Goal: Task Accomplishment & Management: Manage account settings

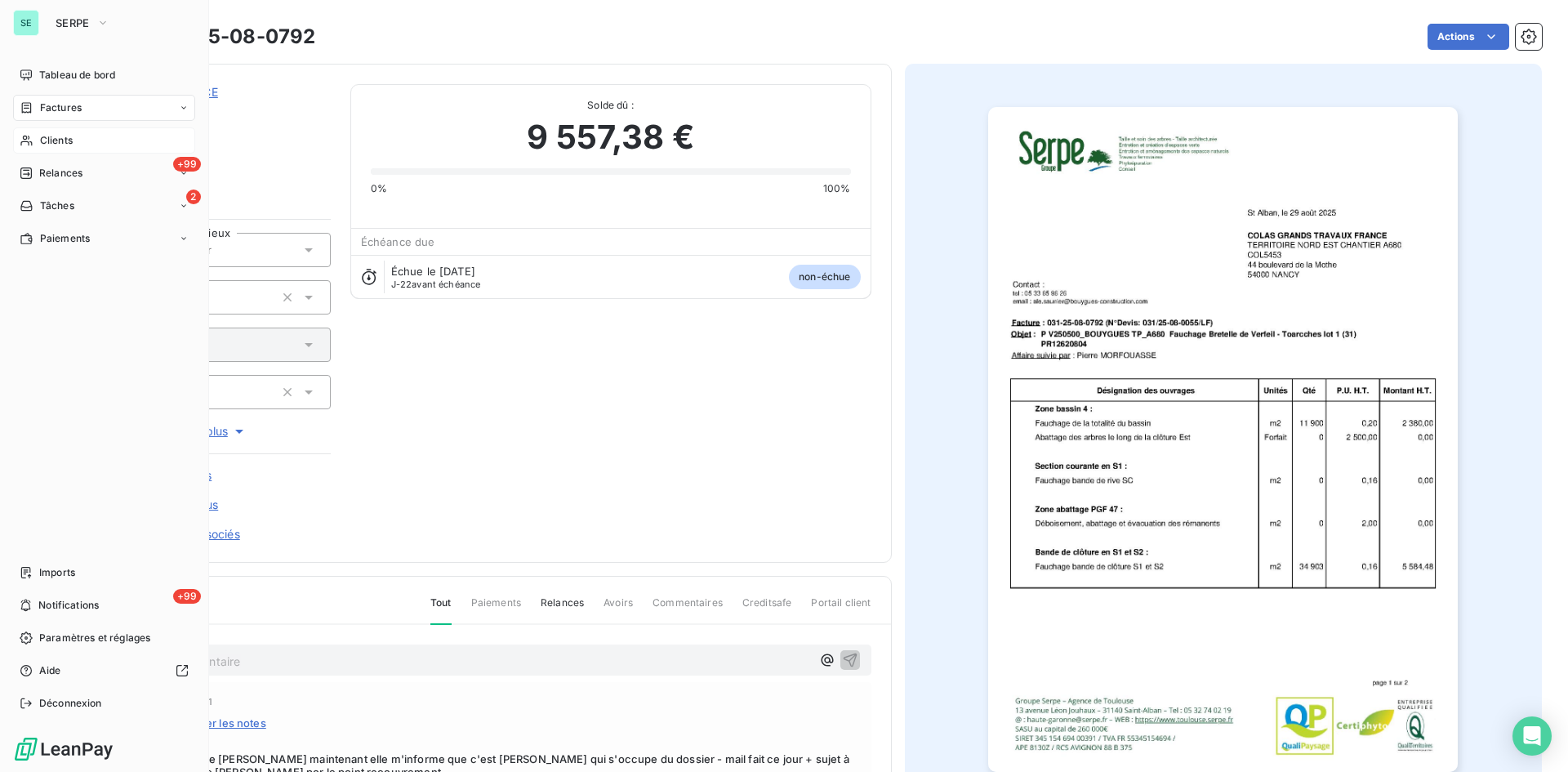
click at [54, 151] on div "Clients" at bounding box center [103, 141] width 182 height 26
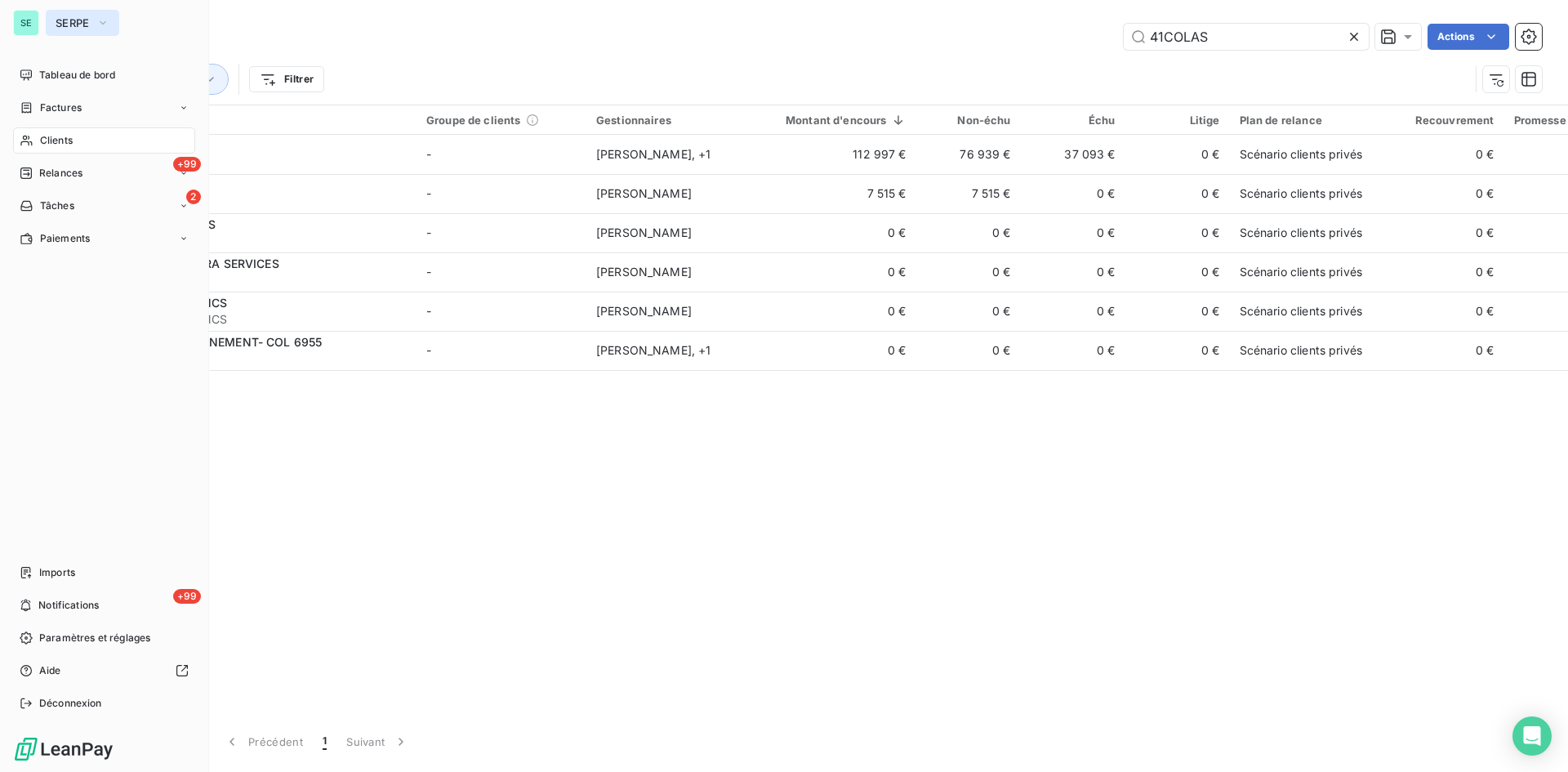
click at [86, 18] on span "SERPE" at bounding box center [73, 23] width 34 height 13
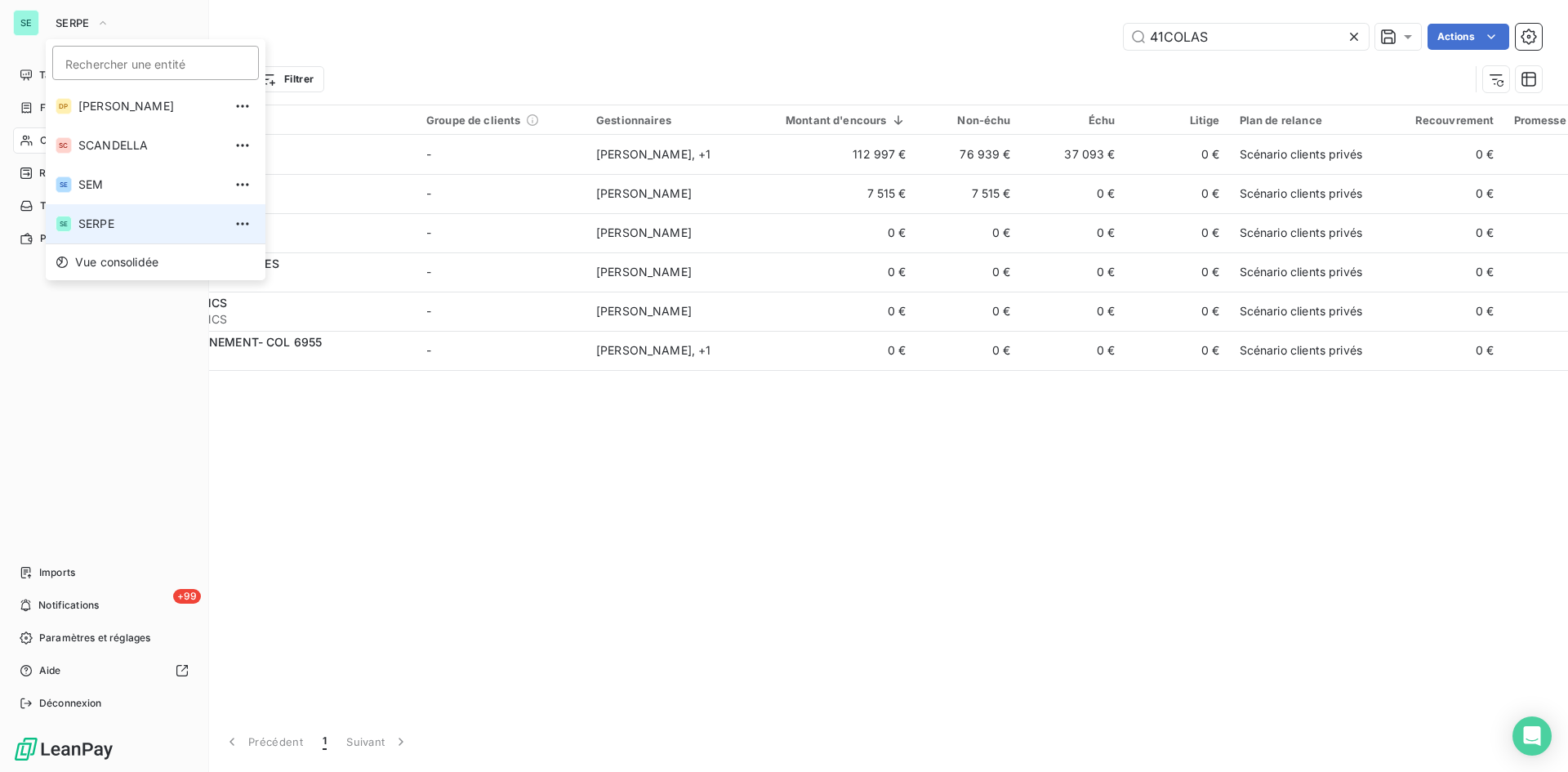
click at [102, 224] on span "SERPE" at bounding box center [150, 224] width 144 height 16
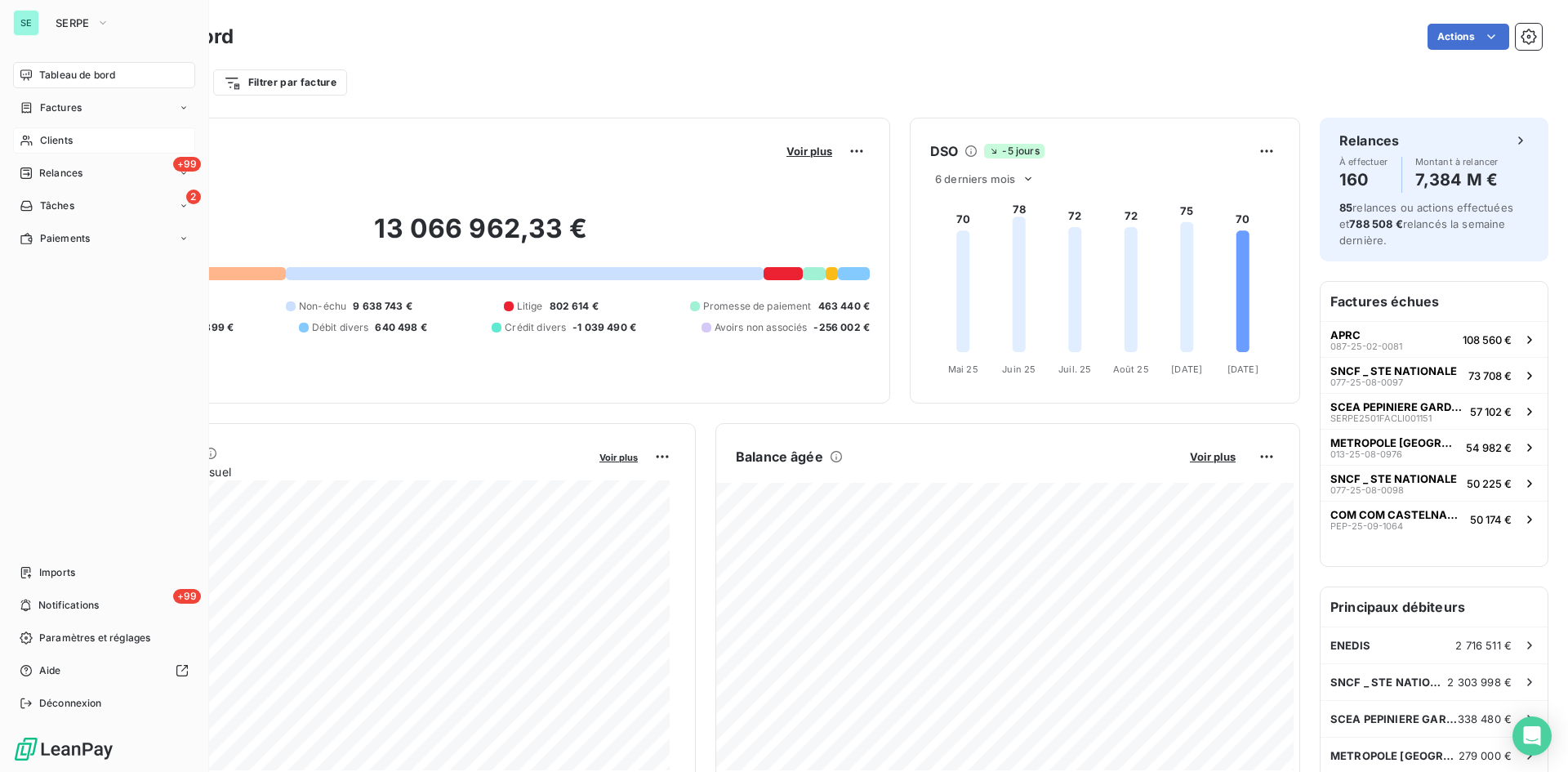
click at [54, 138] on span "Clients" at bounding box center [56, 141] width 33 height 15
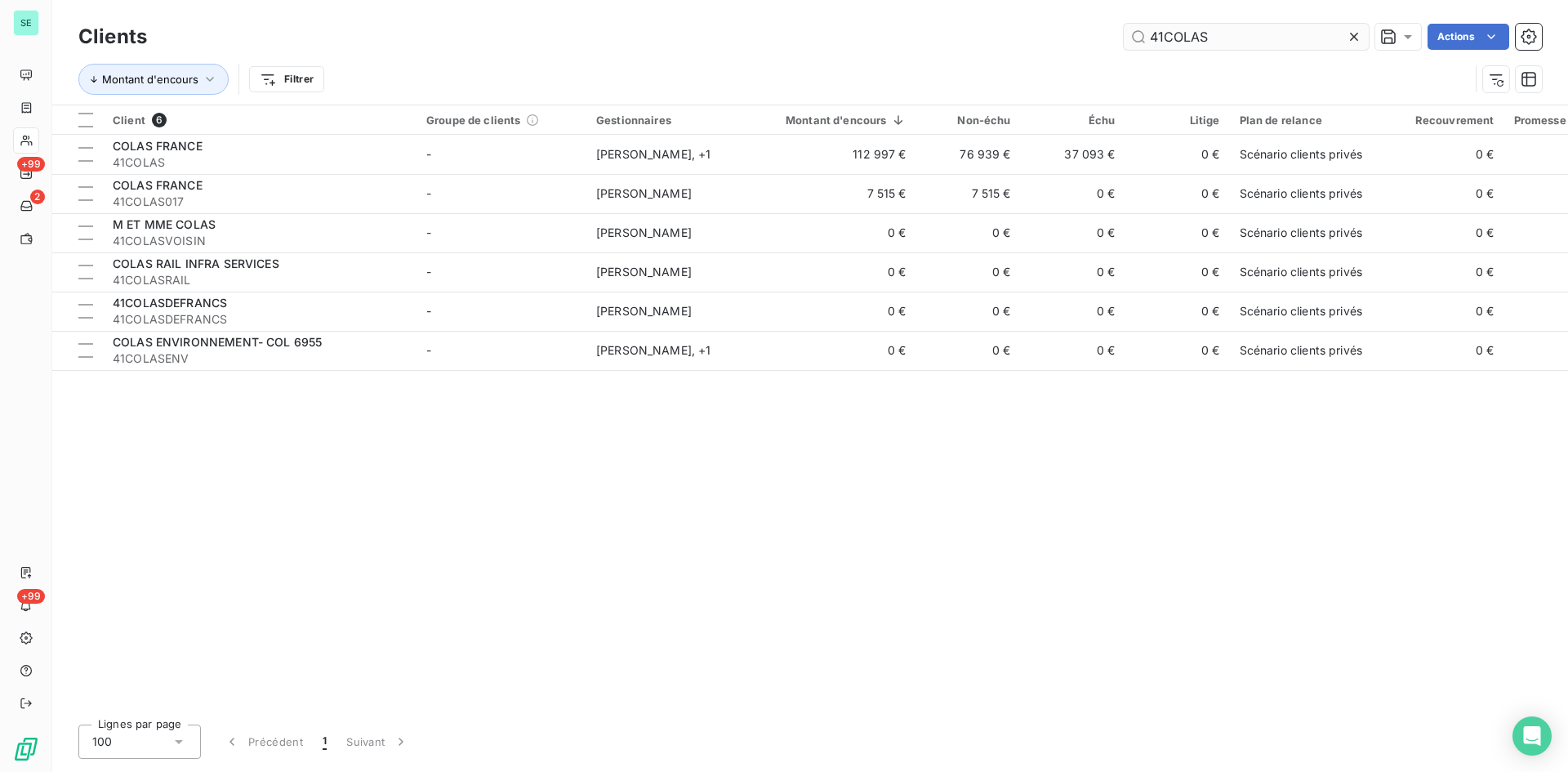
click at [1354, 34] on icon at bounding box center [1354, 37] width 16 height 16
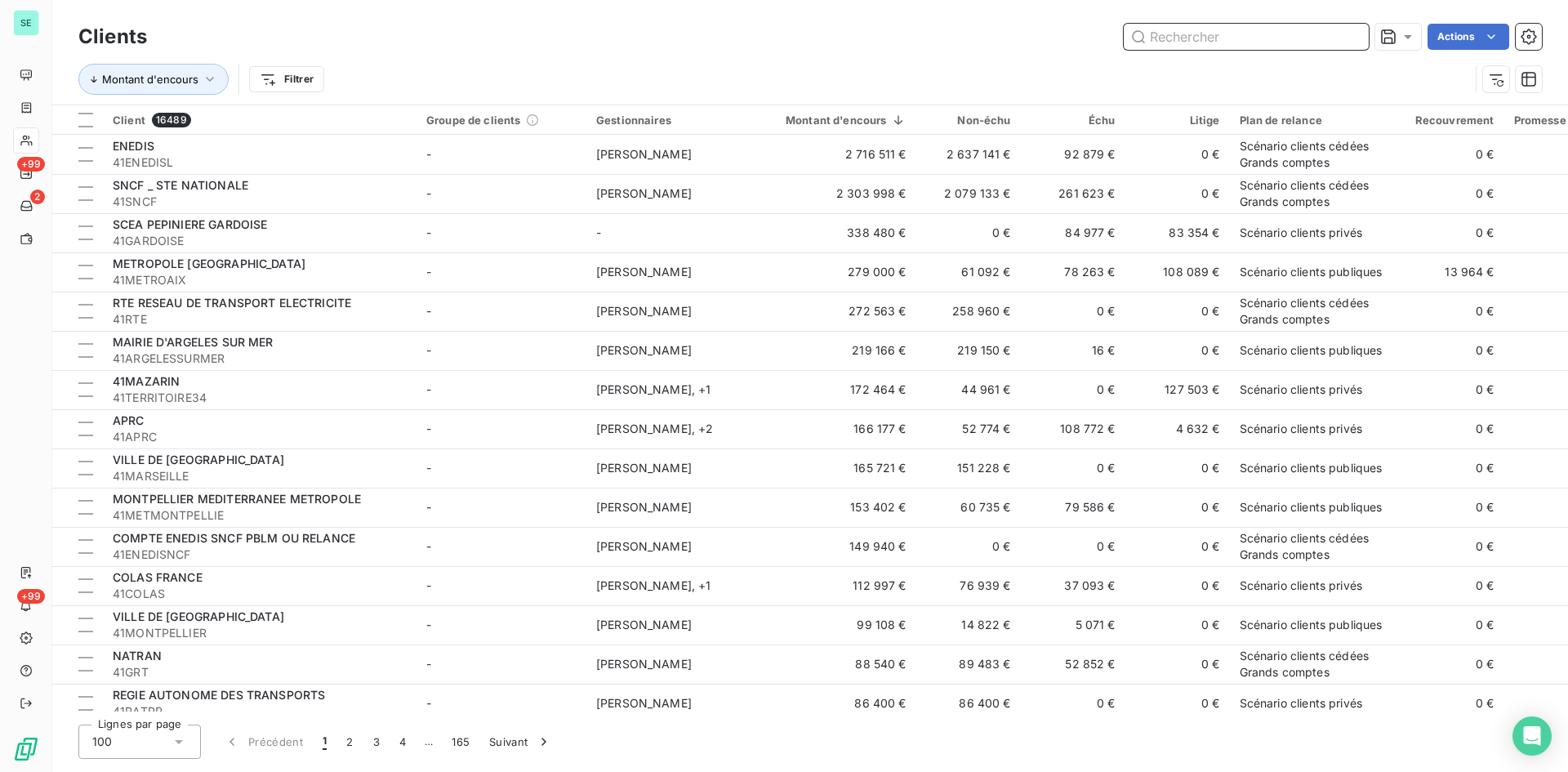
click at [1183, 38] on input "text" at bounding box center [1246, 36] width 245 height 26
type input "g"
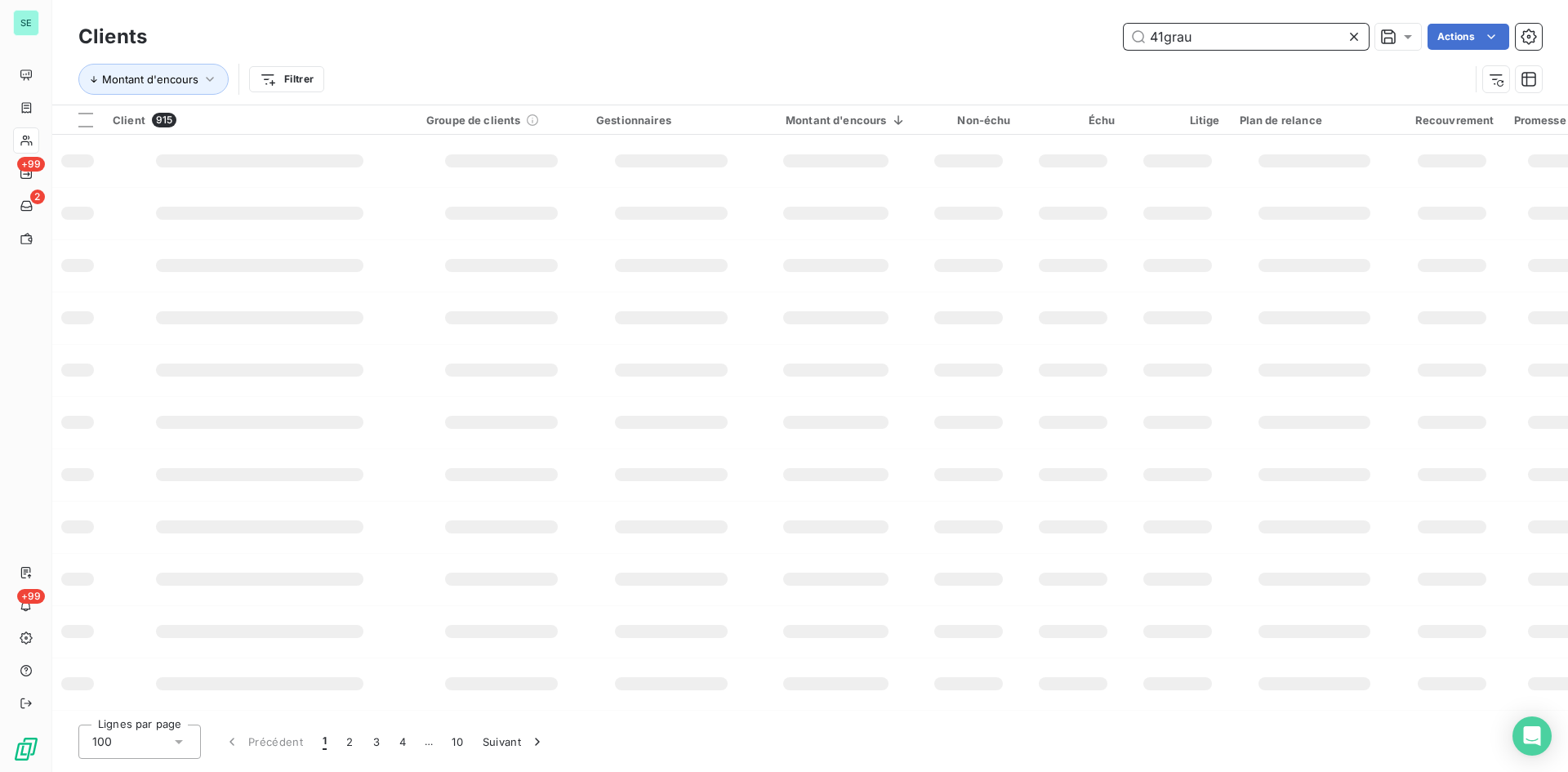
type input "41grau"
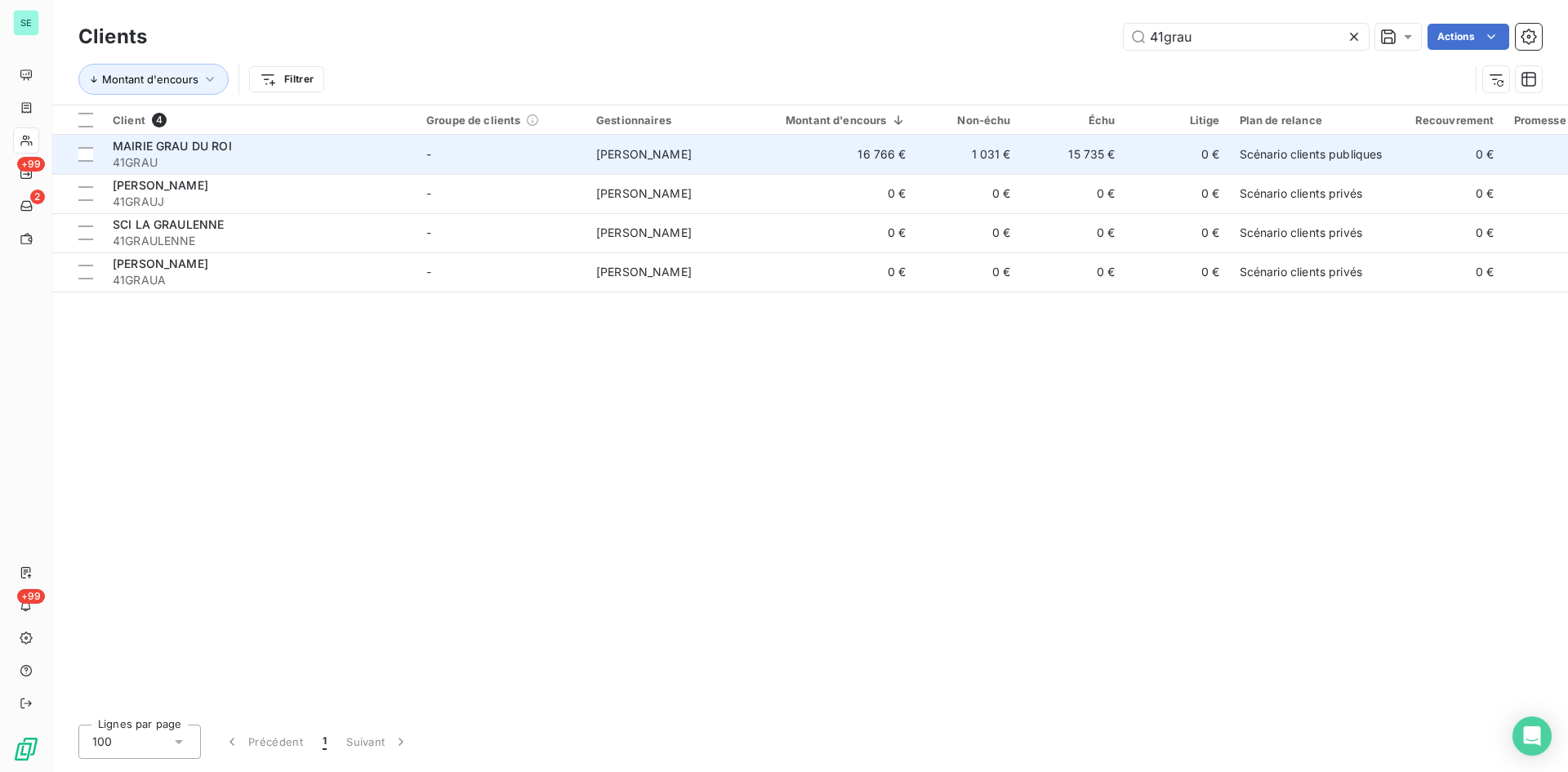
click at [228, 148] on span "MAIRIE GRAU DU ROI" at bounding box center [172, 145] width 120 height 14
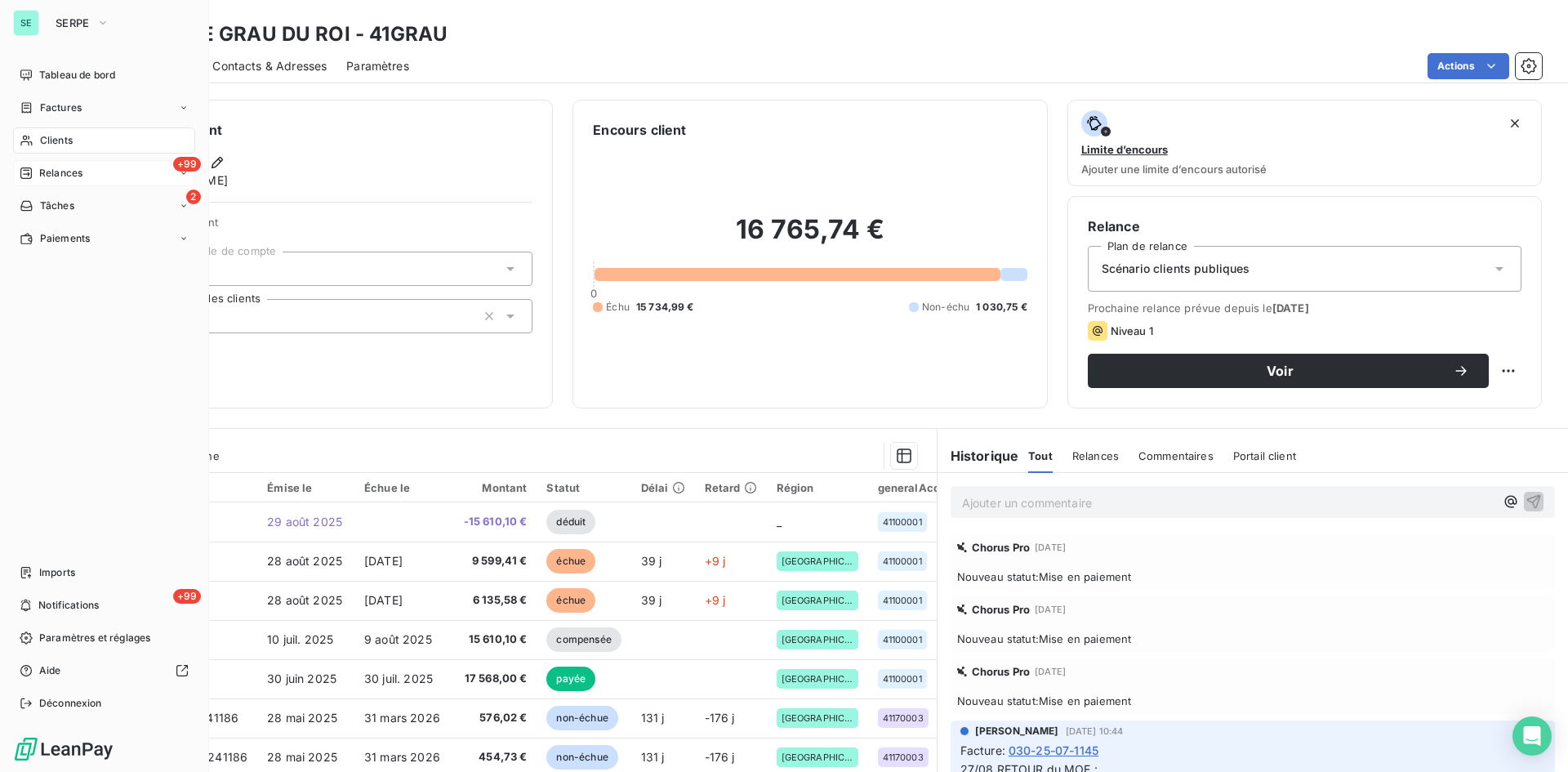
click at [59, 171] on span "Relances" at bounding box center [61, 173] width 44 height 15
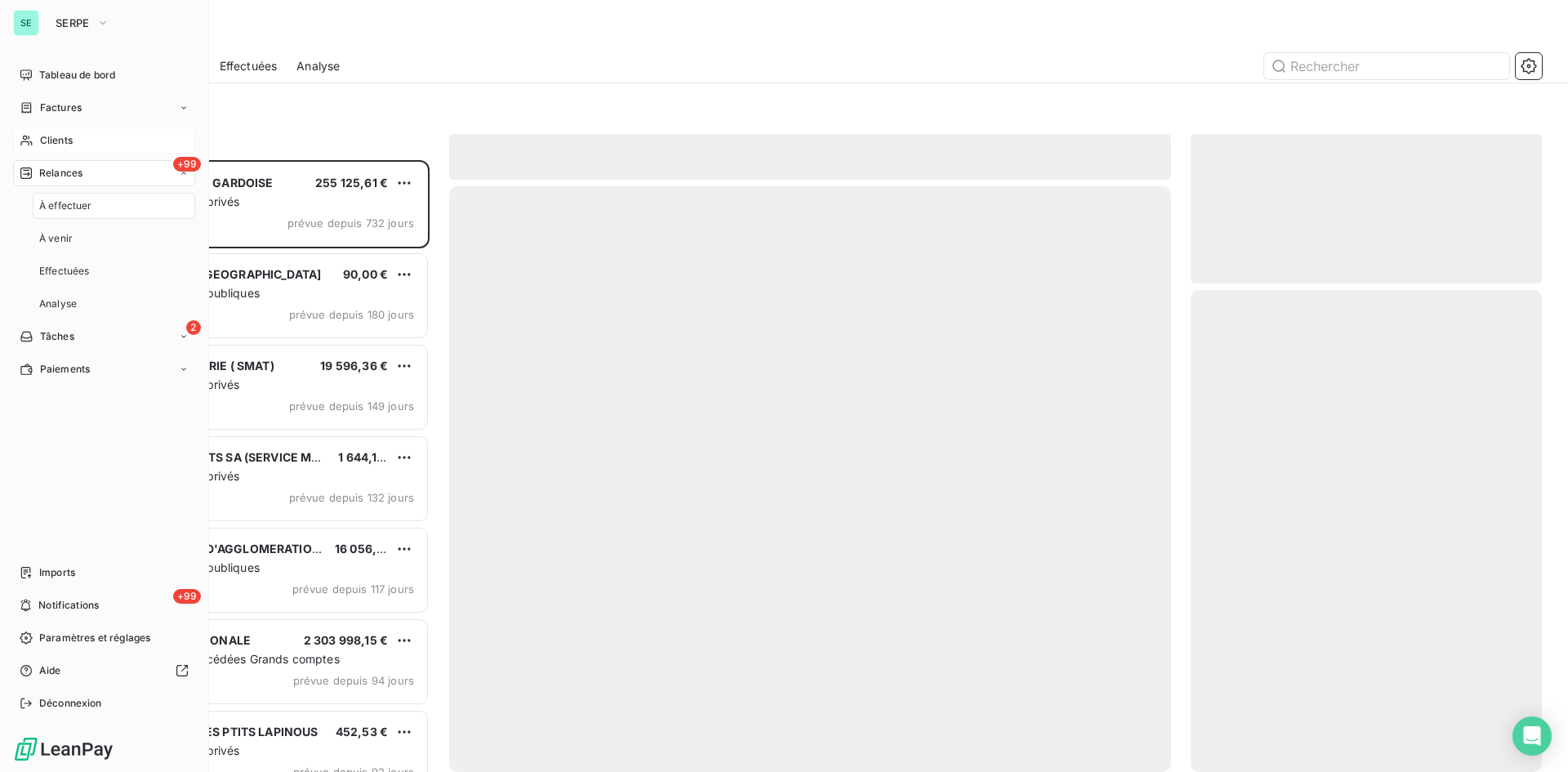
scroll to position [600, 339]
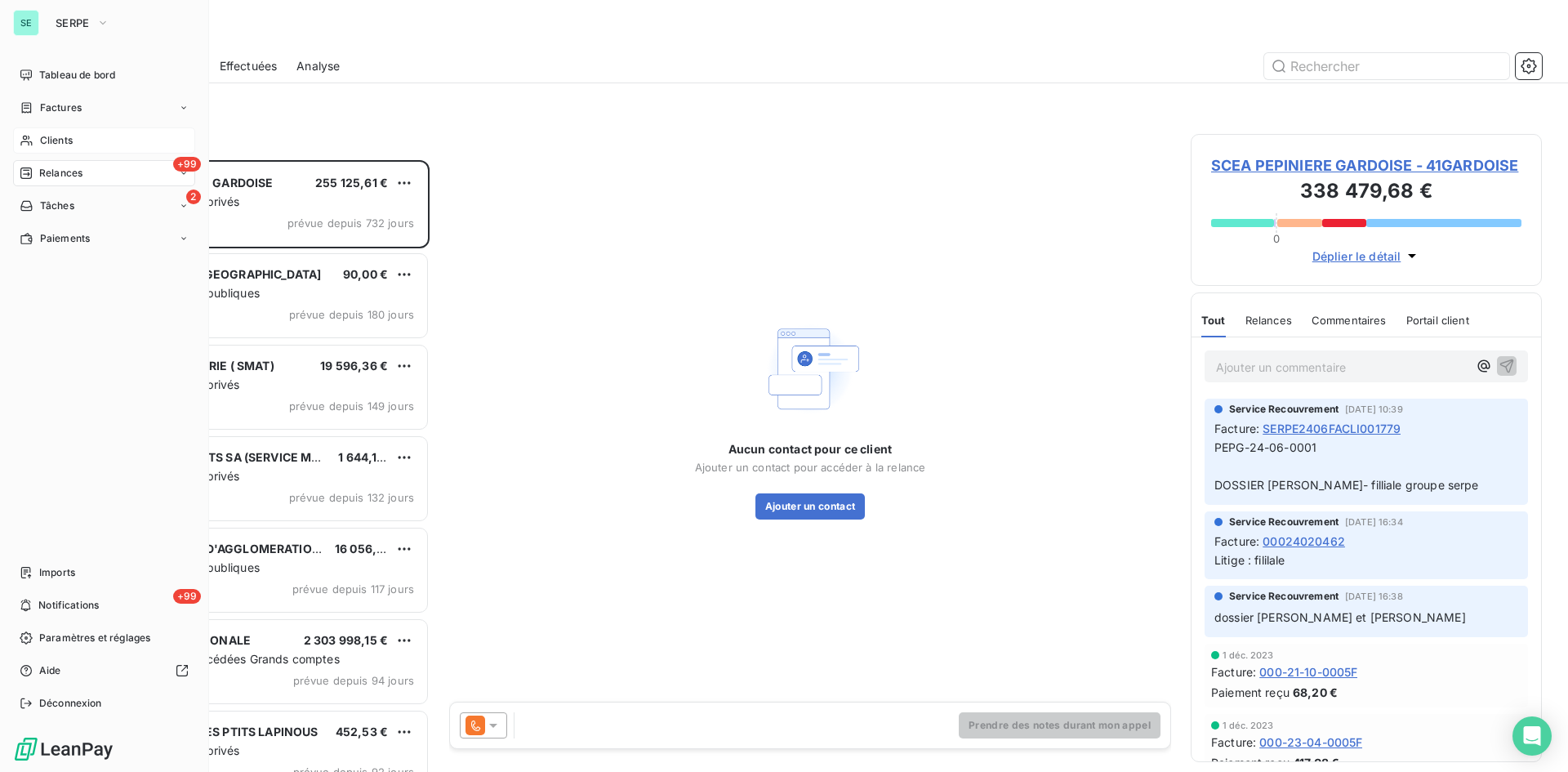
click at [54, 142] on span "Clients" at bounding box center [56, 141] width 33 height 15
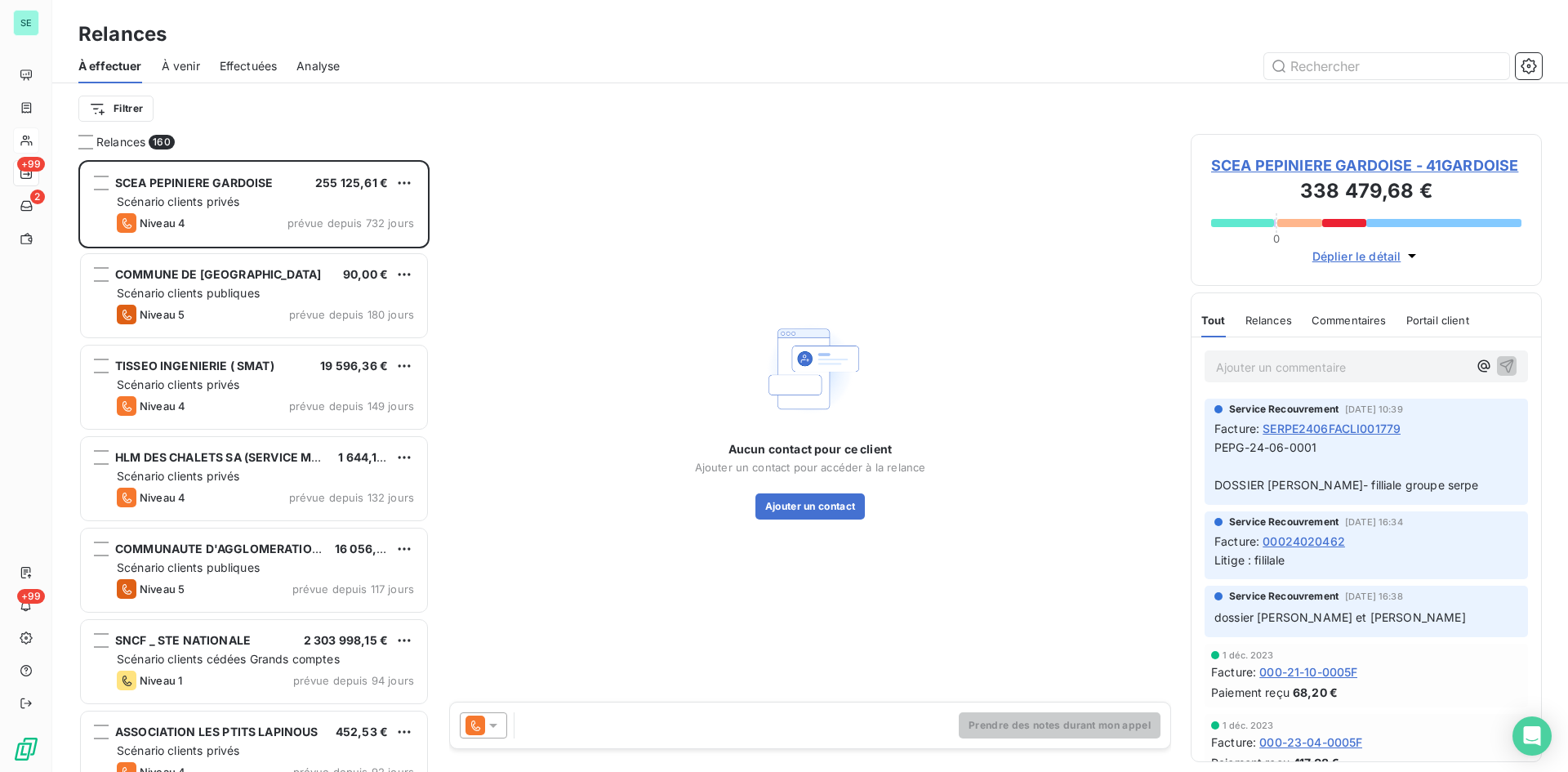
scroll to position [600, 339]
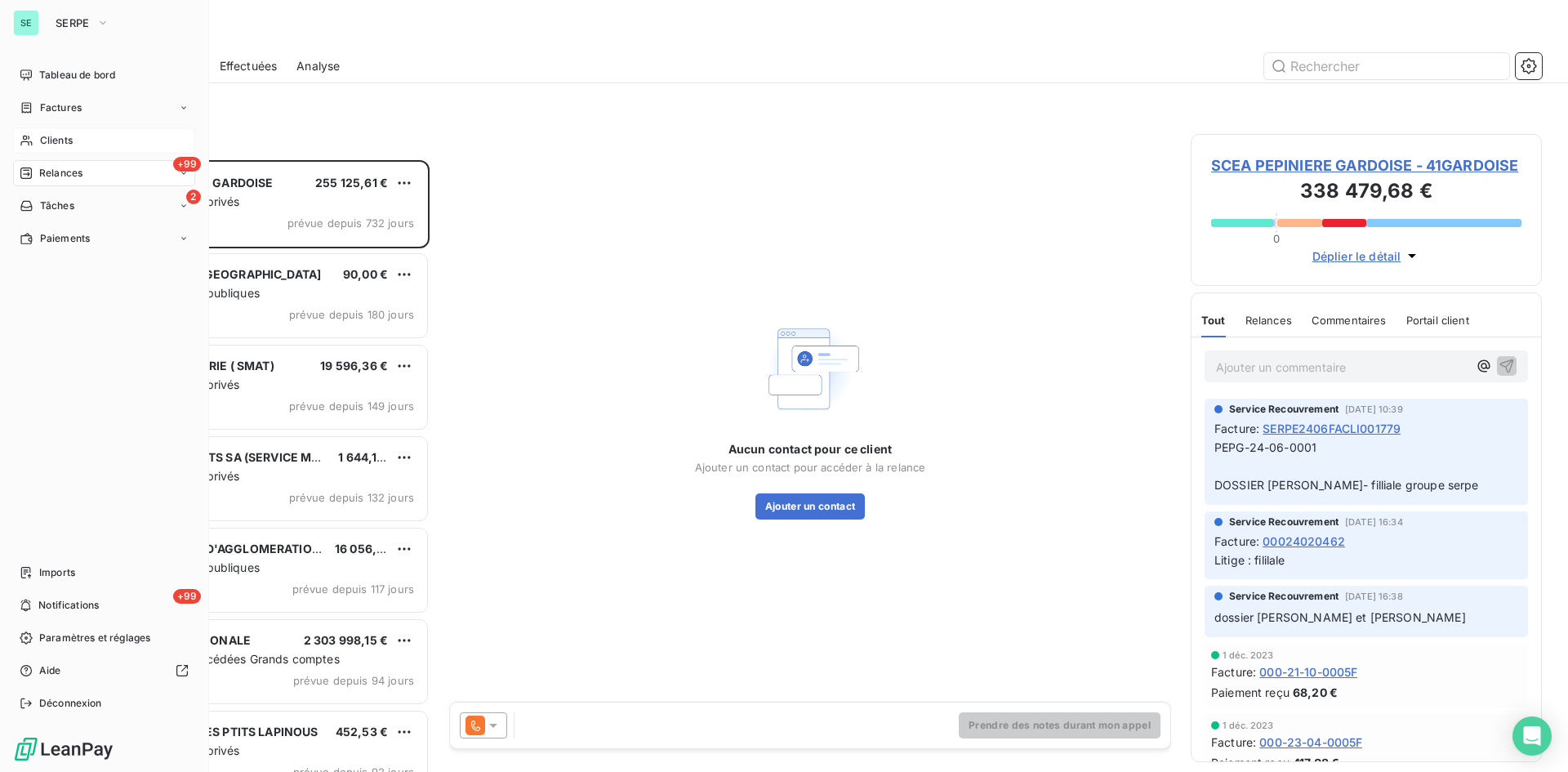
click at [51, 140] on span "Clients" at bounding box center [56, 141] width 33 height 15
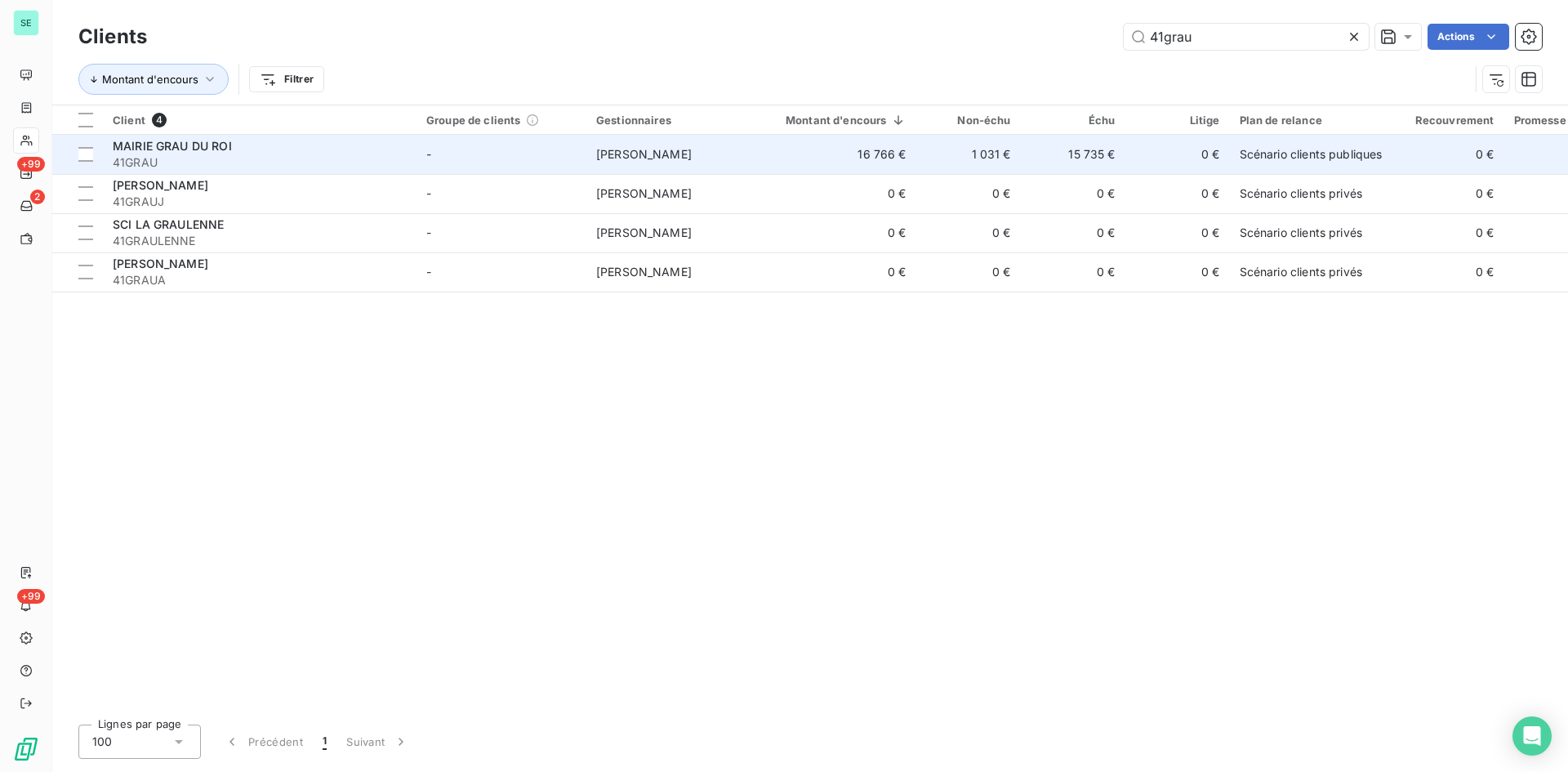
click at [236, 151] on div "MAIRIE GRAU DU ROI" at bounding box center [259, 146] width 294 height 16
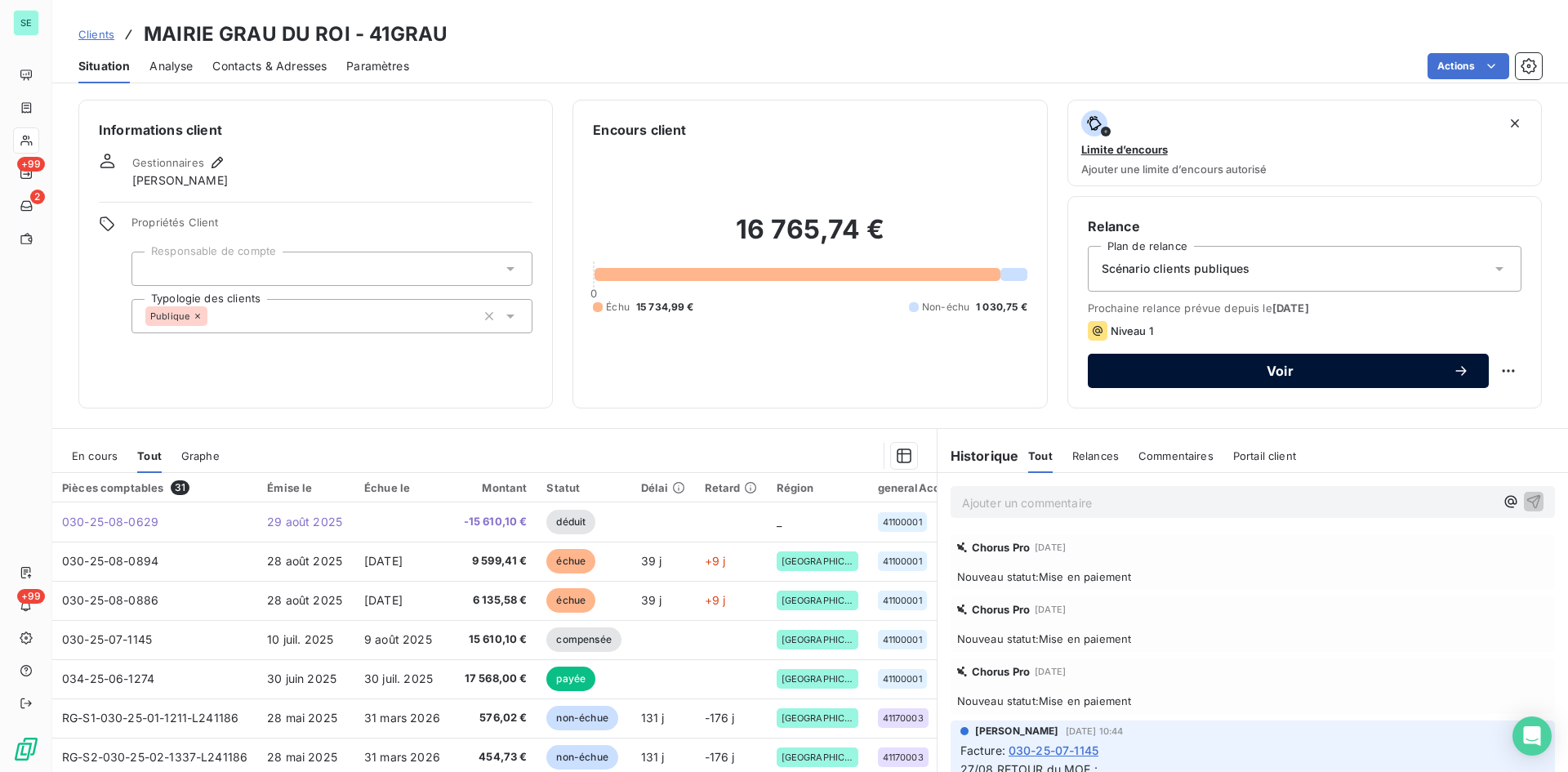
click at [1370, 364] on div "Voir" at bounding box center [1288, 371] width 362 height 16
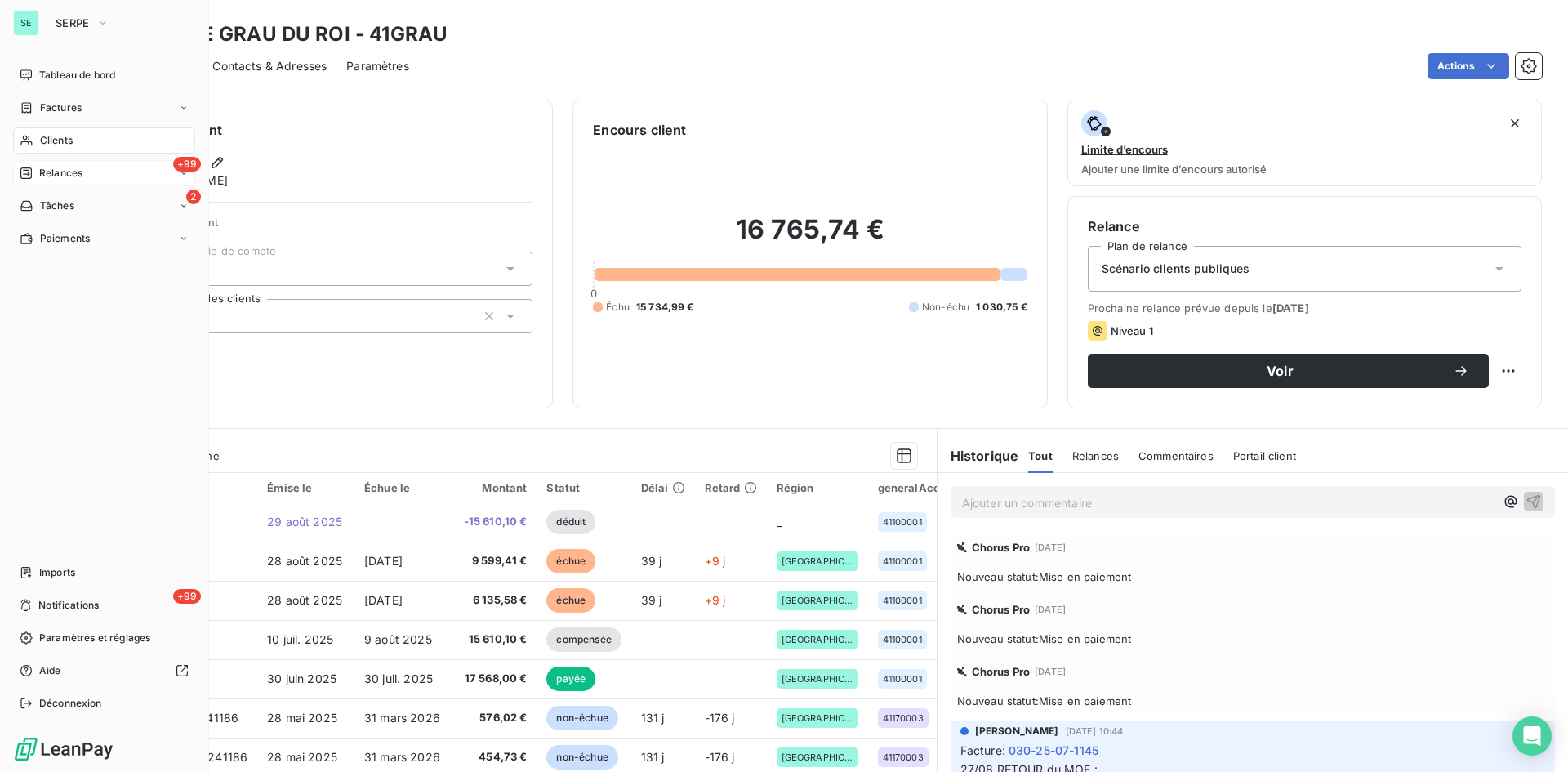
click at [83, 171] on span "Relances" at bounding box center [61, 173] width 44 height 15
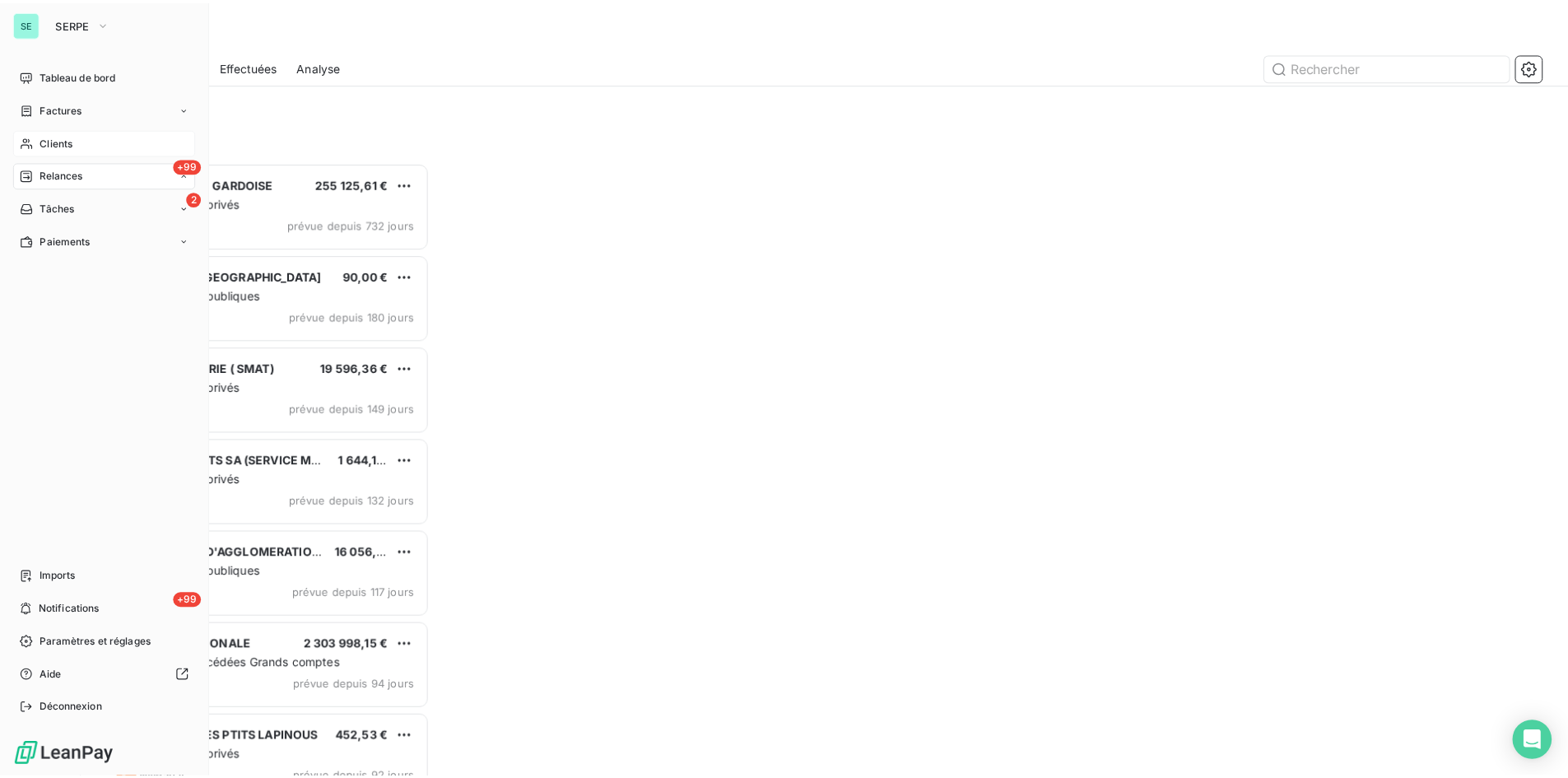
scroll to position [604, 342]
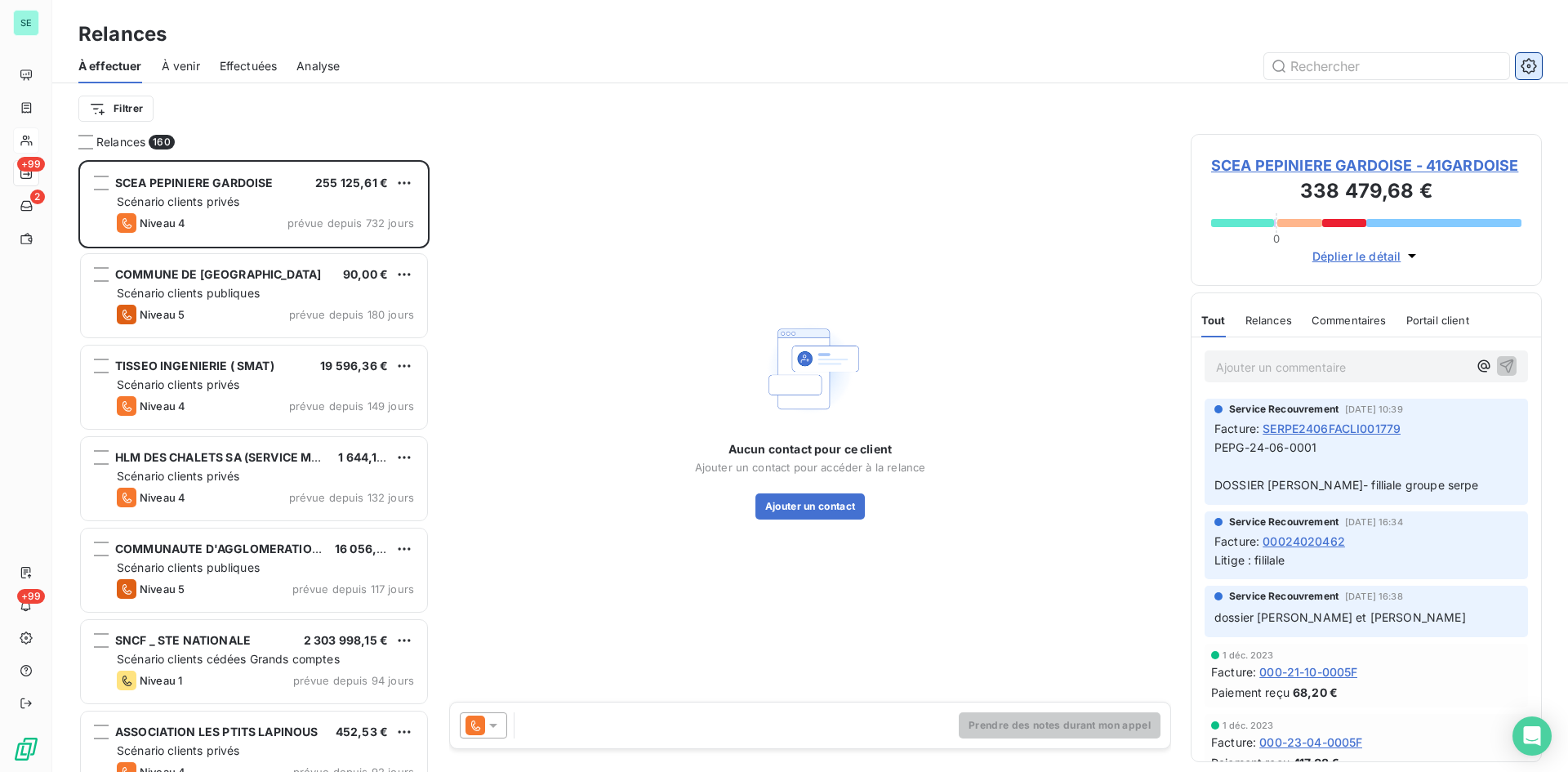
click at [1529, 63] on icon "button" at bounding box center [1529, 66] width 16 height 16
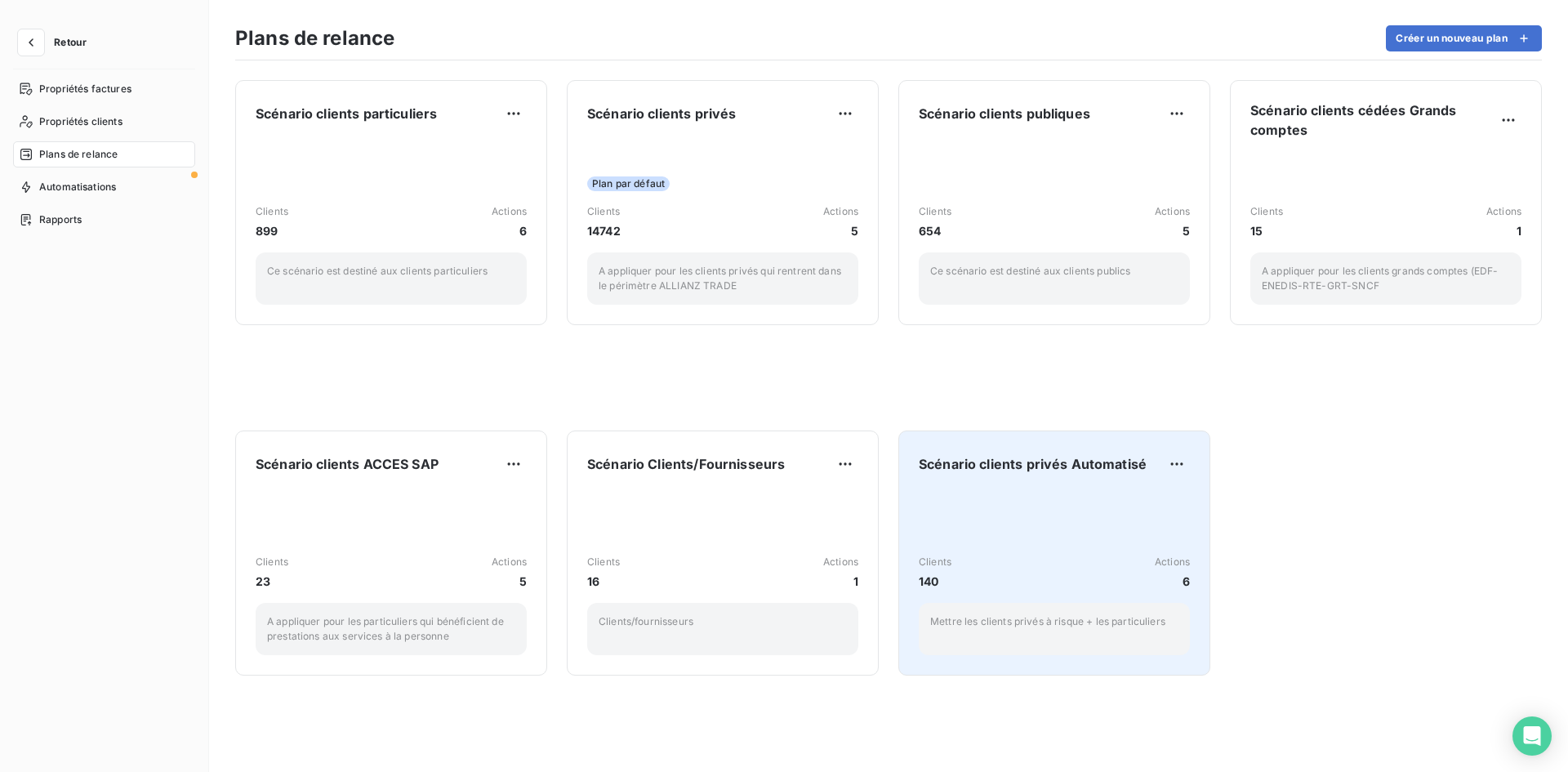
click at [1047, 474] on span "Scénario clients privés Automatisé" at bounding box center [1032, 464] width 228 height 20
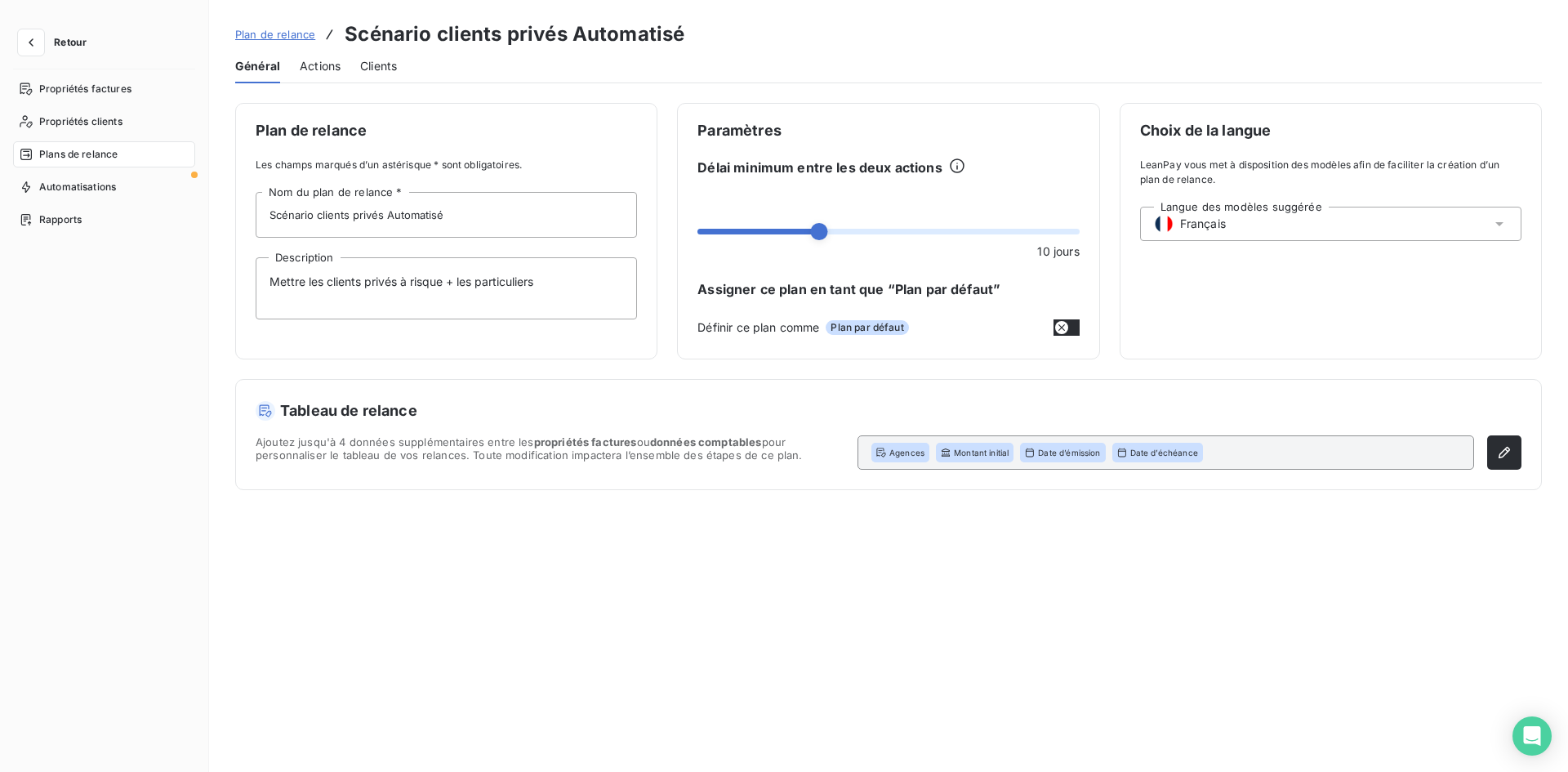
click at [315, 63] on span "Actions" at bounding box center [320, 66] width 41 height 16
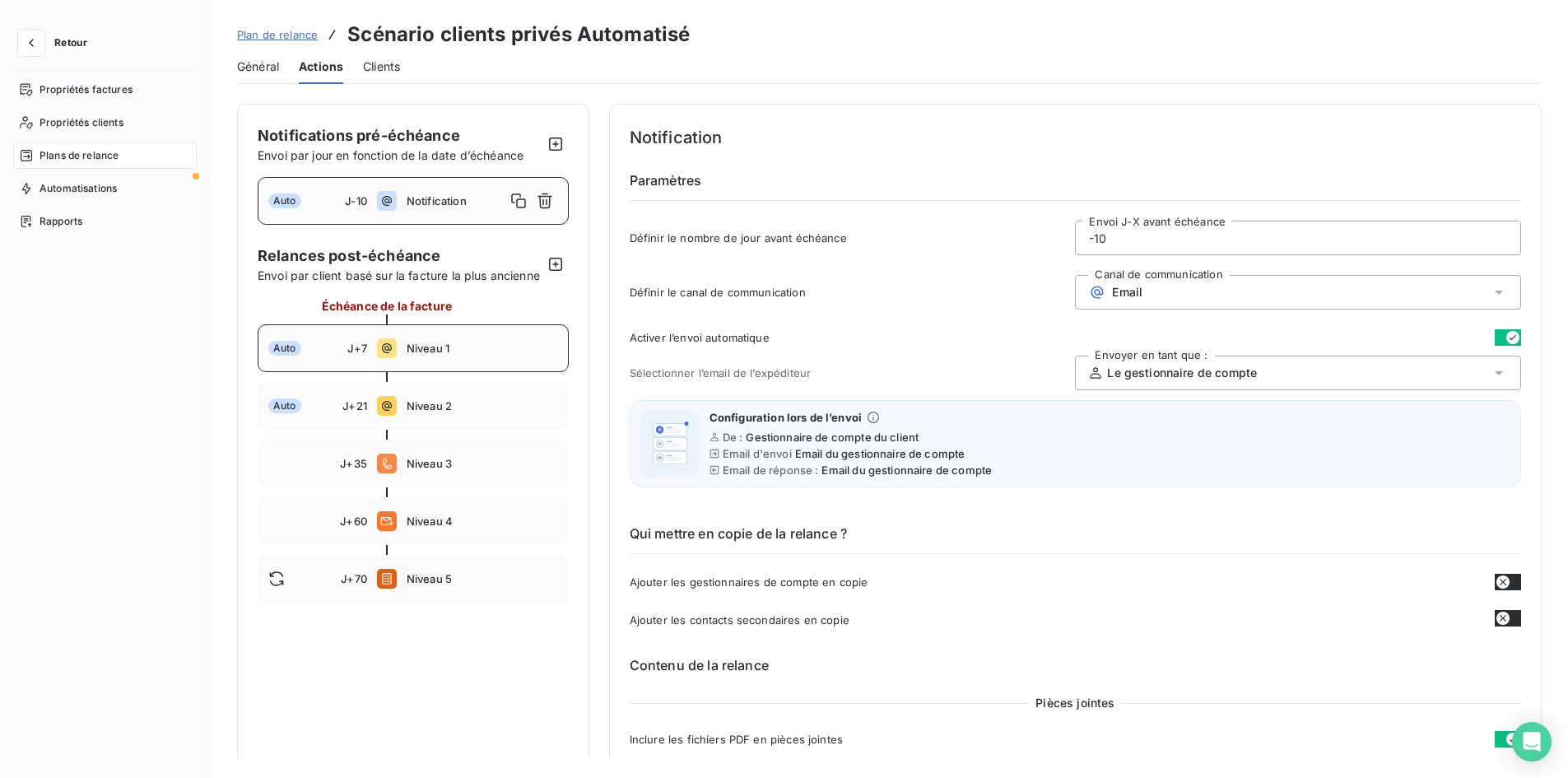
click at [409, 358] on div "Auto J+7 Niveau 1" at bounding box center [413, 348] width 311 height 48
type input "7"
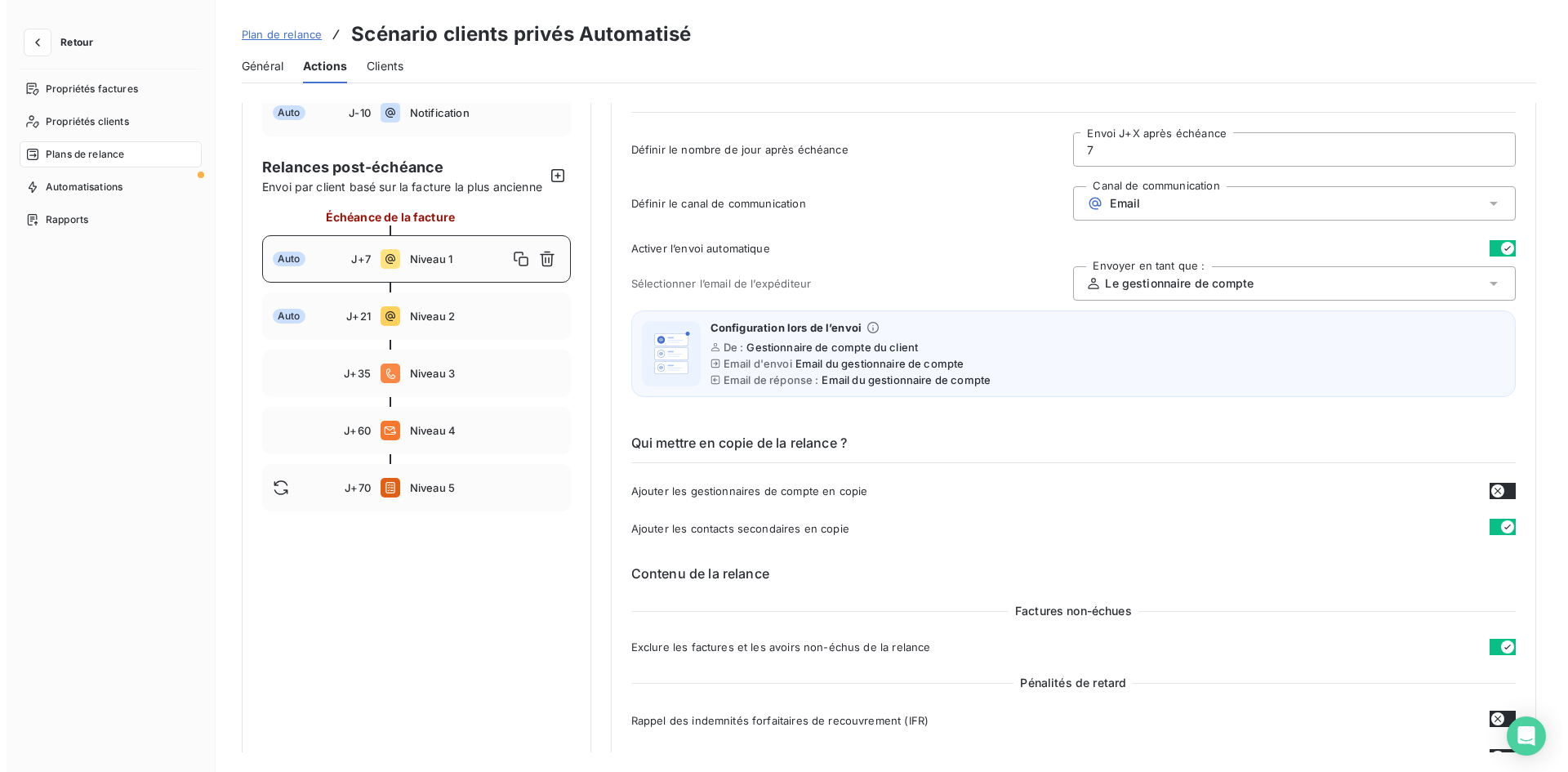
scroll to position [82, 0]
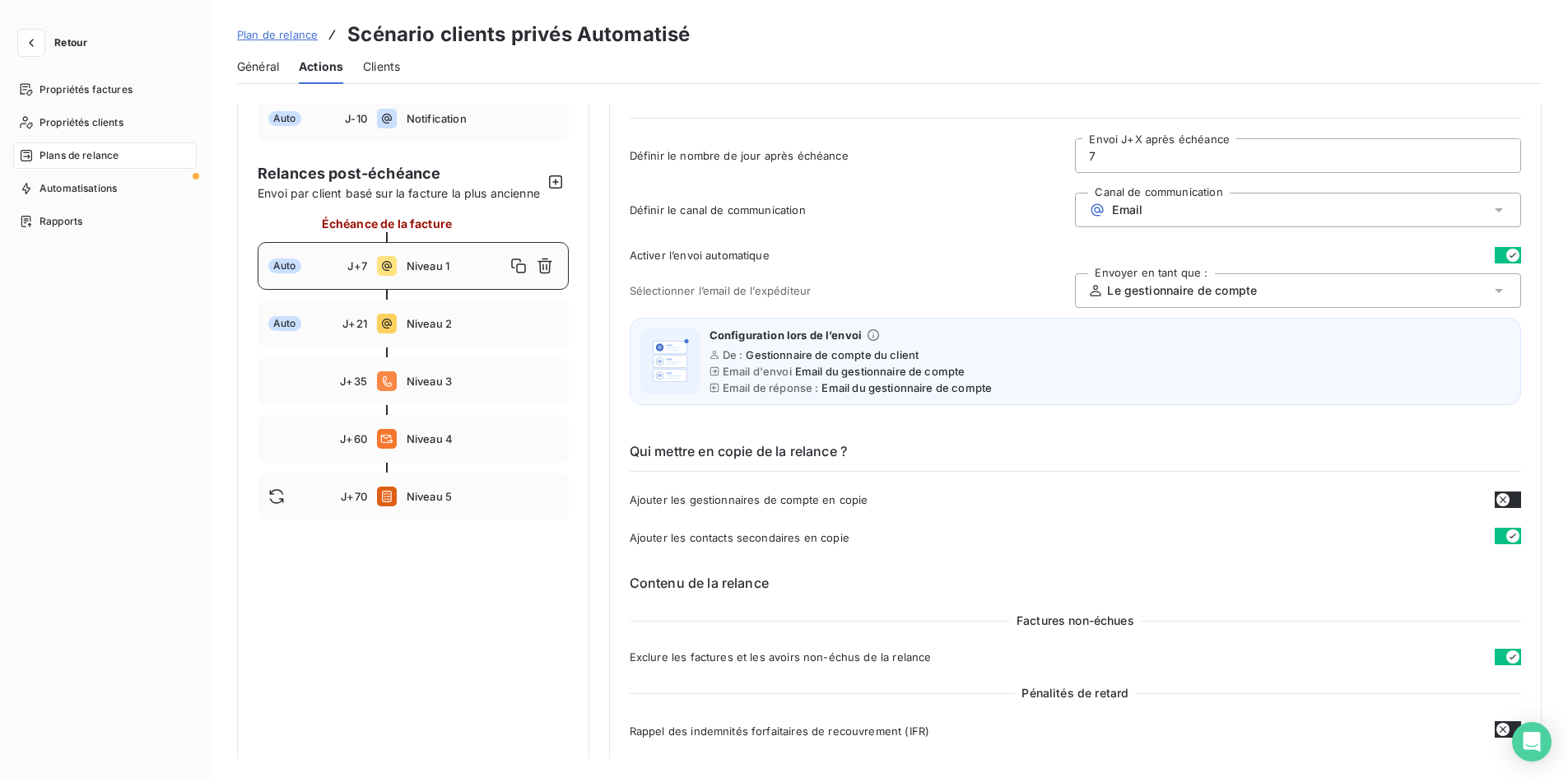
click at [82, 156] on span "Plans de relance" at bounding box center [79, 155] width 79 height 15
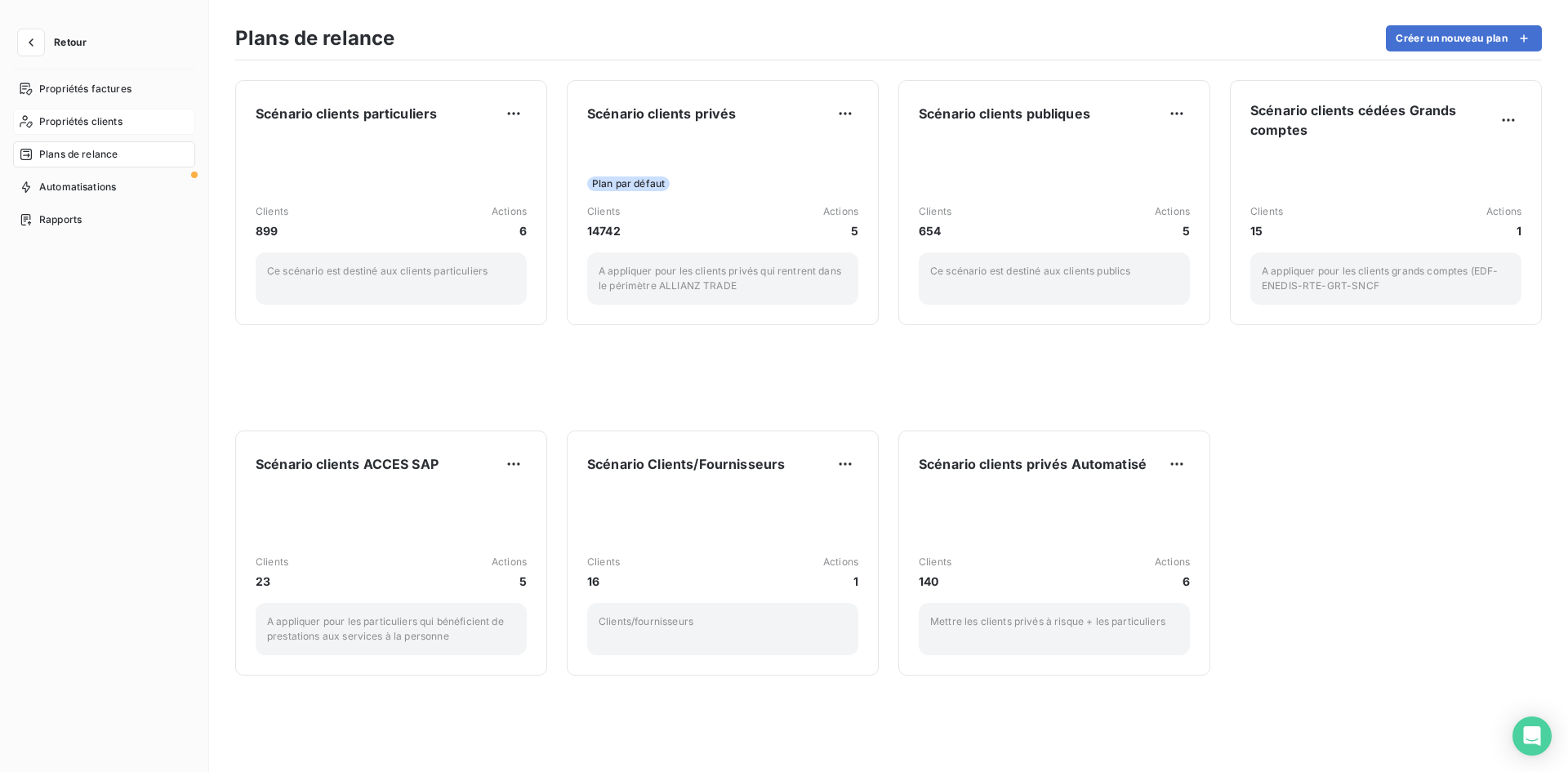
click at [93, 125] on span "Propriétés clients" at bounding box center [81, 122] width 83 height 15
click at [63, 40] on span "Retour" at bounding box center [70, 42] width 33 height 10
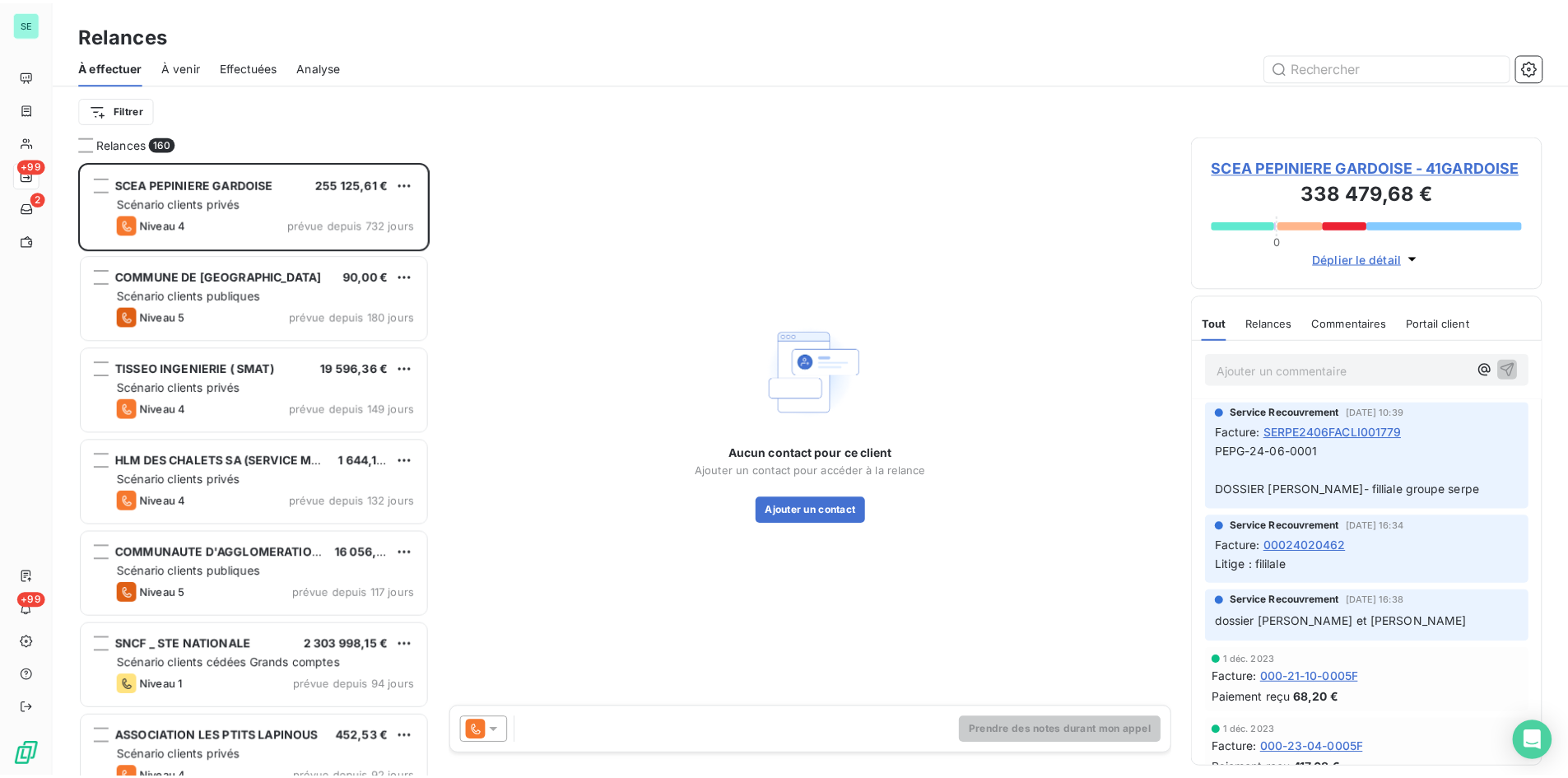
scroll to position [604, 342]
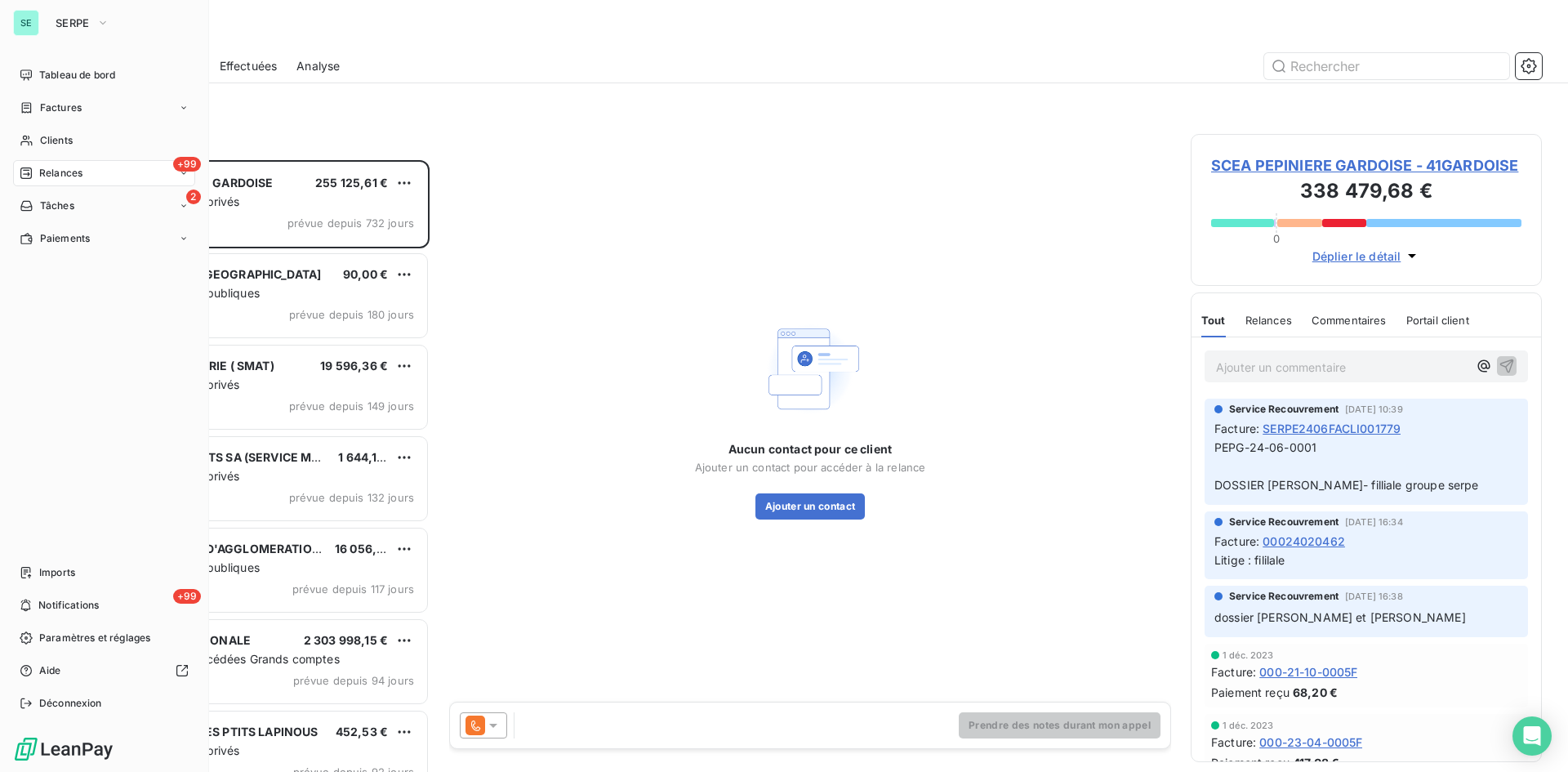
click at [63, 170] on span "Relances" at bounding box center [61, 173] width 44 height 15
click at [51, 269] on span "Effectuées" at bounding box center [64, 271] width 51 height 15
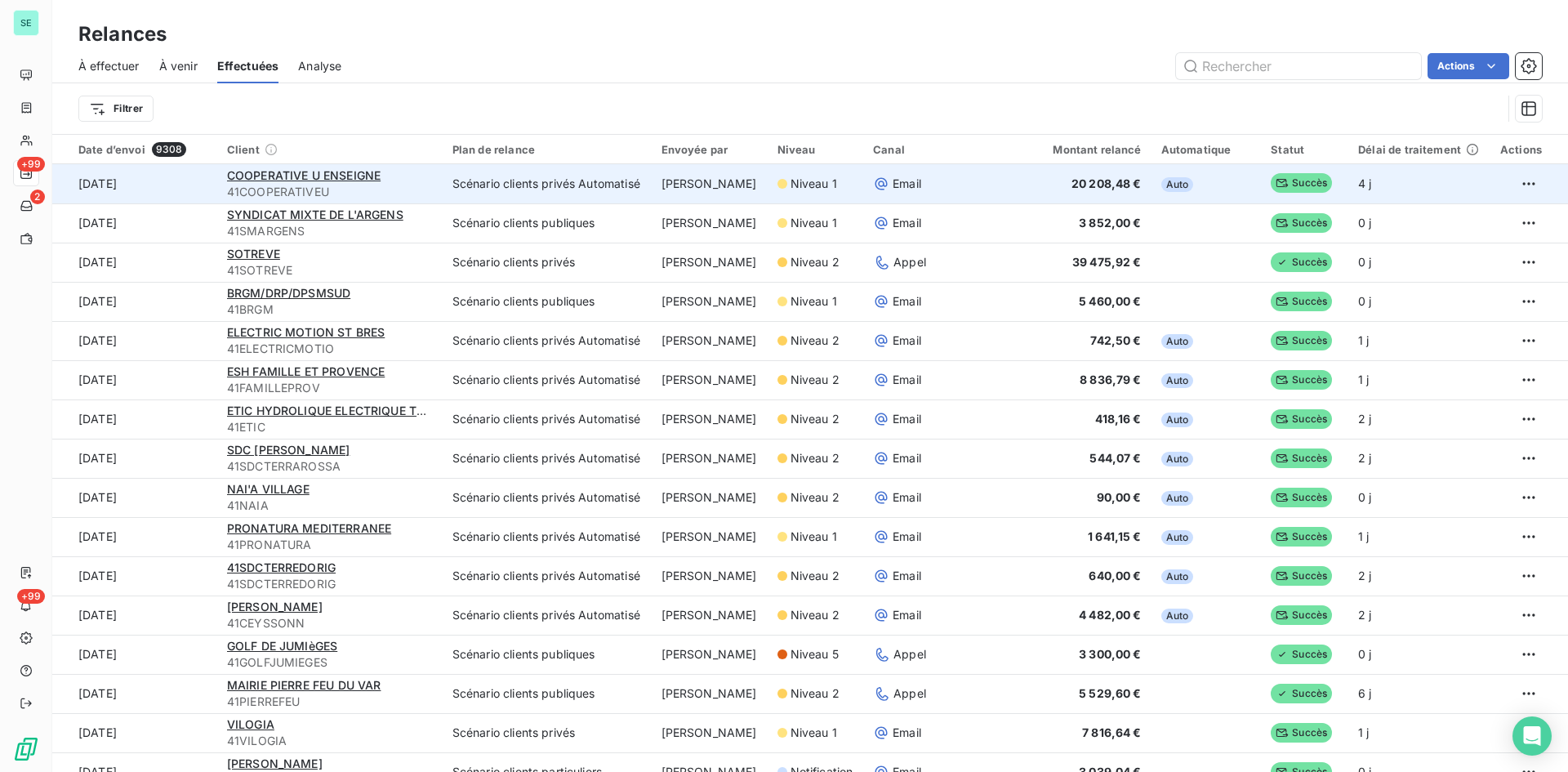
click at [792, 189] on span "Niveau 1" at bounding box center [813, 184] width 46 height 16
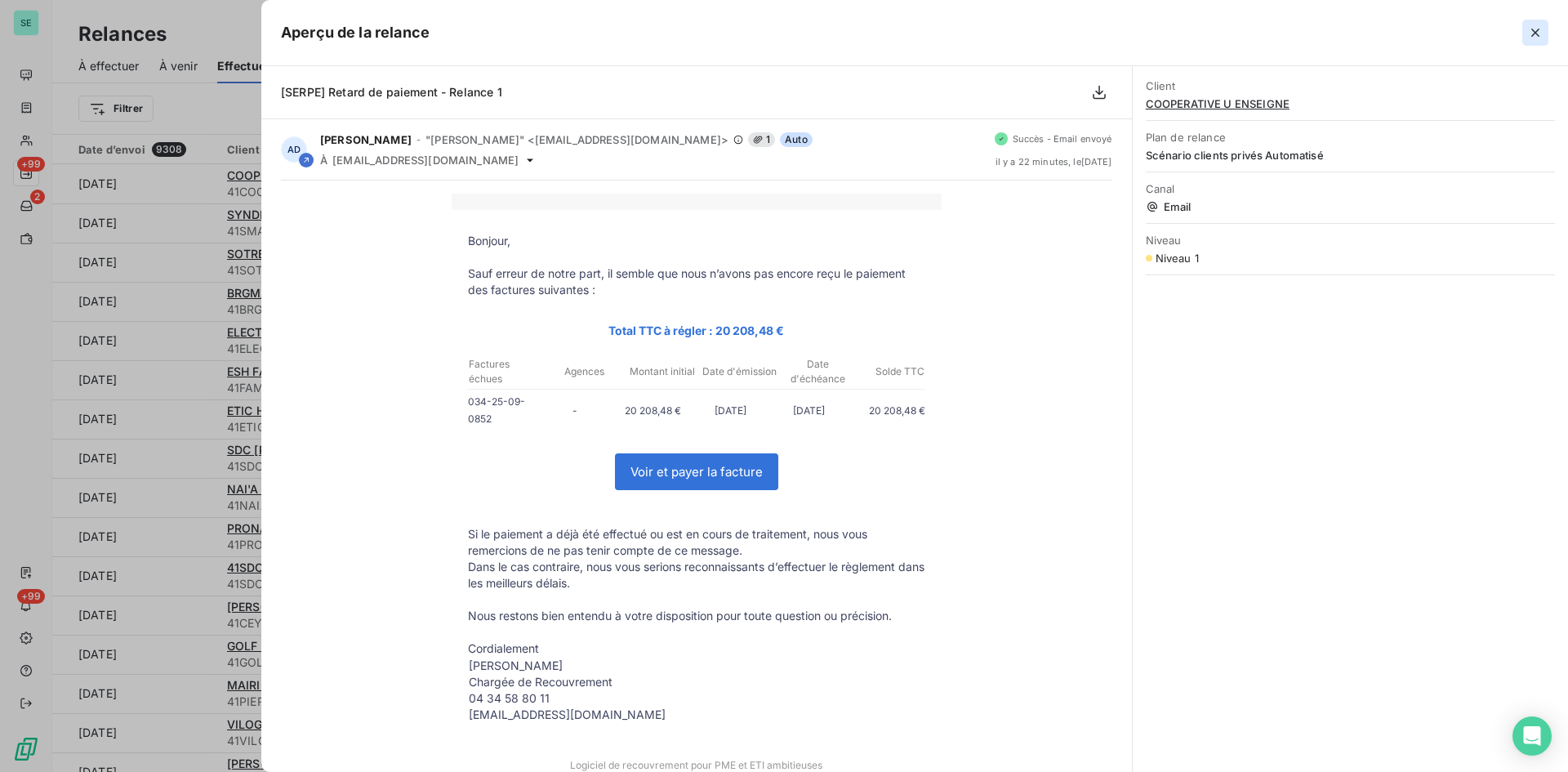
click at [1534, 30] on icon "button" at bounding box center [1535, 33] width 8 height 8
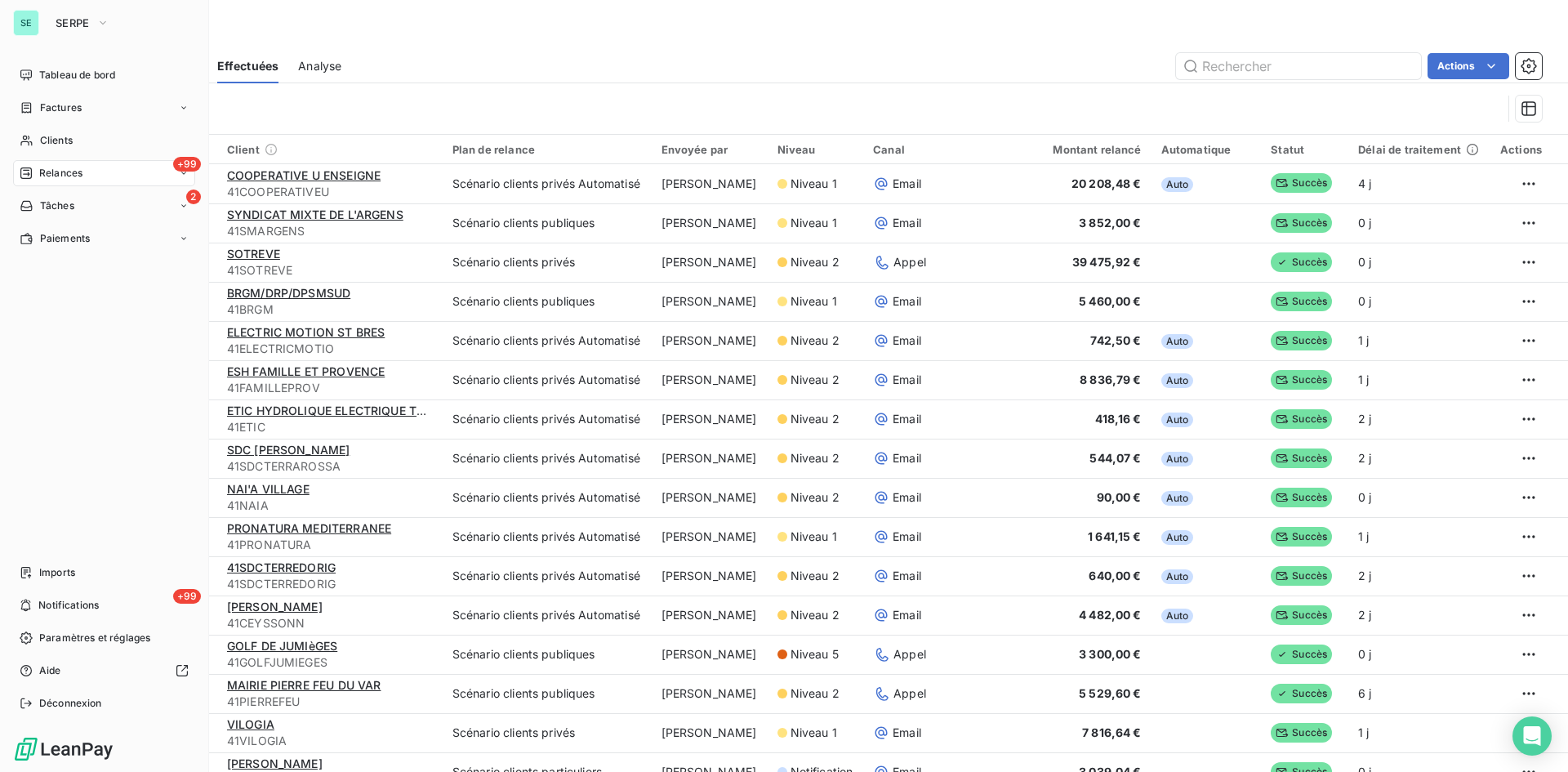
click at [51, 169] on span "Relances" at bounding box center [61, 173] width 44 height 15
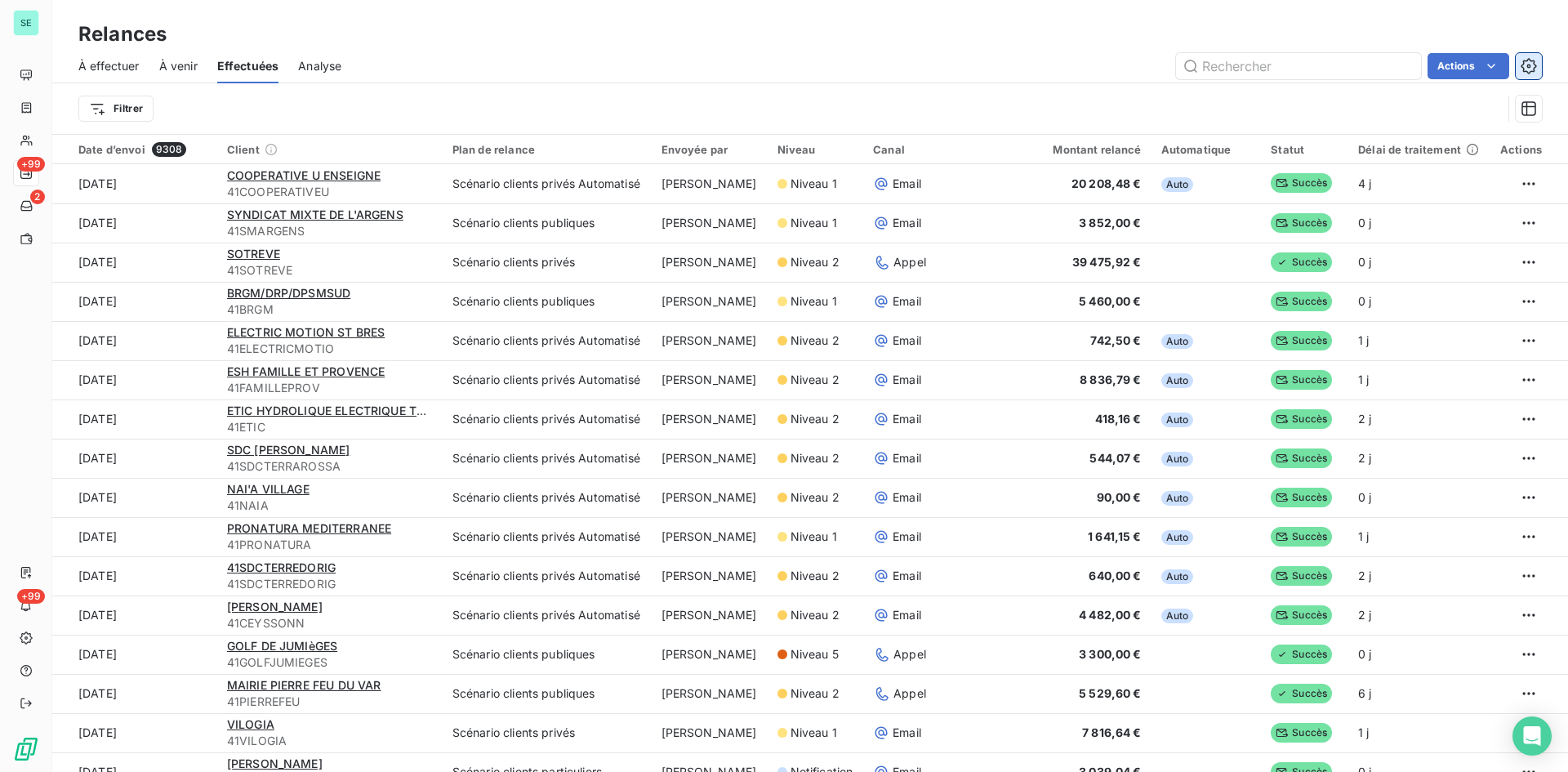
click at [1529, 61] on icon "button" at bounding box center [1529, 66] width 16 height 16
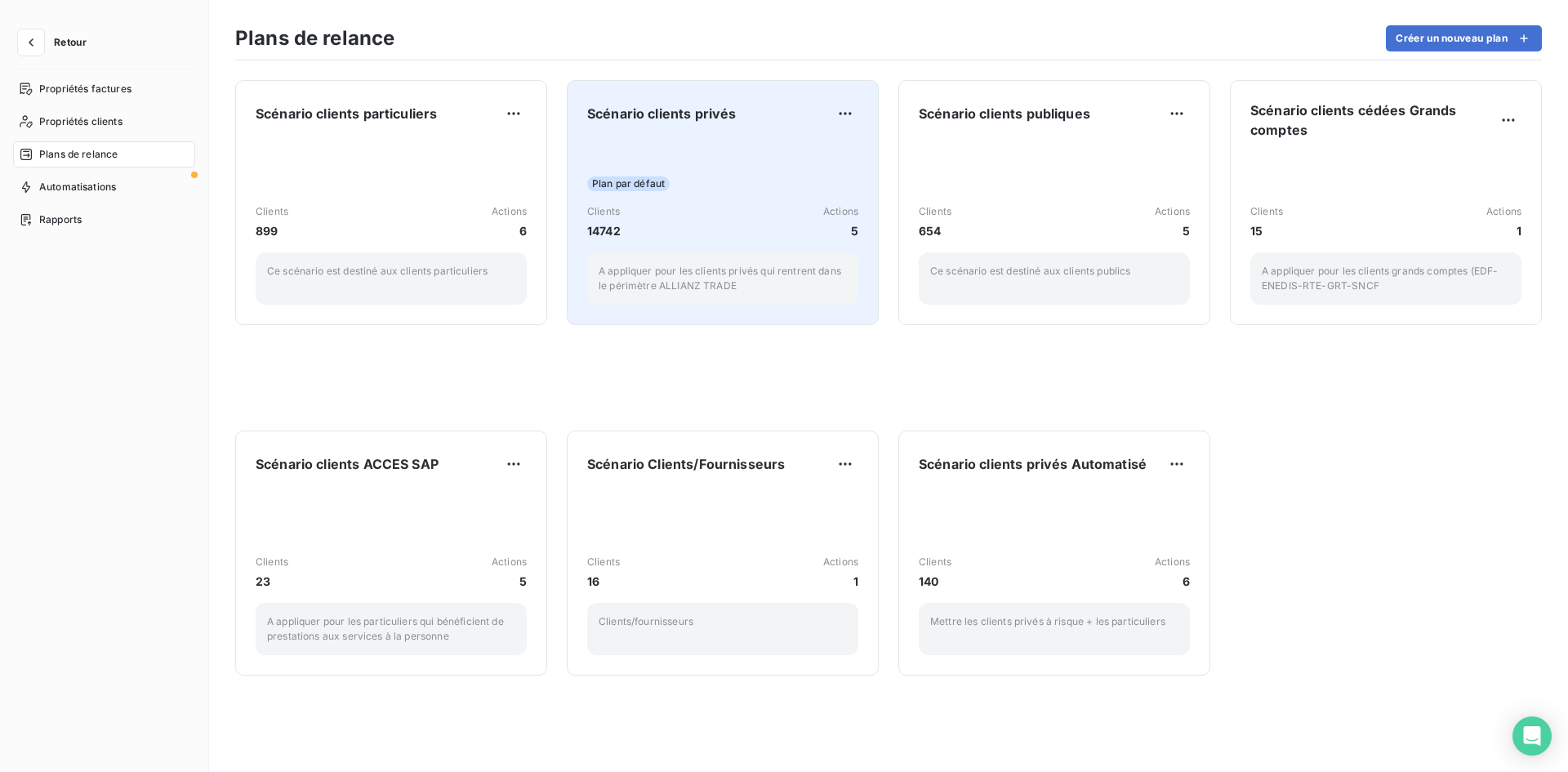
click at [675, 145] on div "Plan par défaut Clients 14742 Actions 5 A appliquer pour les clients privés qui…" at bounding box center [723, 222] width 271 height 165
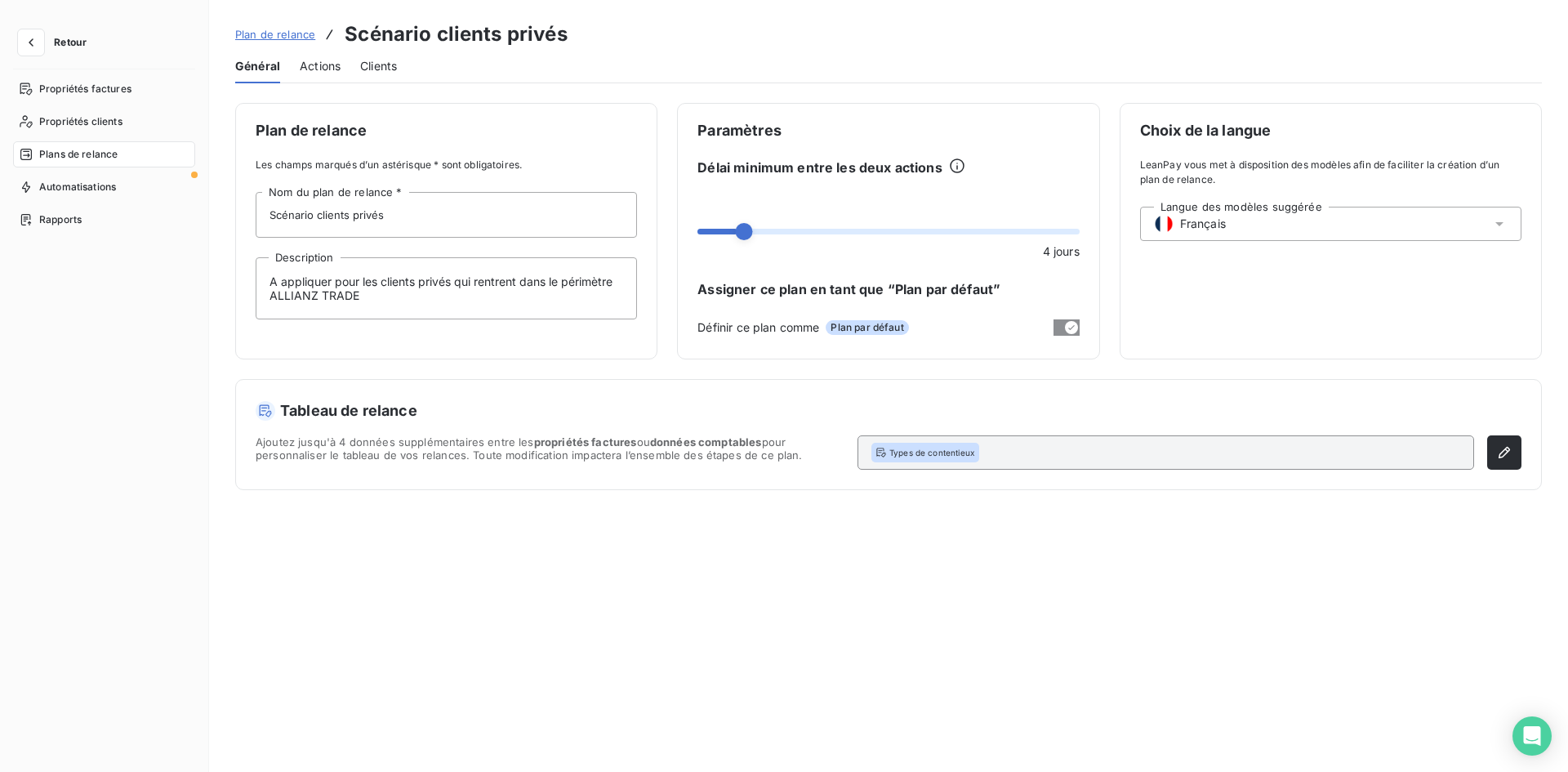
click at [338, 64] on span "Actions" at bounding box center [320, 66] width 41 height 16
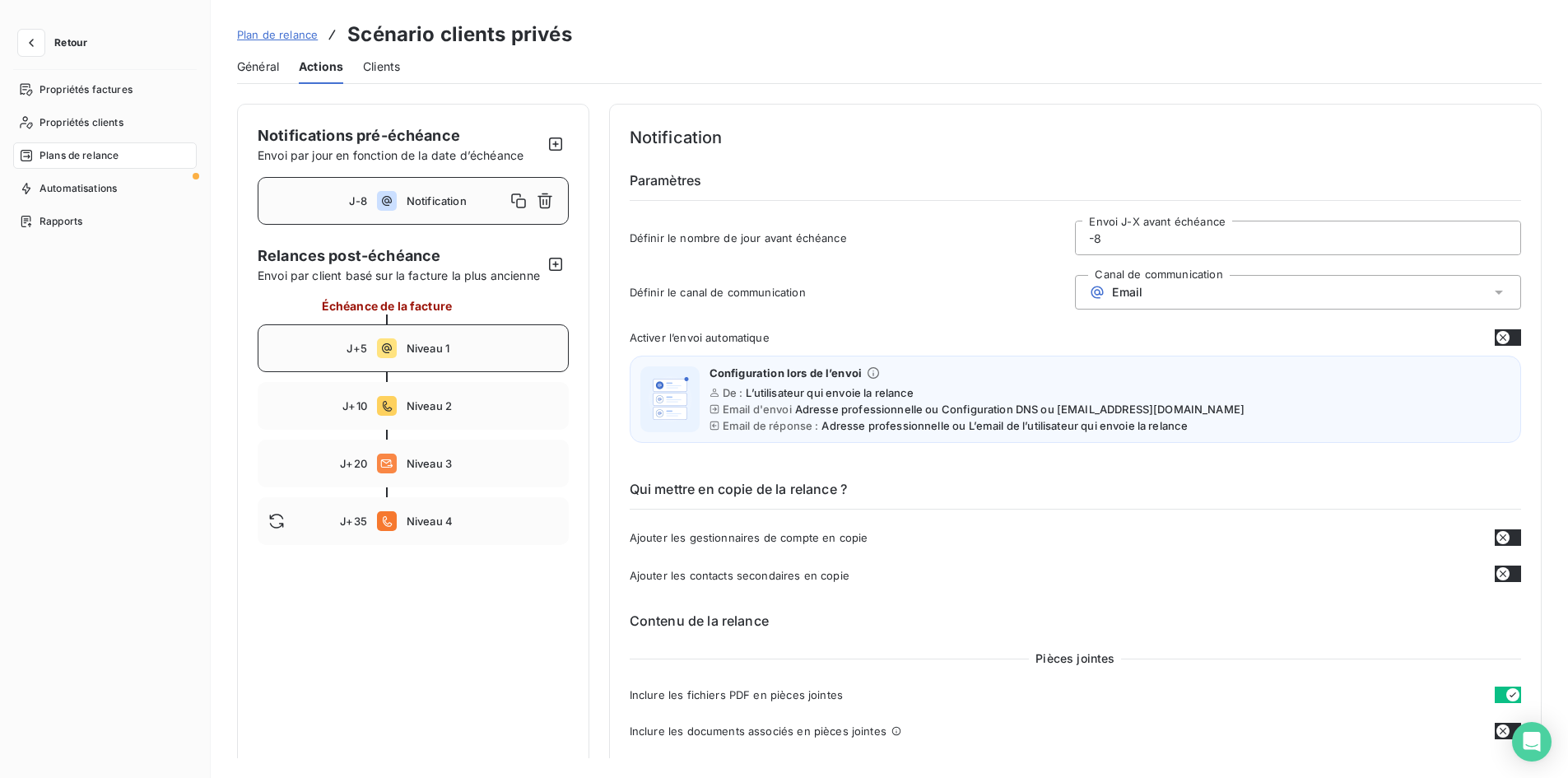
click at [445, 372] on div "J+5 Niveau 1" at bounding box center [413, 348] width 311 height 48
type input "5"
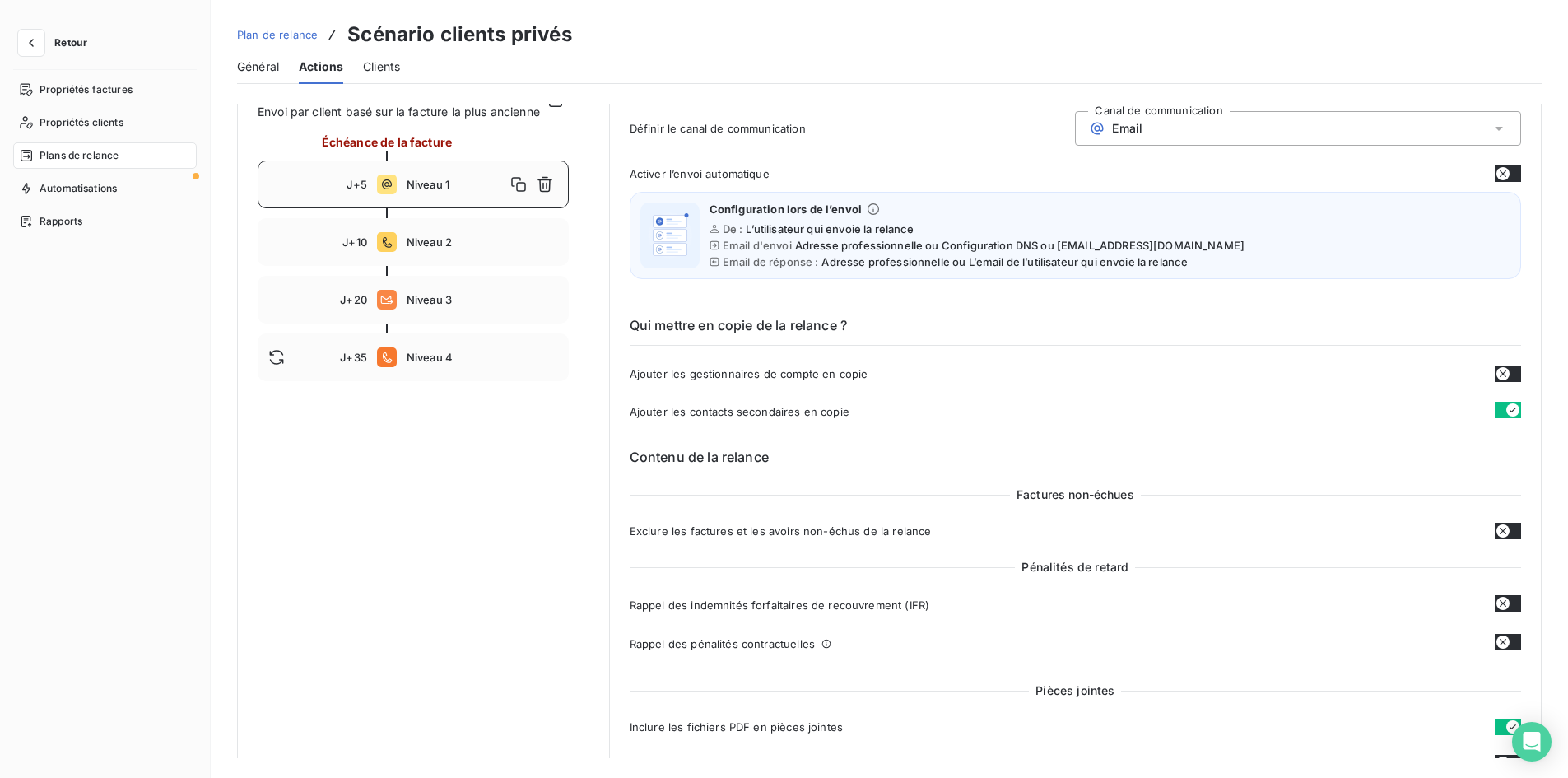
scroll to position [165, 0]
click at [1506, 529] on button "button" at bounding box center [1508, 530] width 26 height 16
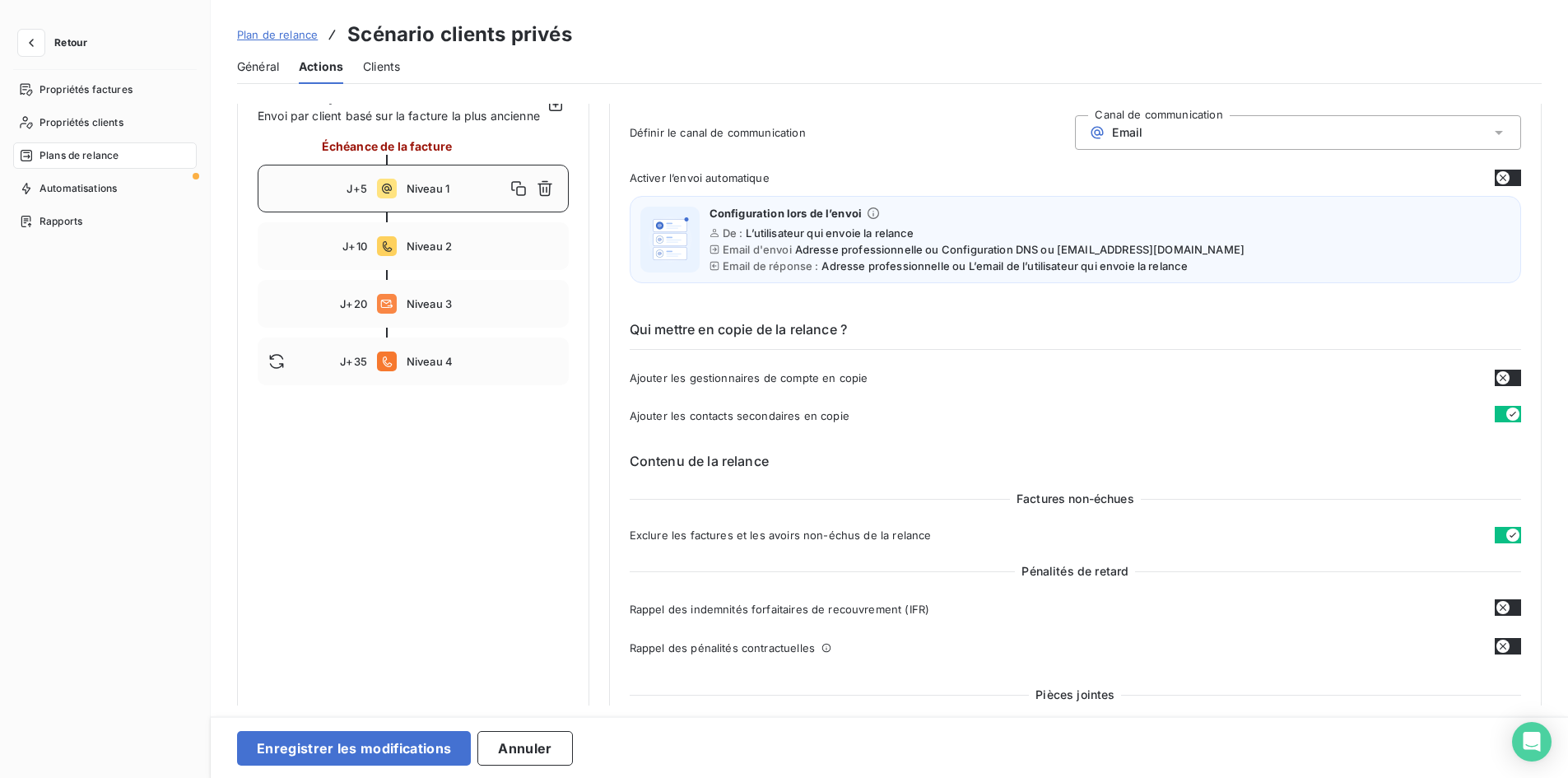
scroll to position [0, 0]
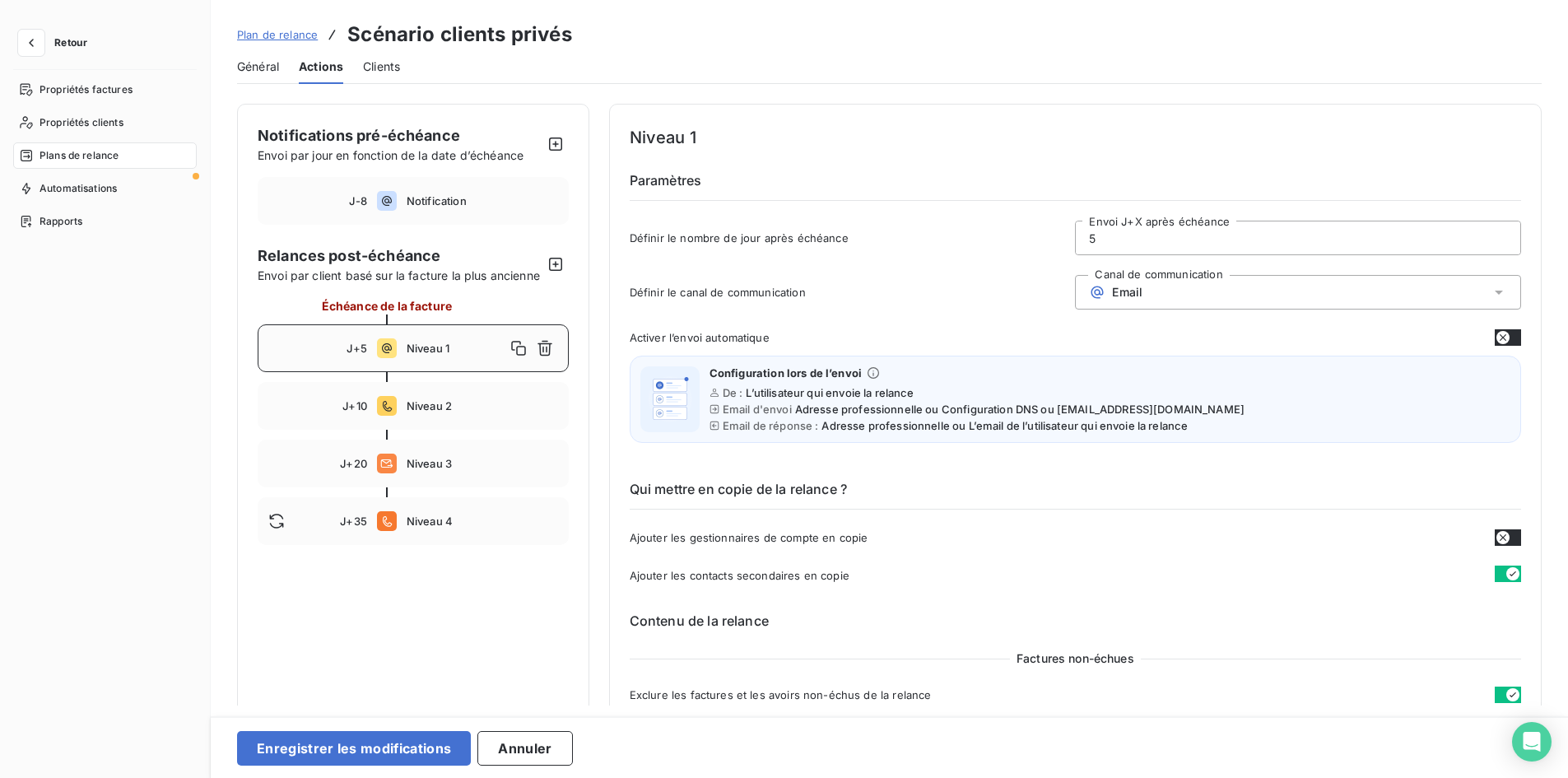
click at [272, 69] on span "Général" at bounding box center [258, 67] width 42 height 16
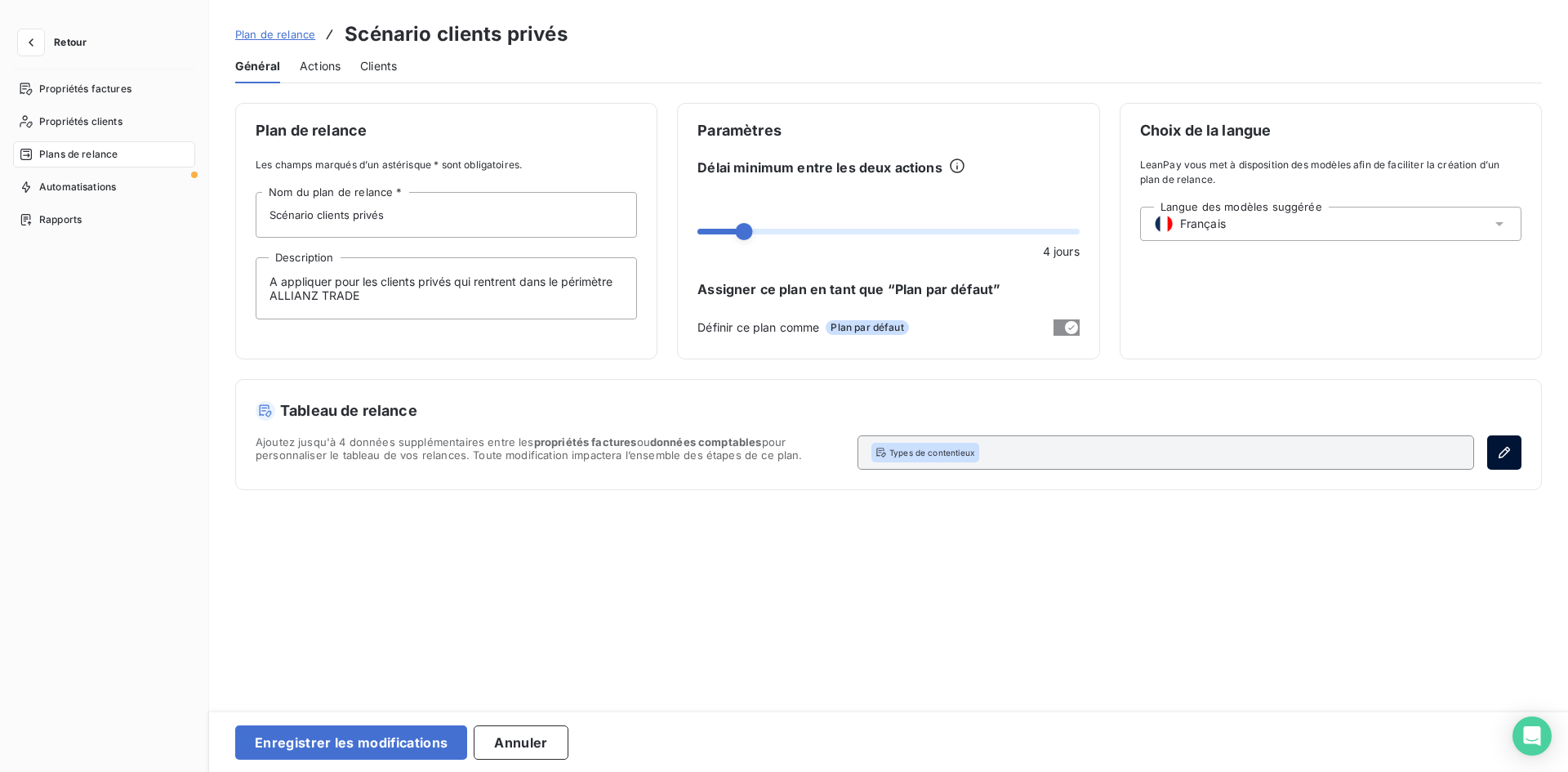
click at [1519, 457] on button "button" at bounding box center [1505, 453] width 34 height 34
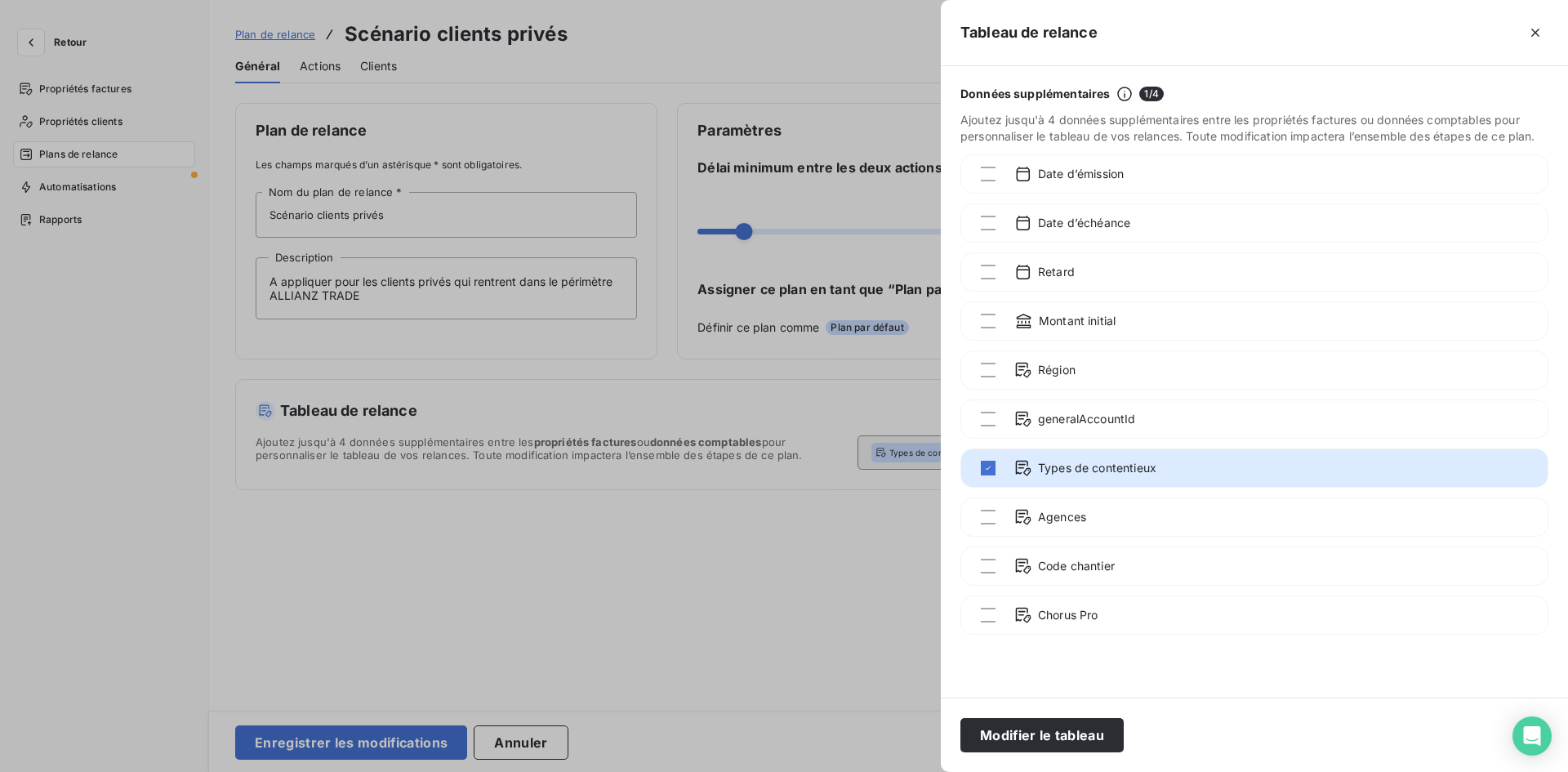
drag, startPoint x: 626, startPoint y: 29, endPoint x: 627, endPoint y: 21, distance: 8.1
click at [627, 21] on div at bounding box center [784, 386] width 1568 height 772
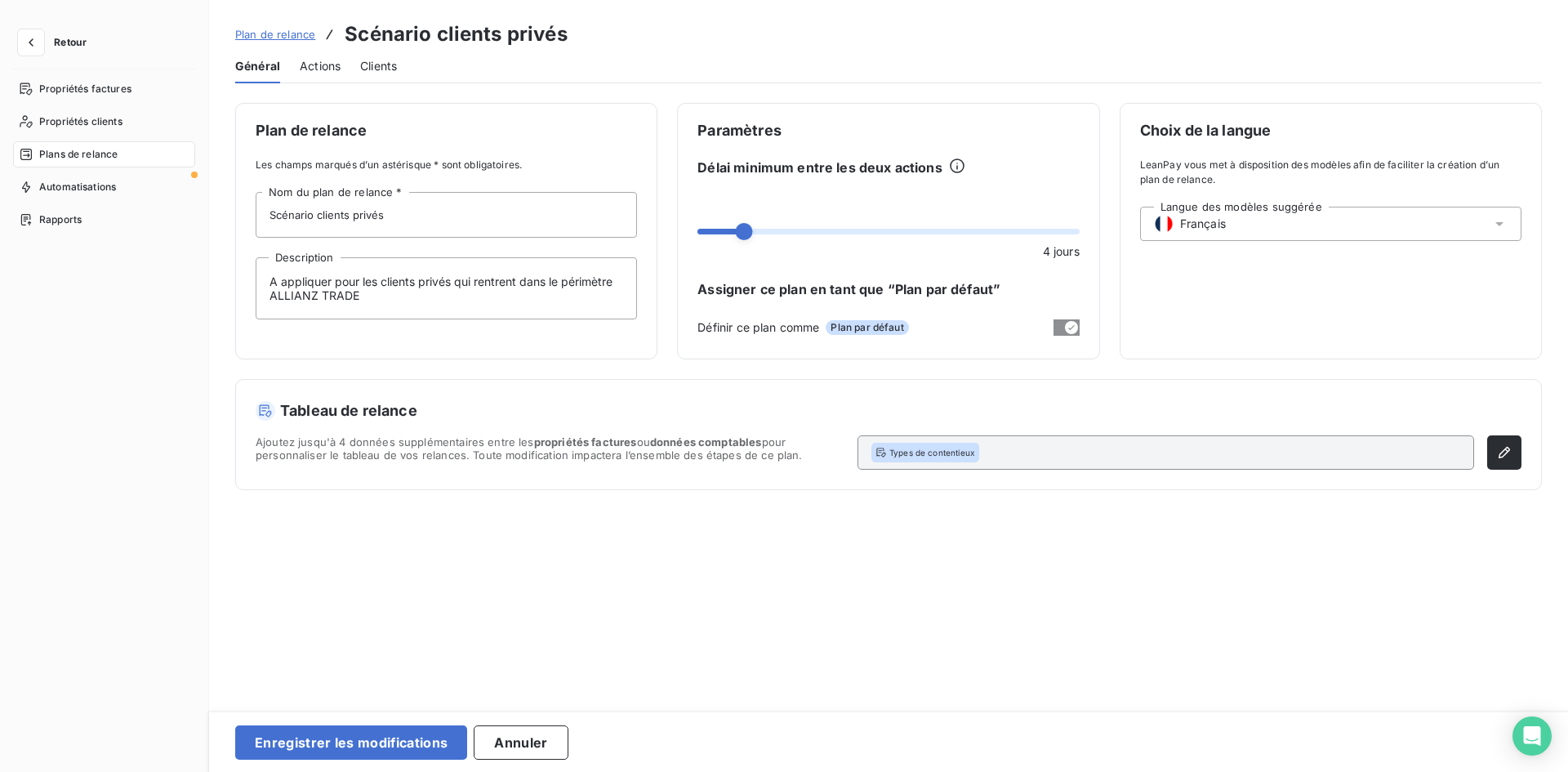
click at [263, 34] on span "Plan de relance" at bounding box center [275, 34] width 80 height 13
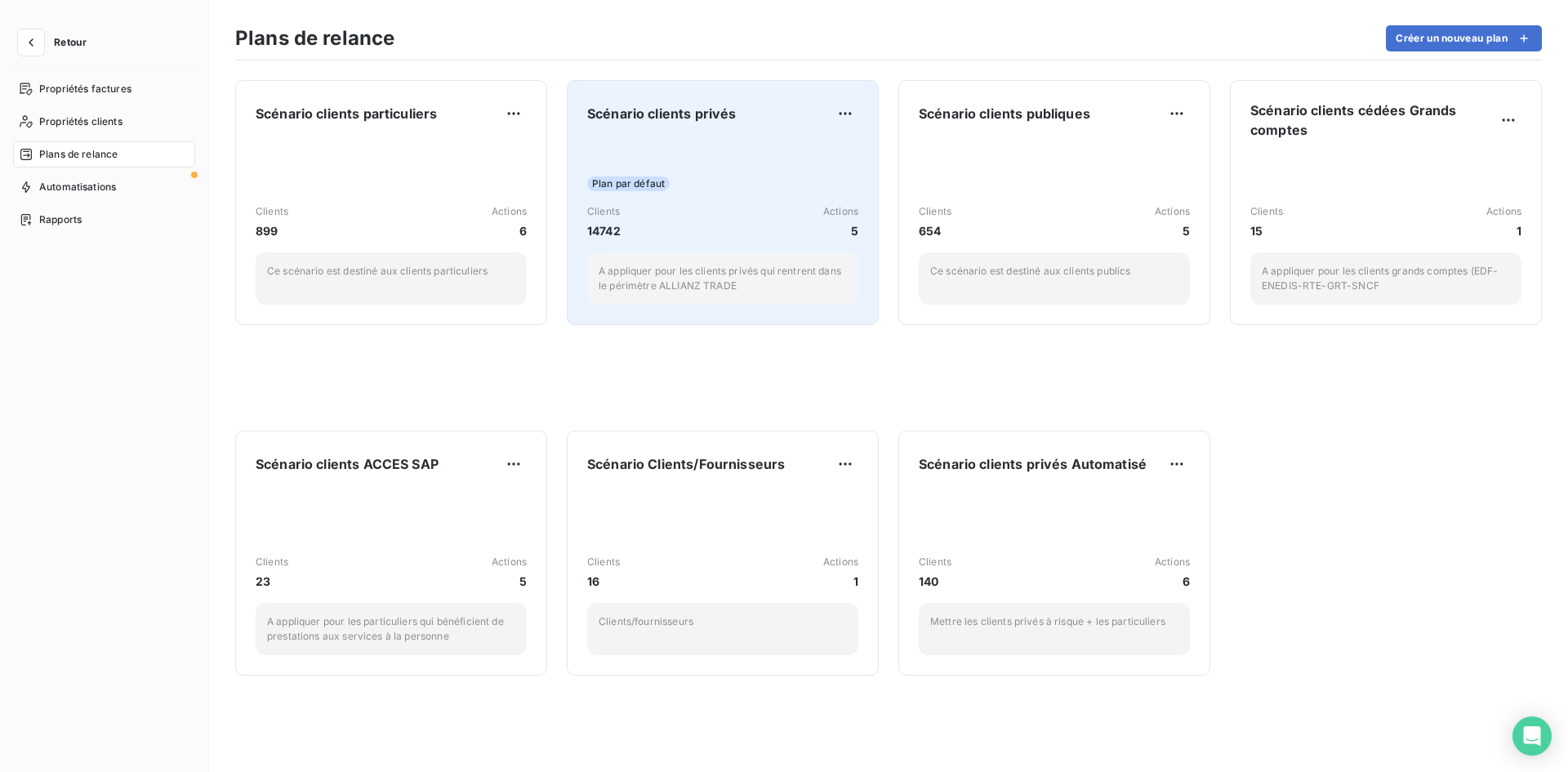
click at [695, 176] on div "Plan par défaut Clients 14742 Actions 5 A appliquer pour les clients privés qui…" at bounding box center [723, 222] width 271 height 165
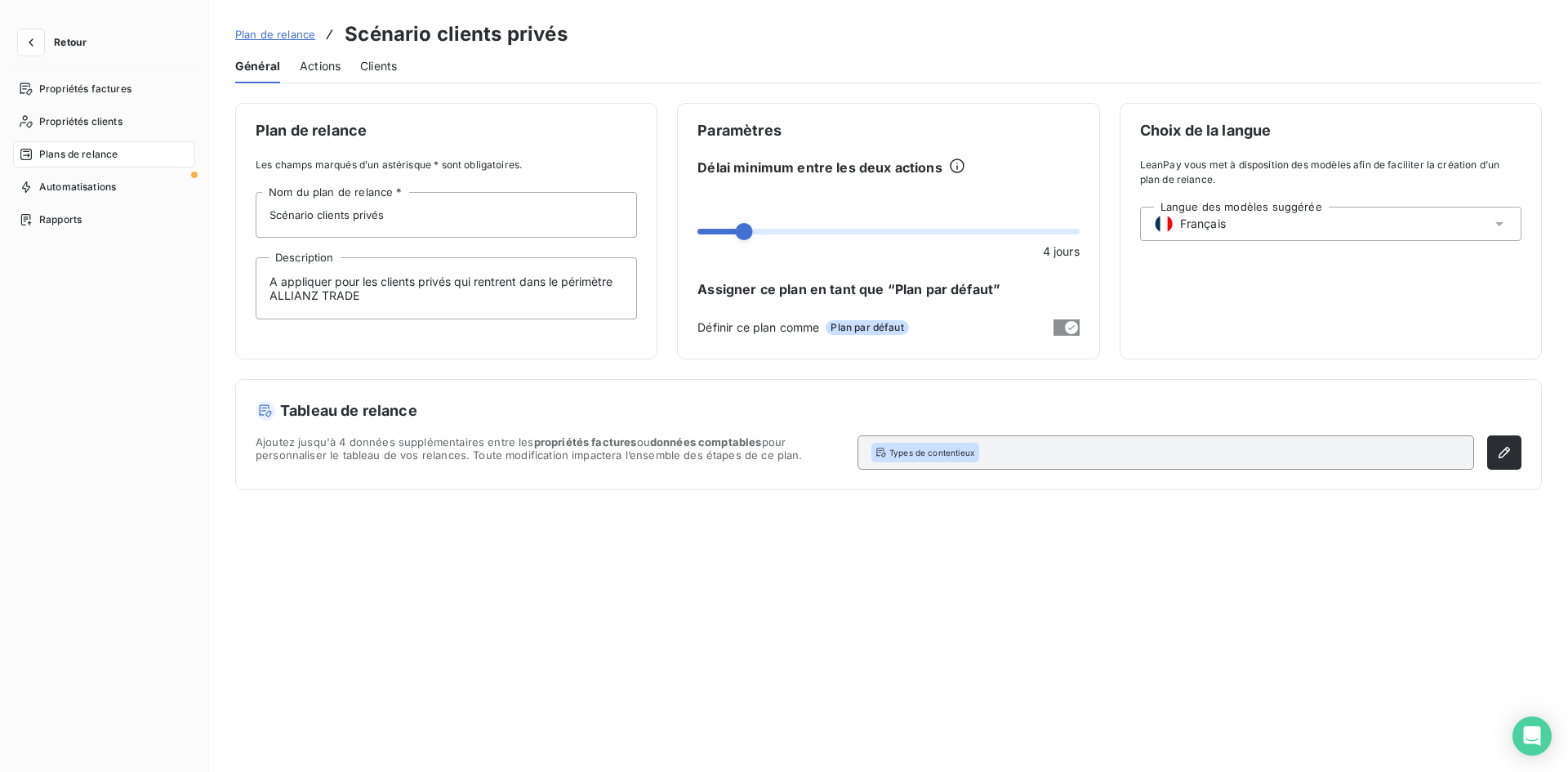
click at [297, 42] on link "Plan de relance" at bounding box center [275, 34] width 80 height 16
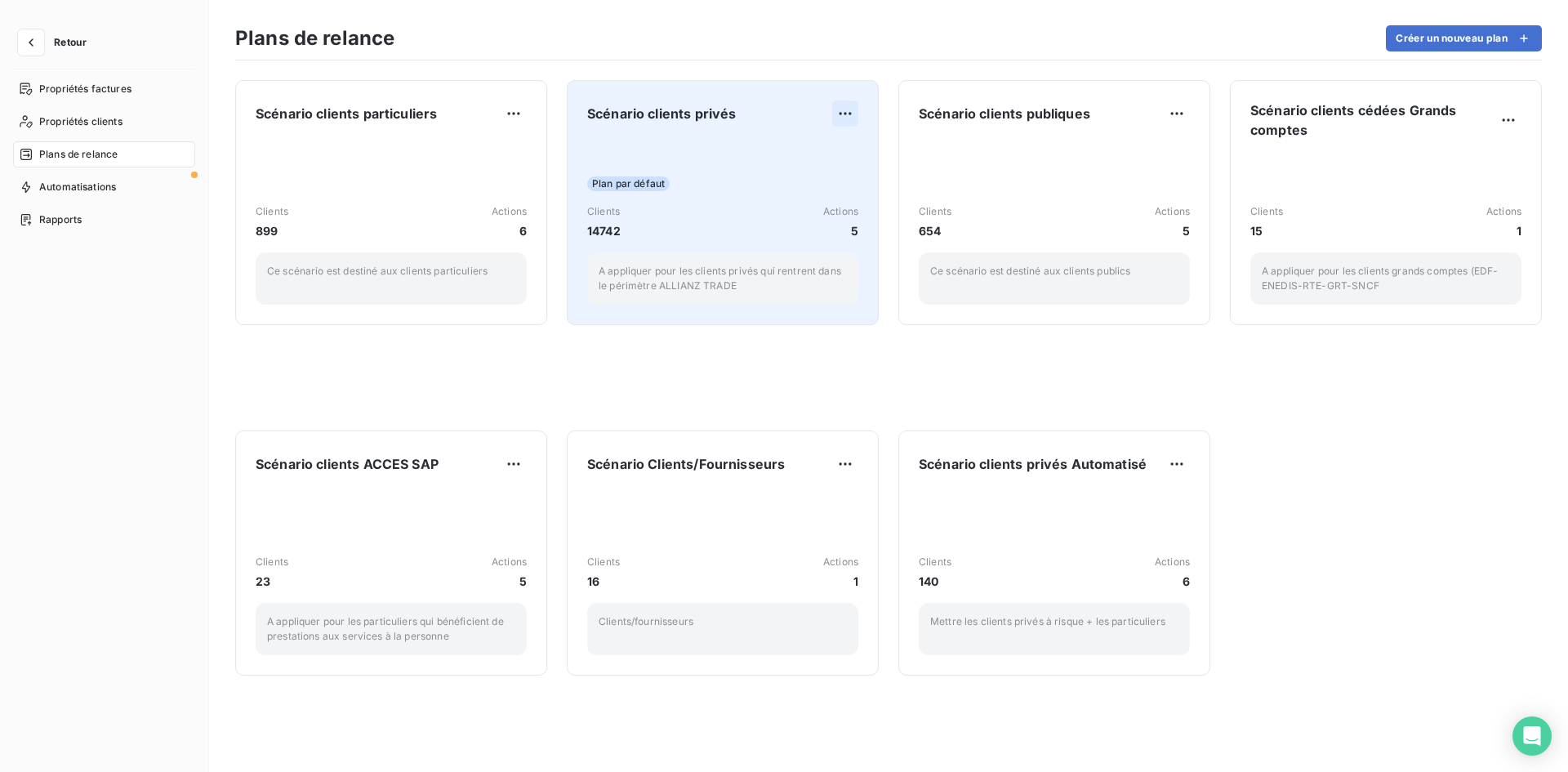
click at [853, 110] on html "Retour Propriétés factures Propriétés clients Plans de relance Automatisations …" at bounding box center [784, 386] width 1568 height 772
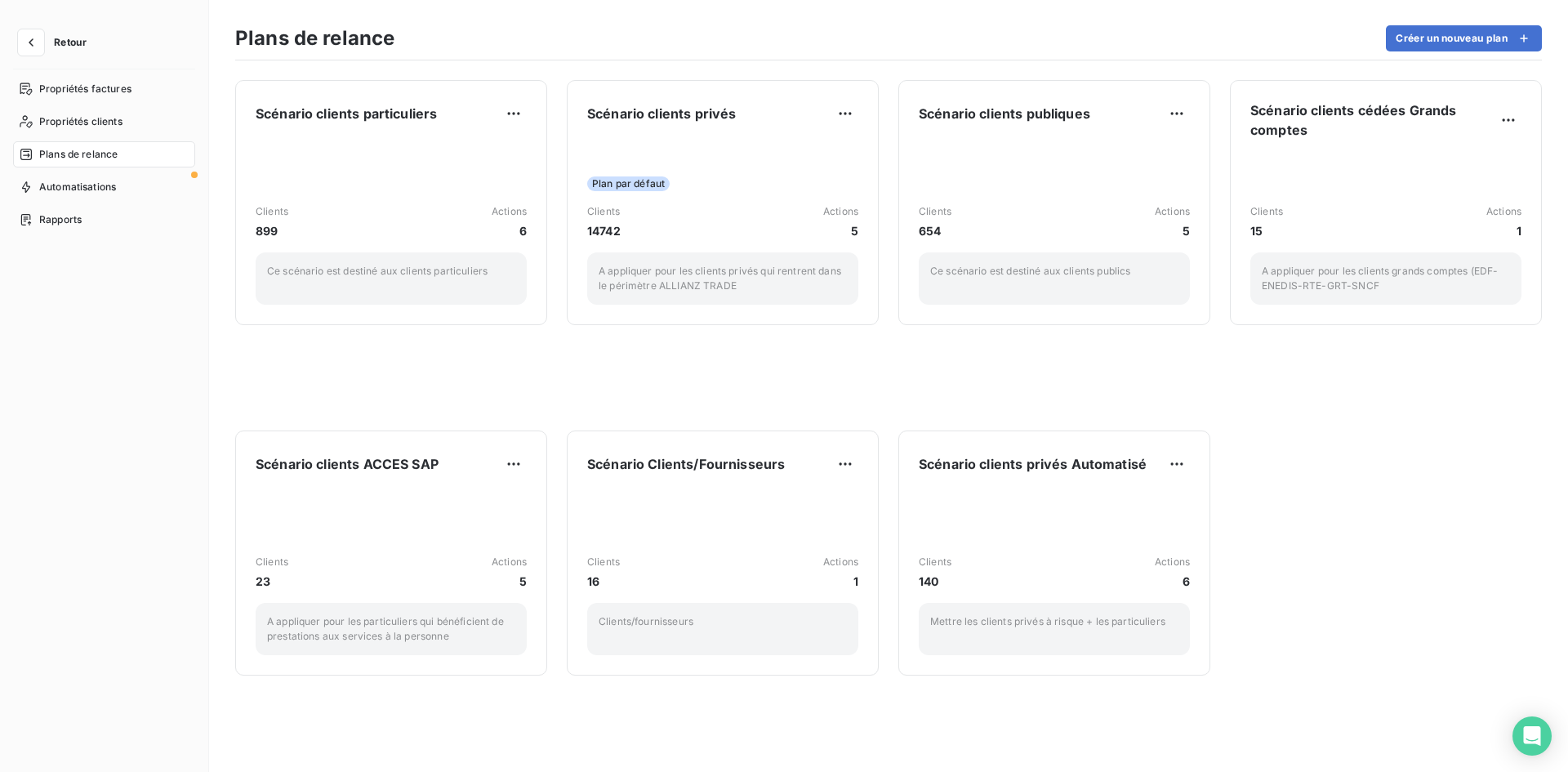
click at [646, 152] on html "Retour Propriétés factures Propriétés clients Plans de relance Automatisations …" at bounding box center [784, 386] width 1568 height 772
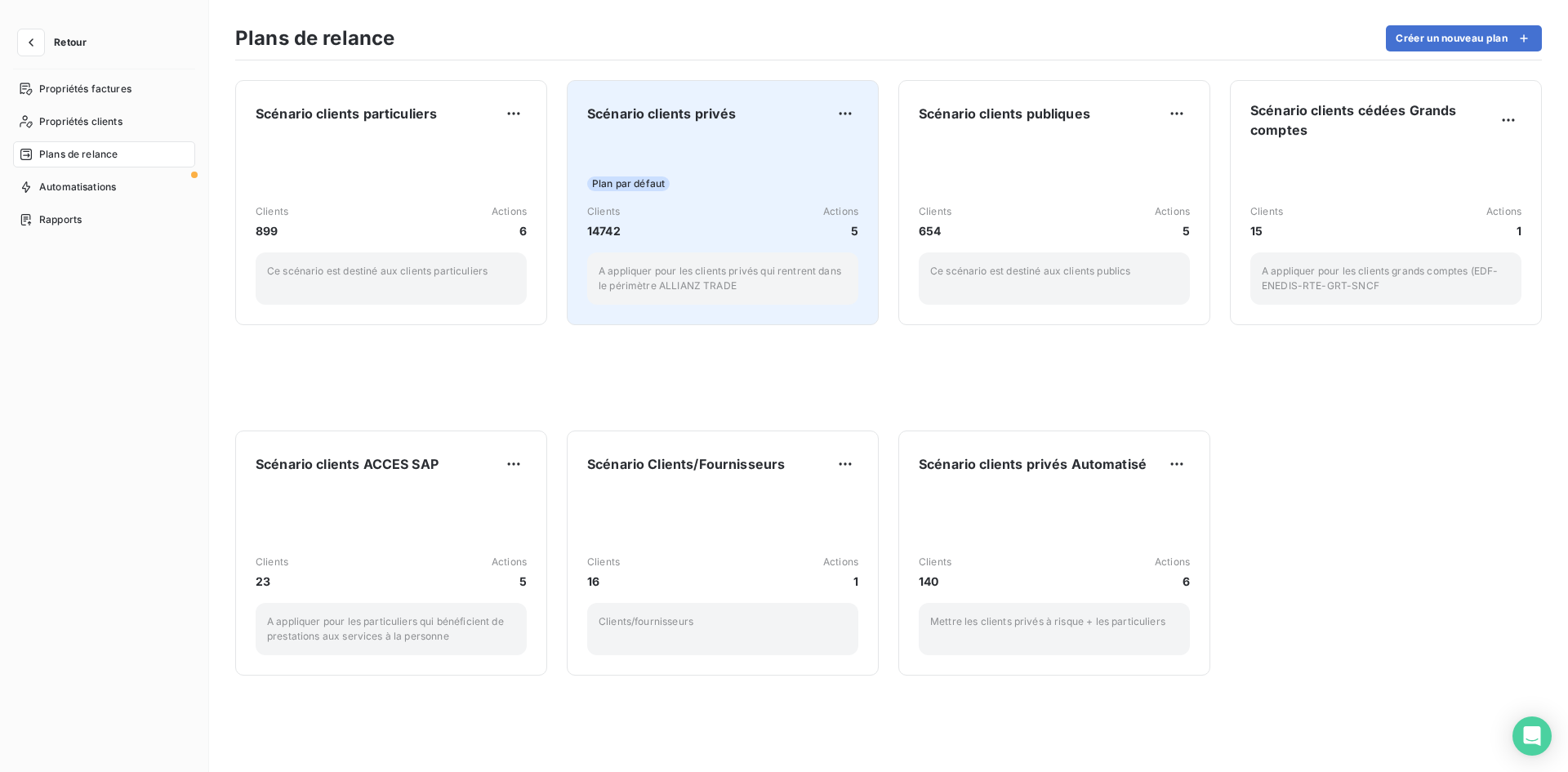
click at [716, 144] on div "Plan par défaut Clients 14742 Actions 5 A appliquer pour les clients privés qui…" at bounding box center [723, 222] width 271 height 165
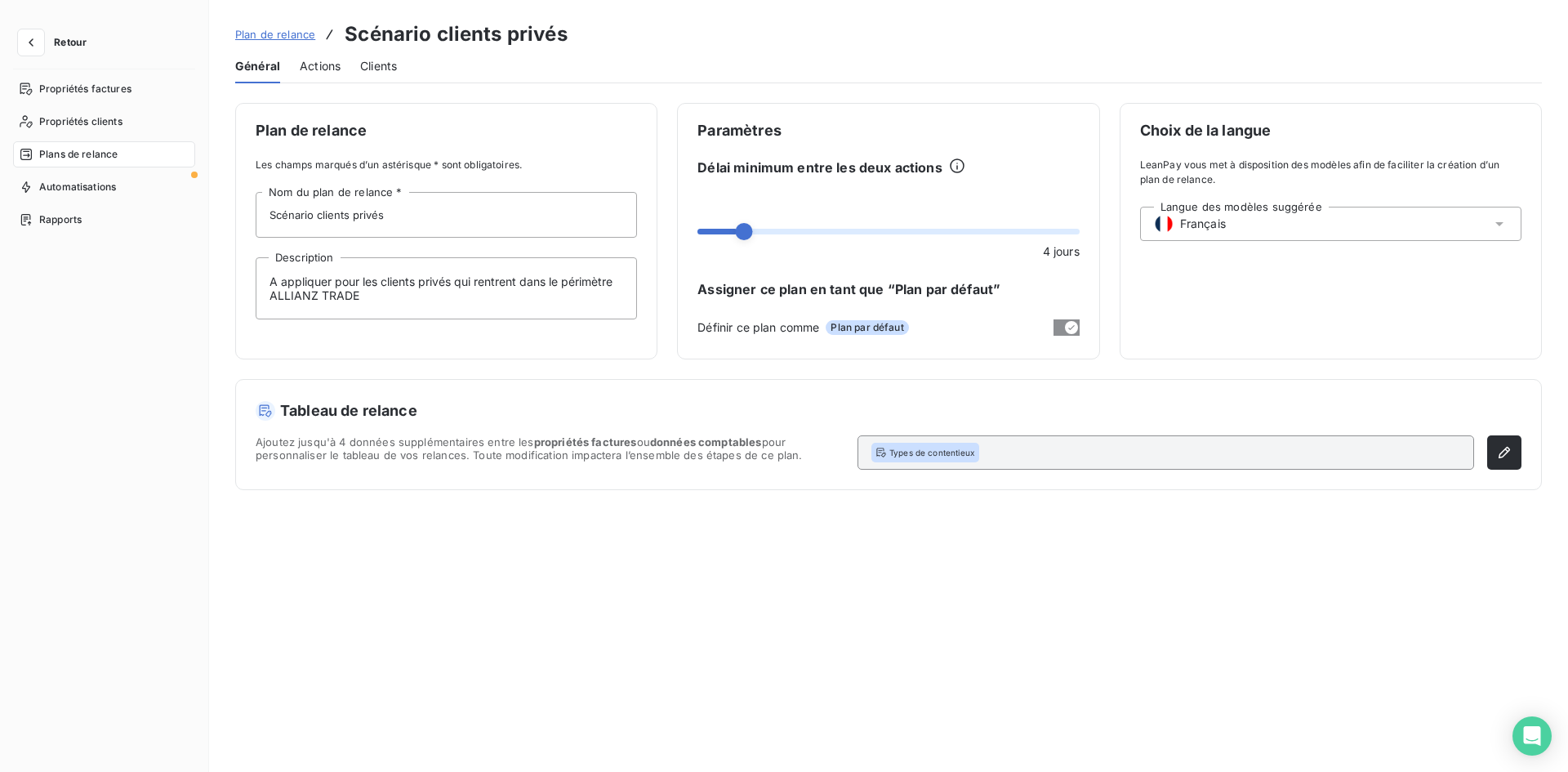
click at [336, 62] on span "Actions" at bounding box center [320, 66] width 41 height 16
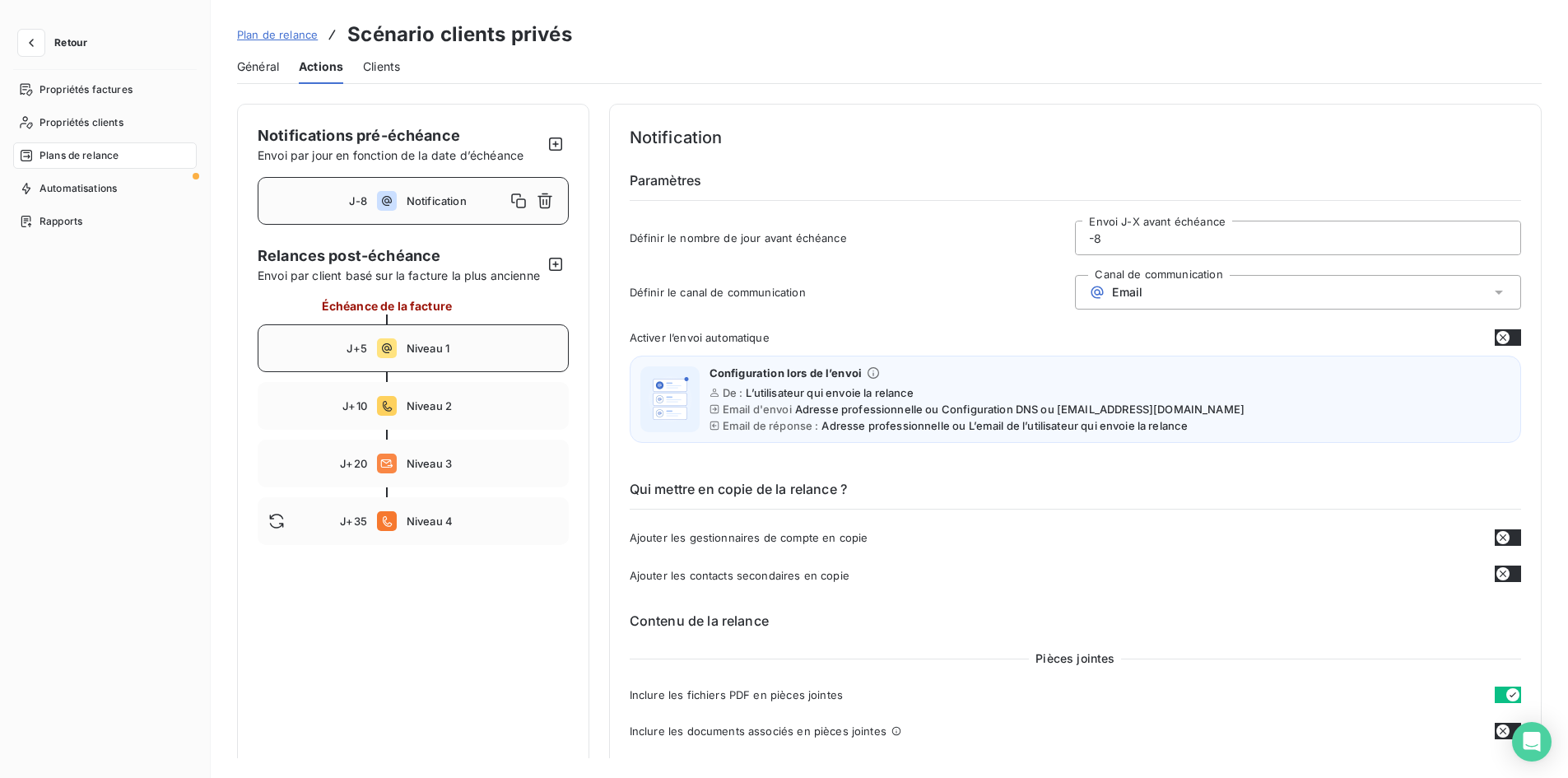
click at [446, 372] on div "J+5 Niveau 1" at bounding box center [413, 348] width 311 height 48
type input "5"
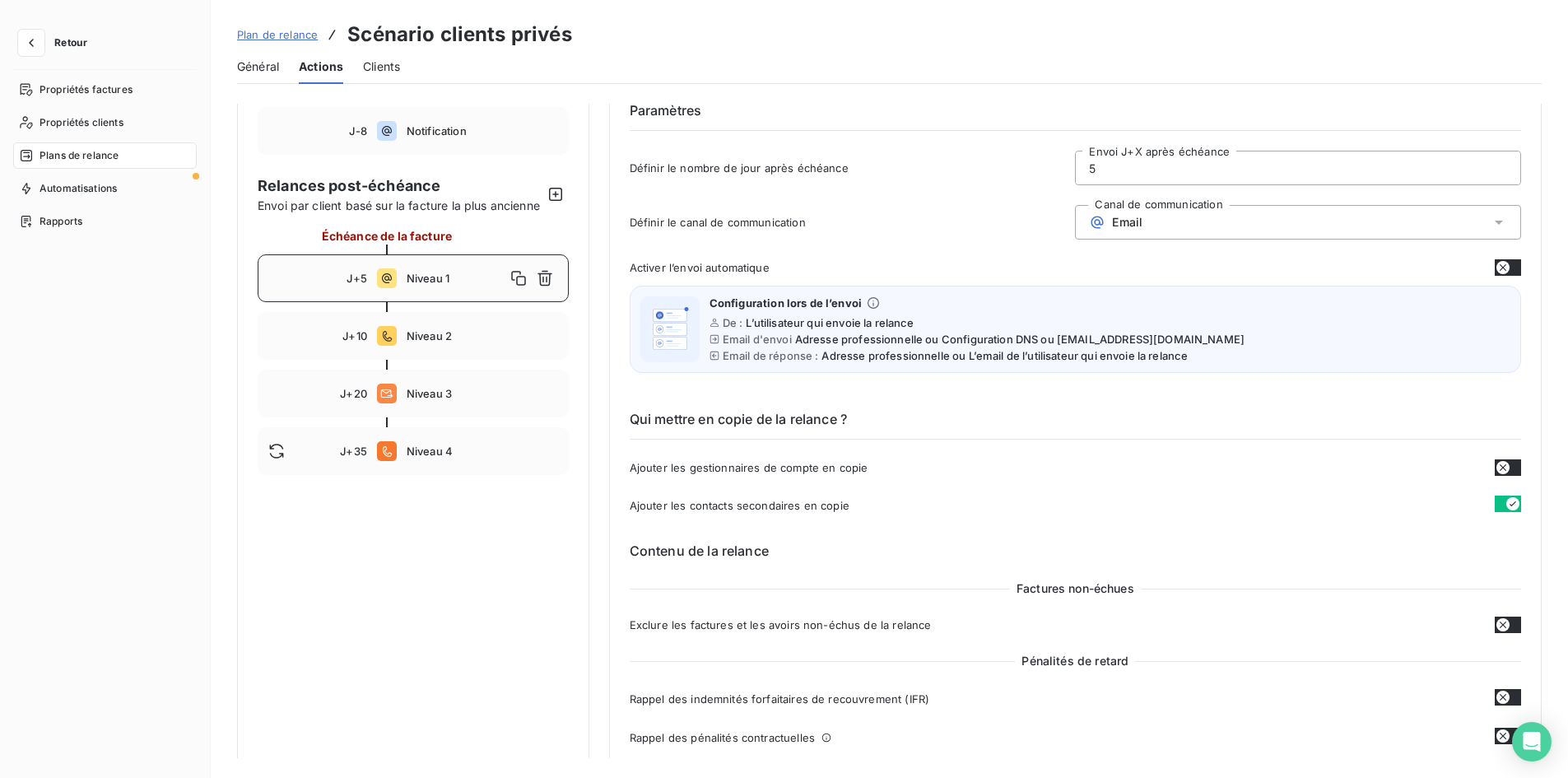
scroll to position [165, 0]
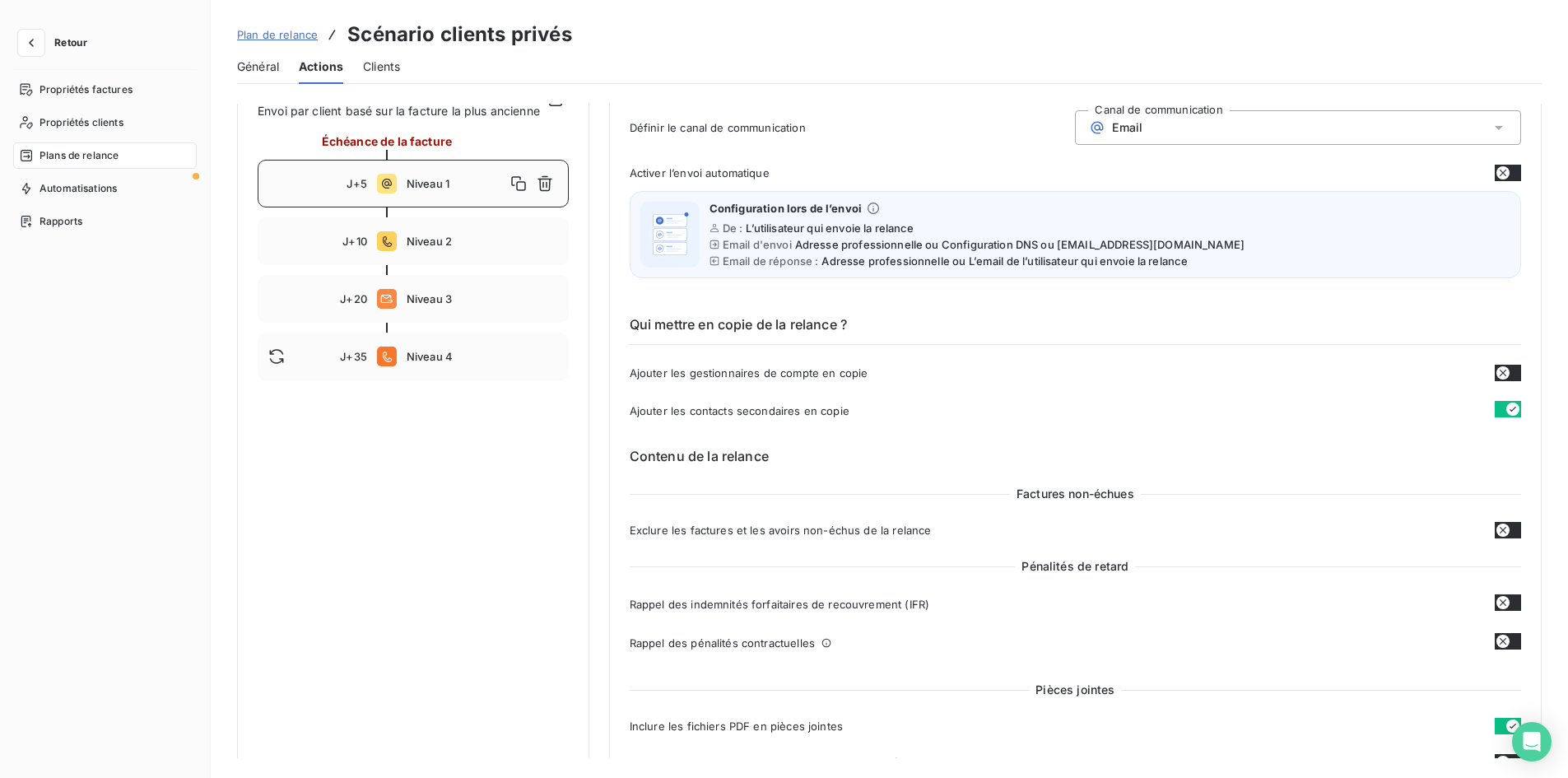
click at [1507, 534] on button "button" at bounding box center [1508, 530] width 26 height 16
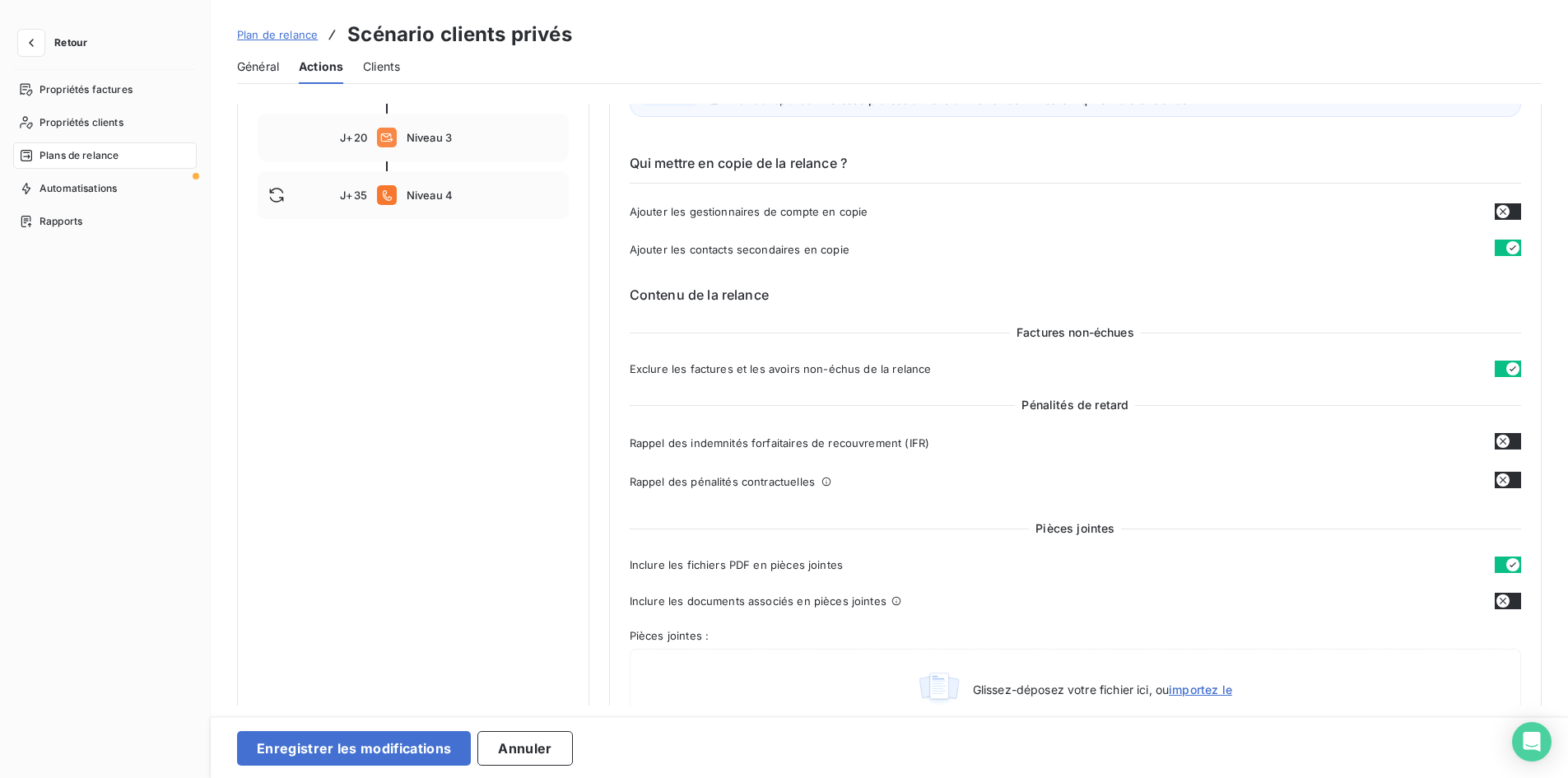
scroll to position [329, 0]
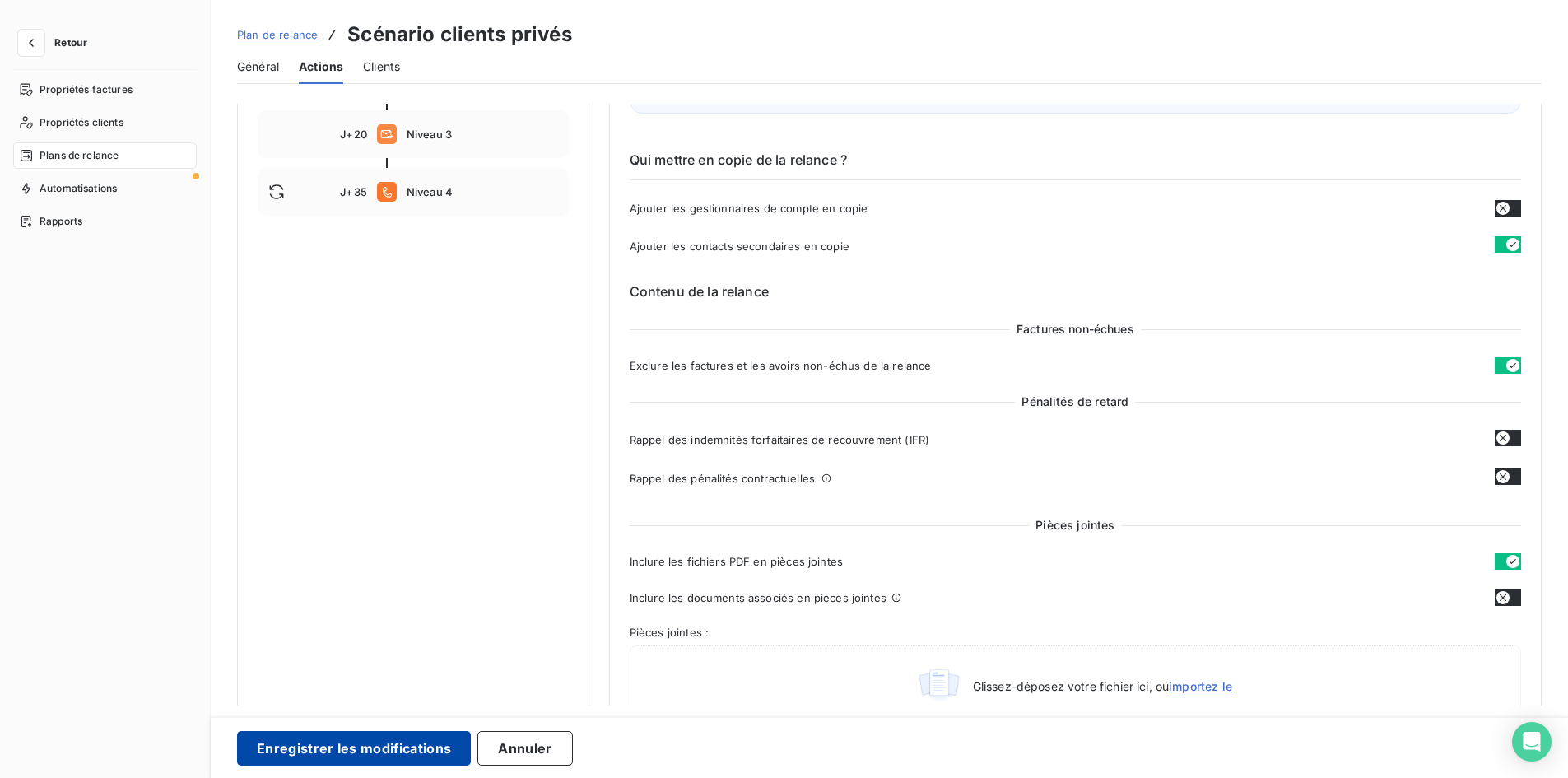
click at [343, 757] on button "Enregistrer les modifications" at bounding box center [354, 749] width 234 height 35
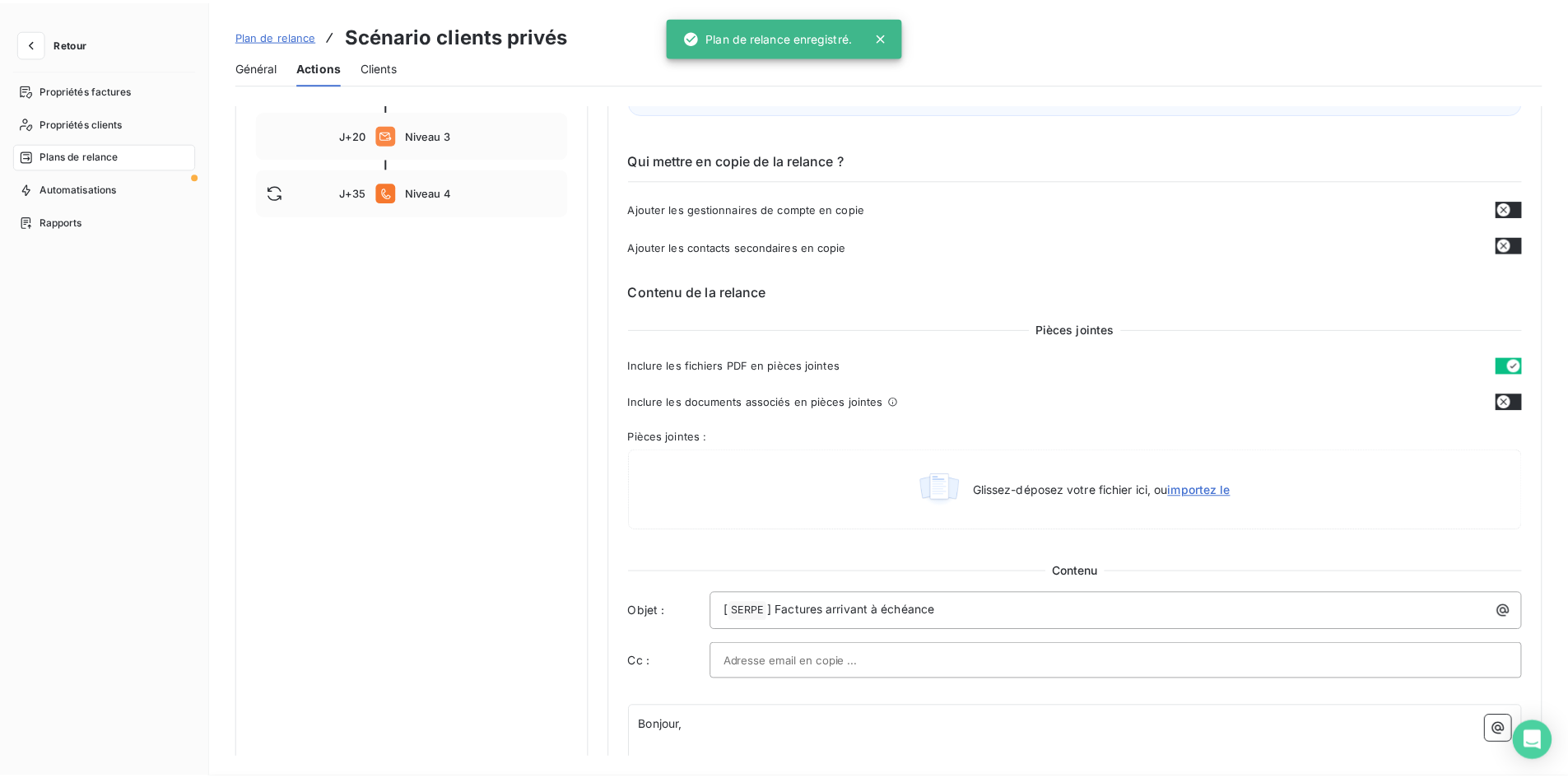
scroll to position [0, 0]
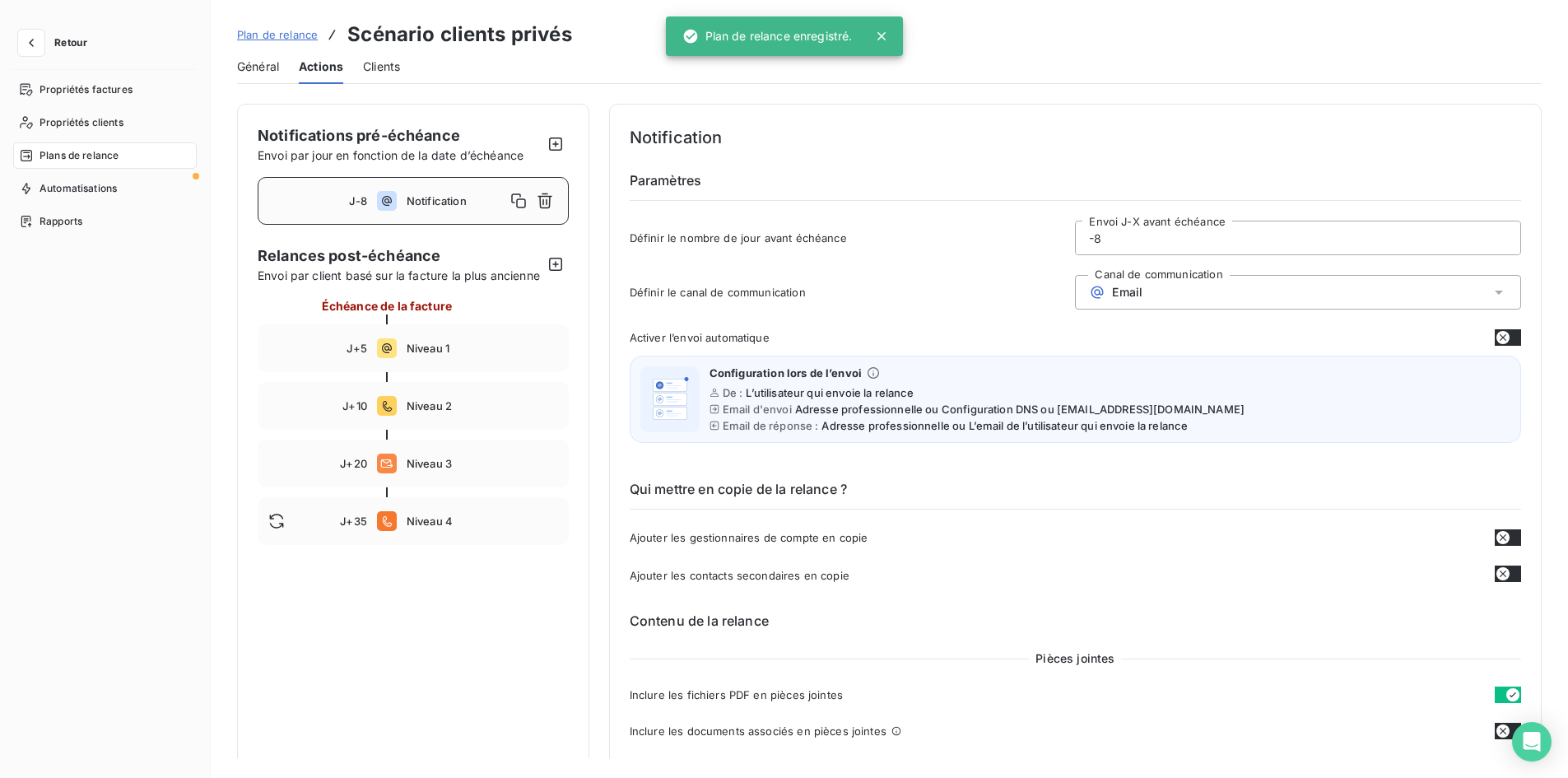
click at [256, 60] on span "Général" at bounding box center [258, 67] width 42 height 16
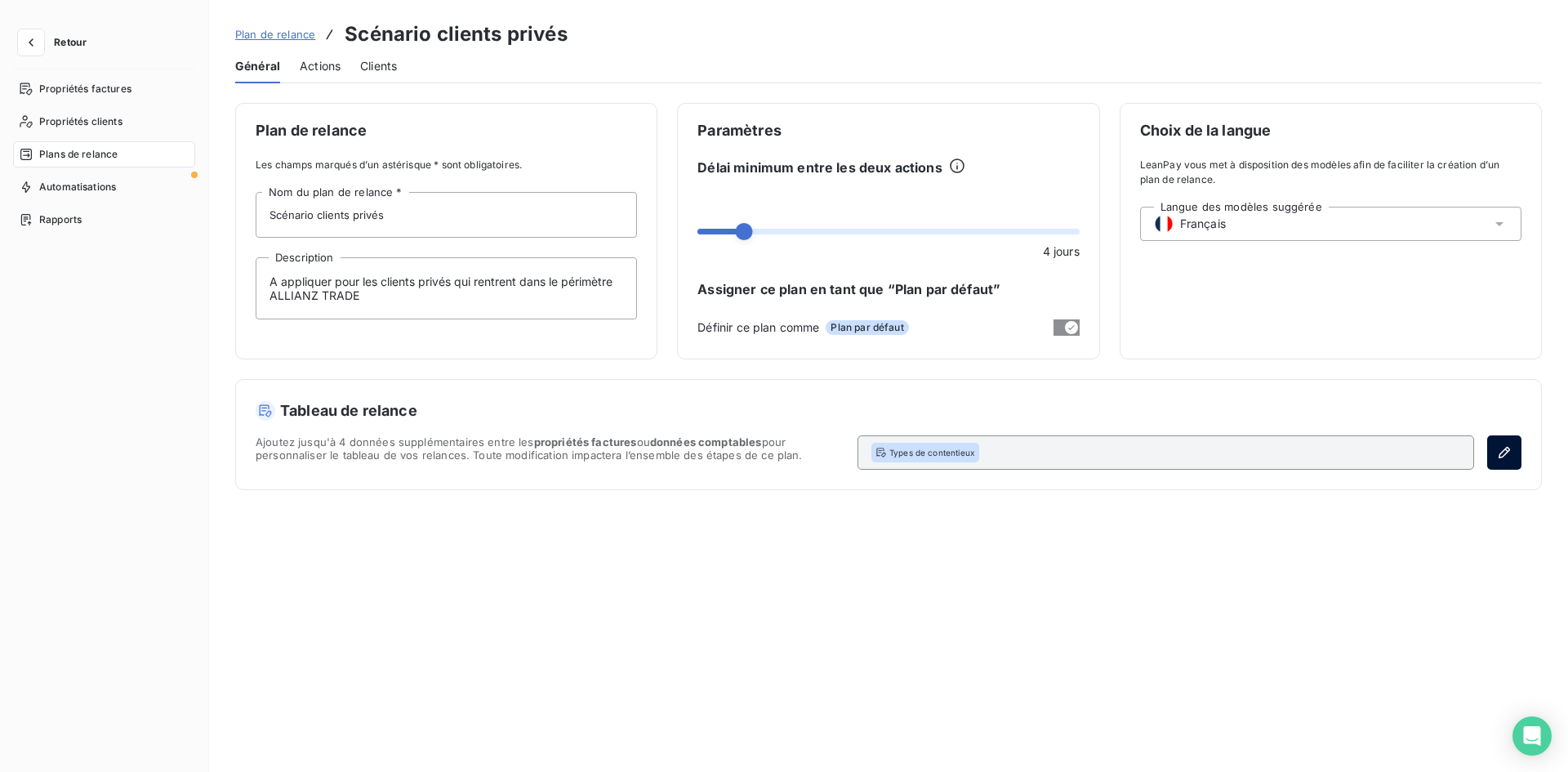
click at [1505, 448] on icon "button" at bounding box center [1505, 453] width 16 height 16
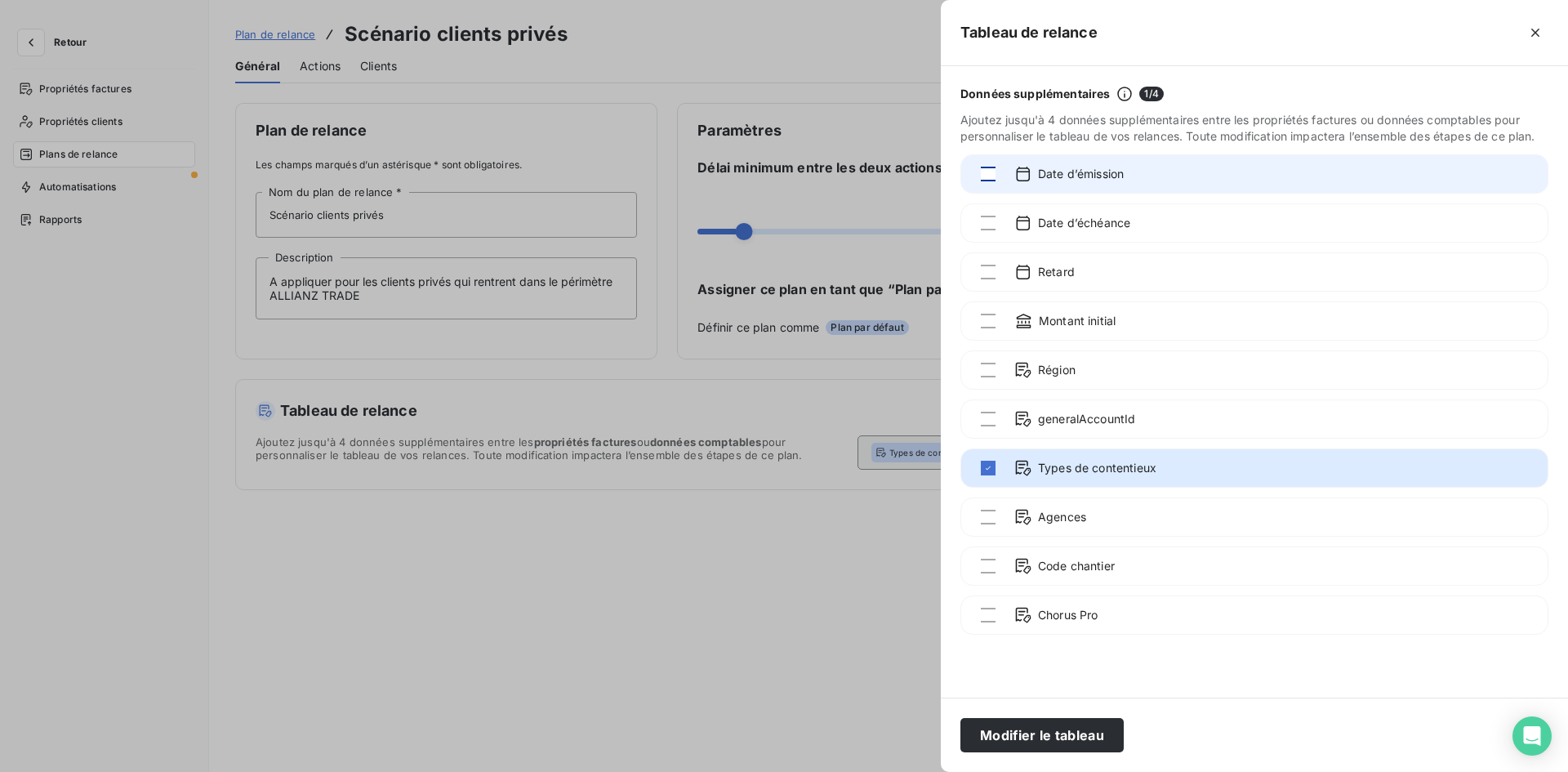
click at [981, 169] on div at bounding box center [989, 174] width 15 height 15
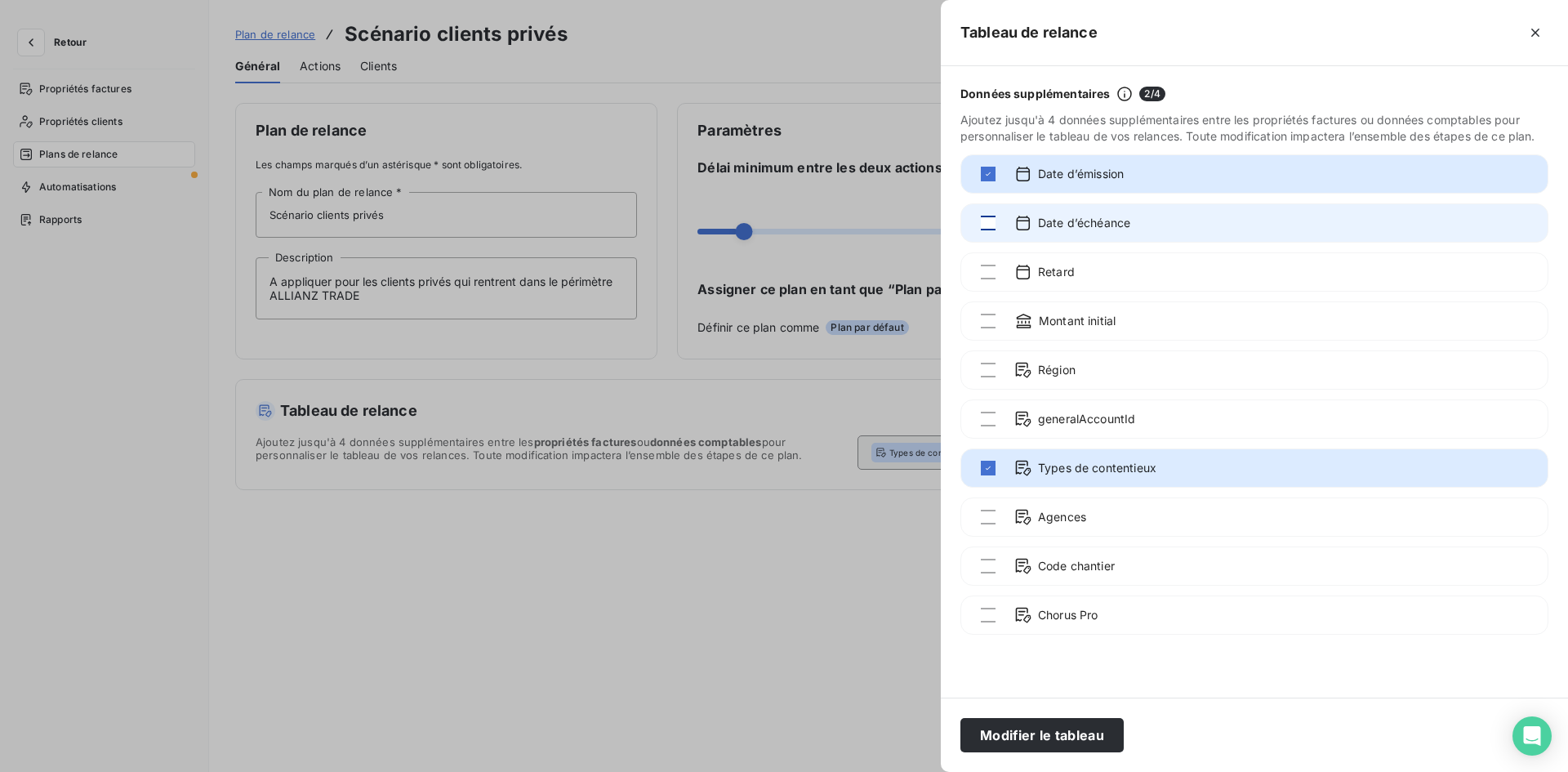
click at [984, 229] on div at bounding box center [989, 223] width 15 height 15
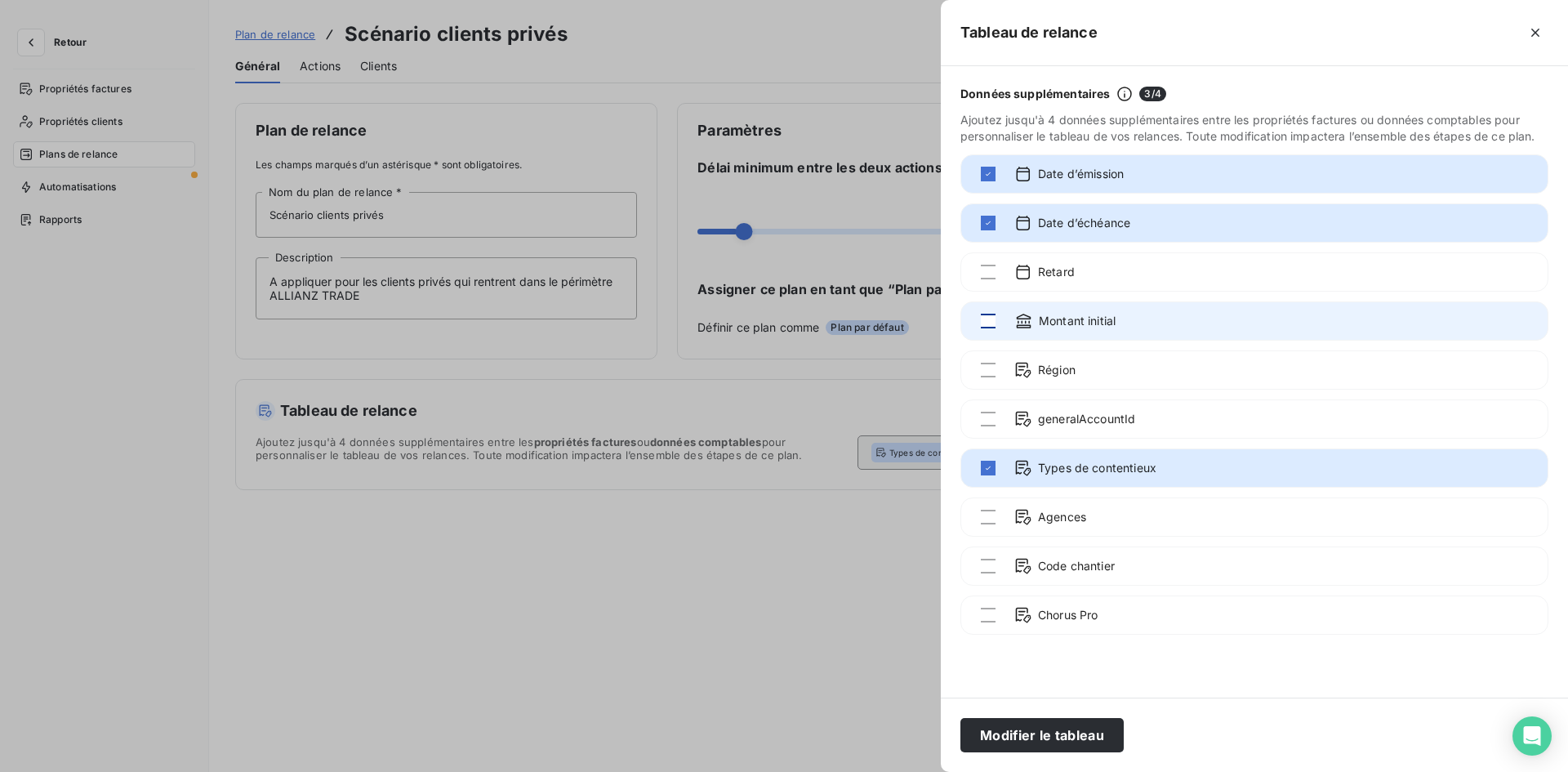
click at [986, 322] on div at bounding box center [989, 321] width 15 height 15
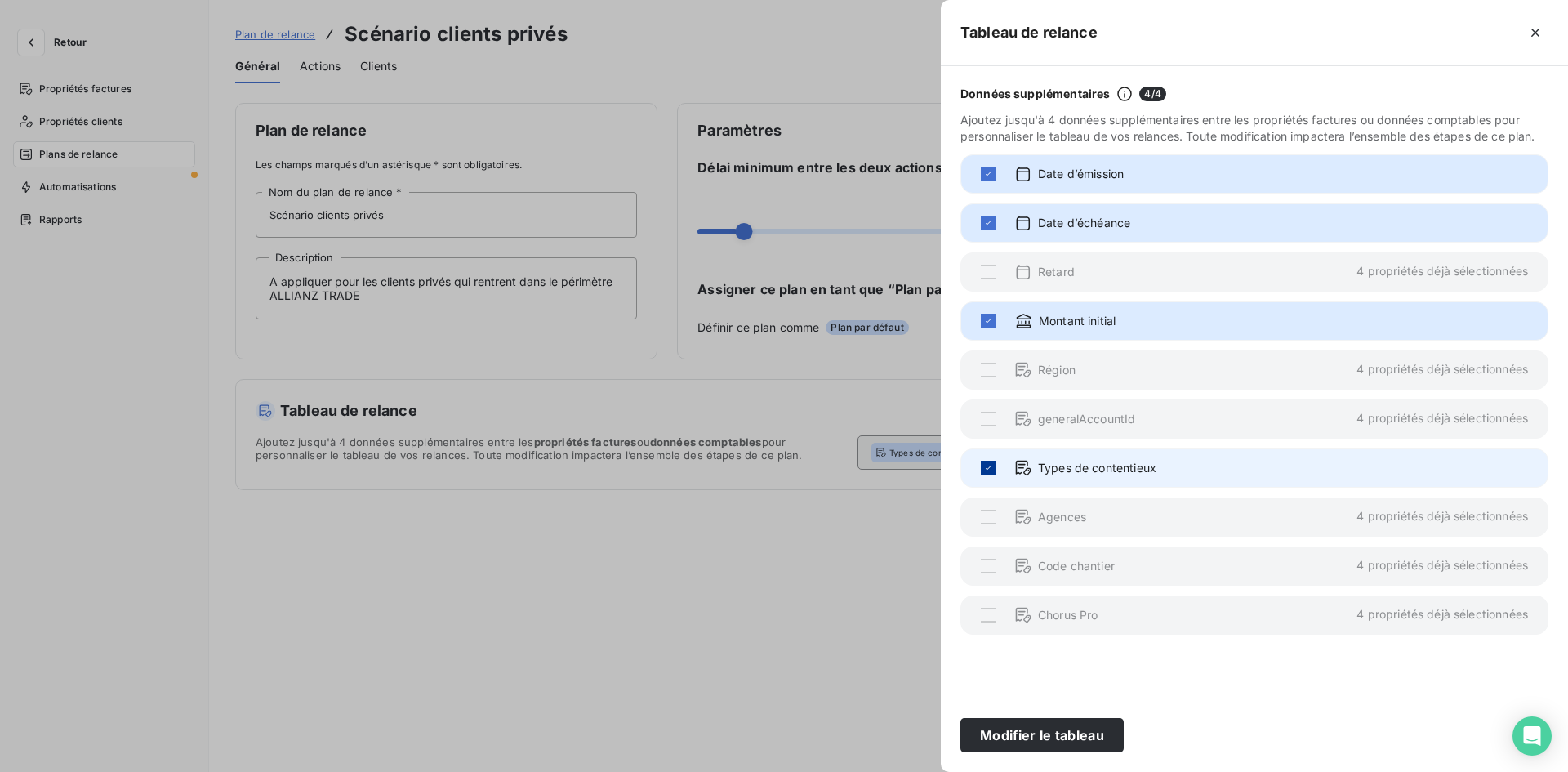
click at [988, 465] on icon at bounding box center [989, 468] width 10 height 10
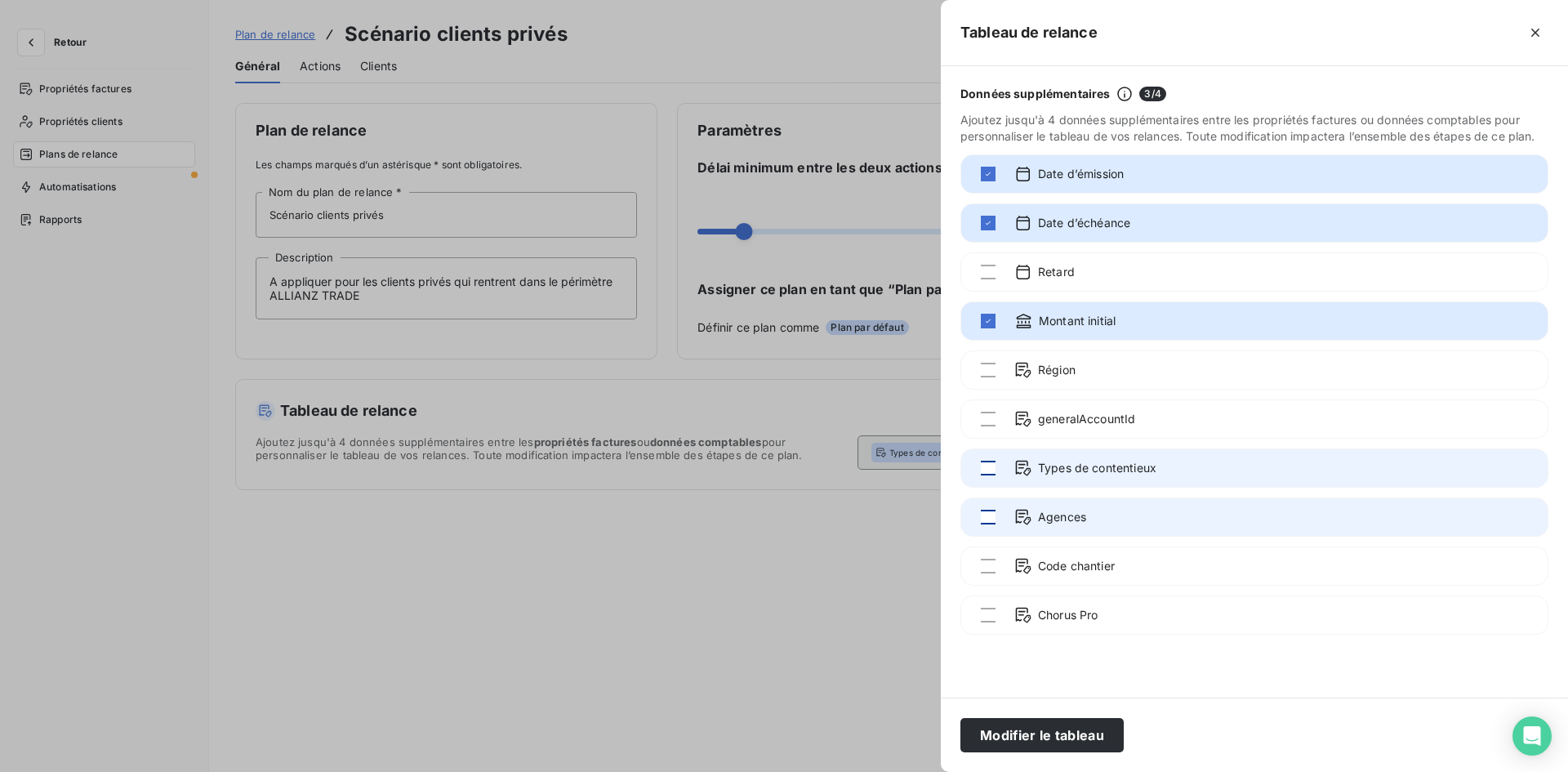
click at [990, 523] on div at bounding box center [989, 517] width 15 height 15
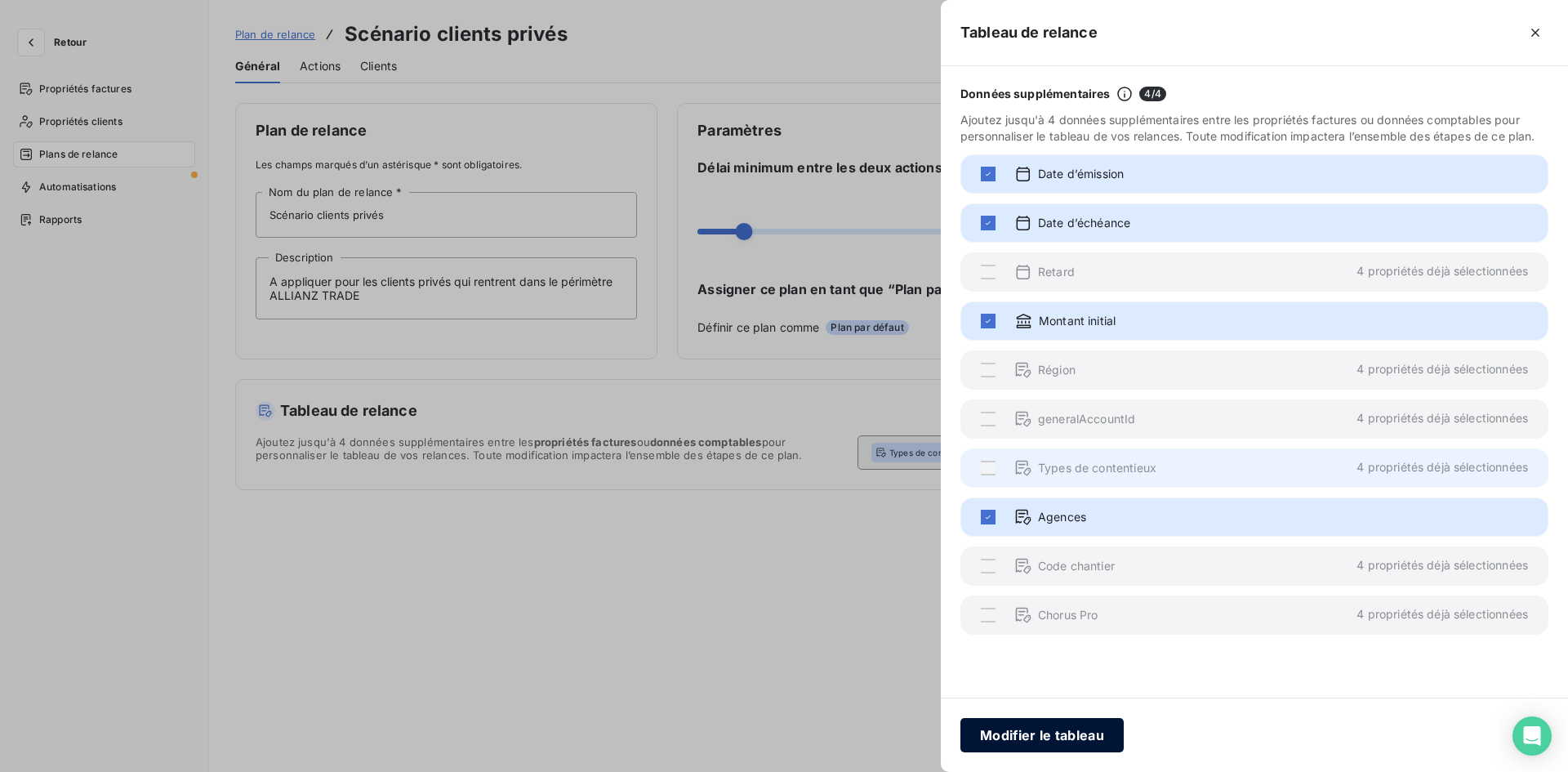
click at [1027, 740] on button "Modifier le tableau" at bounding box center [1042, 736] width 163 height 34
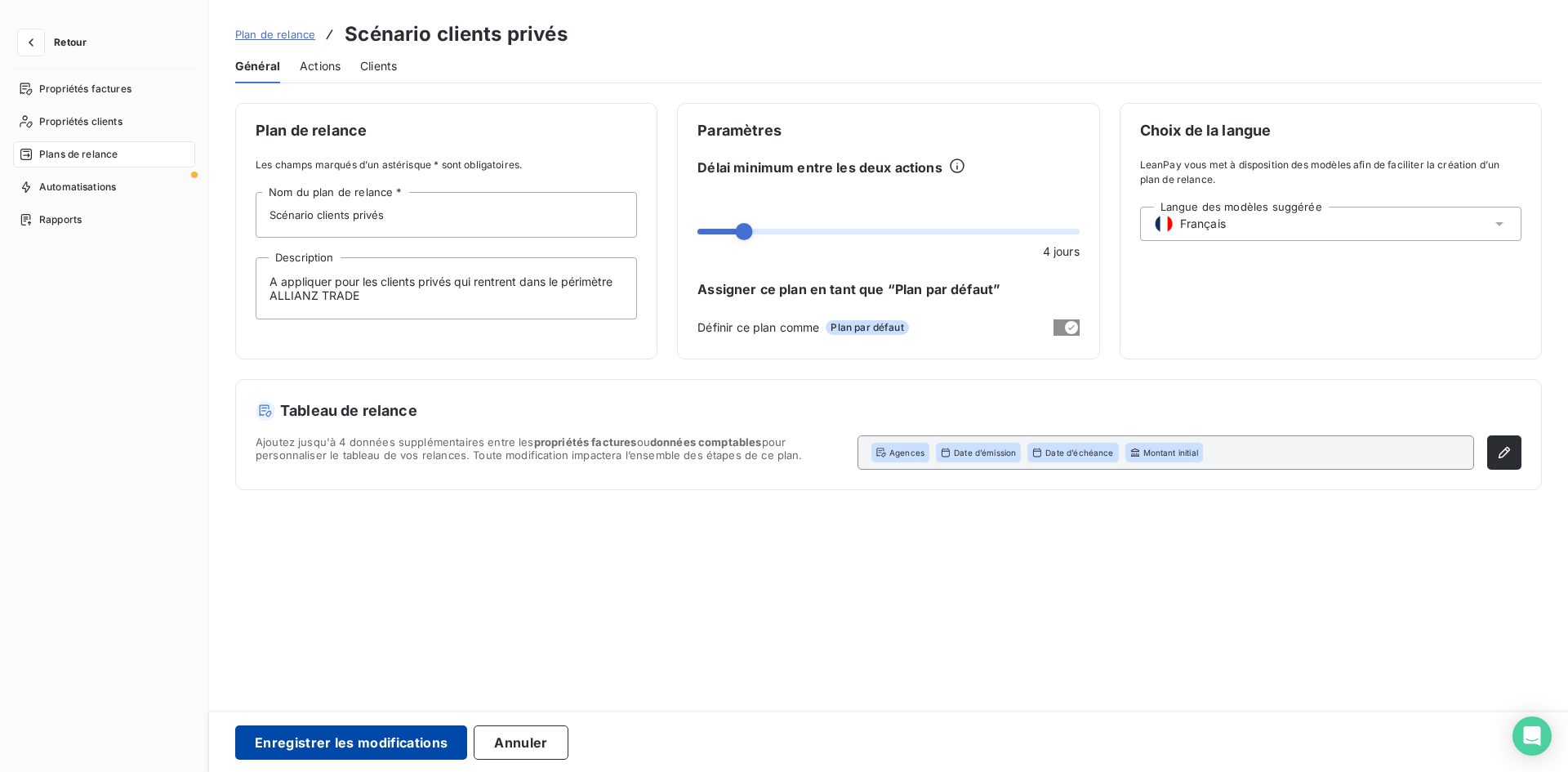
click at [403, 738] on button "Enregistrer les modifications" at bounding box center [351, 743] width 232 height 34
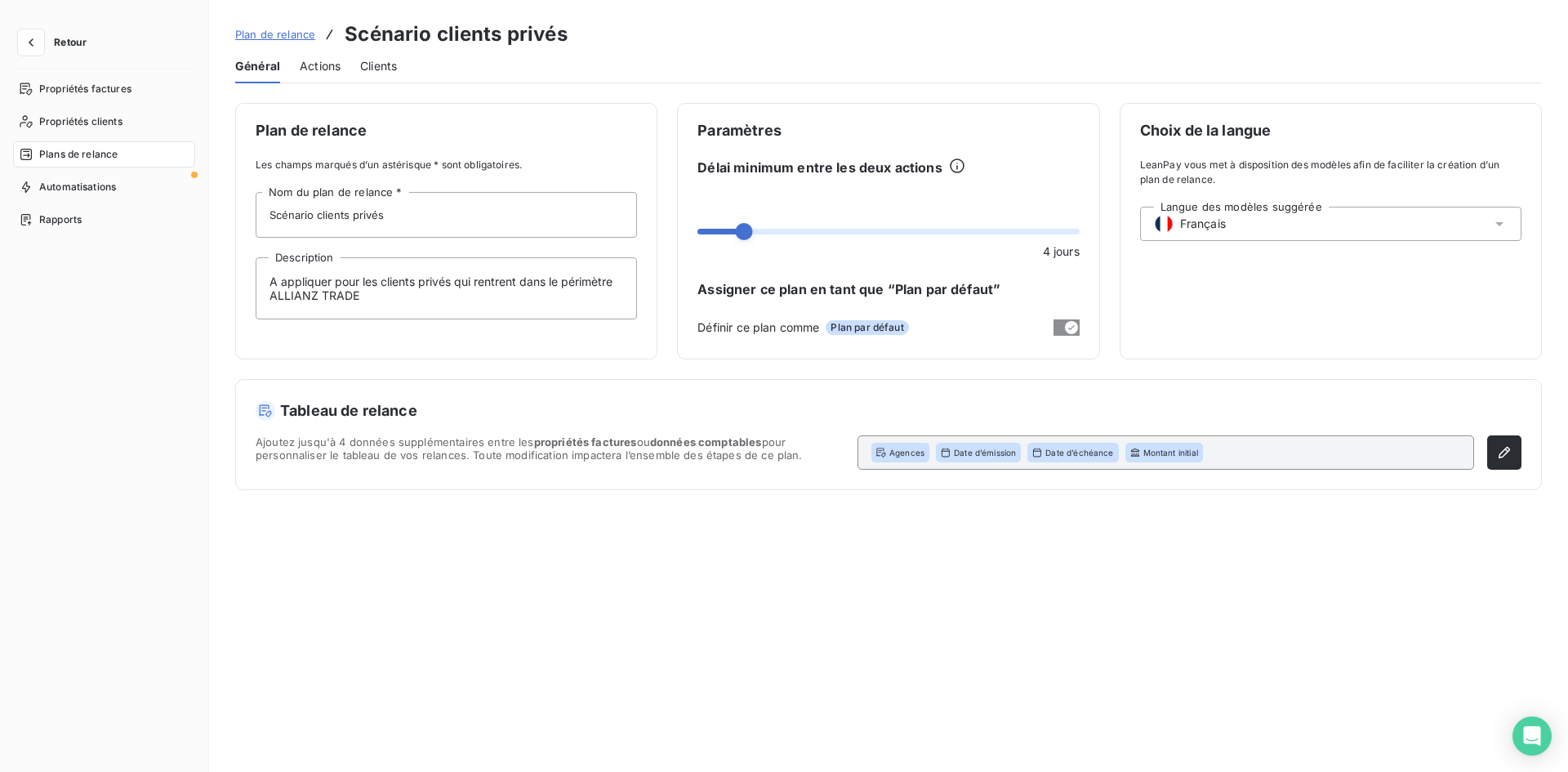
click at [336, 69] on span "Actions" at bounding box center [320, 66] width 41 height 16
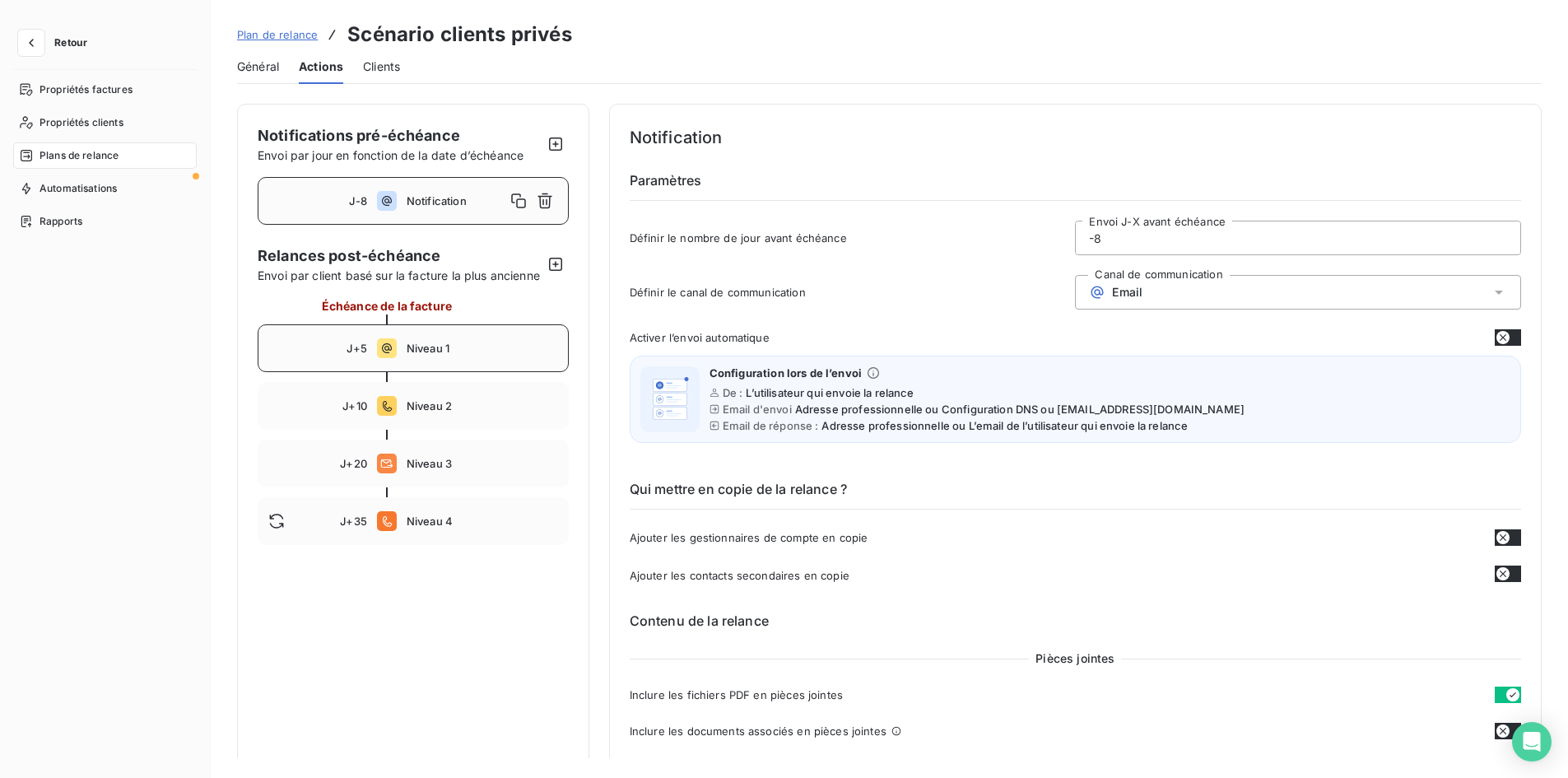
click at [482, 372] on div "J+5 Niveau 1" at bounding box center [413, 348] width 311 height 48
type input "5"
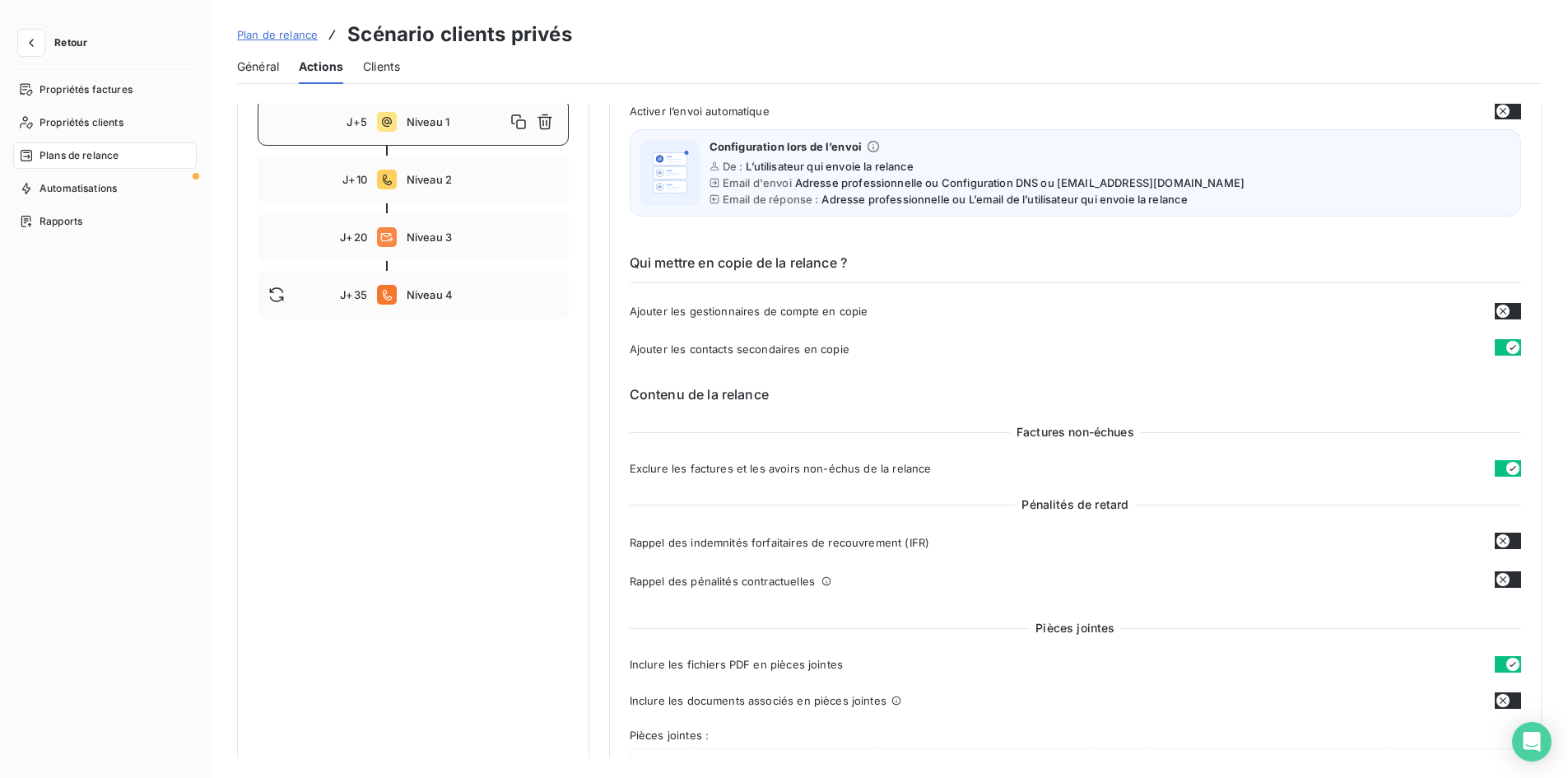
scroll to position [247, 0]
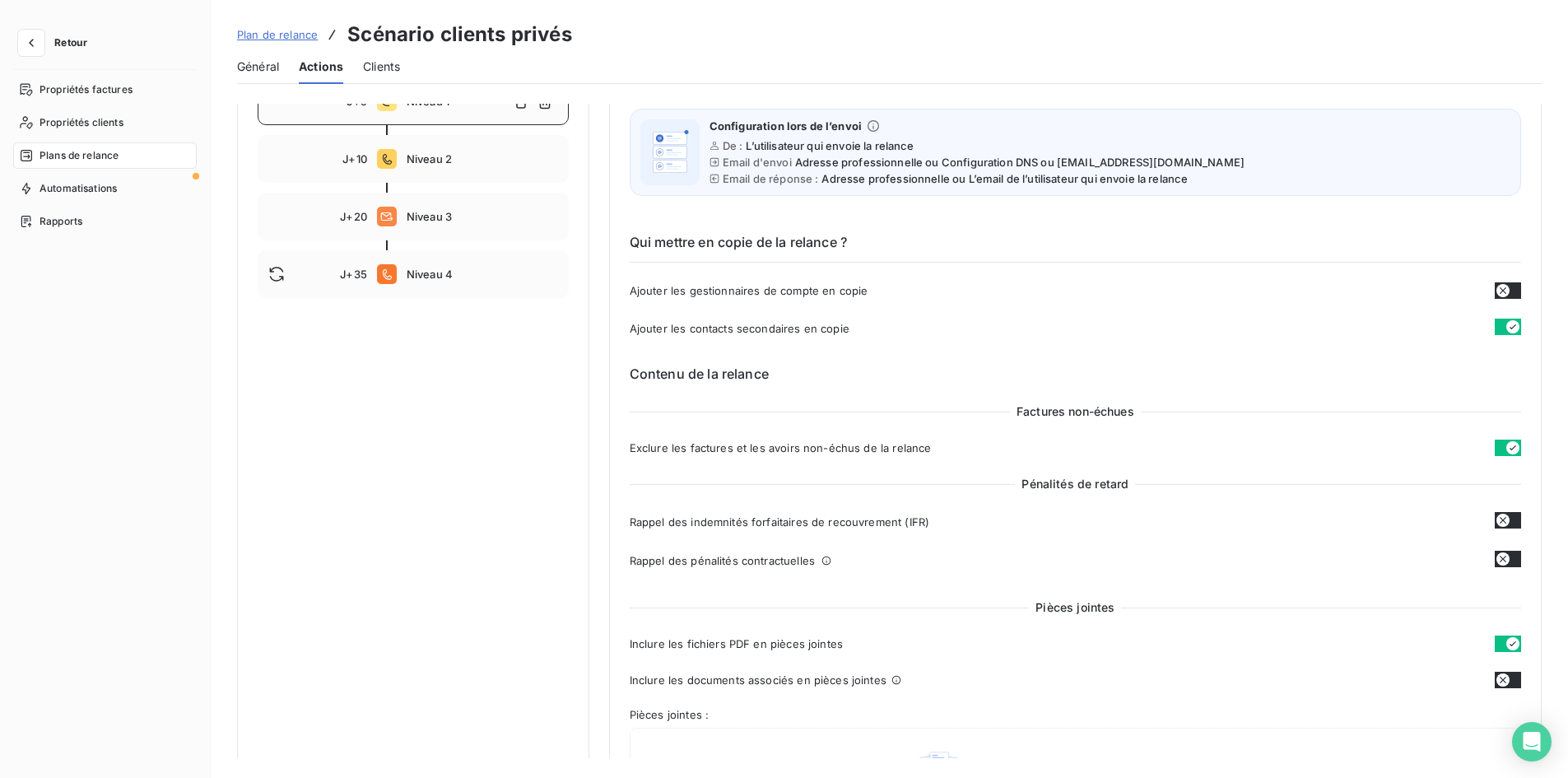
click at [1506, 321] on icon "button" at bounding box center [1512, 326] width 13 height 13
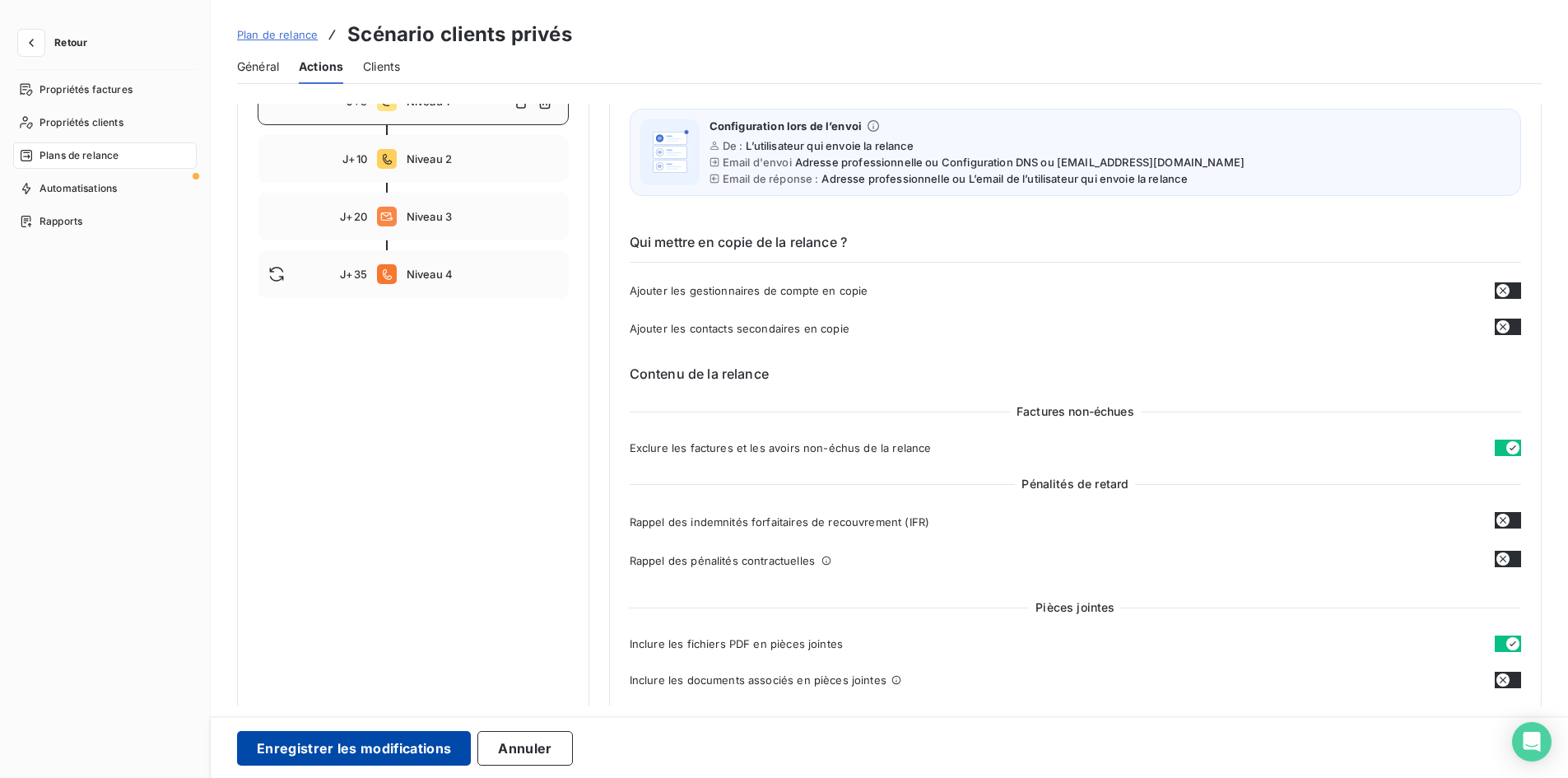
click at [319, 748] on button "Enregistrer les modifications" at bounding box center [354, 749] width 234 height 35
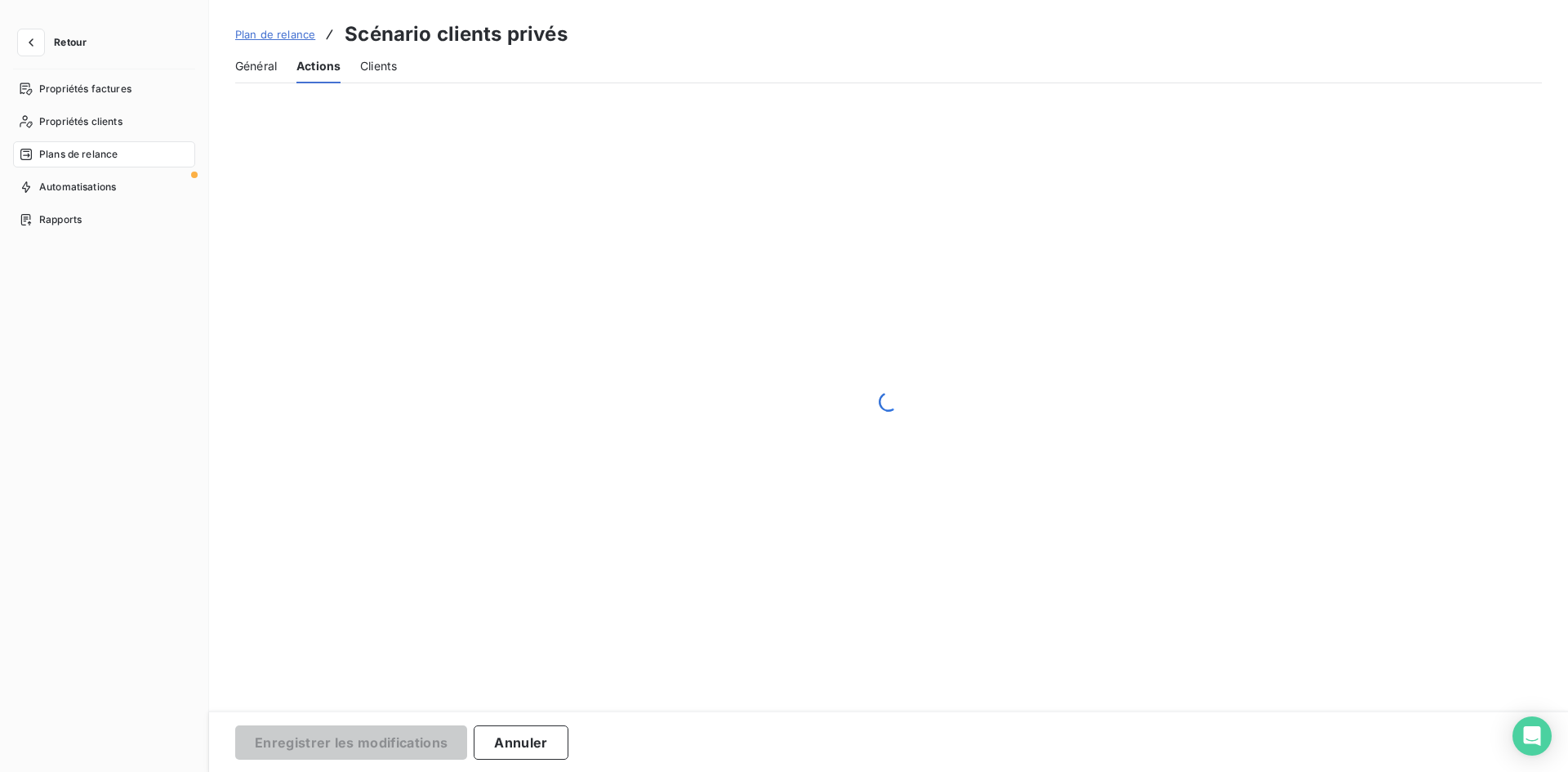
scroll to position [0, 0]
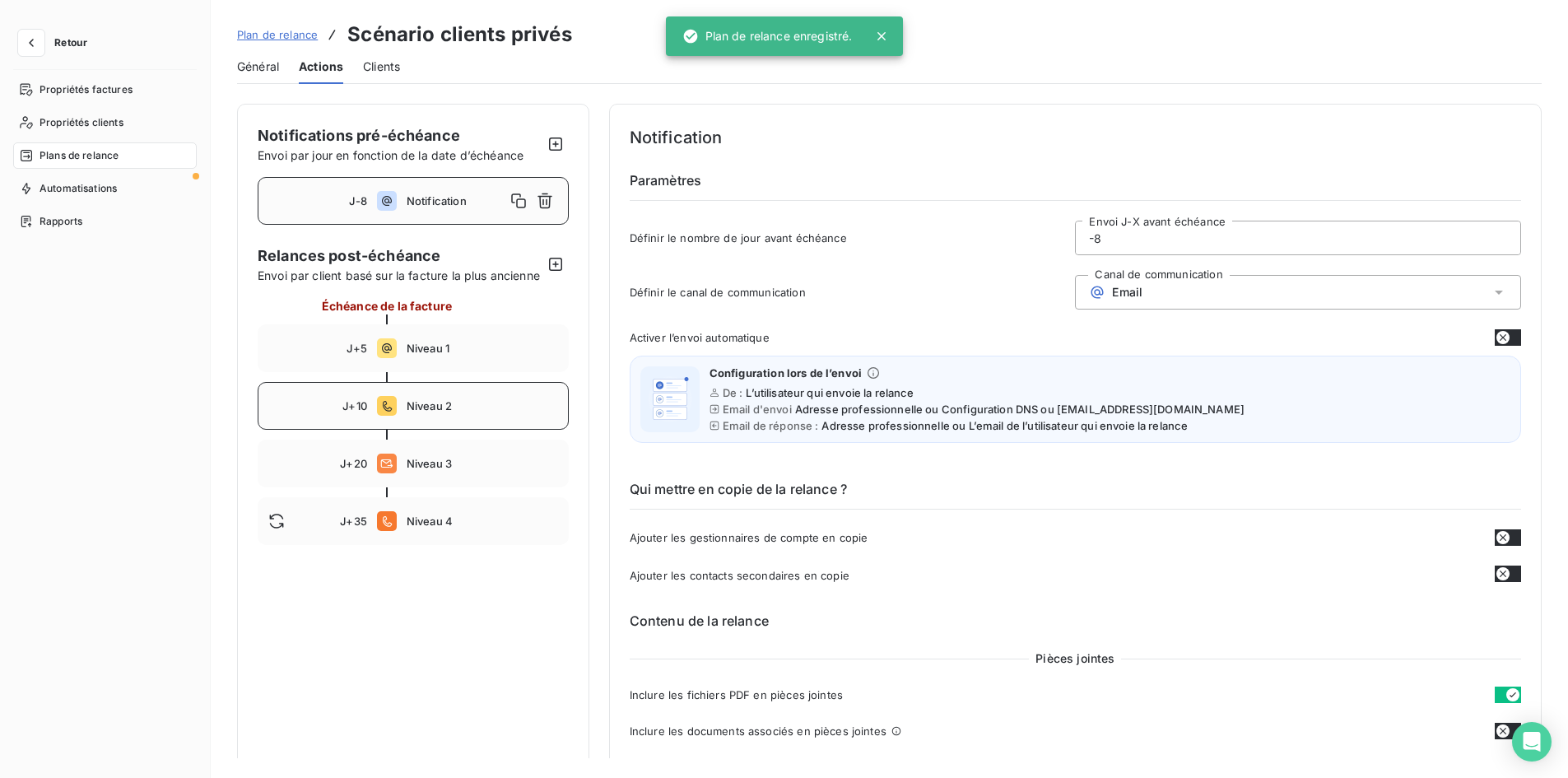
click at [499, 430] on div "J+10 Niveau 2" at bounding box center [413, 406] width 311 height 48
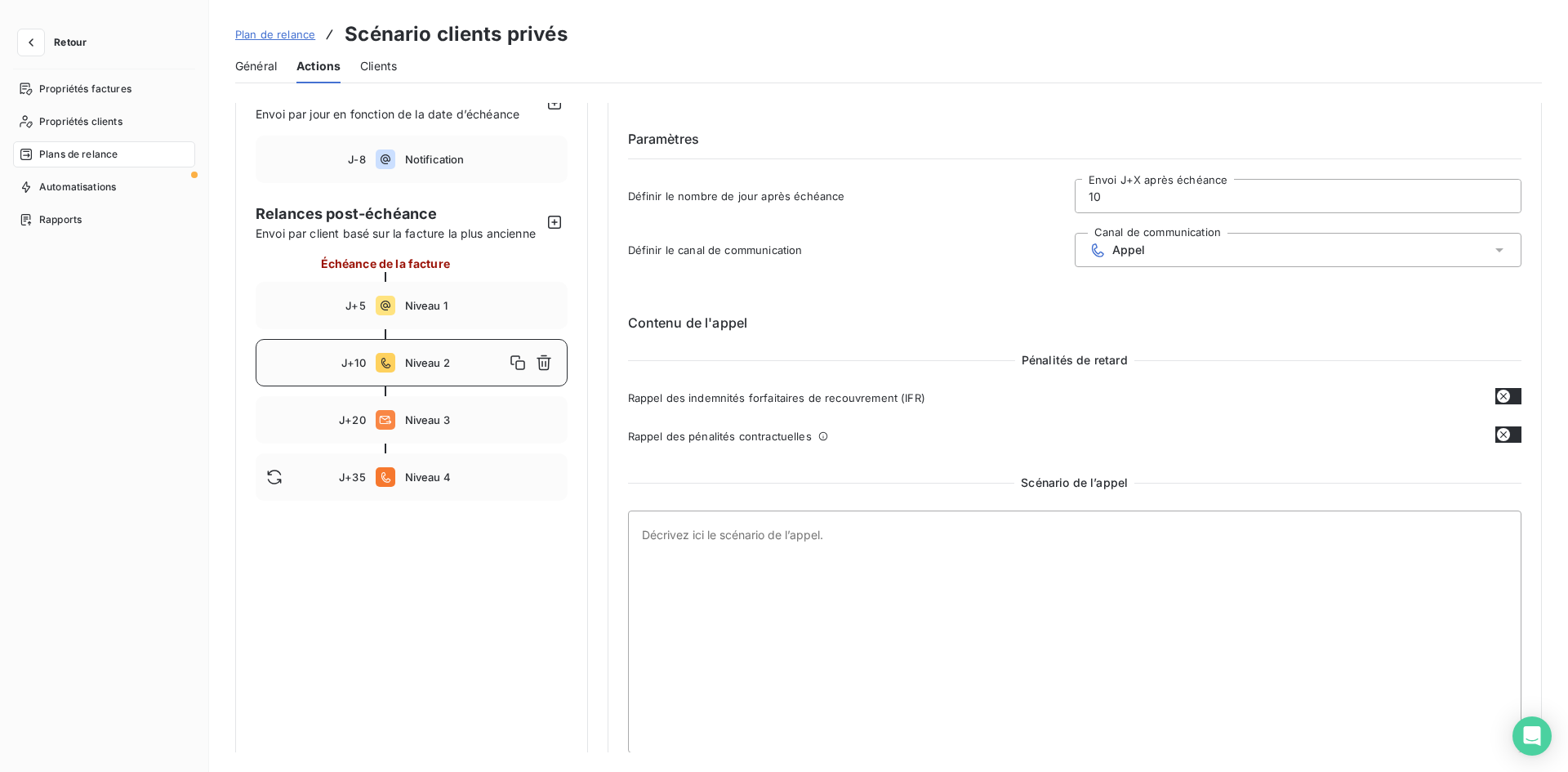
scroll to position [62, 0]
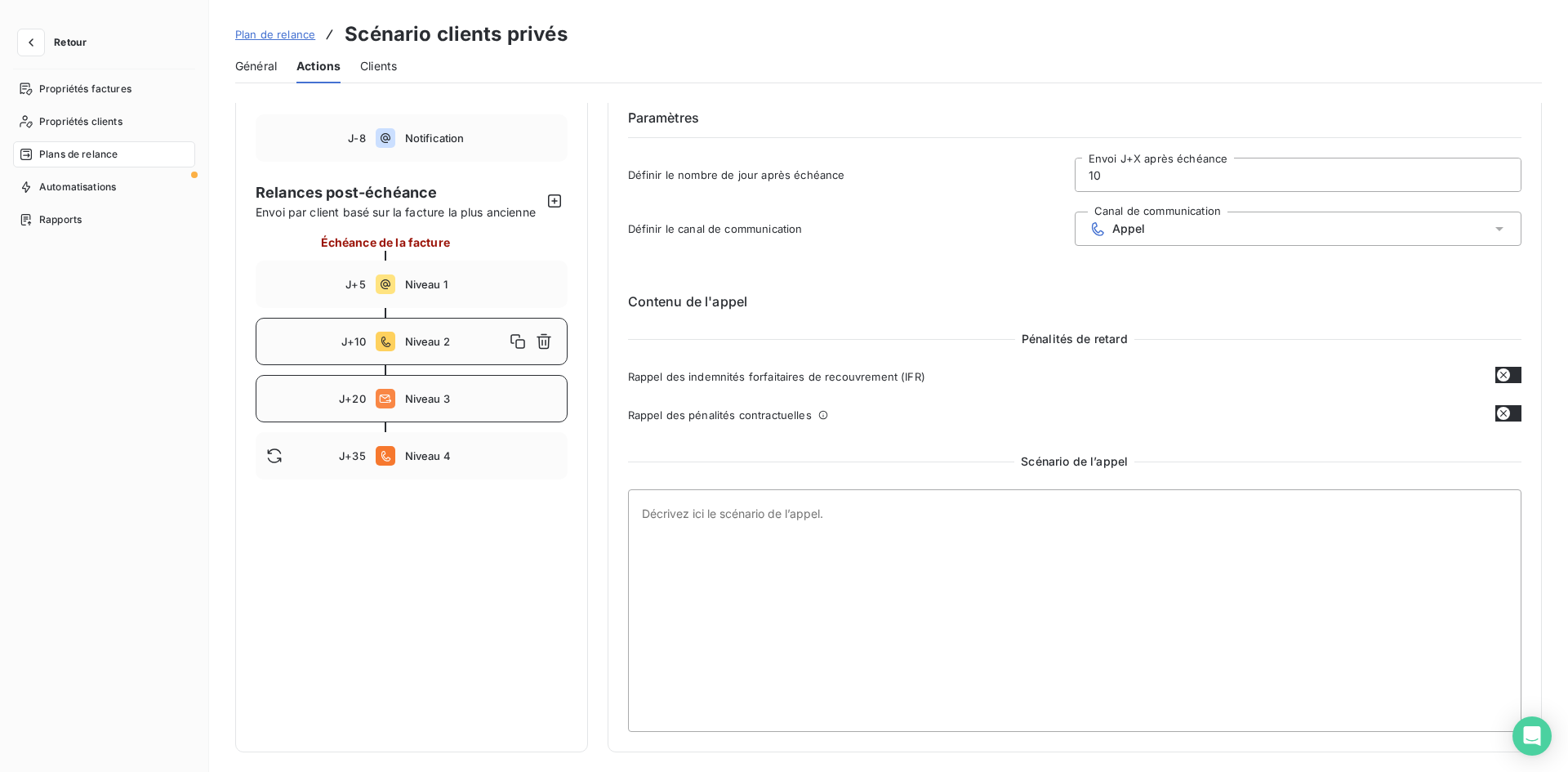
click at [472, 399] on span "Niveau 3" at bounding box center [482, 398] width 152 height 13
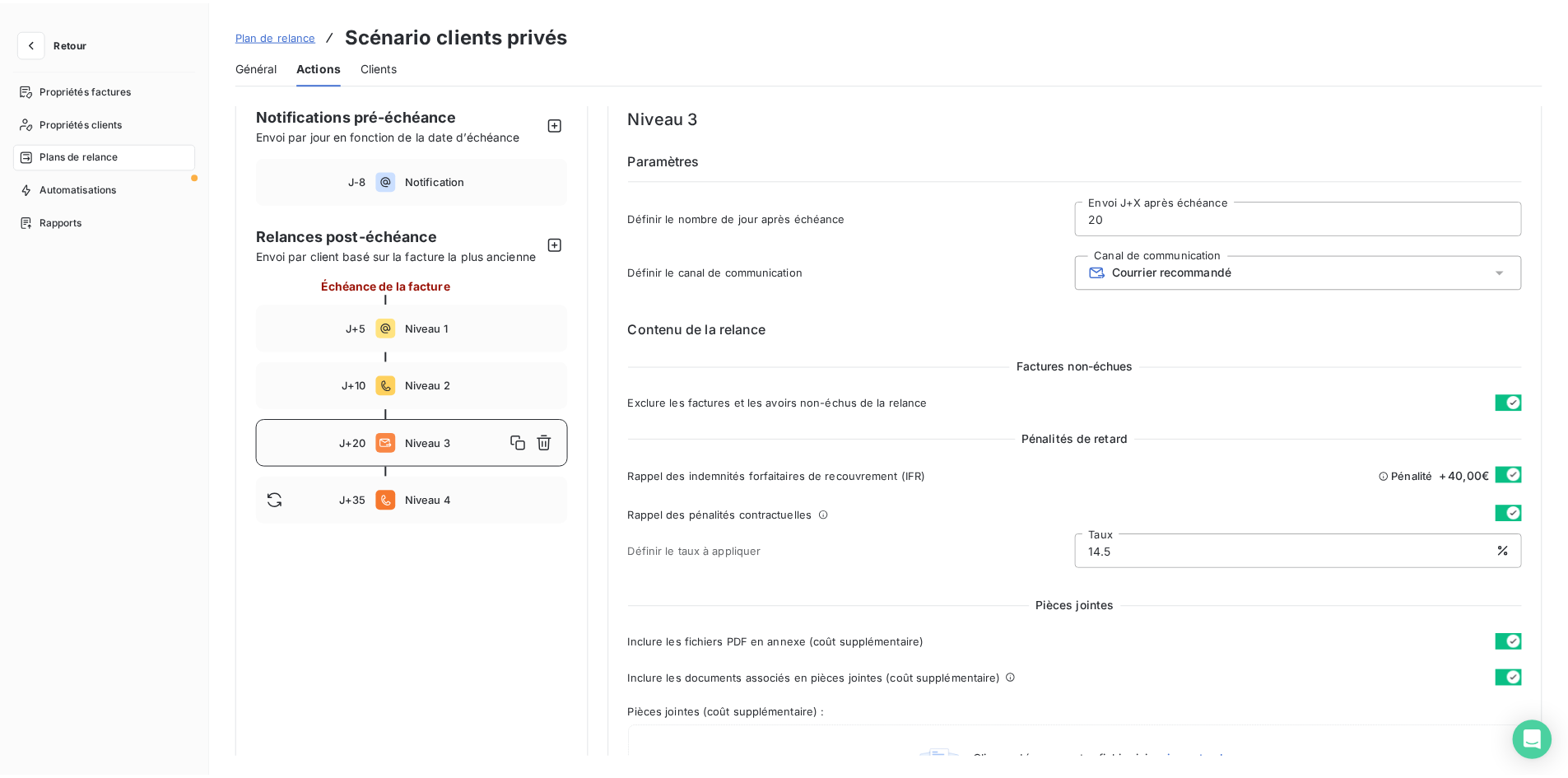
scroll to position [0, 0]
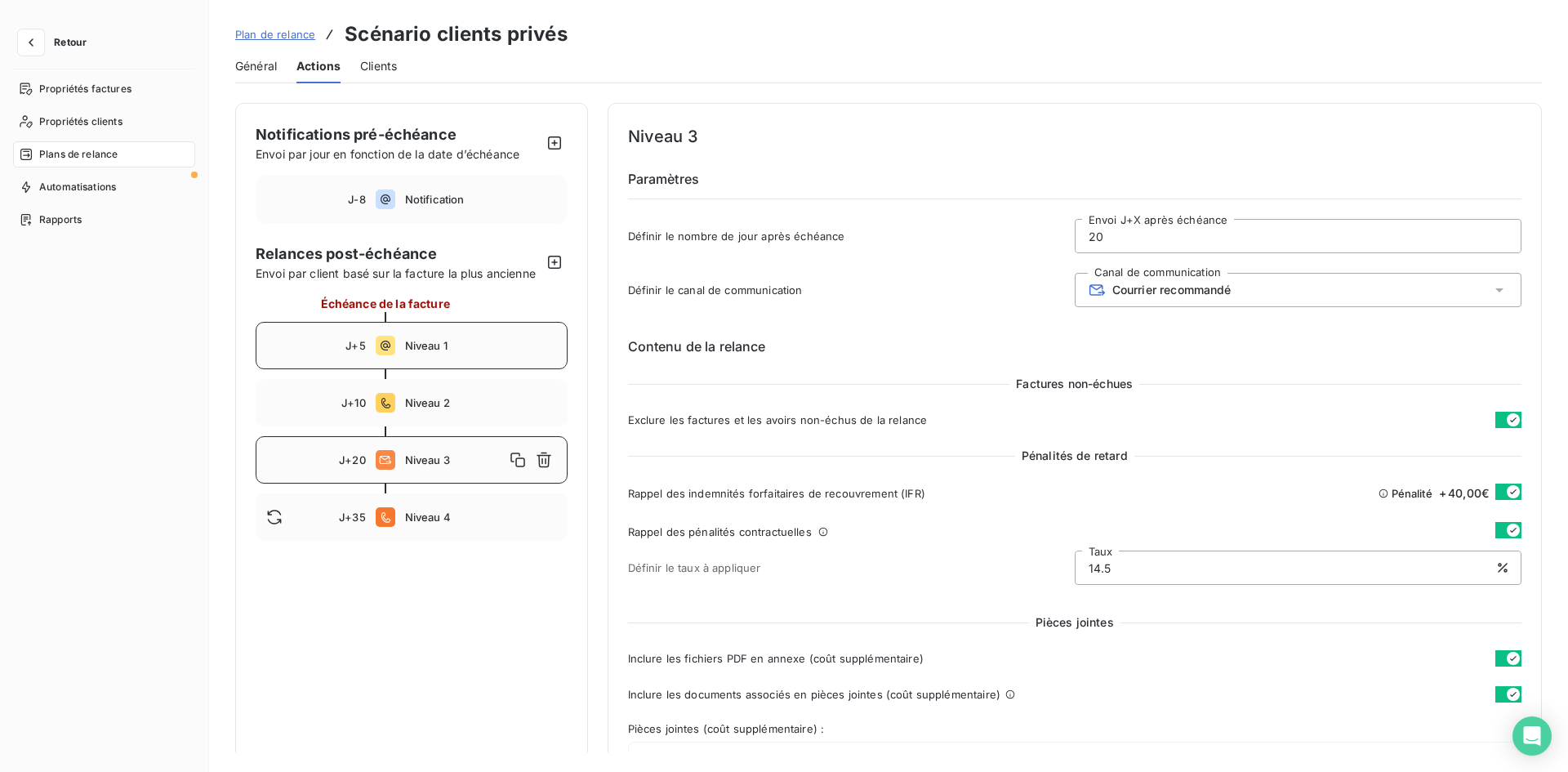
click at [416, 342] on span "Niveau 1" at bounding box center [482, 346] width 152 height 13
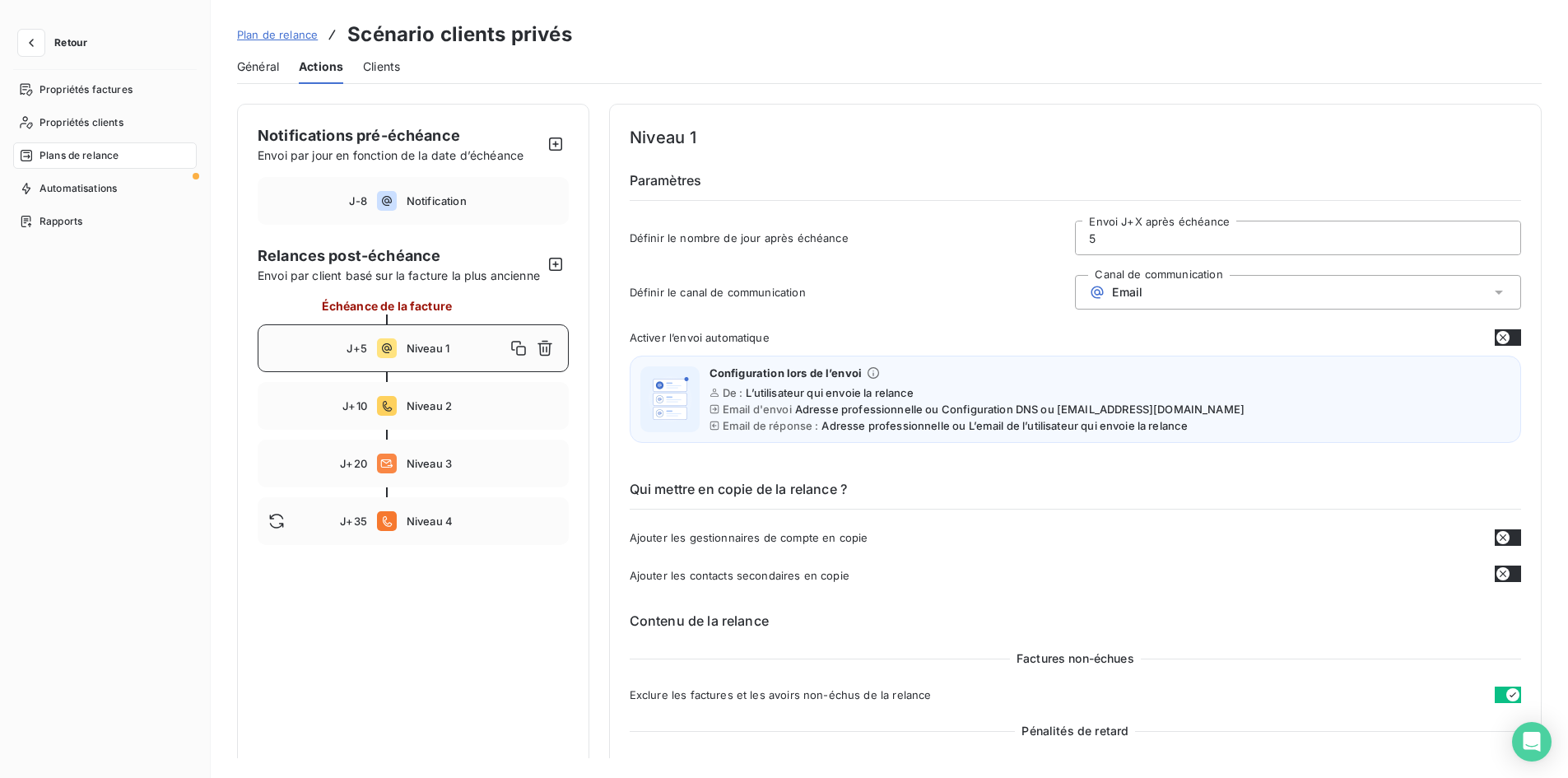
click at [409, 430] on div "J+10 Niveau 2" at bounding box center [413, 406] width 311 height 48
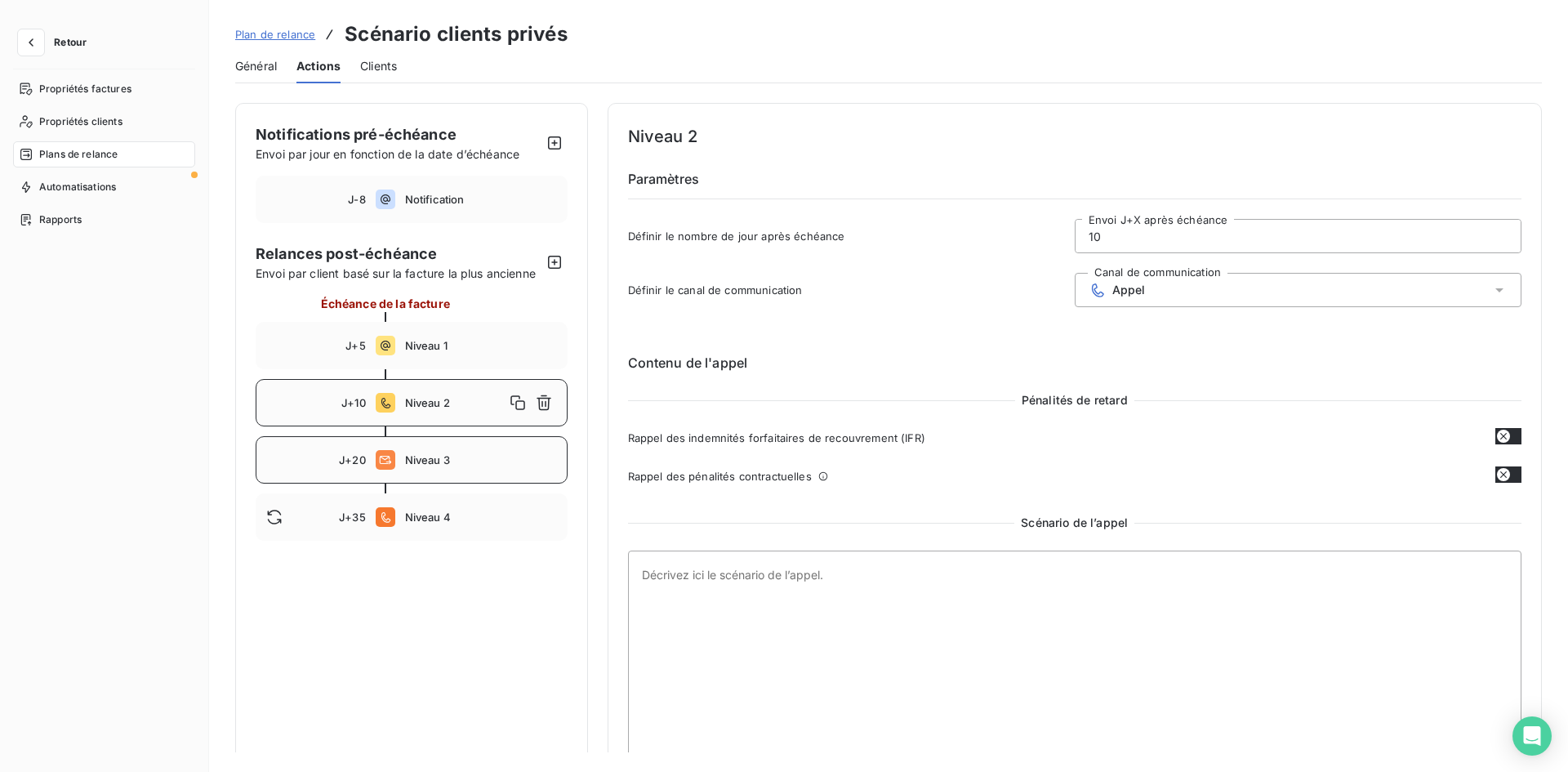
click at [436, 472] on div "J+20 Niveau 3" at bounding box center [412, 460] width 312 height 47
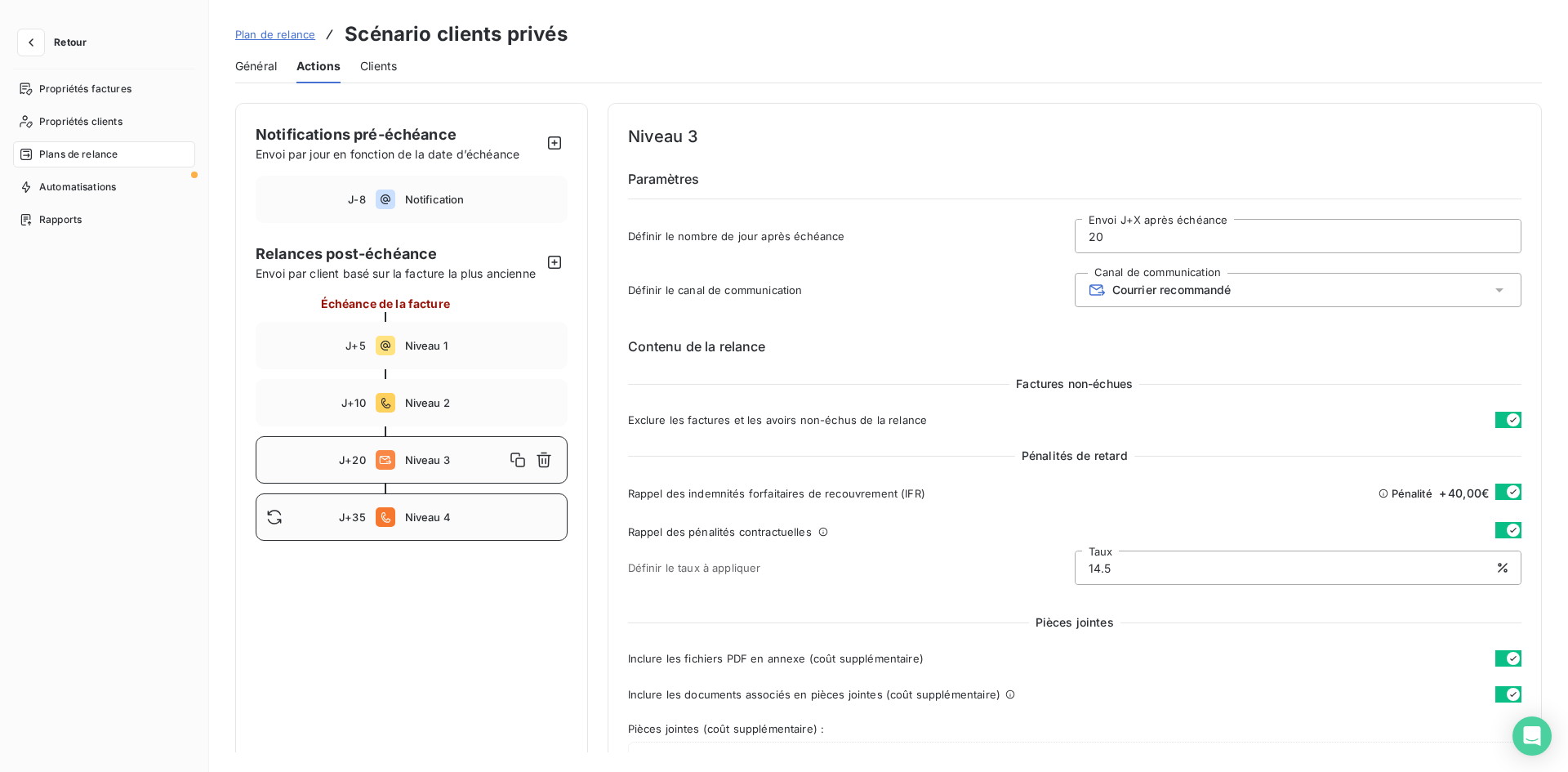
click at [416, 524] on div "J+35 Niveau 4" at bounding box center [412, 517] width 312 height 47
type input "35"
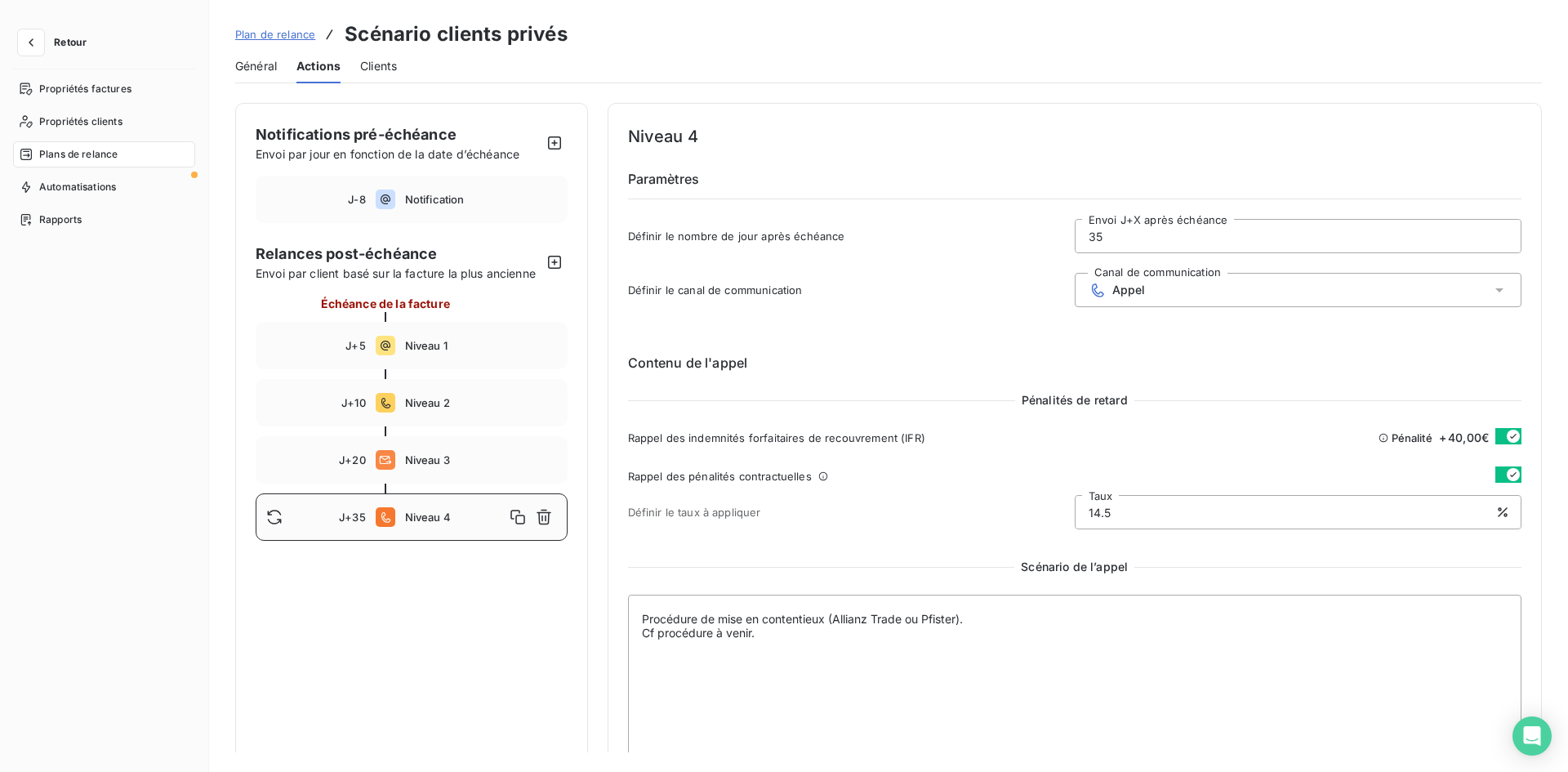
click at [366, 64] on span "Clients" at bounding box center [378, 66] width 37 height 16
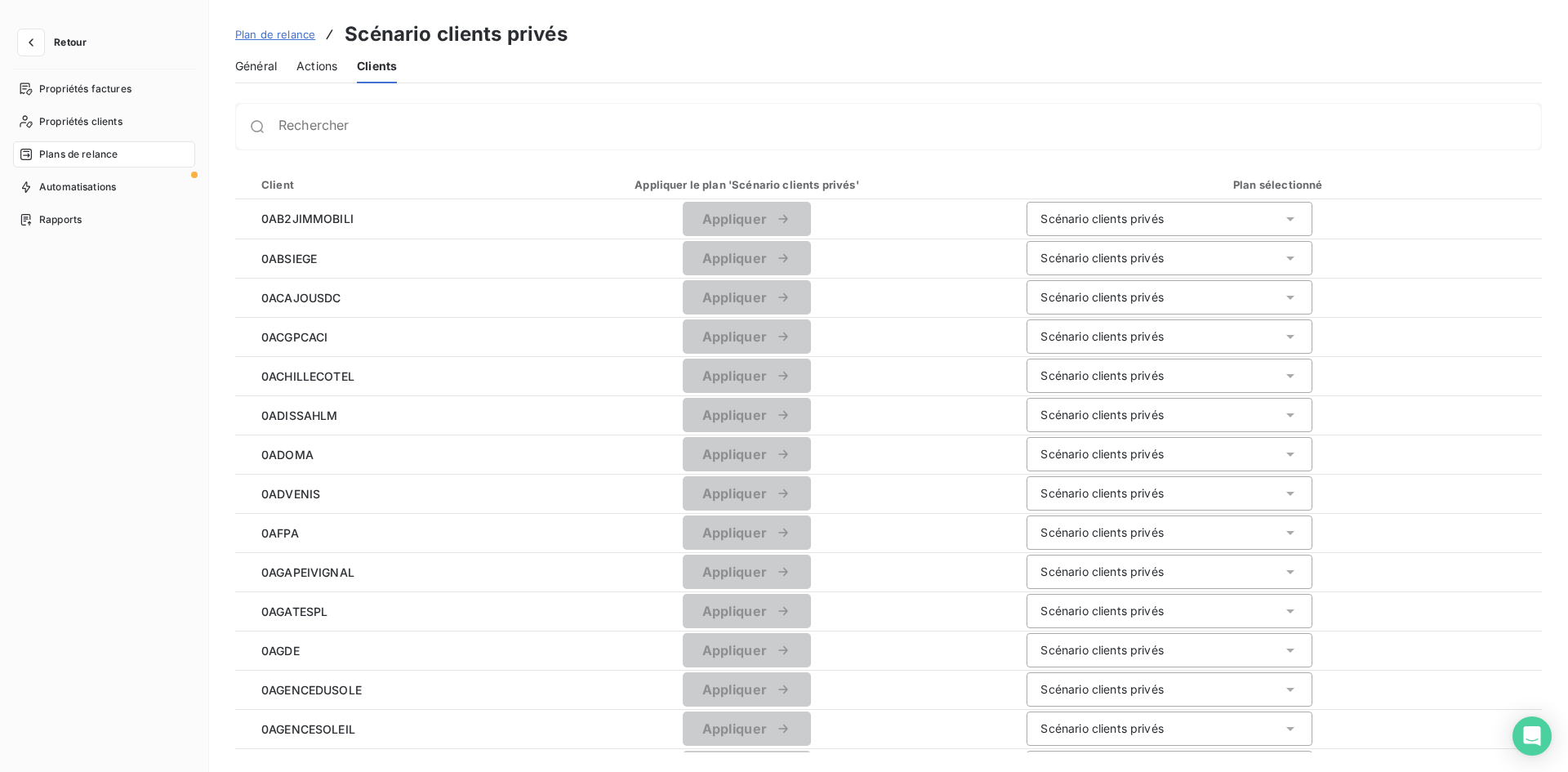
click at [233, 66] on div "Plan de relance Scénario clients privés Général Actions Clients" at bounding box center [889, 42] width 1359 height 83
click at [249, 66] on span "Général" at bounding box center [256, 66] width 42 height 16
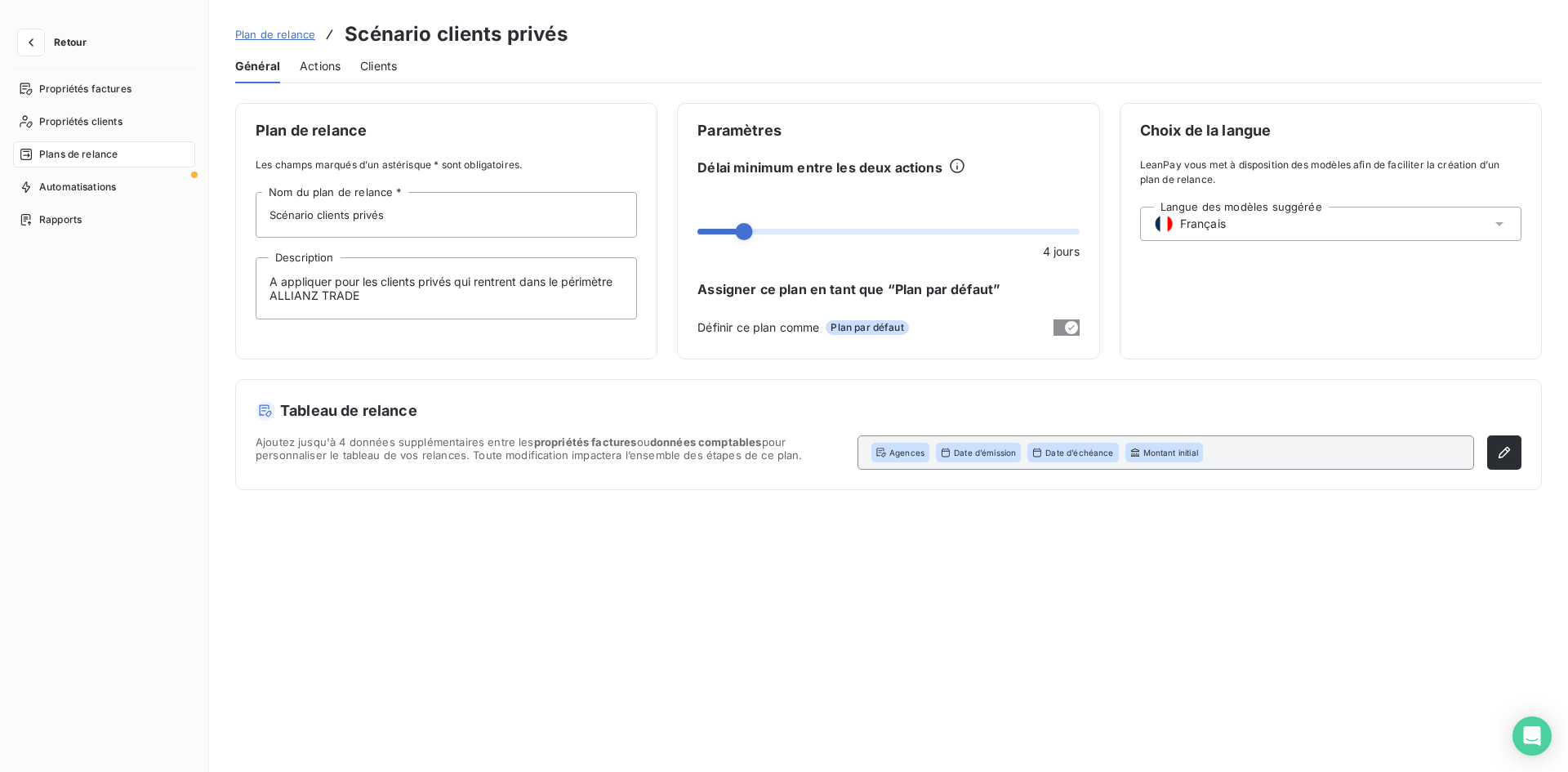
click at [73, 41] on span "Retour" at bounding box center [70, 42] width 33 height 10
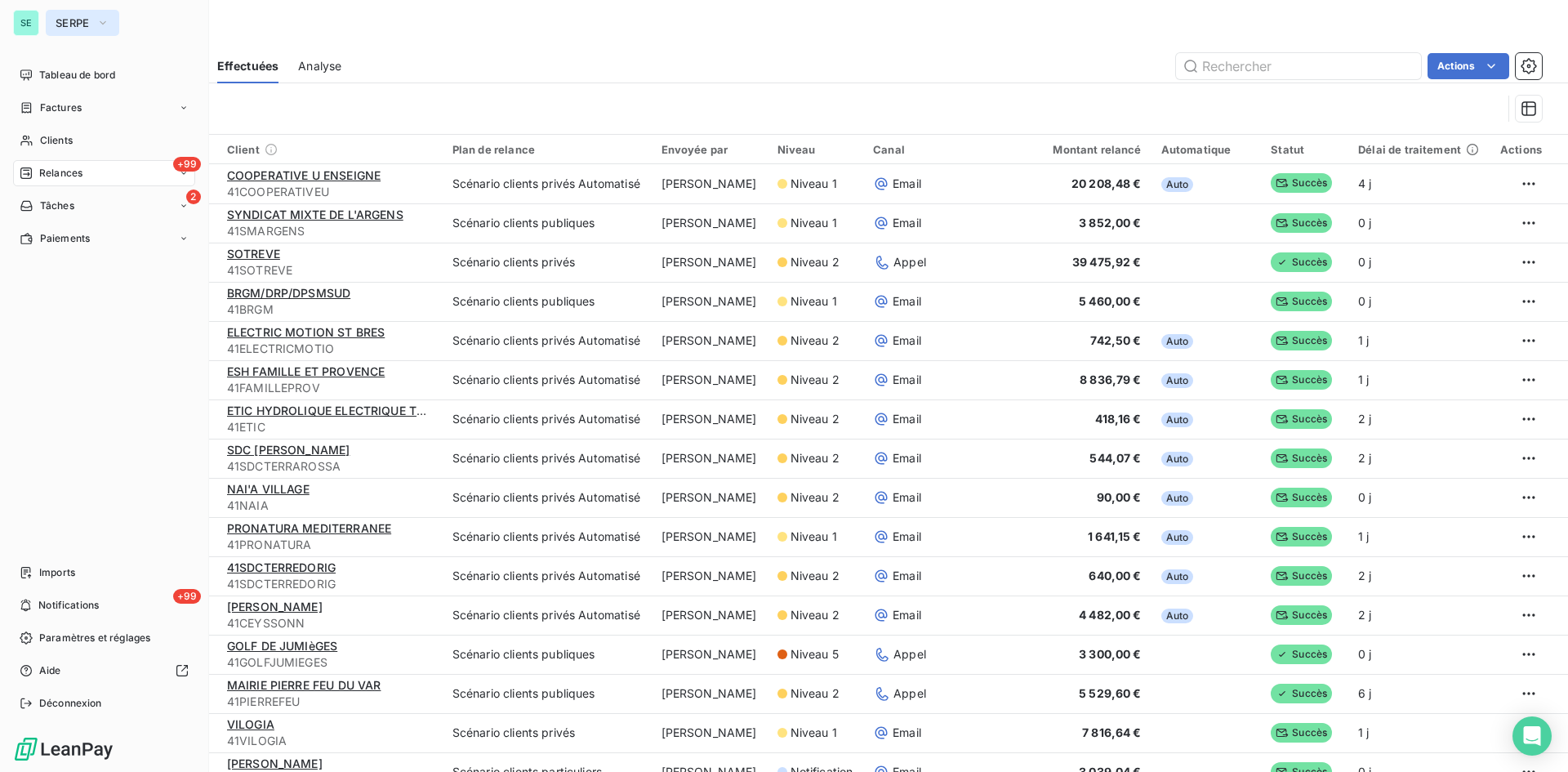
click at [63, 25] on span "SERPE" at bounding box center [73, 23] width 34 height 13
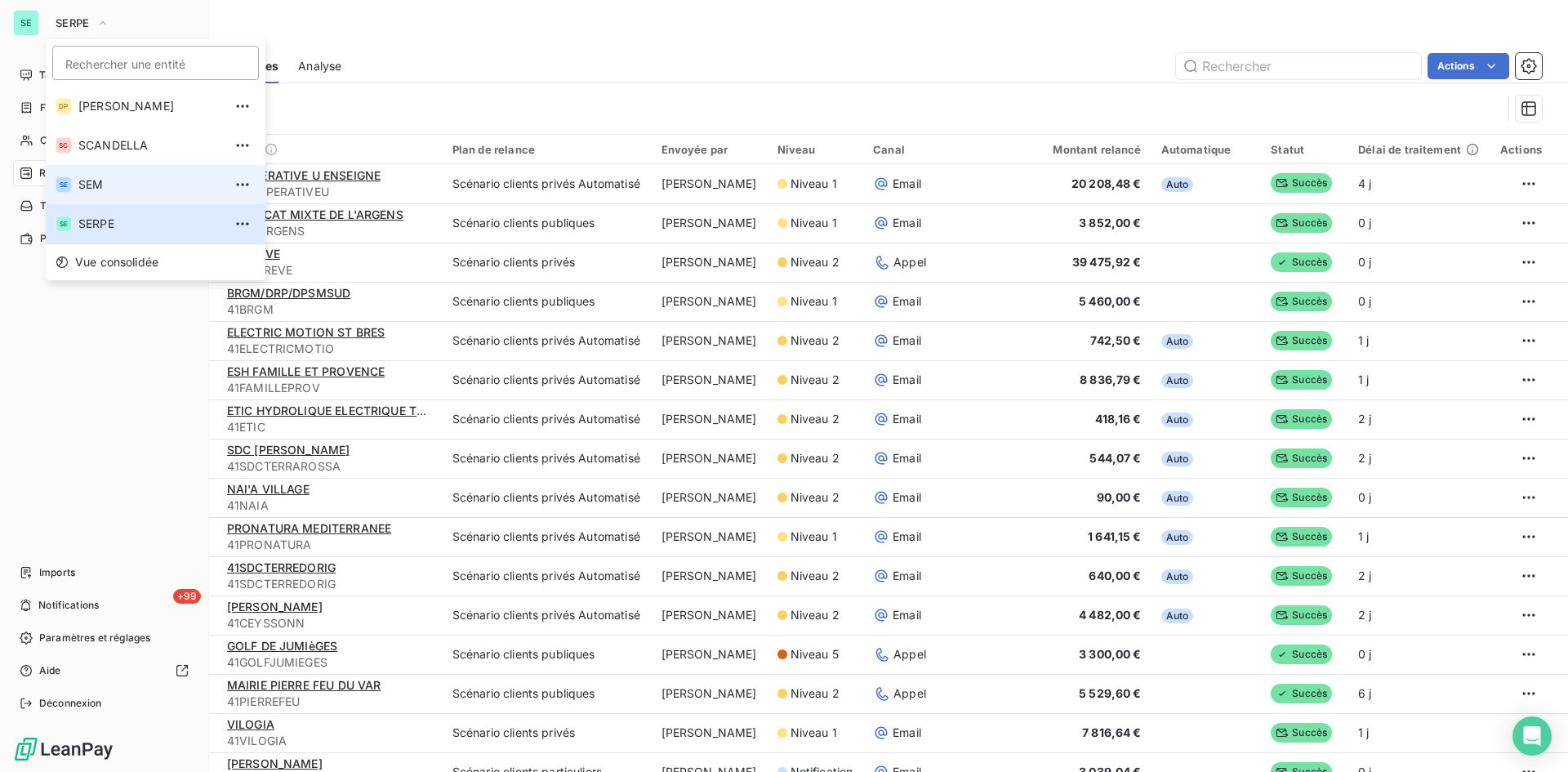
click at [98, 177] on span "SEM" at bounding box center [150, 185] width 144 height 16
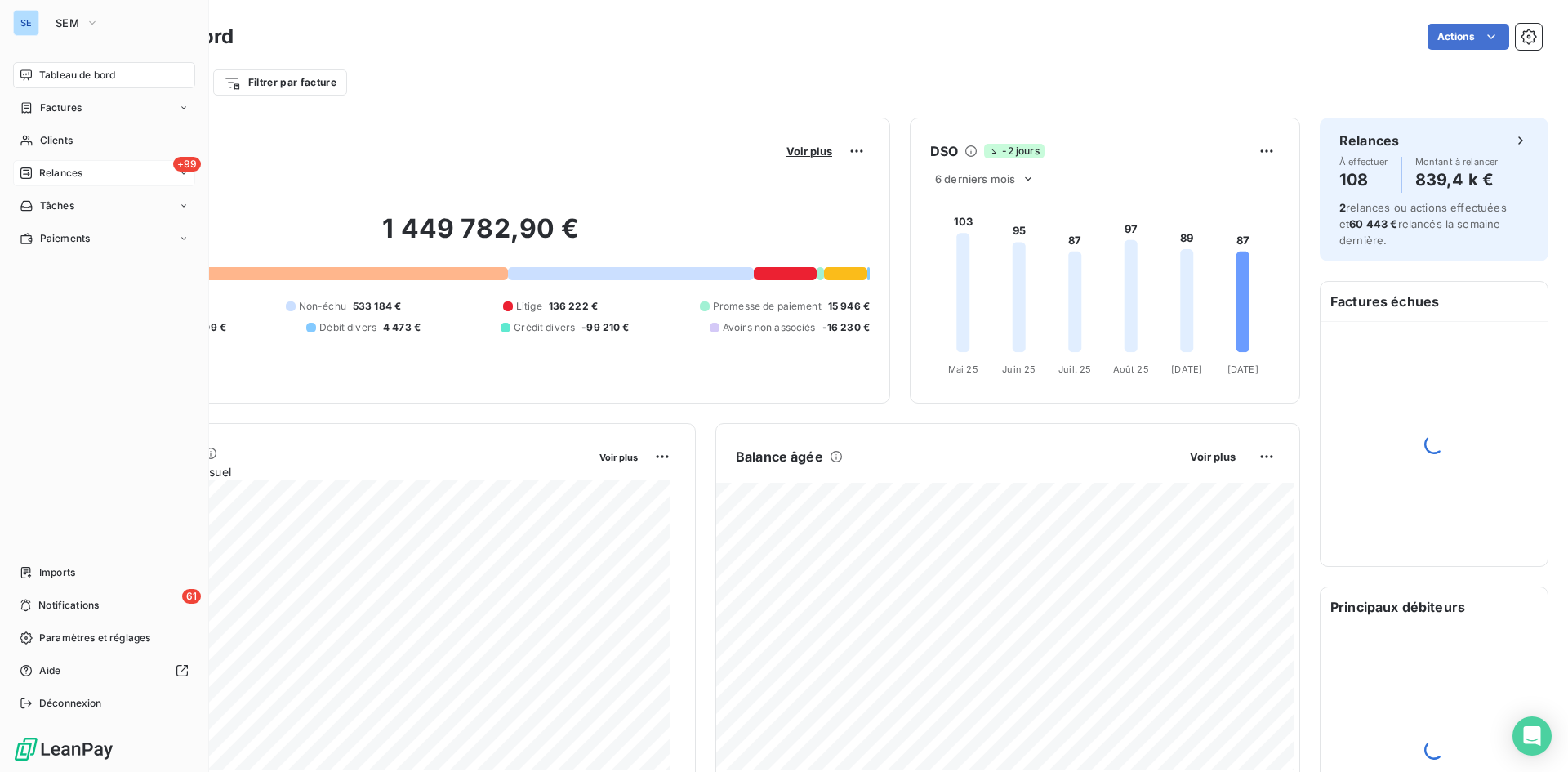
click at [91, 171] on div "+99 Relances" at bounding box center [103, 173] width 182 height 26
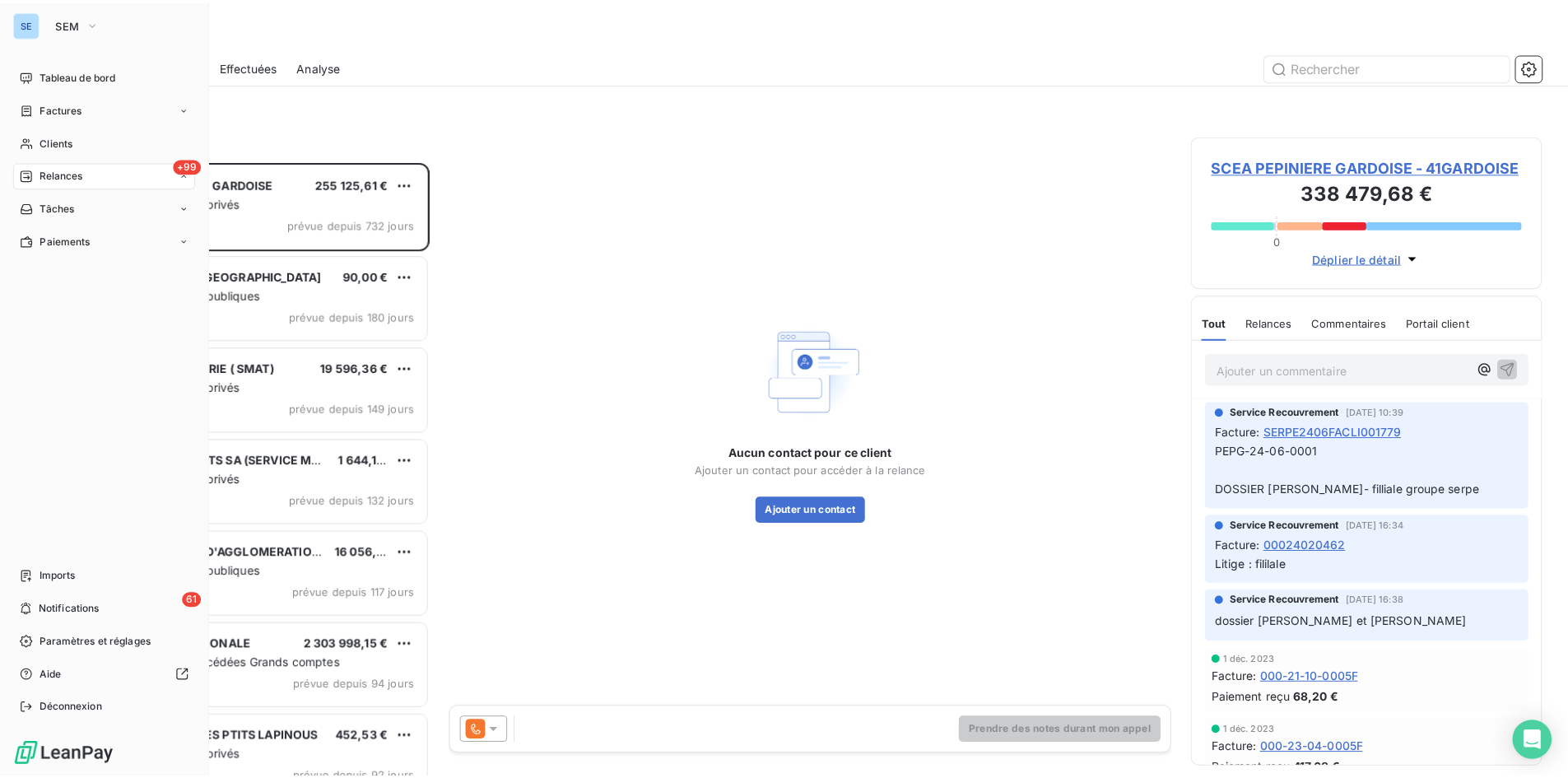
scroll to position [604, 342]
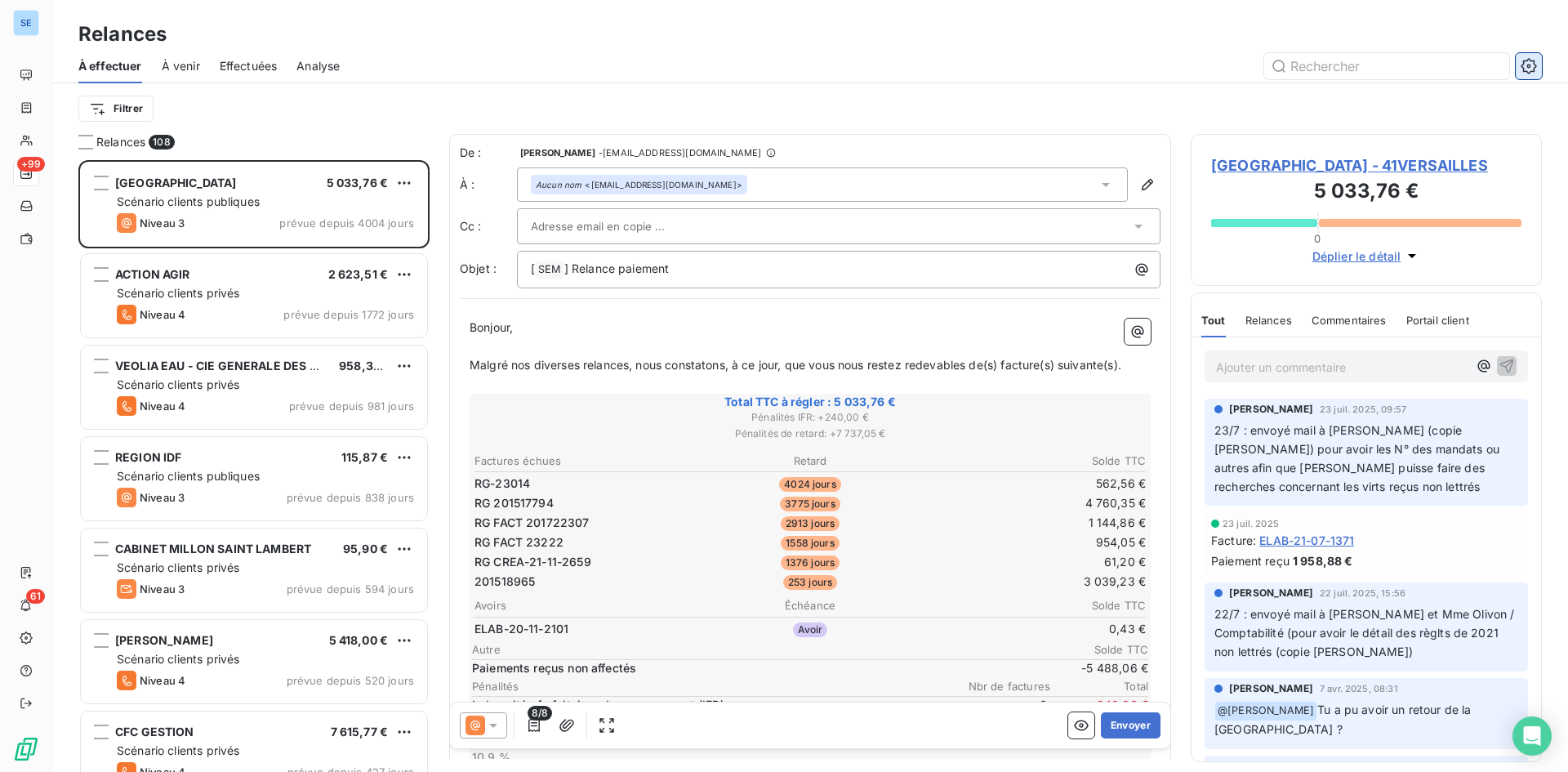
click at [1527, 65] on icon "button" at bounding box center [1529, 66] width 16 height 16
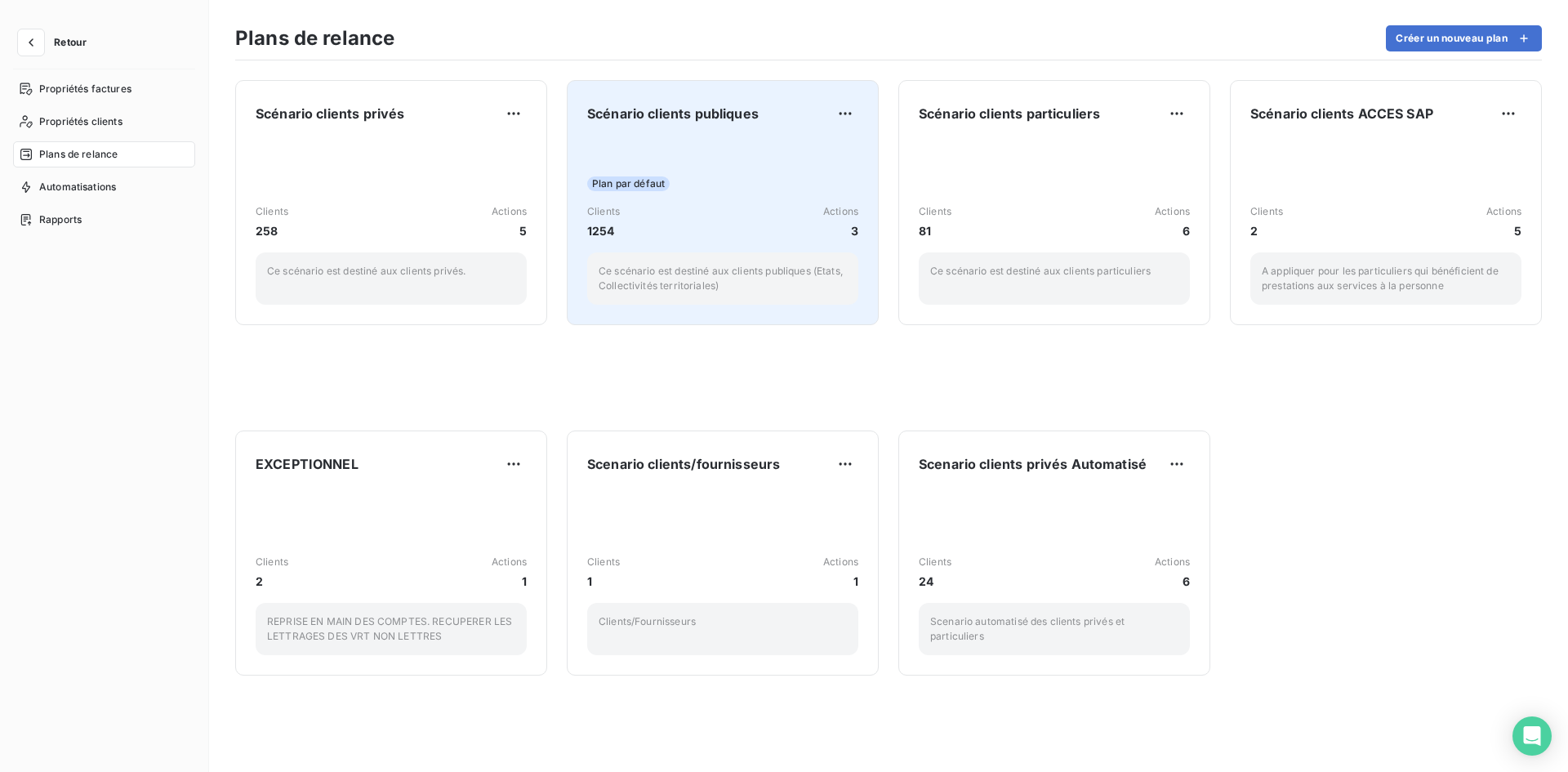
click at [821, 128] on div "Scénario clients publiques Plan par défaut Clients 1254 Actions [DATE] scénario…" at bounding box center [723, 202] width 271 height 204
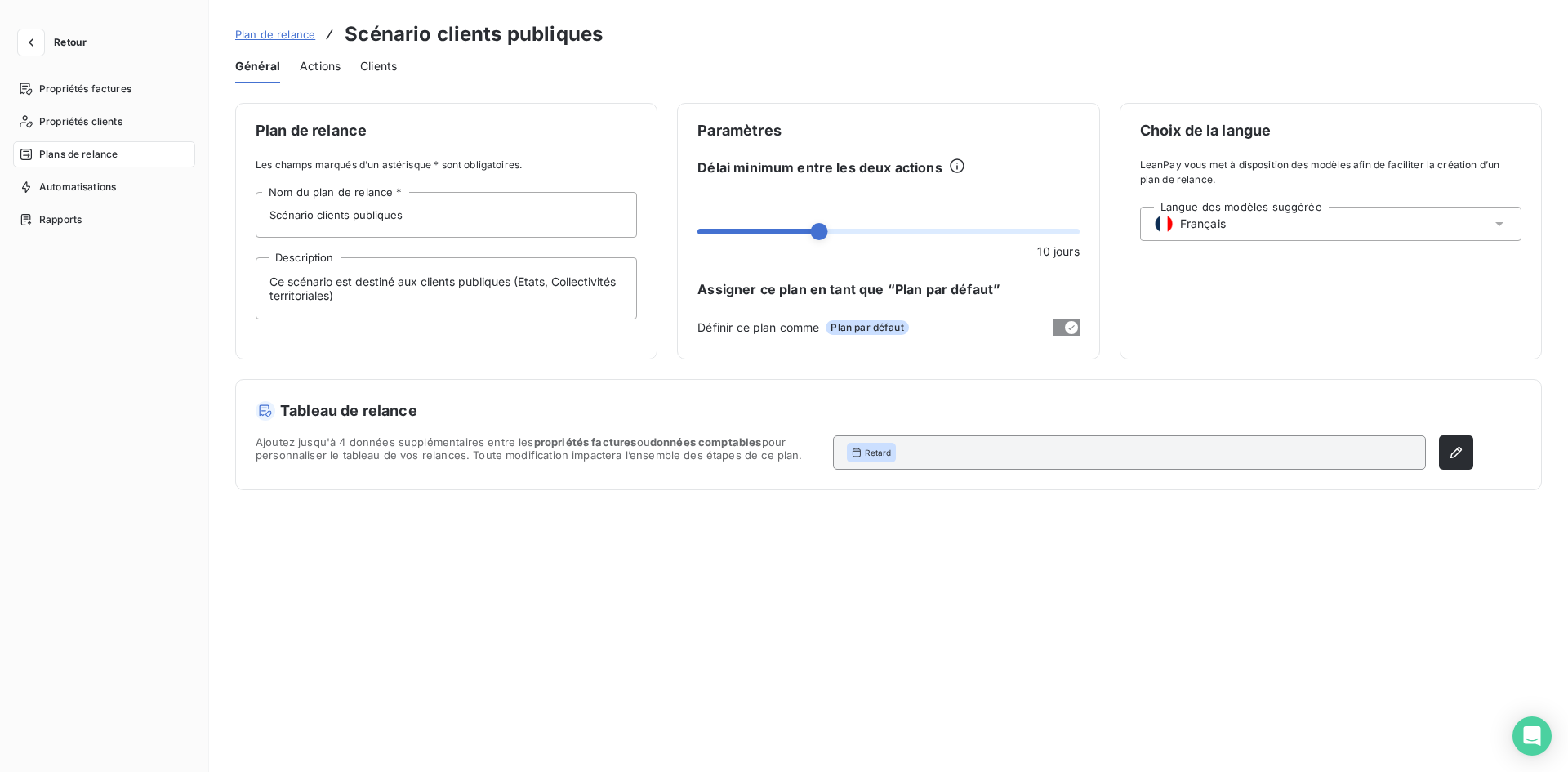
click at [304, 55] on div "Actions" at bounding box center [320, 66] width 41 height 34
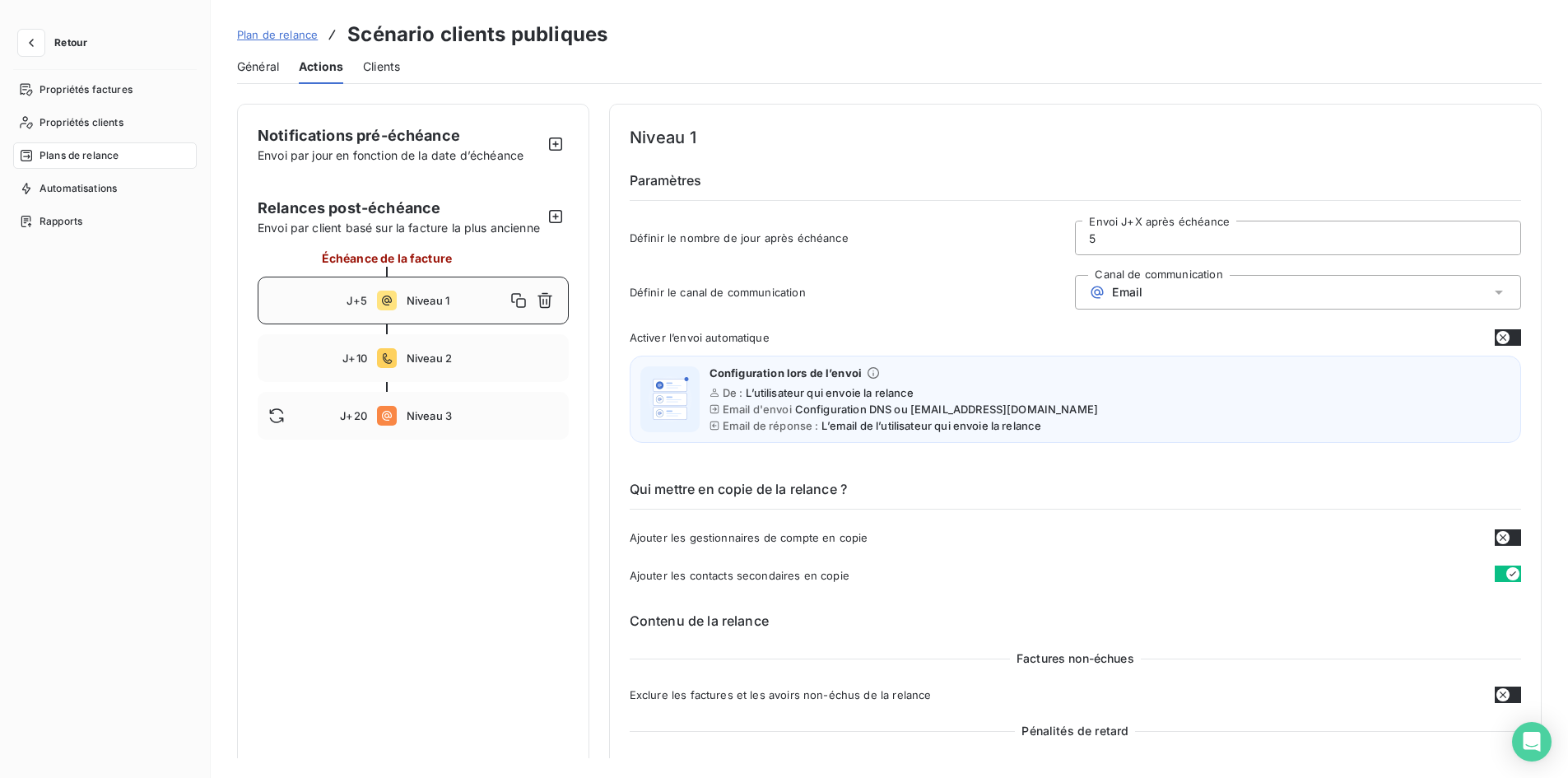
click at [475, 307] on span "Niveau 1" at bounding box center [456, 301] width 99 height 13
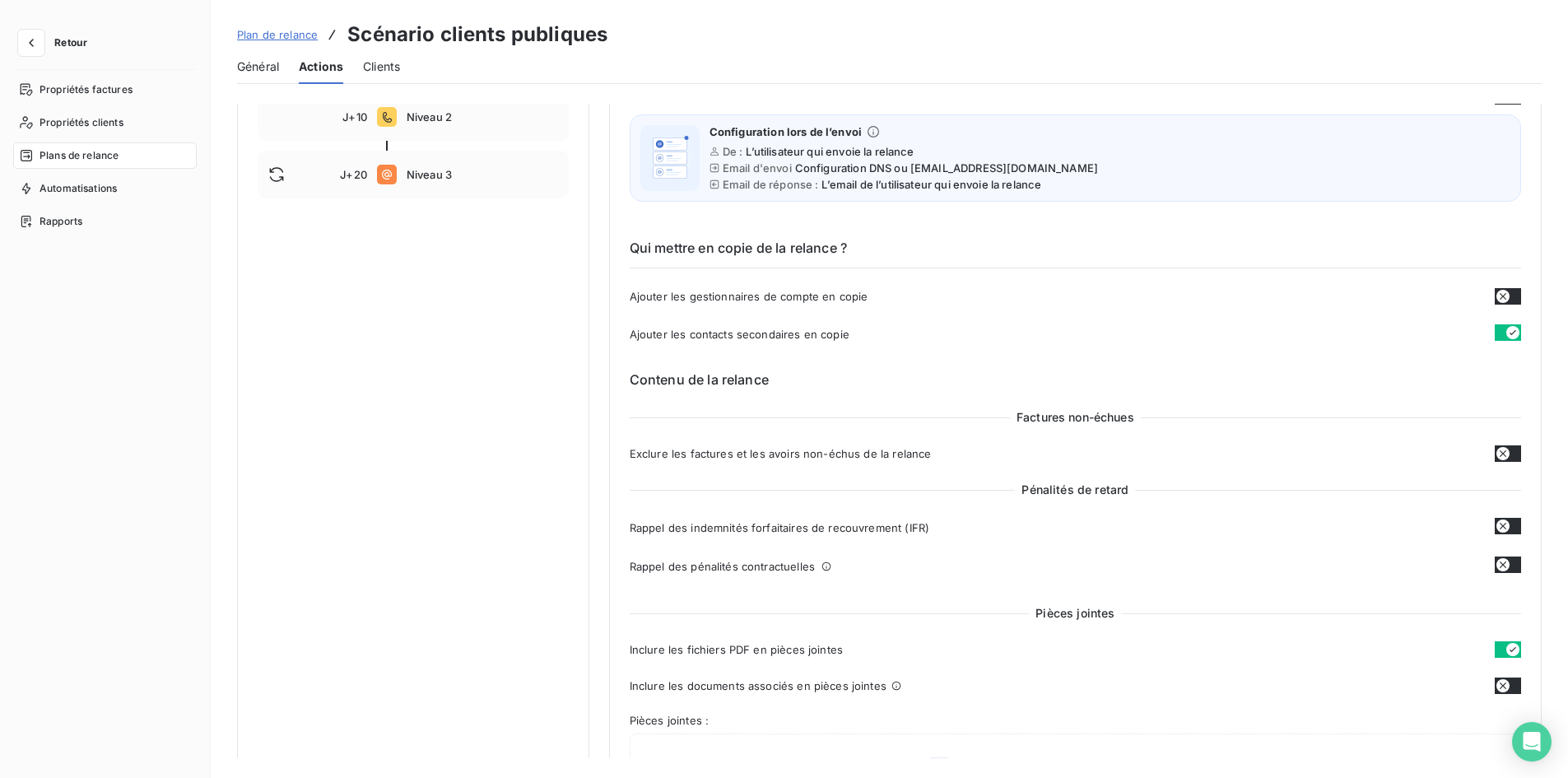
scroll to position [247, 0]
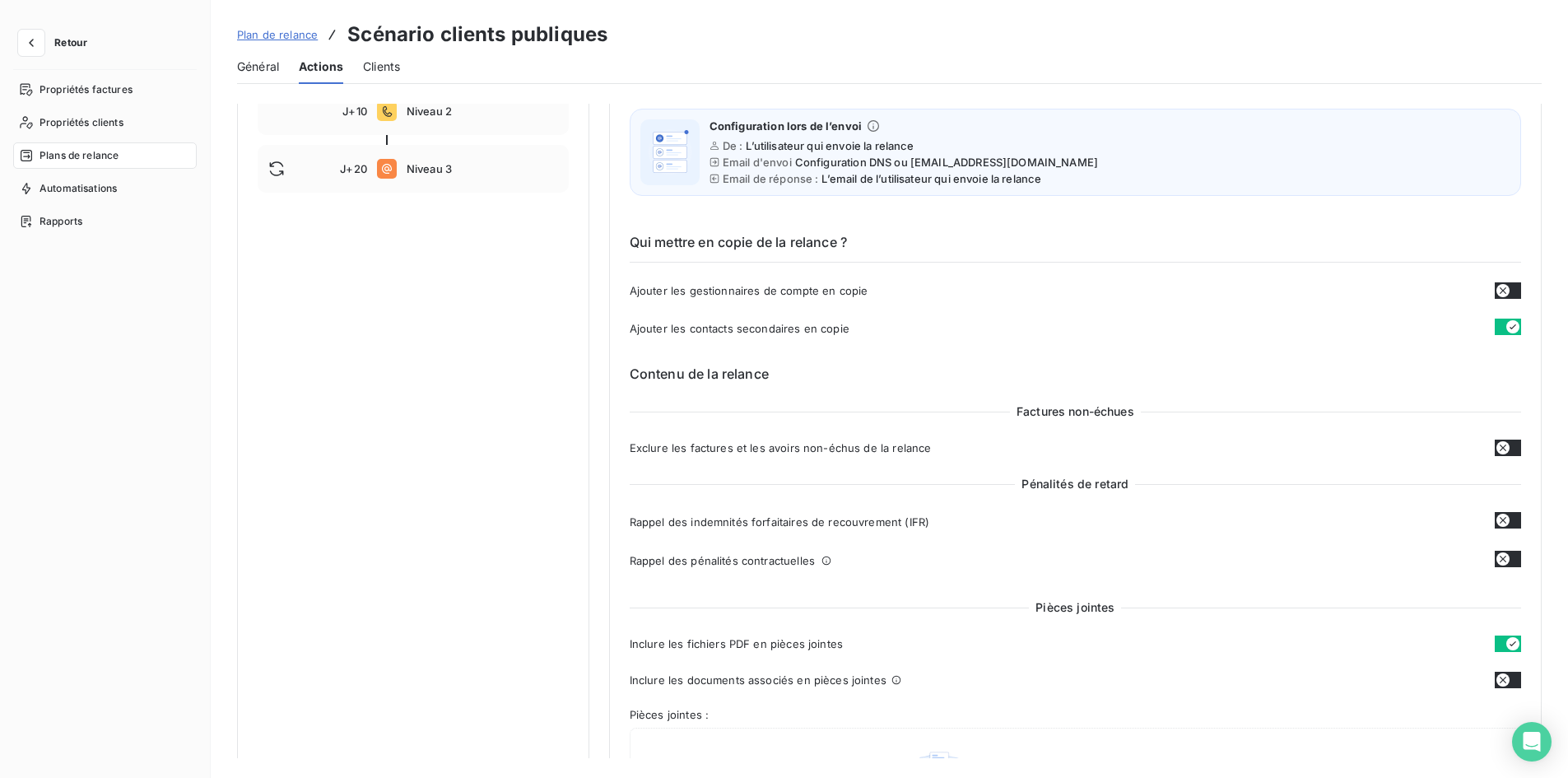
click at [1499, 451] on icon "button" at bounding box center [1503, 448] width 13 height 13
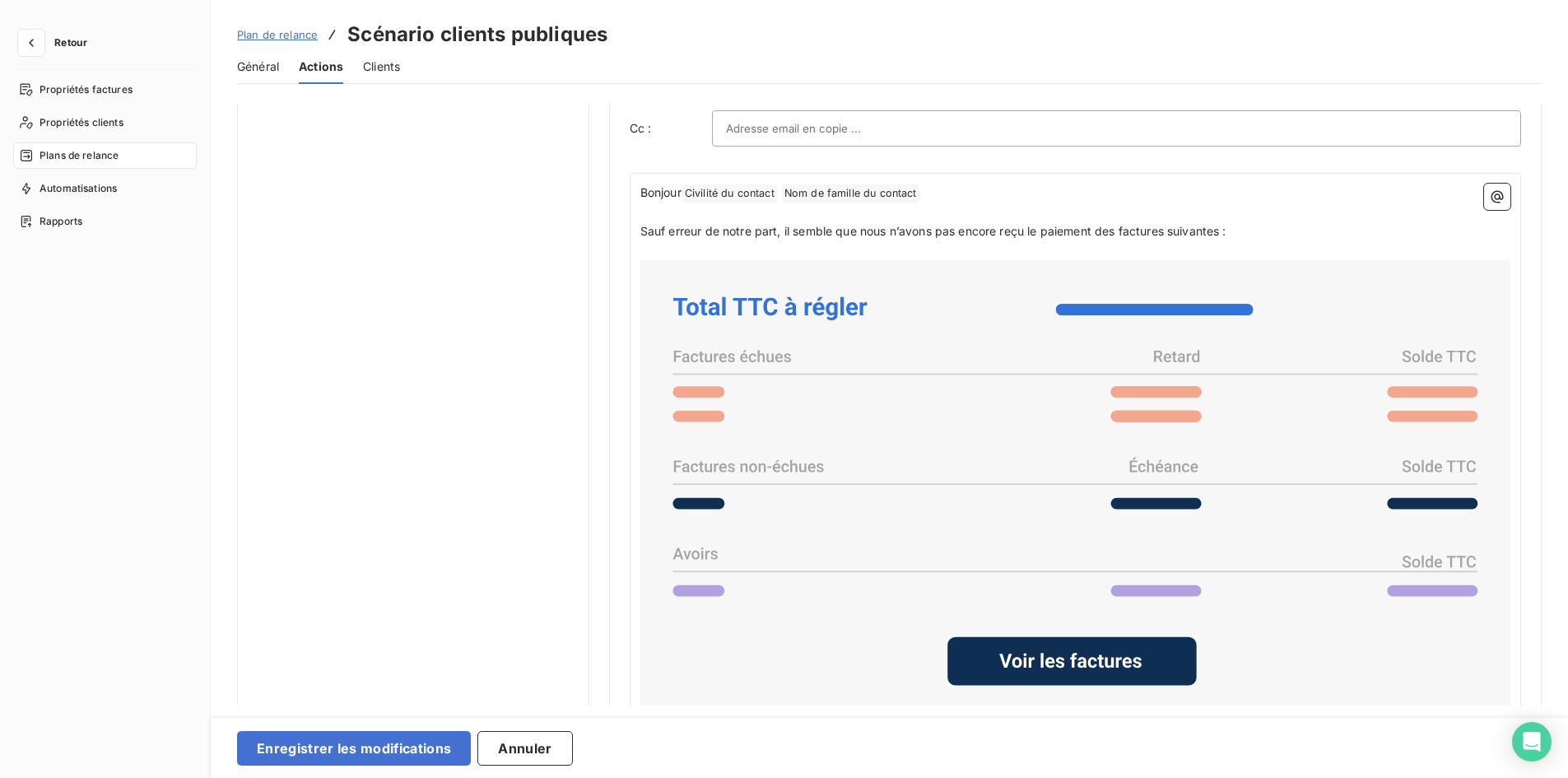
scroll to position [1153, 0]
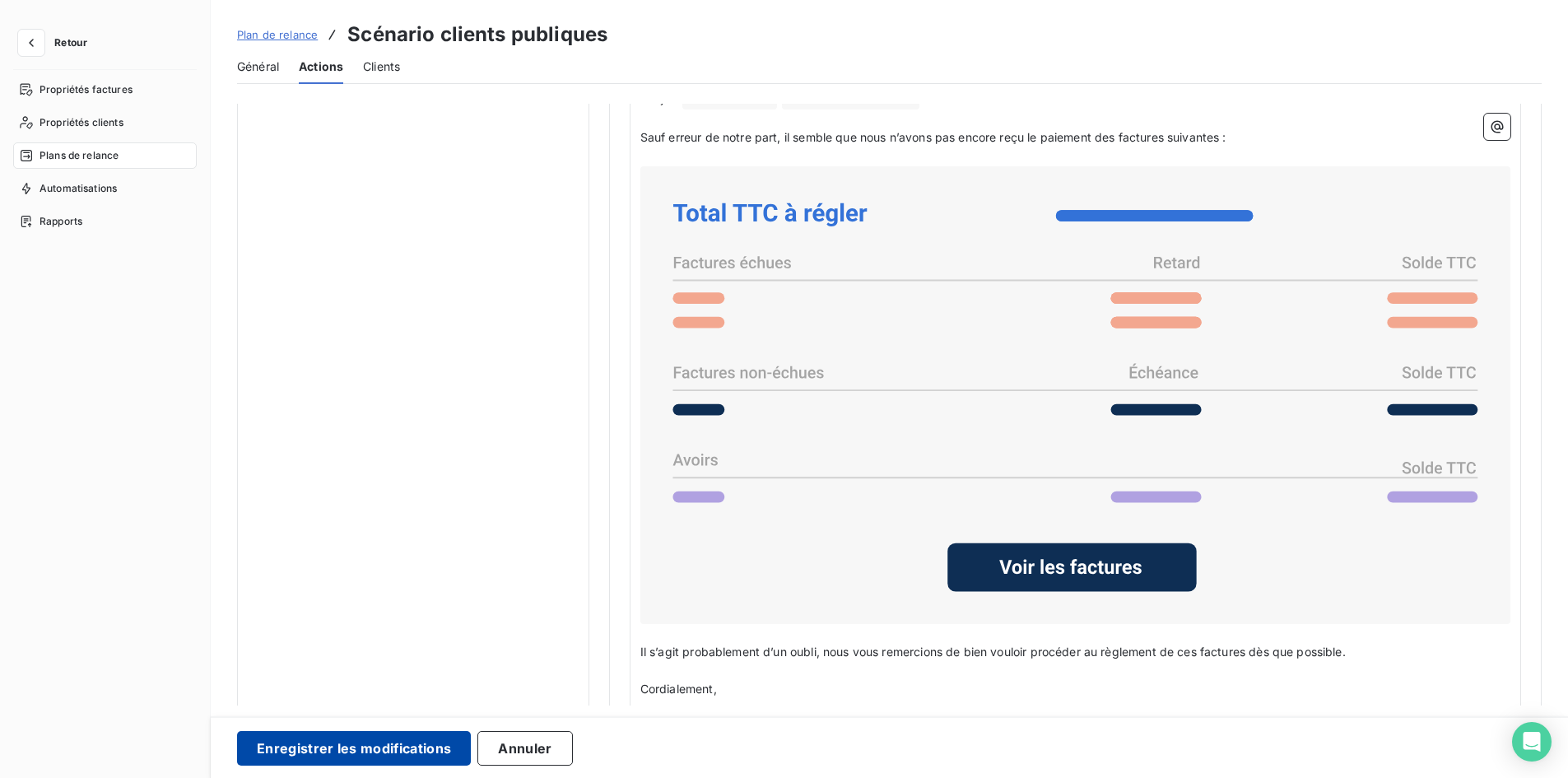
click at [427, 758] on button "Enregistrer les modifications" at bounding box center [354, 749] width 234 height 35
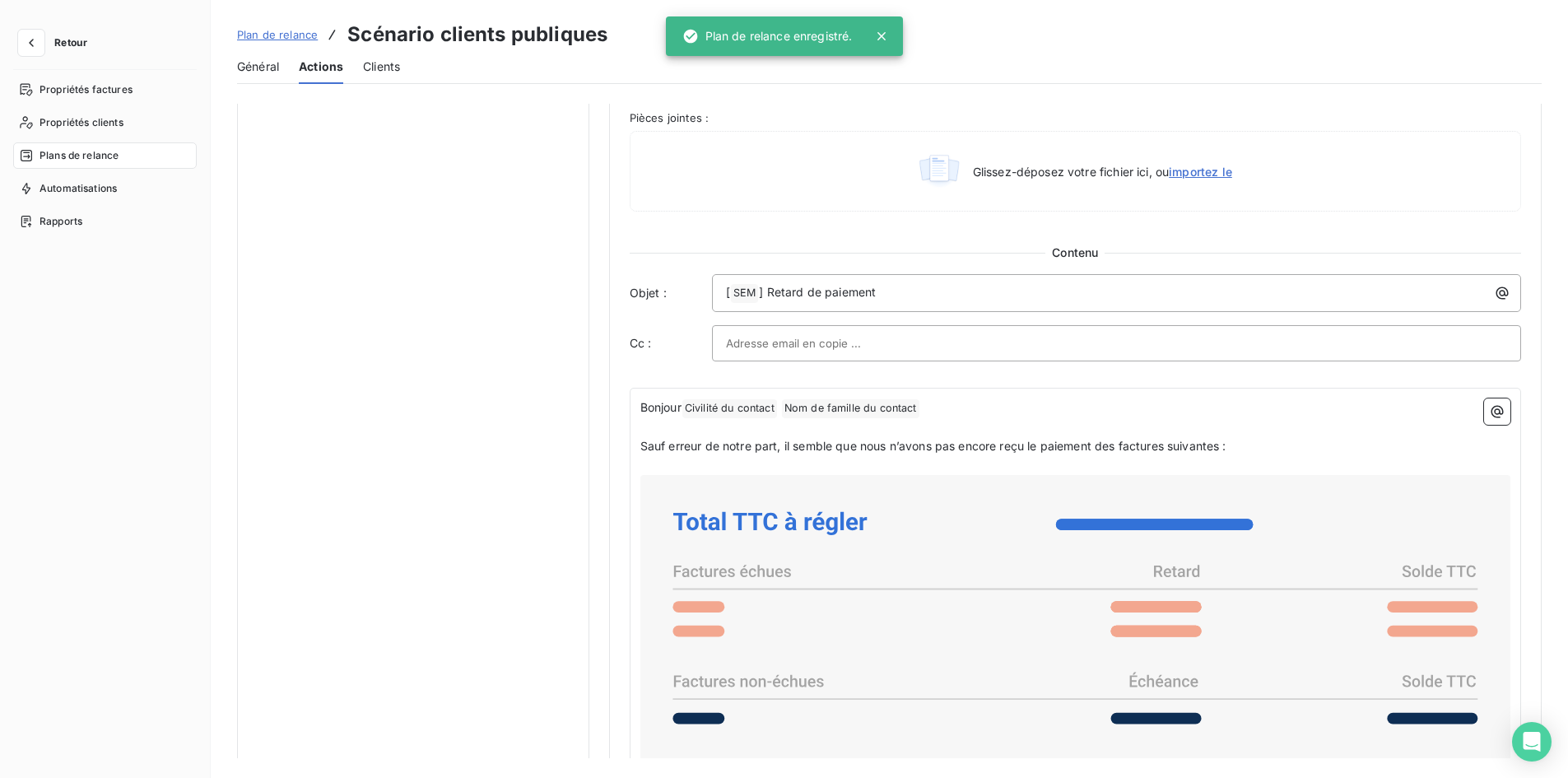
scroll to position [824, 0]
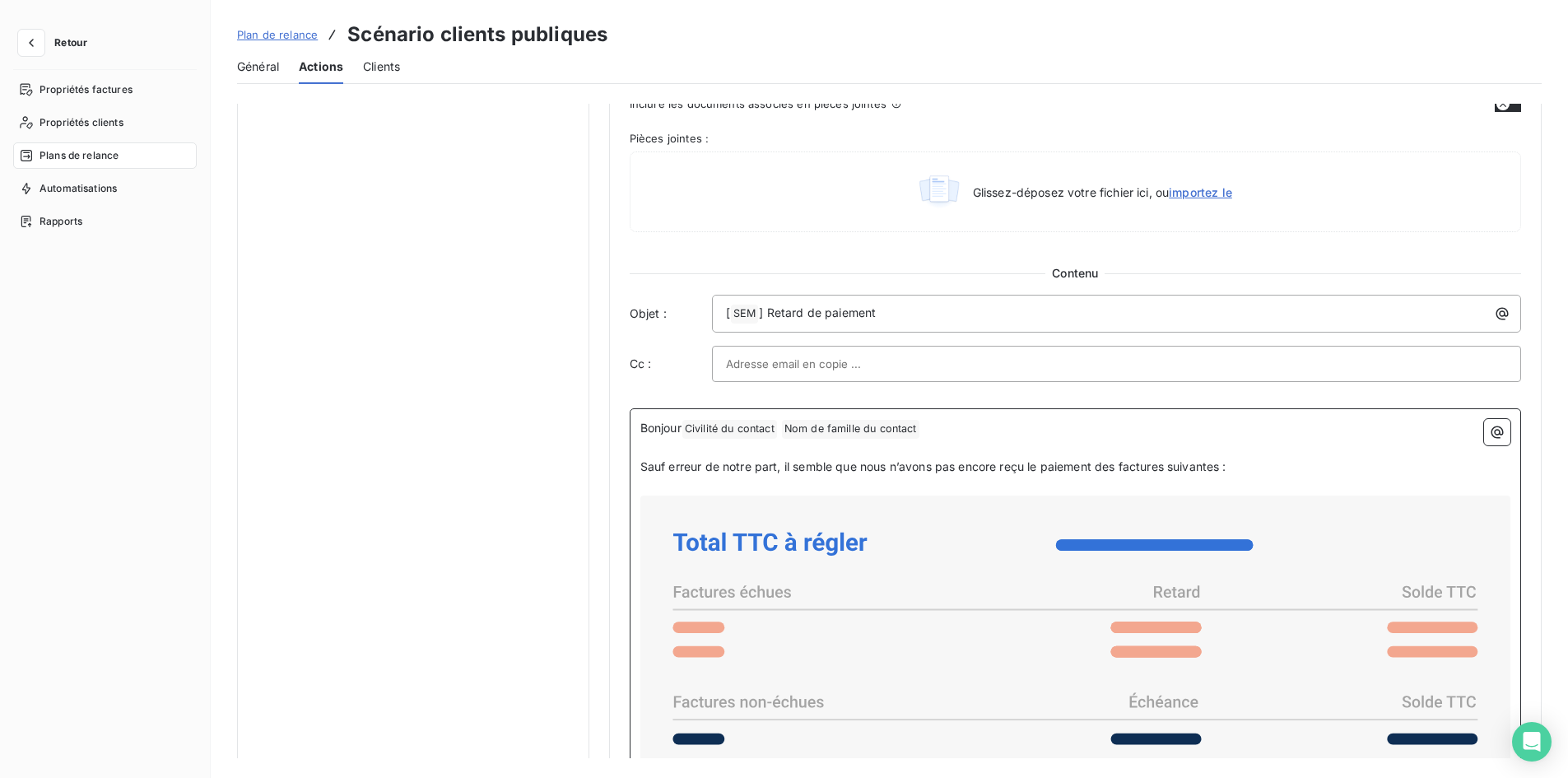
click at [1282, 474] on p "Sauf erreur de notre part, il semble que nous n’avons pas encore reçu le paieme…" at bounding box center [1075, 467] width 870 height 19
click at [1333, 524] on icon at bounding box center [1075, 724] width 857 height 444
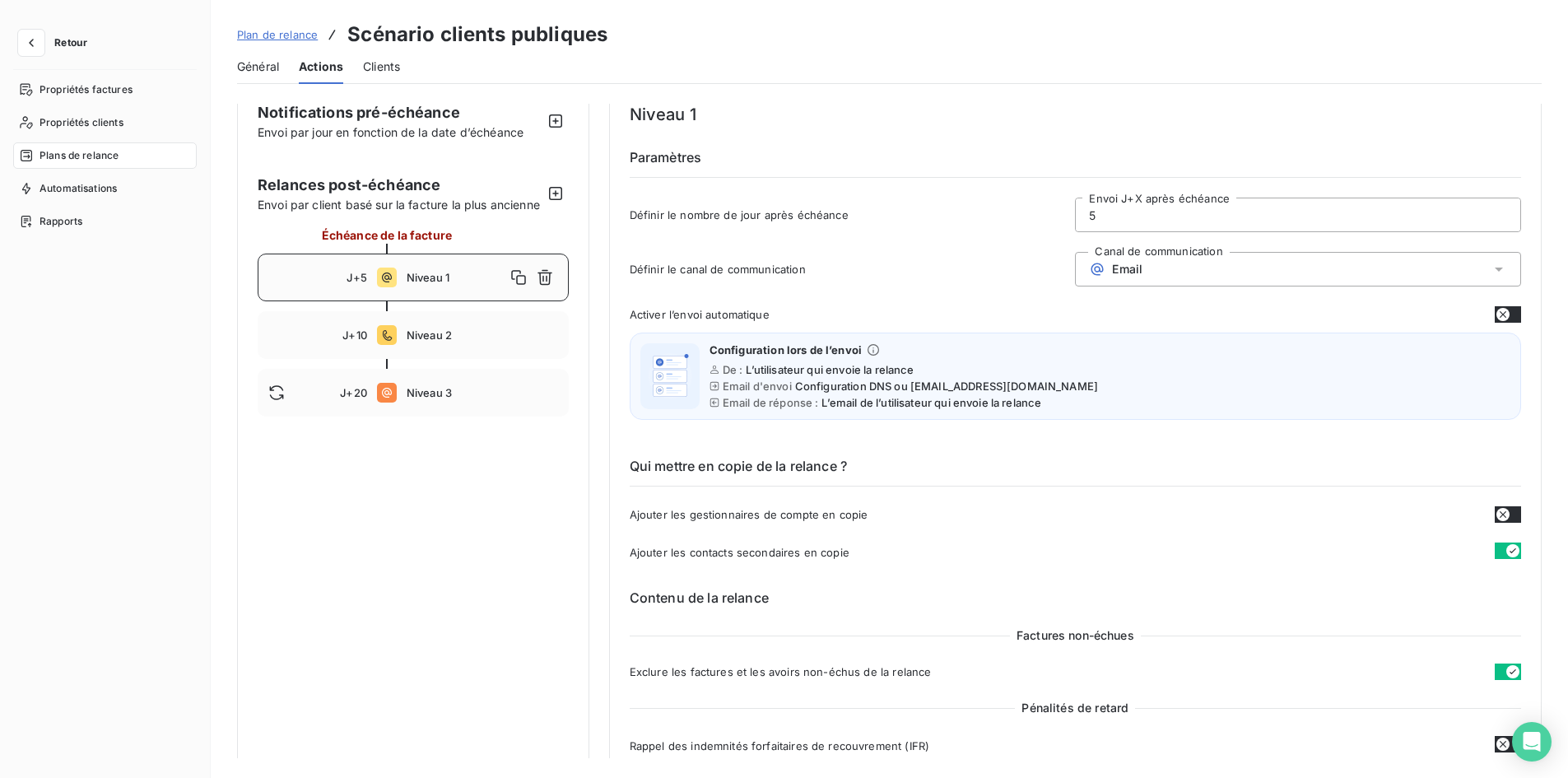
scroll to position [0, 0]
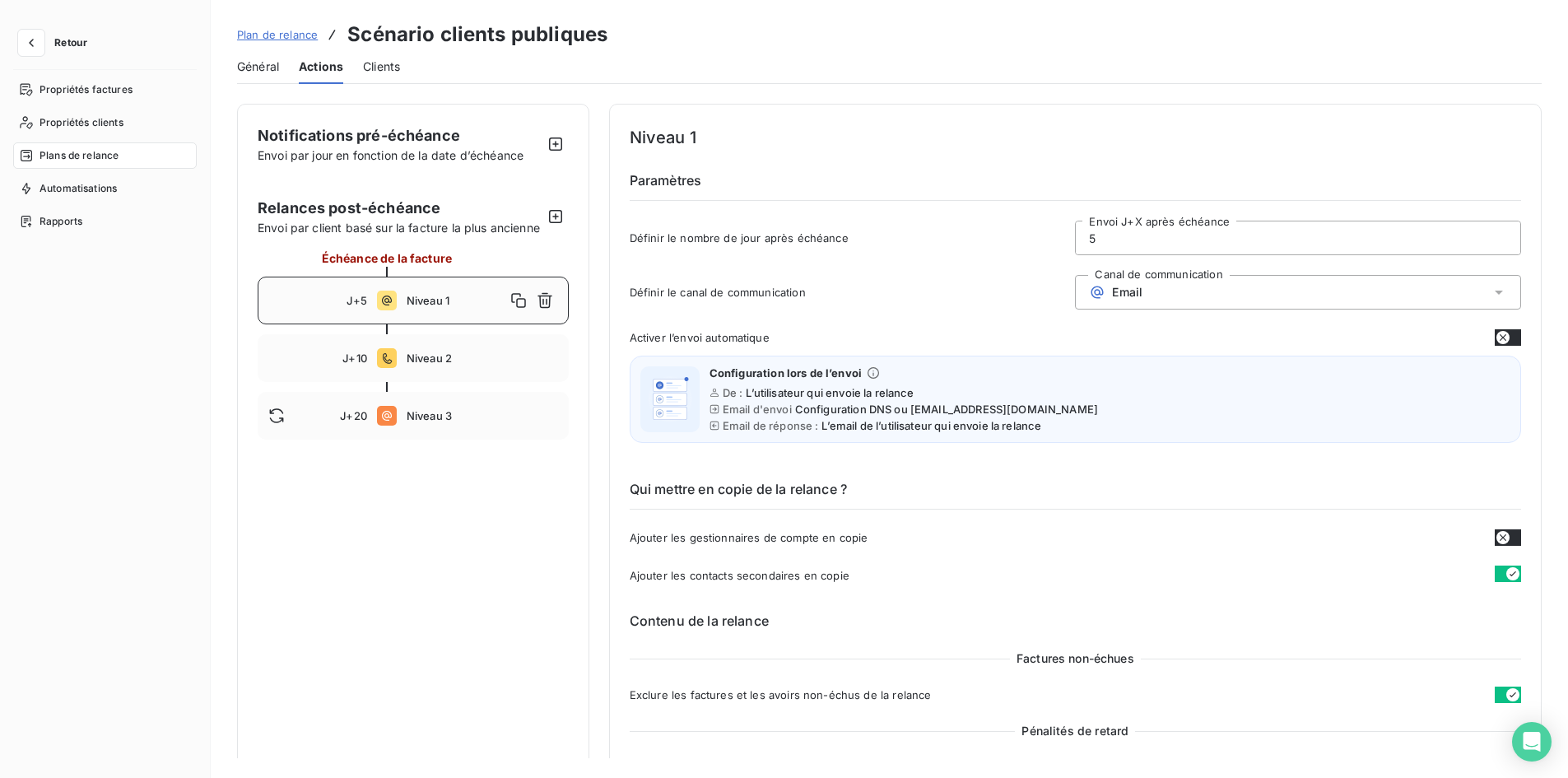
click at [289, 29] on span "Plan de relance" at bounding box center [277, 35] width 80 height 13
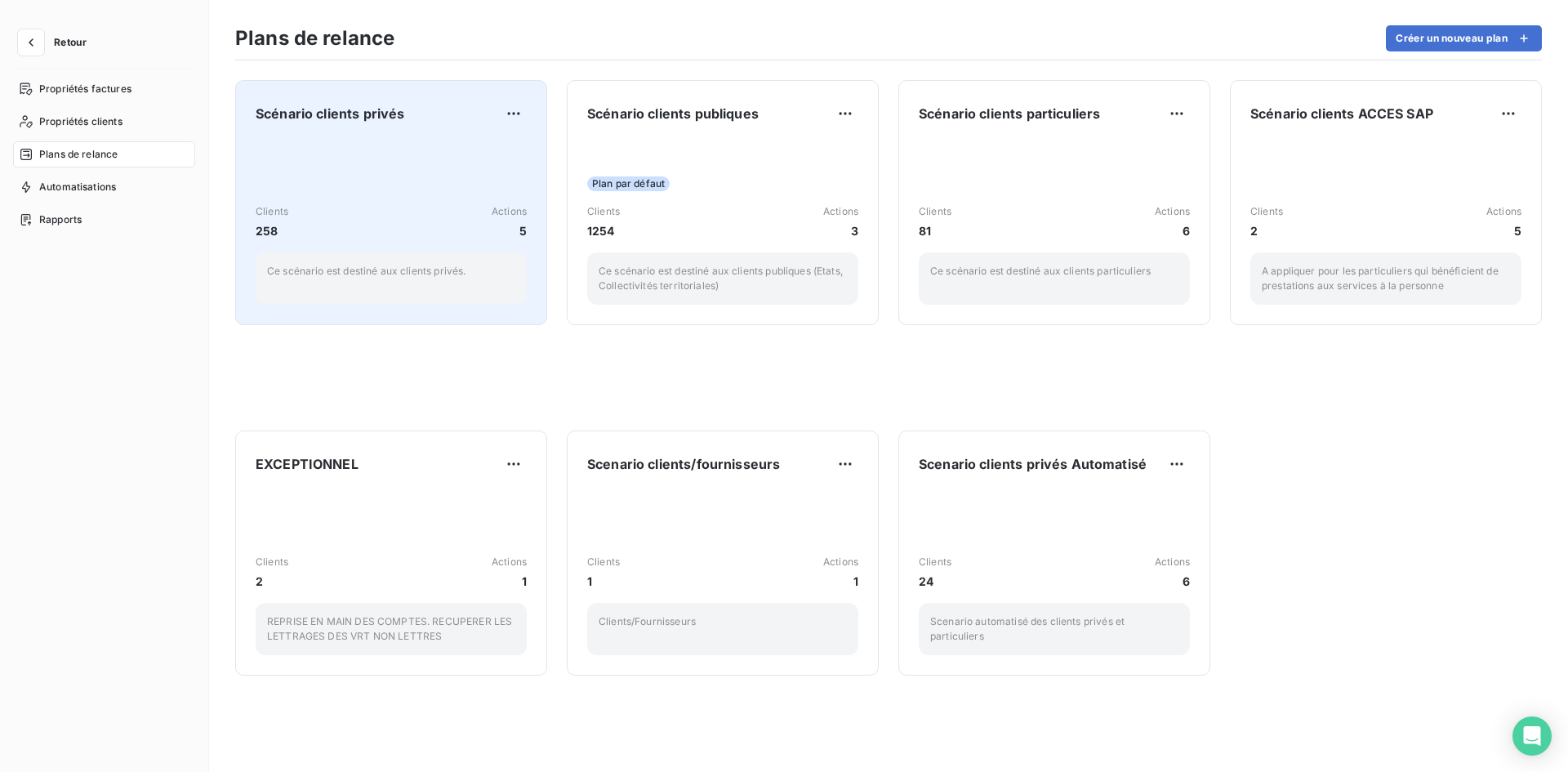
click at [411, 181] on div "Clients 258 Actions [DATE] scénario est destiné aux clients privés." at bounding box center [391, 222] width 271 height 165
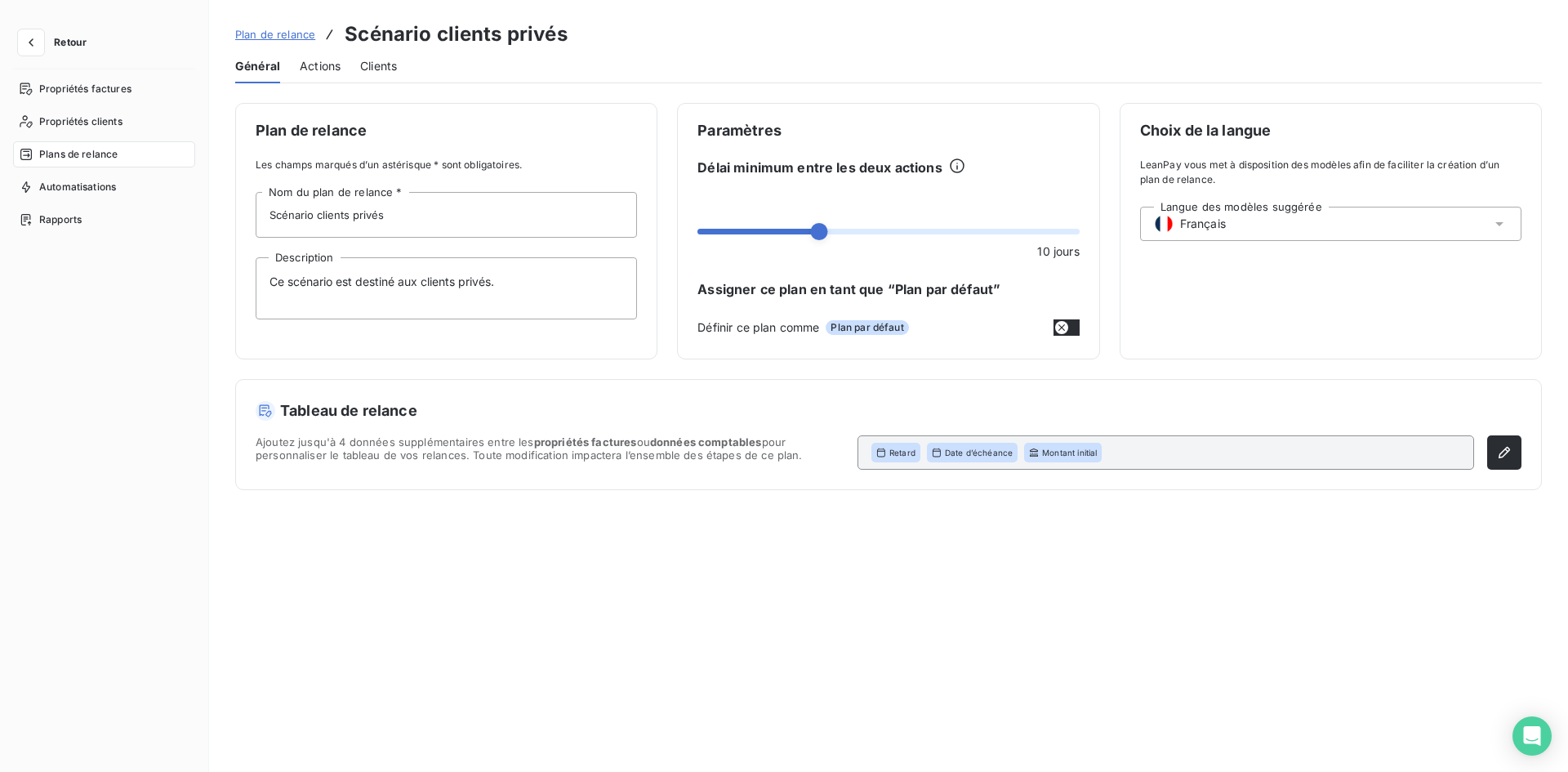
click at [334, 73] on span "Actions" at bounding box center [320, 66] width 41 height 16
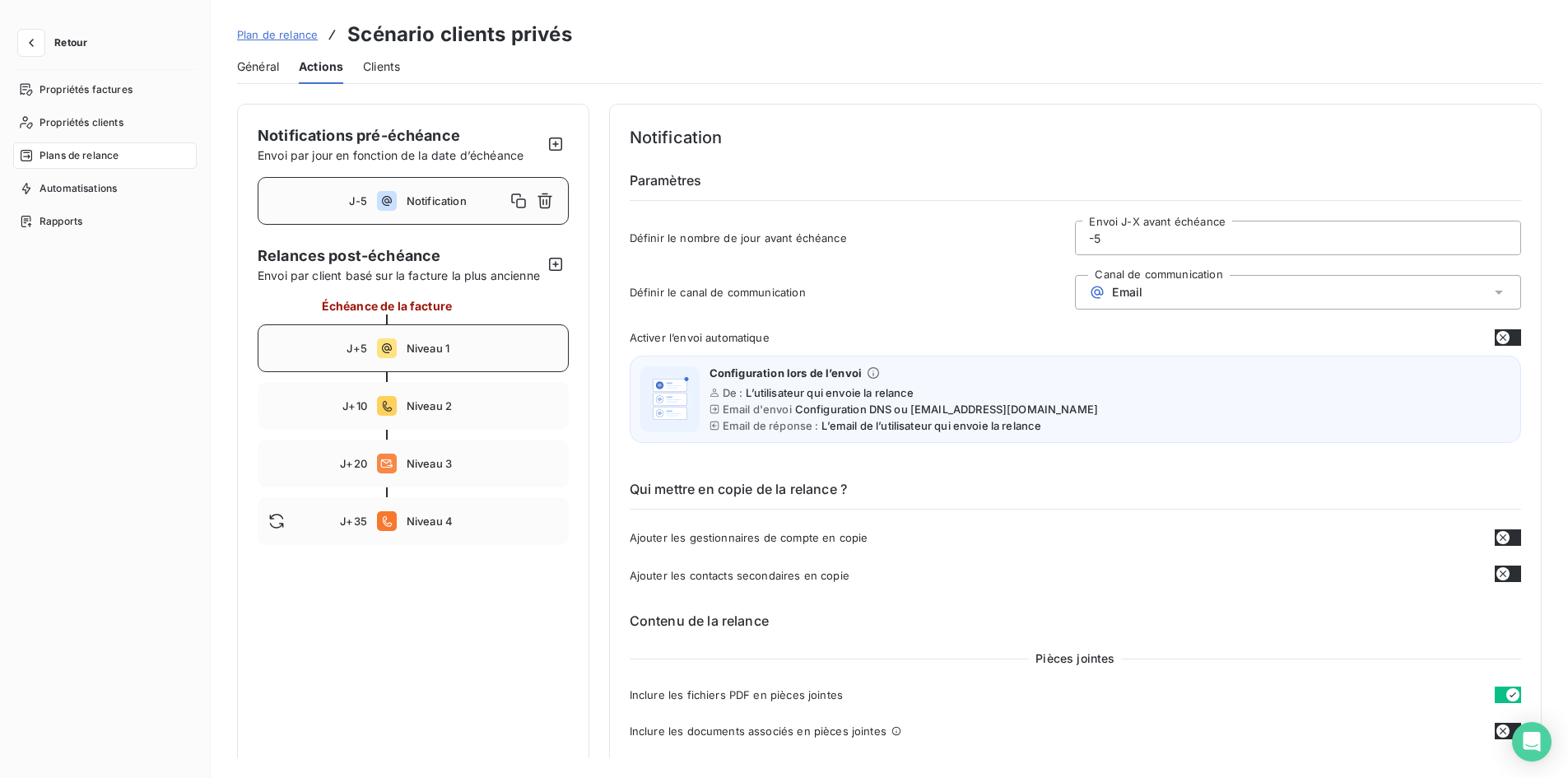
click at [471, 355] on span "Niveau 1" at bounding box center [482, 348] width 152 height 13
type input "5"
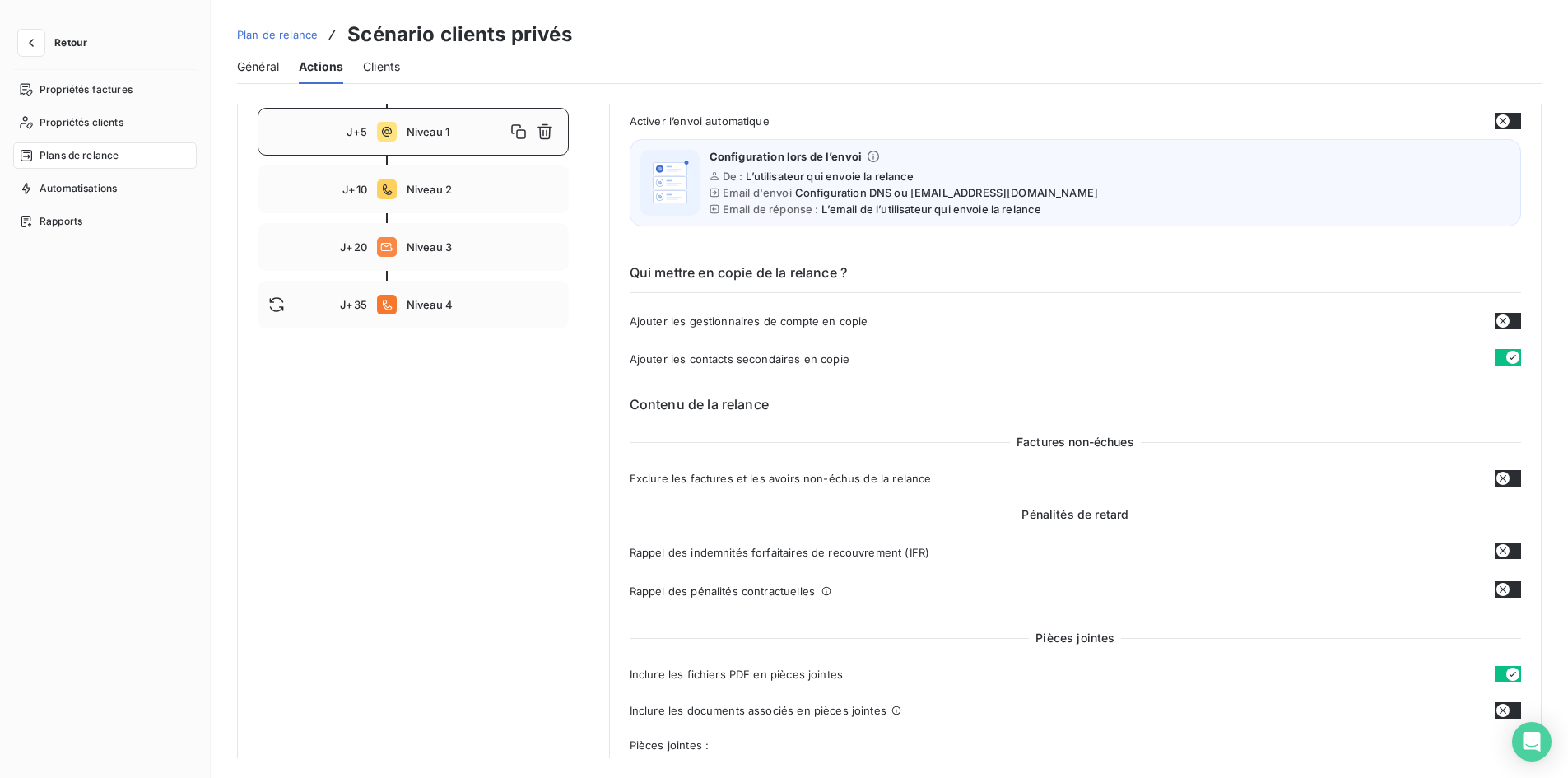
scroll to position [247, 0]
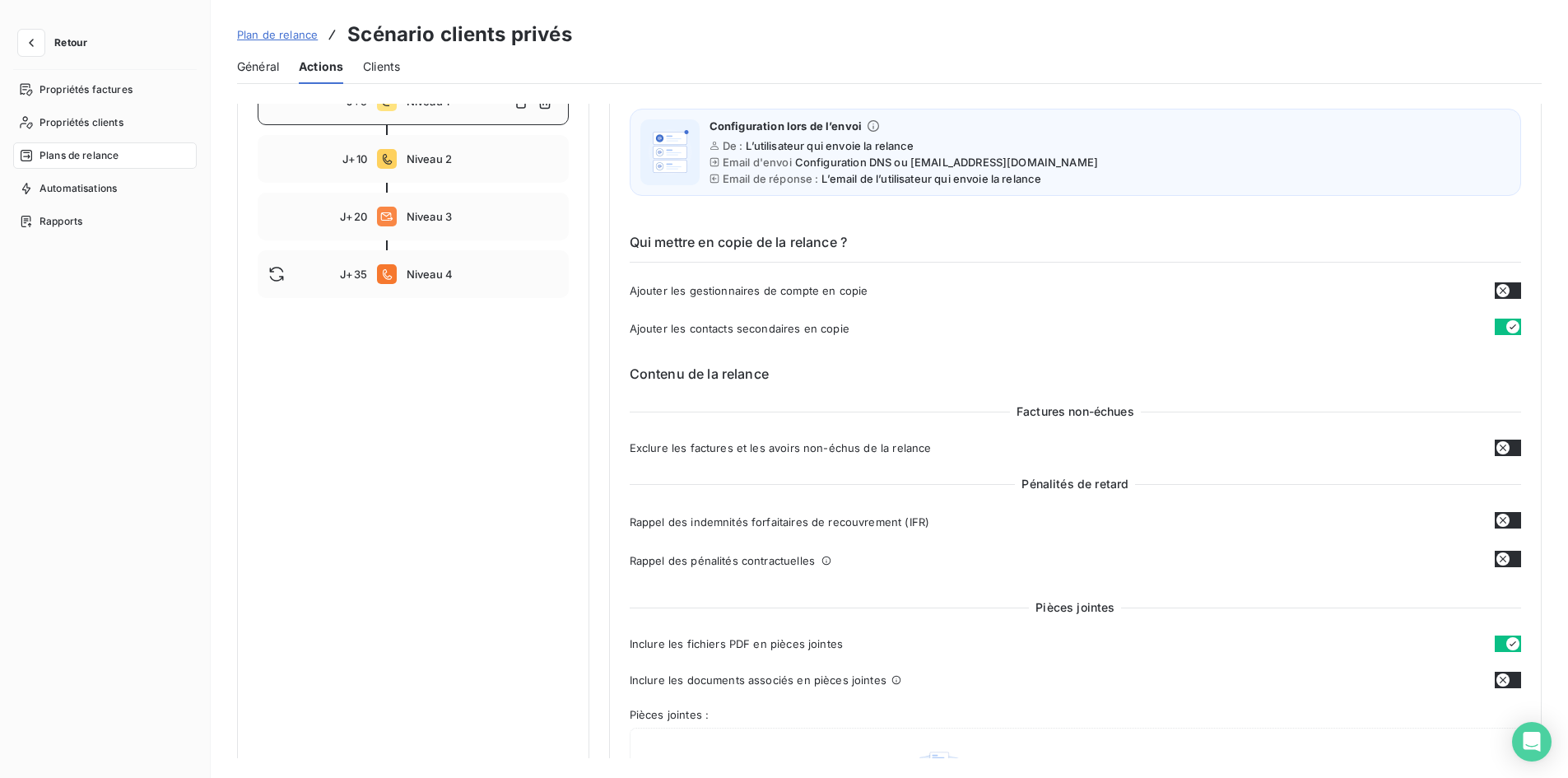
click at [1502, 451] on icon "button" at bounding box center [1503, 448] width 13 height 13
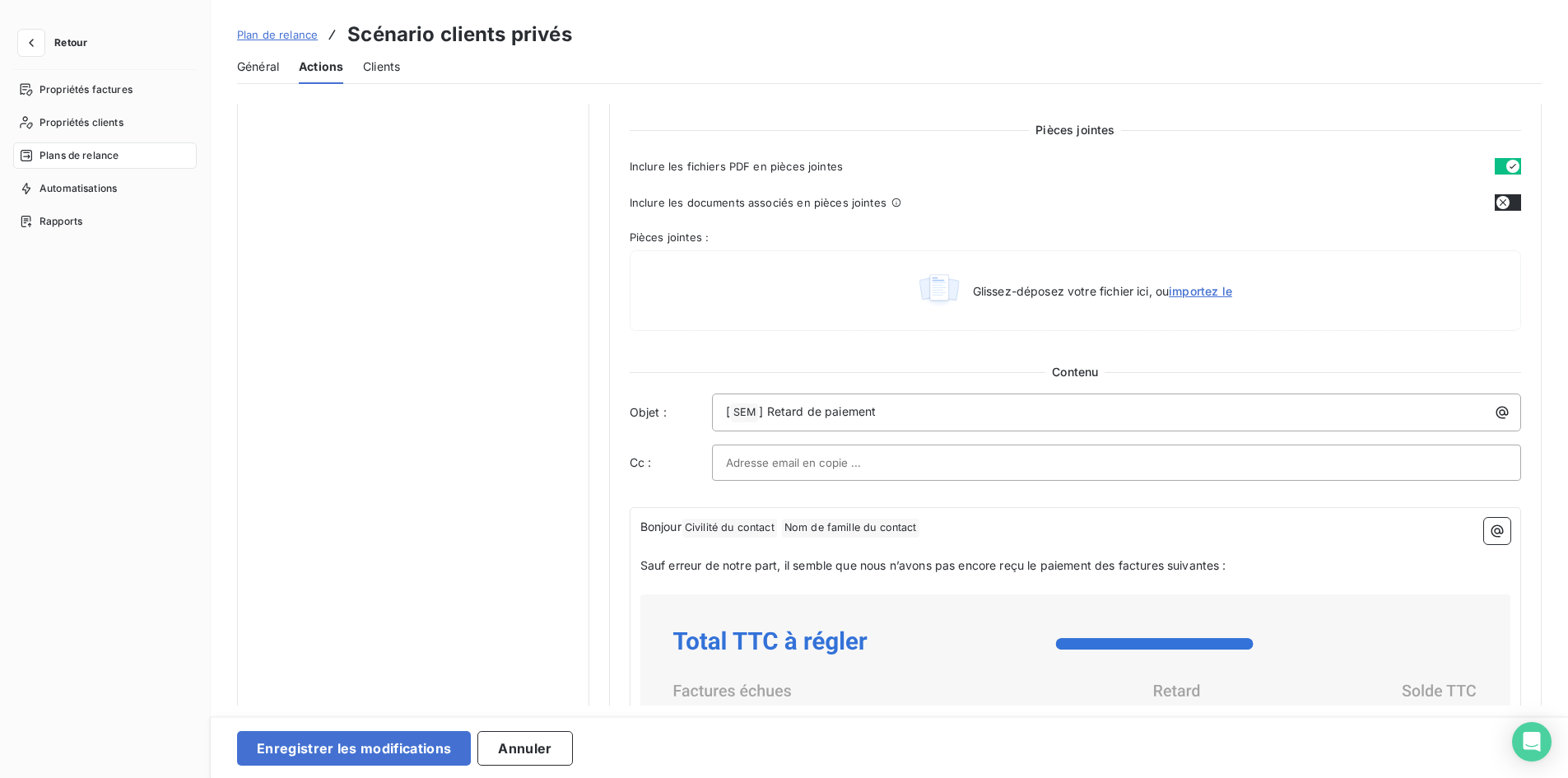
scroll to position [906, 0]
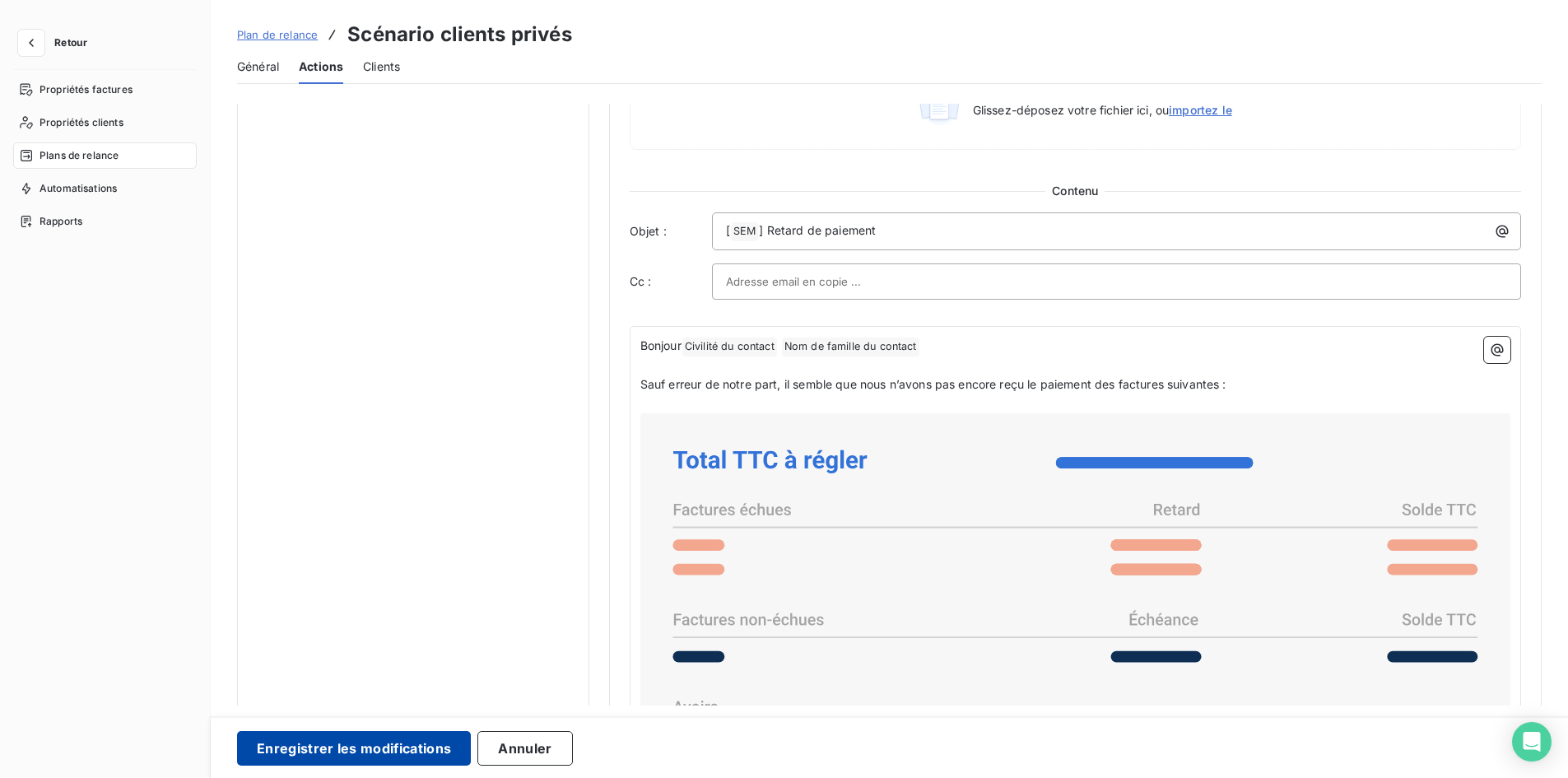
click at [386, 739] on button "Enregistrer les modifications" at bounding box center [354, 749] width 234 height 35
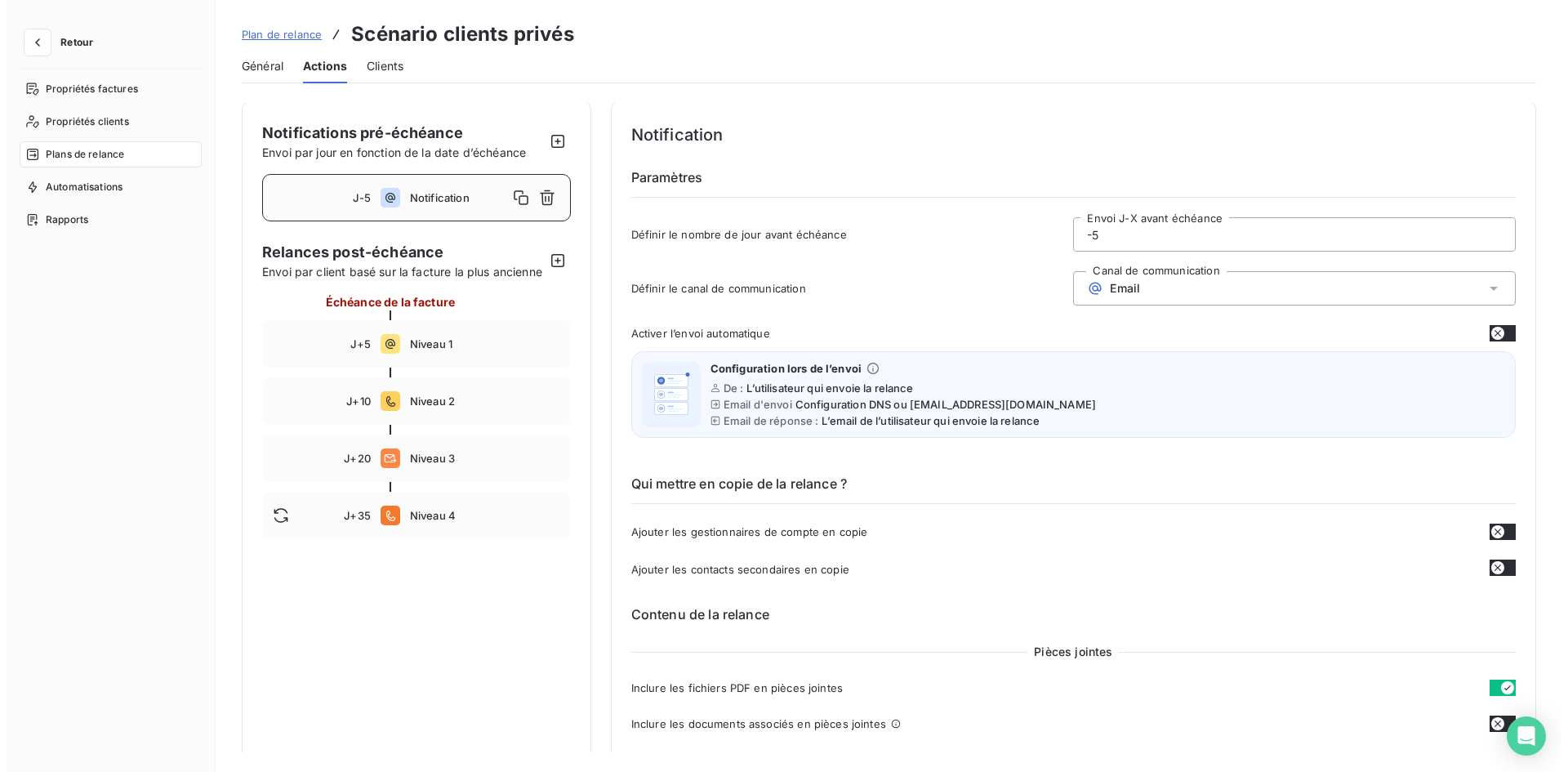
scroll to position [0, 0]
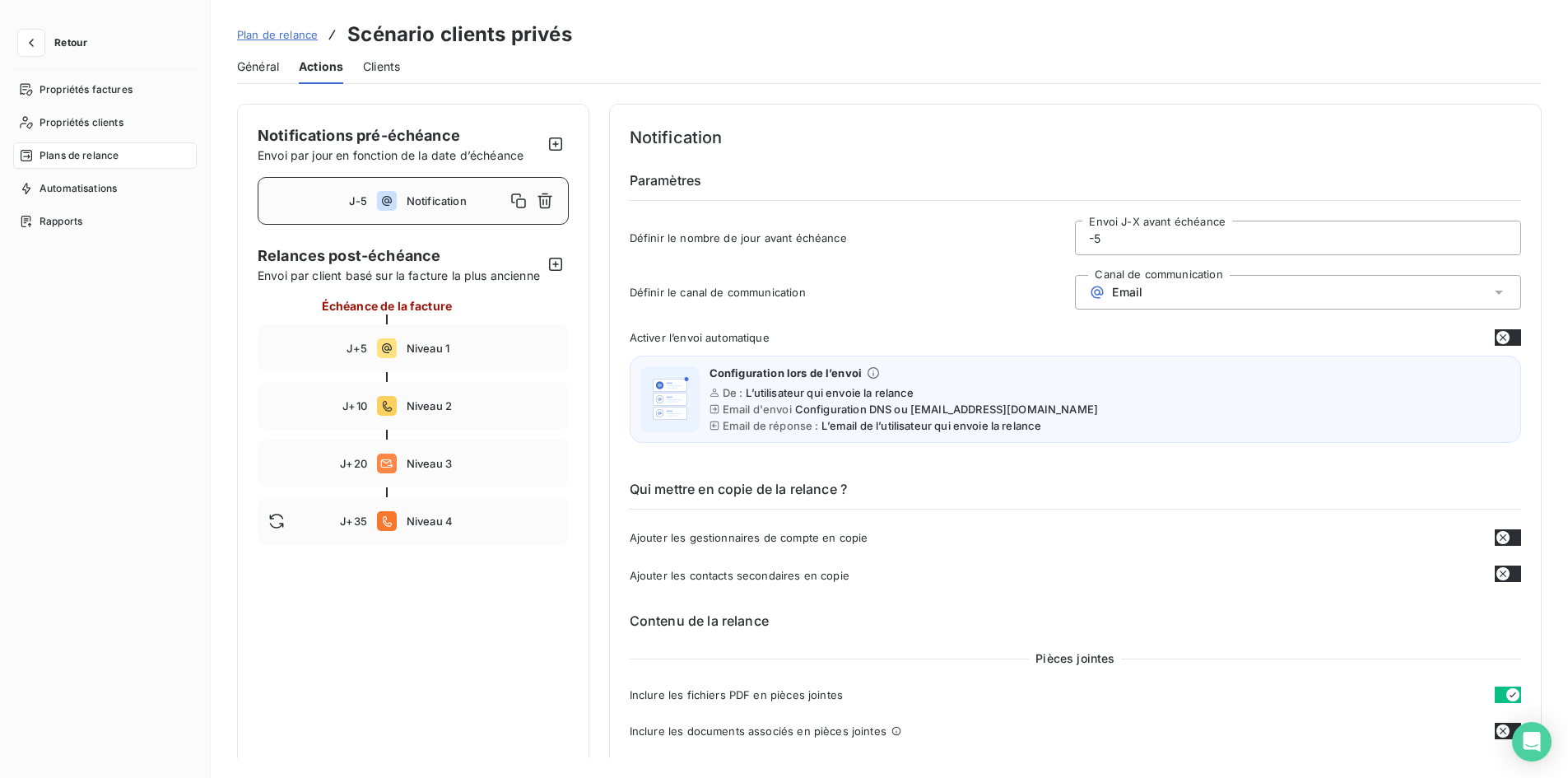
click at [276, 46] on div "Plan de relance Scénario clients privés" at bounding box center [404, 35] width 335 height 29
click at [281, 37] on span "Plan de relance" at bounding box center [277, 35] width 80 height 13
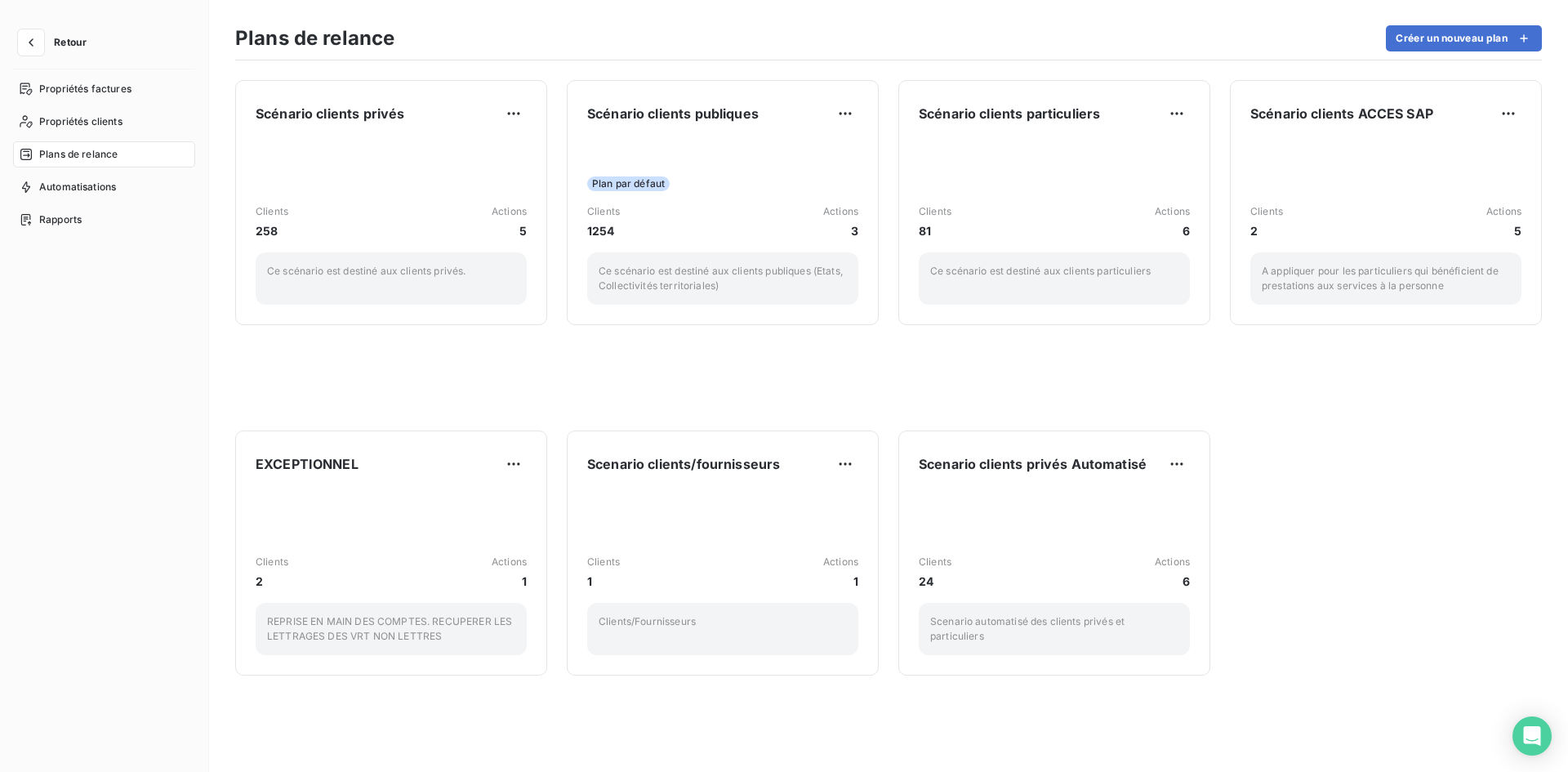
click at [75, 39] on span "Retour" at bounding box center [70, 42] width 33 height 10
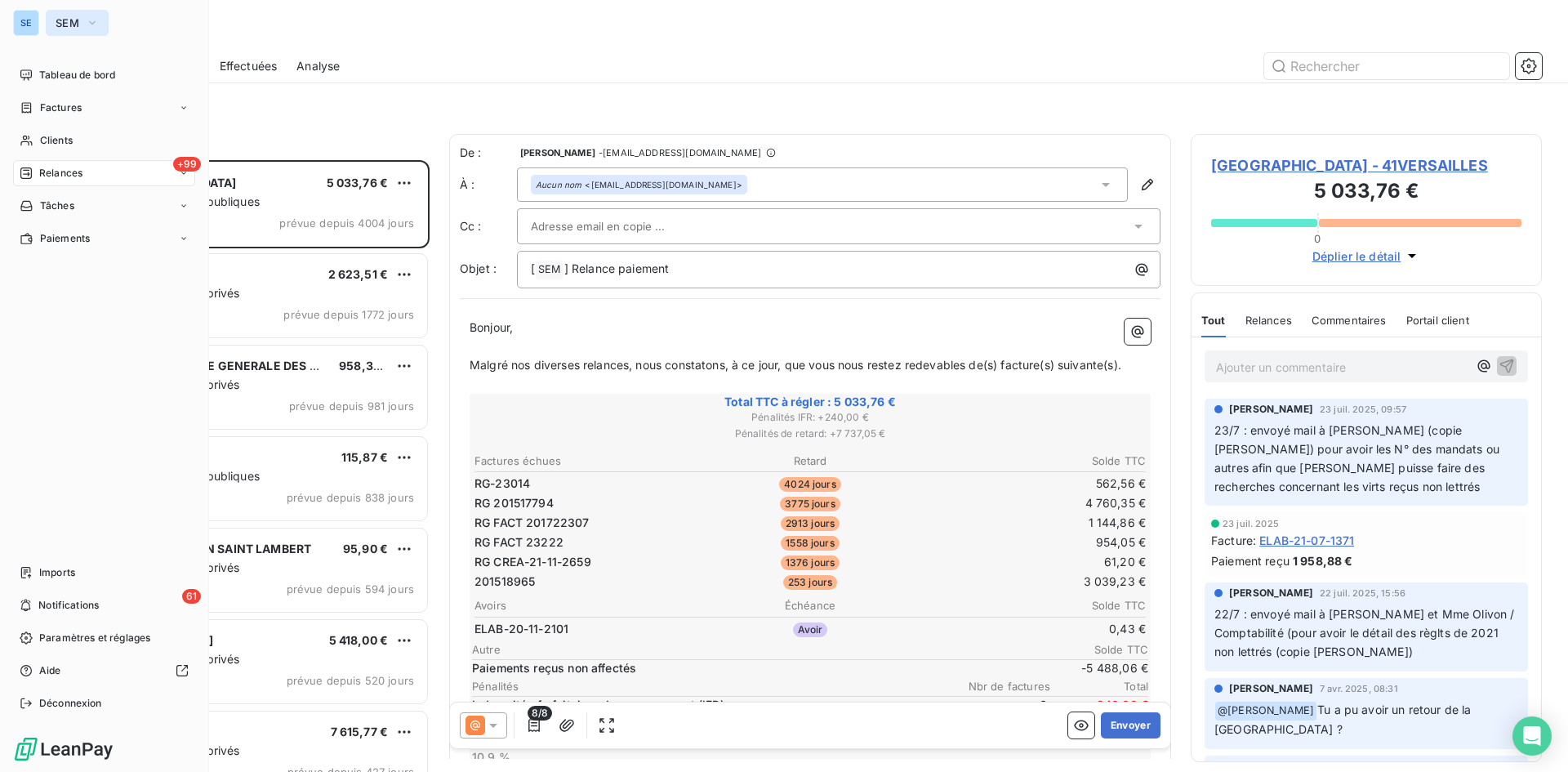
click at [65, 15] on button "SEM" at bounding box center [76, 23] width 63 height 26
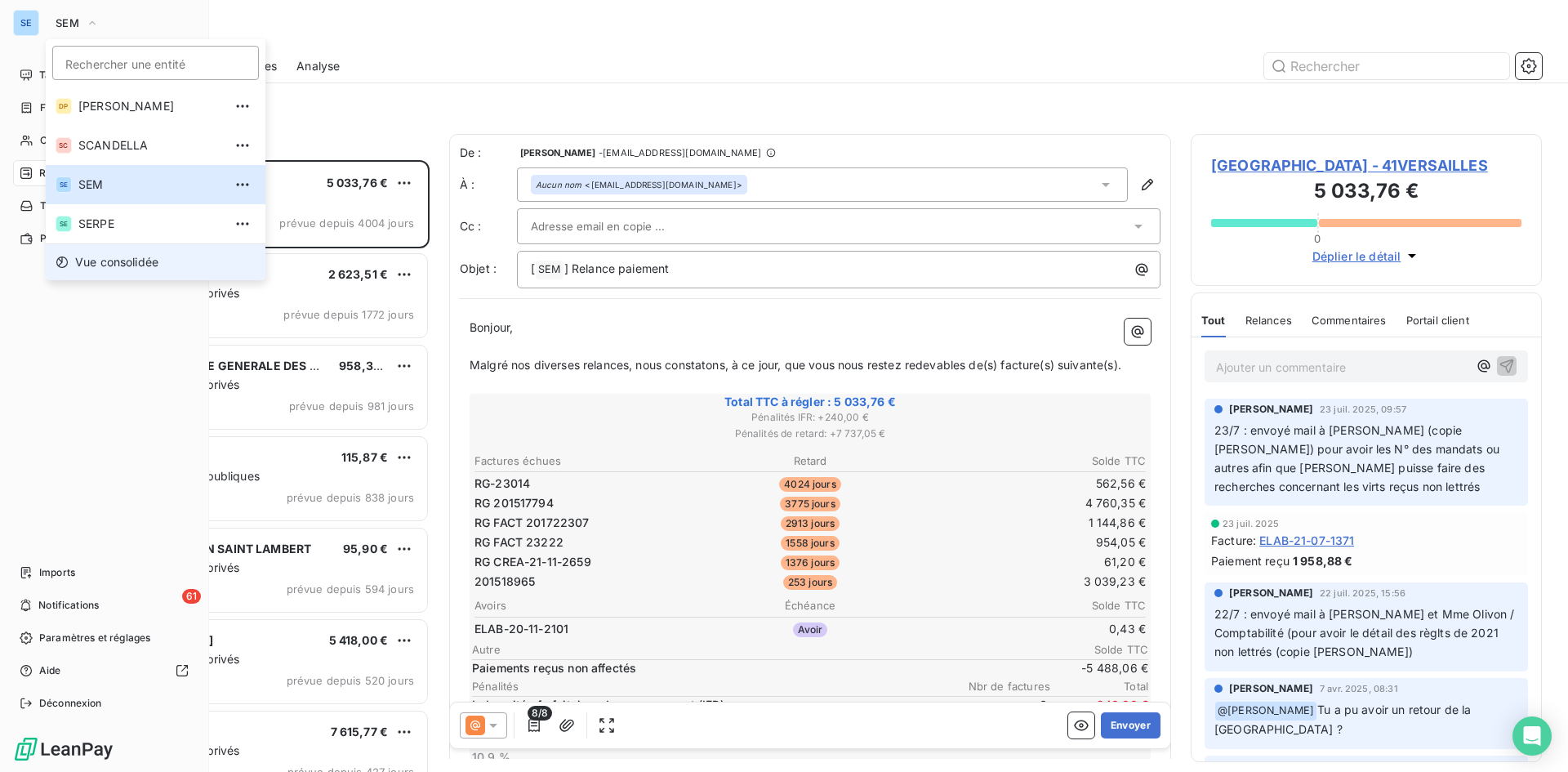
click at [95, 249] on li "Vue consolidée" at bounding box center [155, 261] width 219 height 37
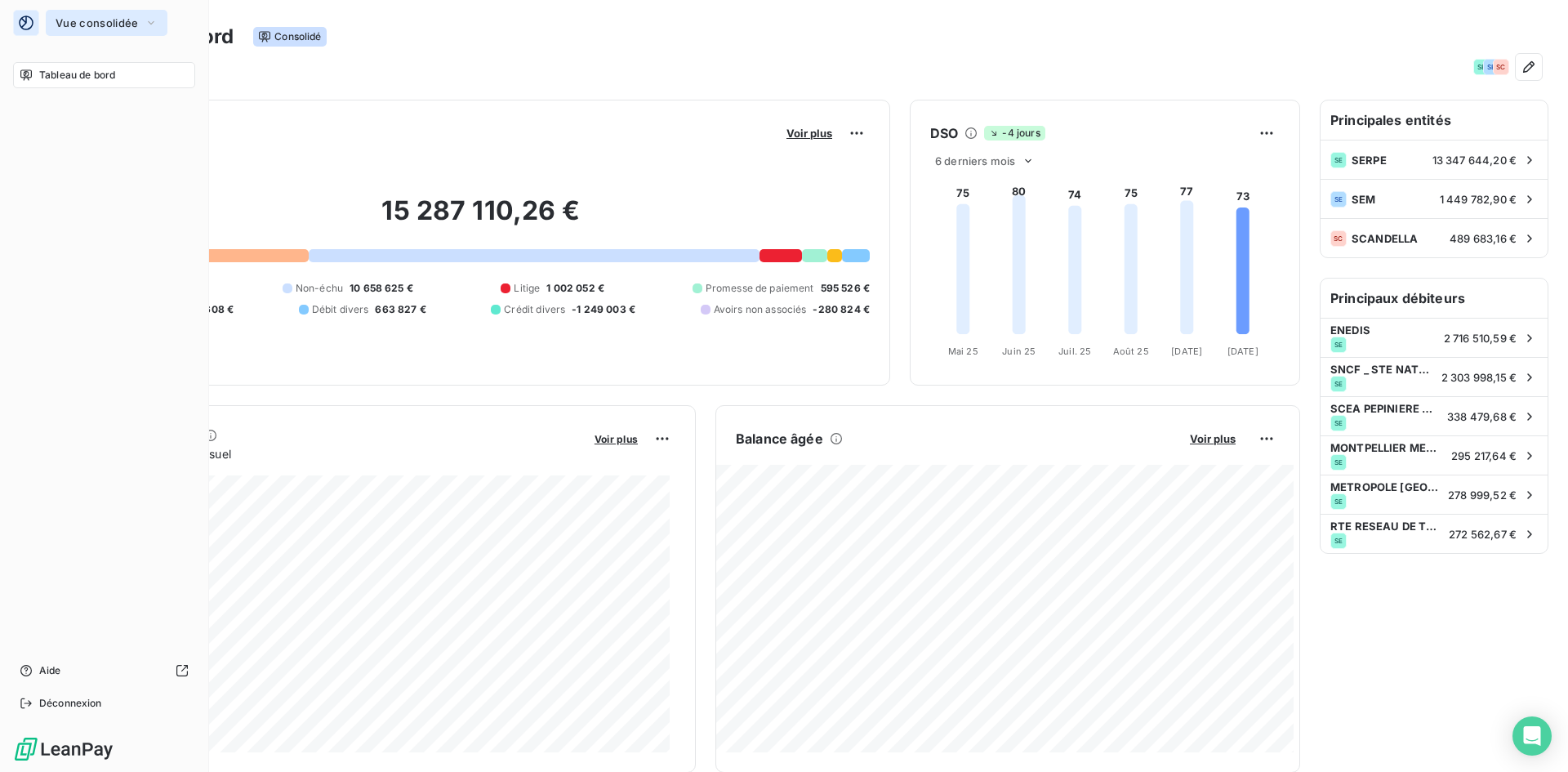
click at [102, 21] on span "Vue consolidée" at bounding box center [96, 23] width 83 height 13
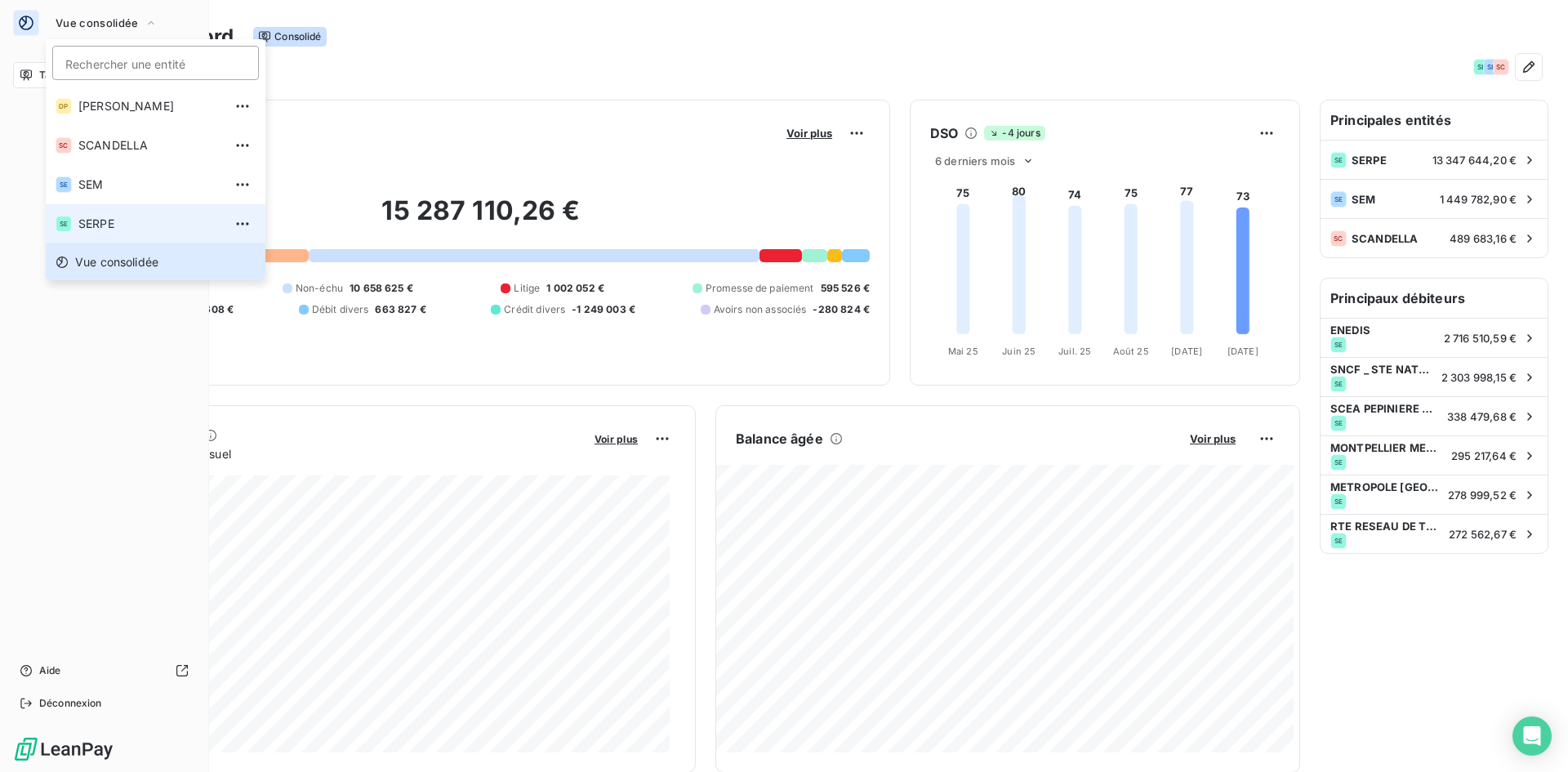
click at [99, 216] on span "SERPE" at bounding box center [150, 224] width 144 height 16
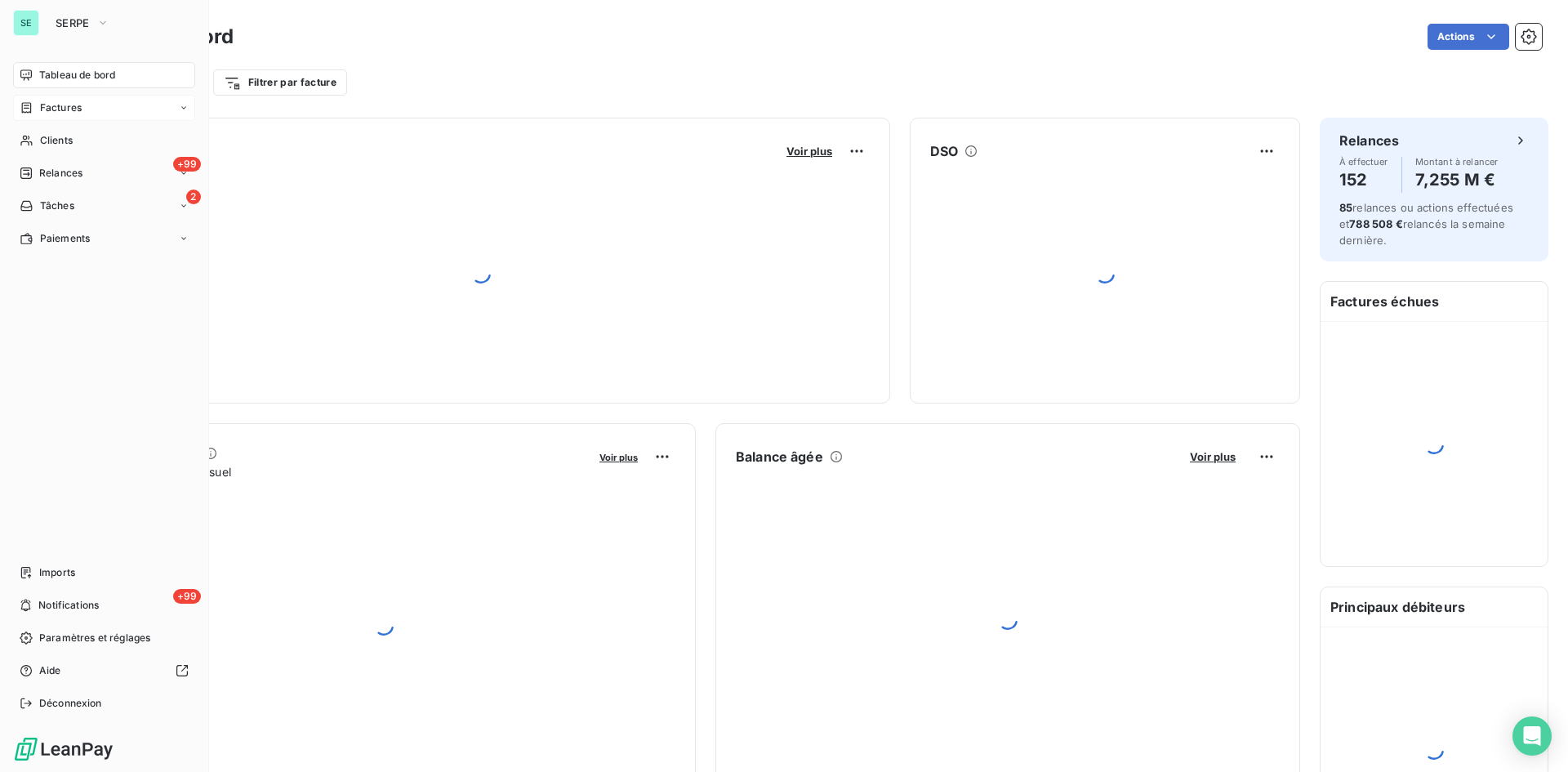
click at [78, 104] on span "Factures" at bounding box center [61, 108] width 42 height 15
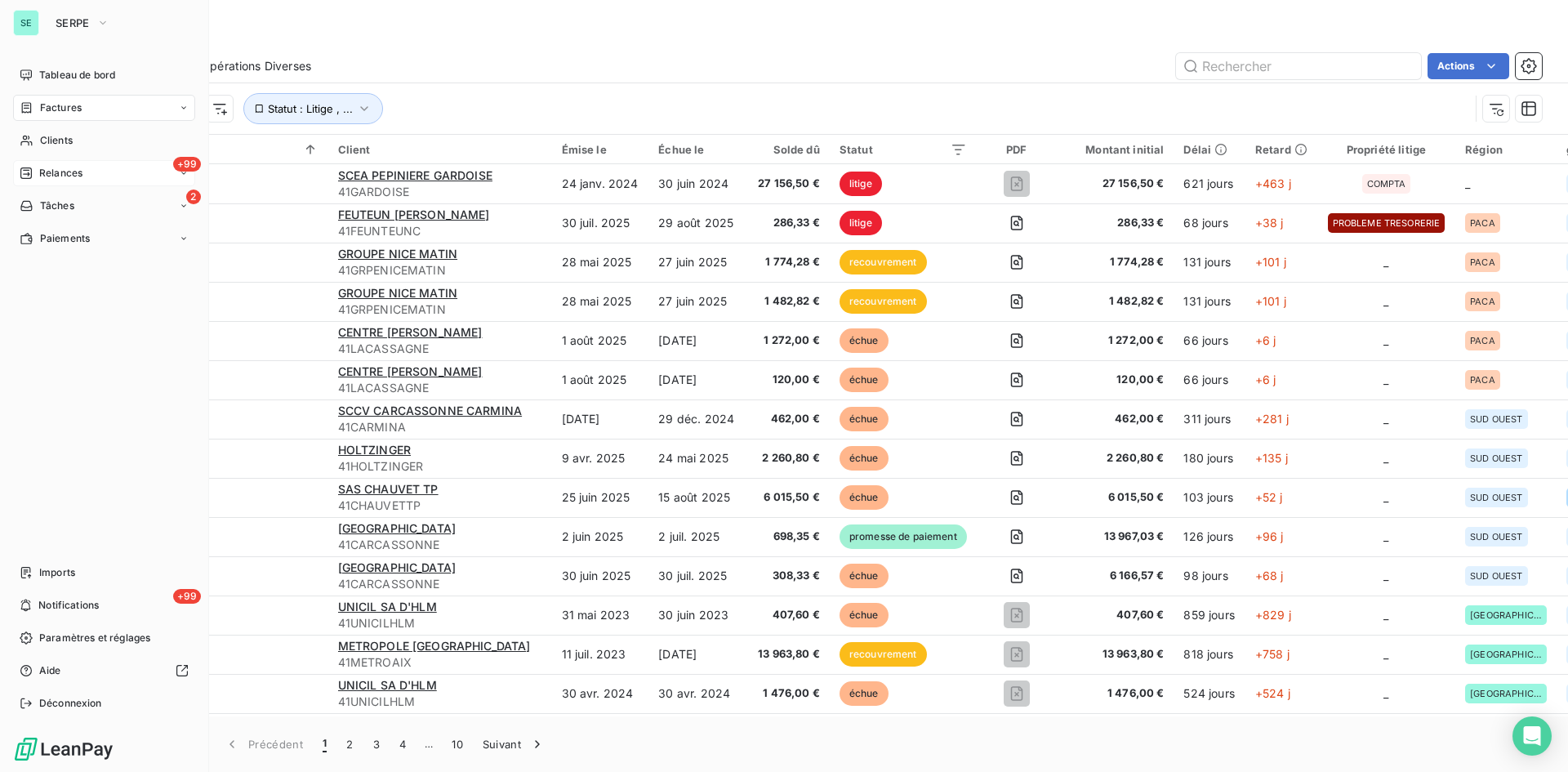
click at [75, 175] on span "Relances" at bounding box center [61, 173] width 44 height 15
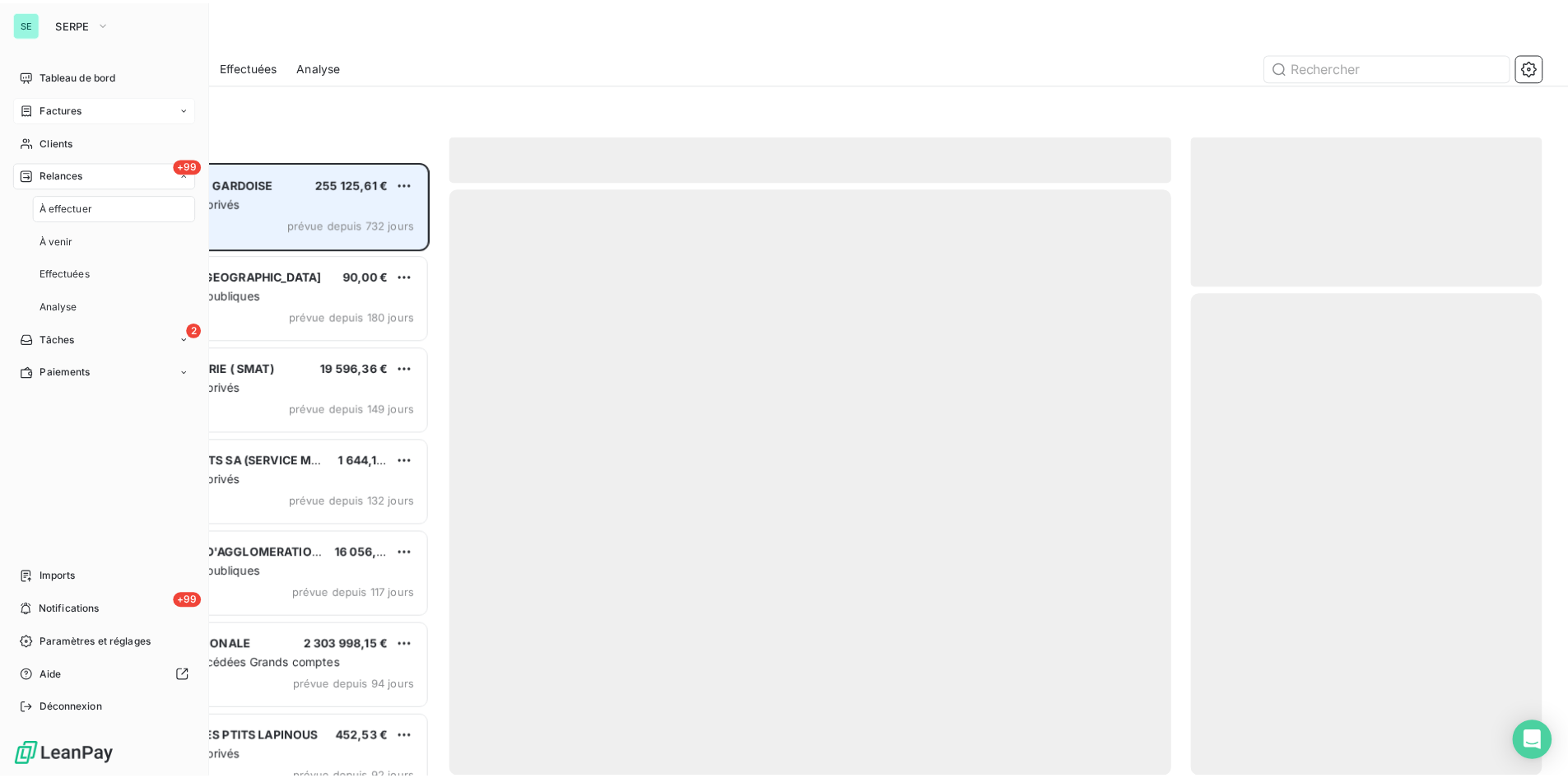
scroll to position [604, 342]
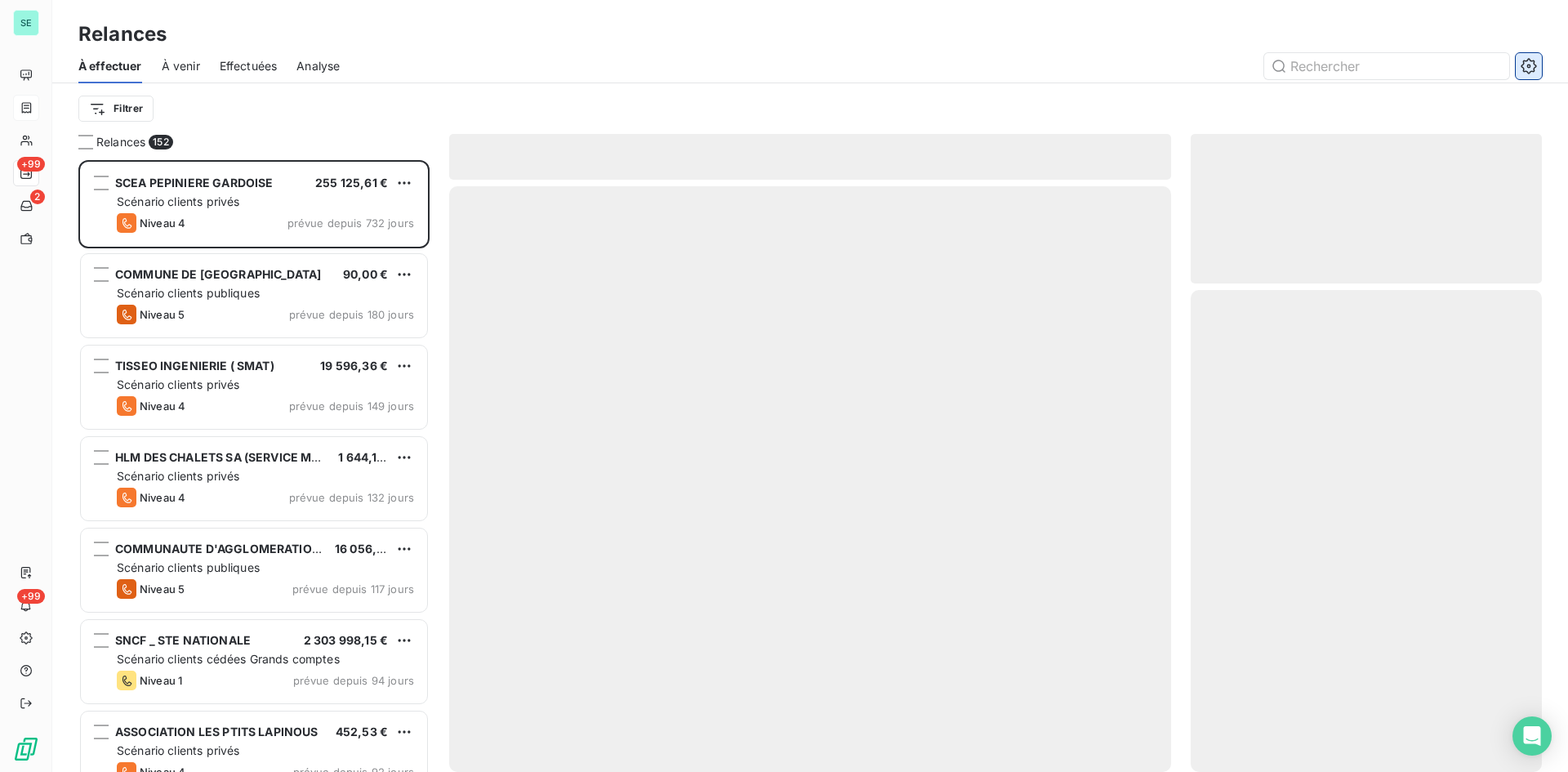
click at [1535, 69] on icon "button" at bounding box center [1529, 66] width 16 height 16
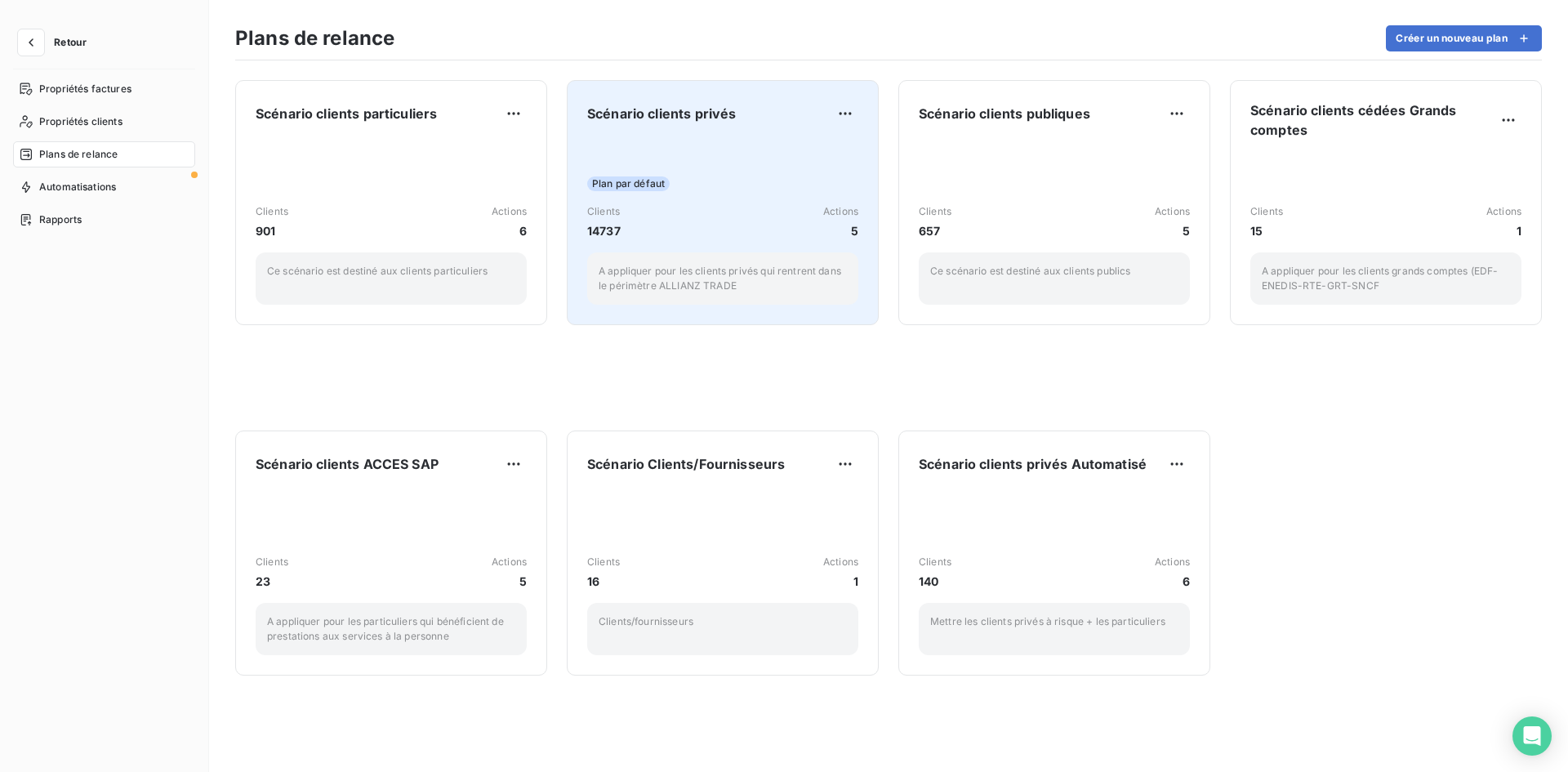
click at [789, 123] on div "Scénario clients privés" at bounding box center [723, 113] width 271 height 26
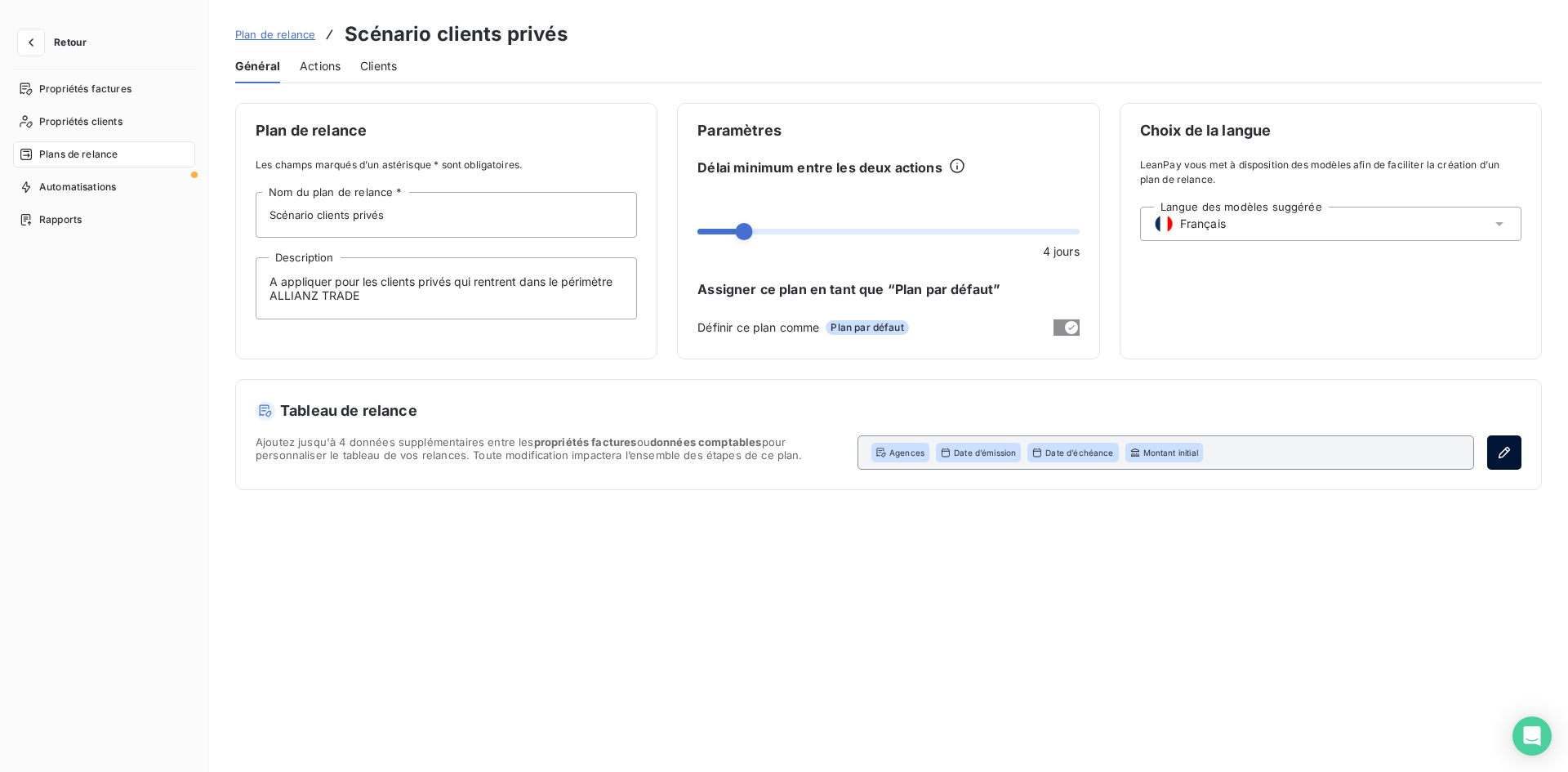
click at [1496, 446] on icon "button" at bounding box center [1505, 453] width 16 height 16
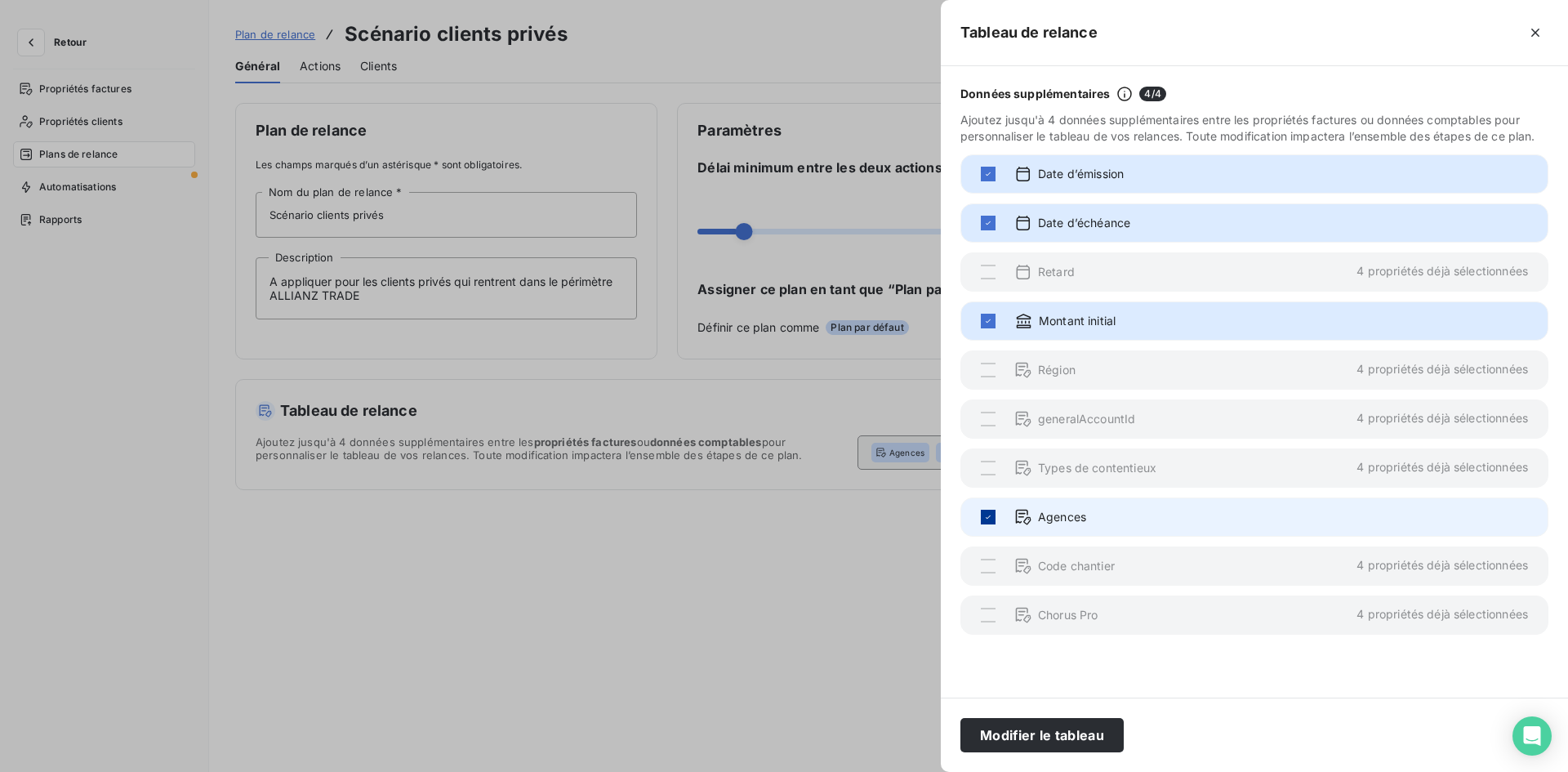
click at [988, 512] on div at bounding box center [989, 517] width 15 height 15
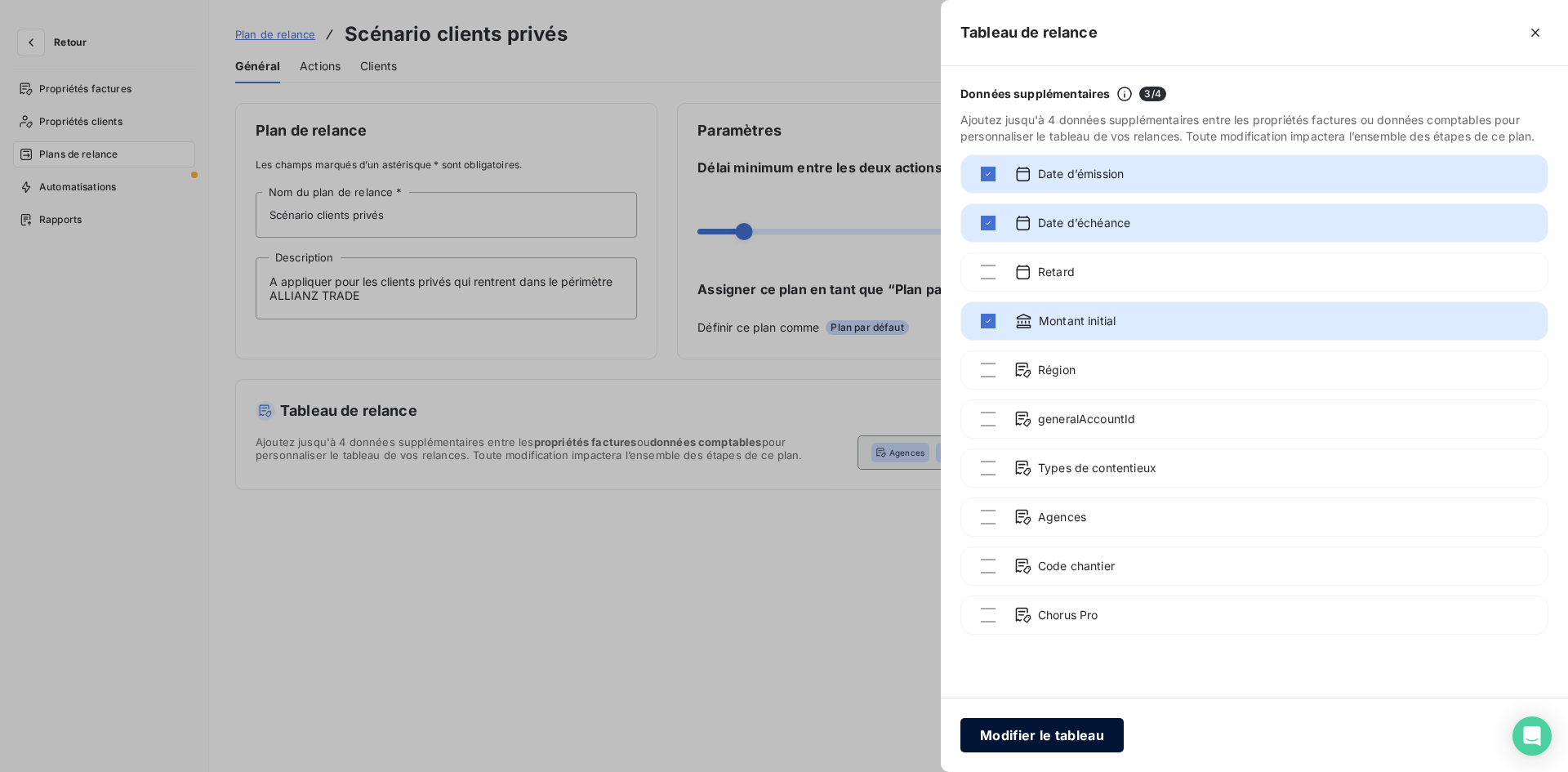
click at [1029, 737] on button "Modifier le tableau" at bounding box center [1042, 736] width 163 height 34
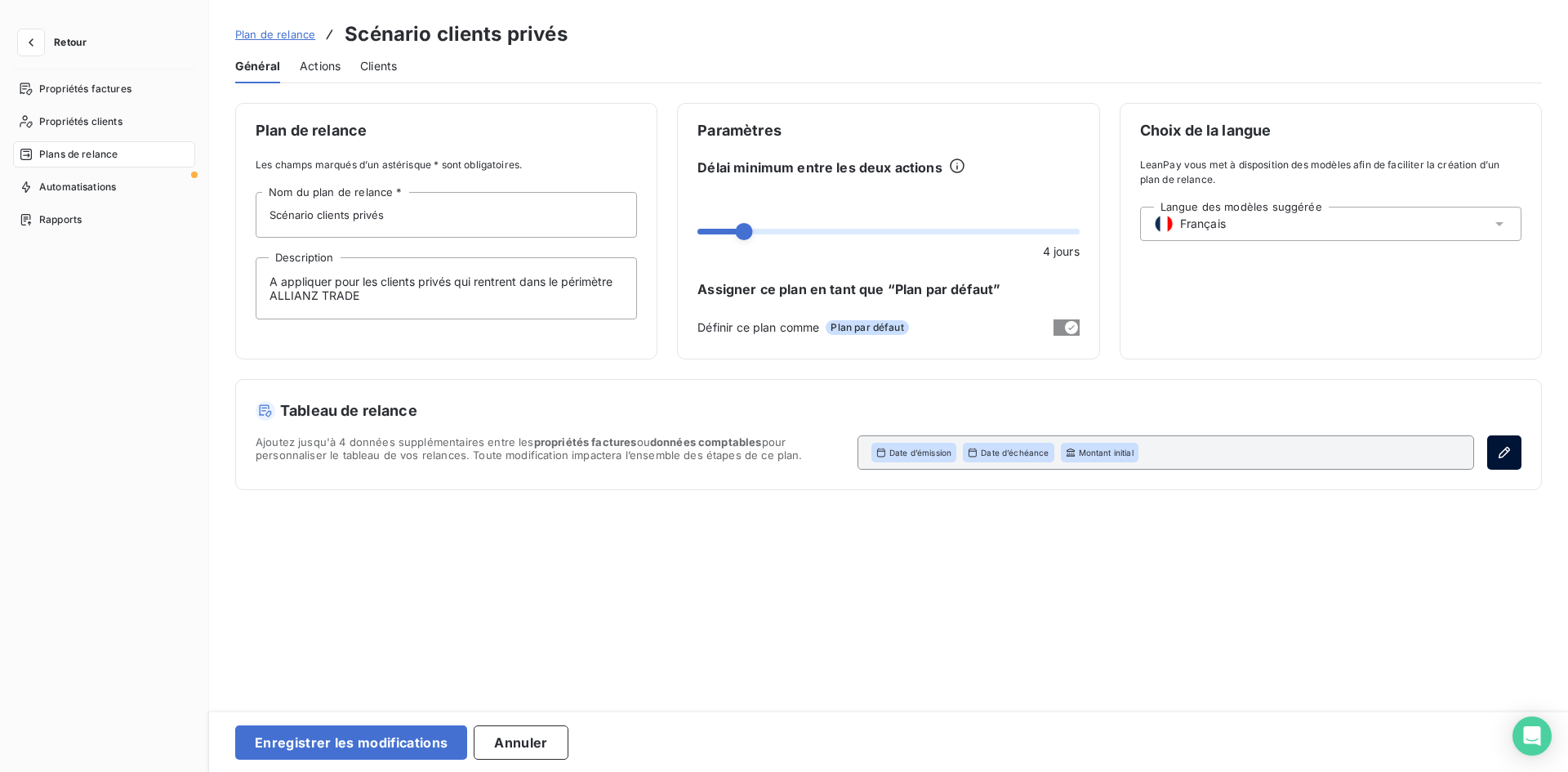
click at [1511, 461] on button "button" at bounding box center [1505, 453] width 34 height 34
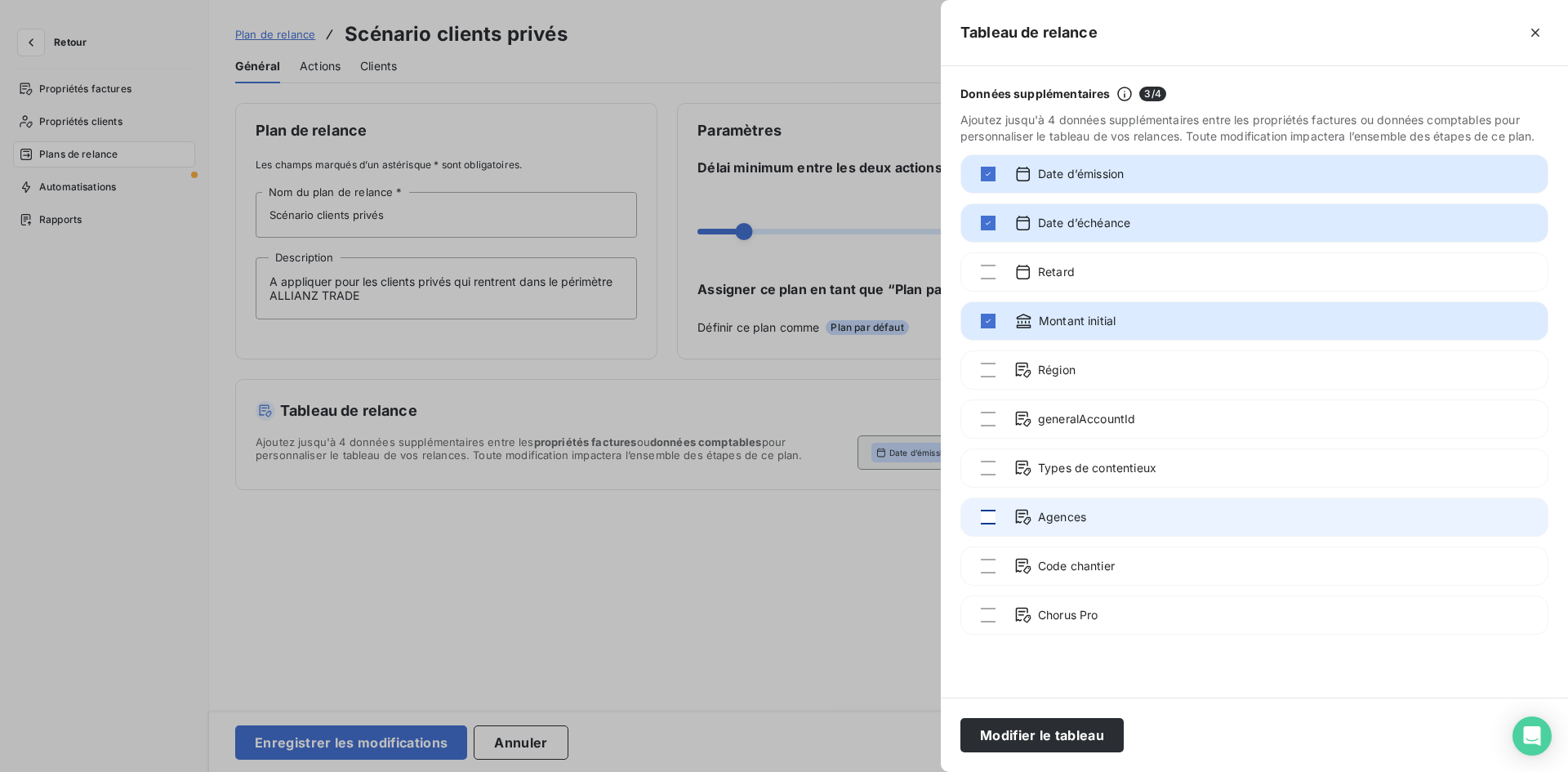
click at [993, 517] on div at bounding box center [989, 517] width 15 height 15
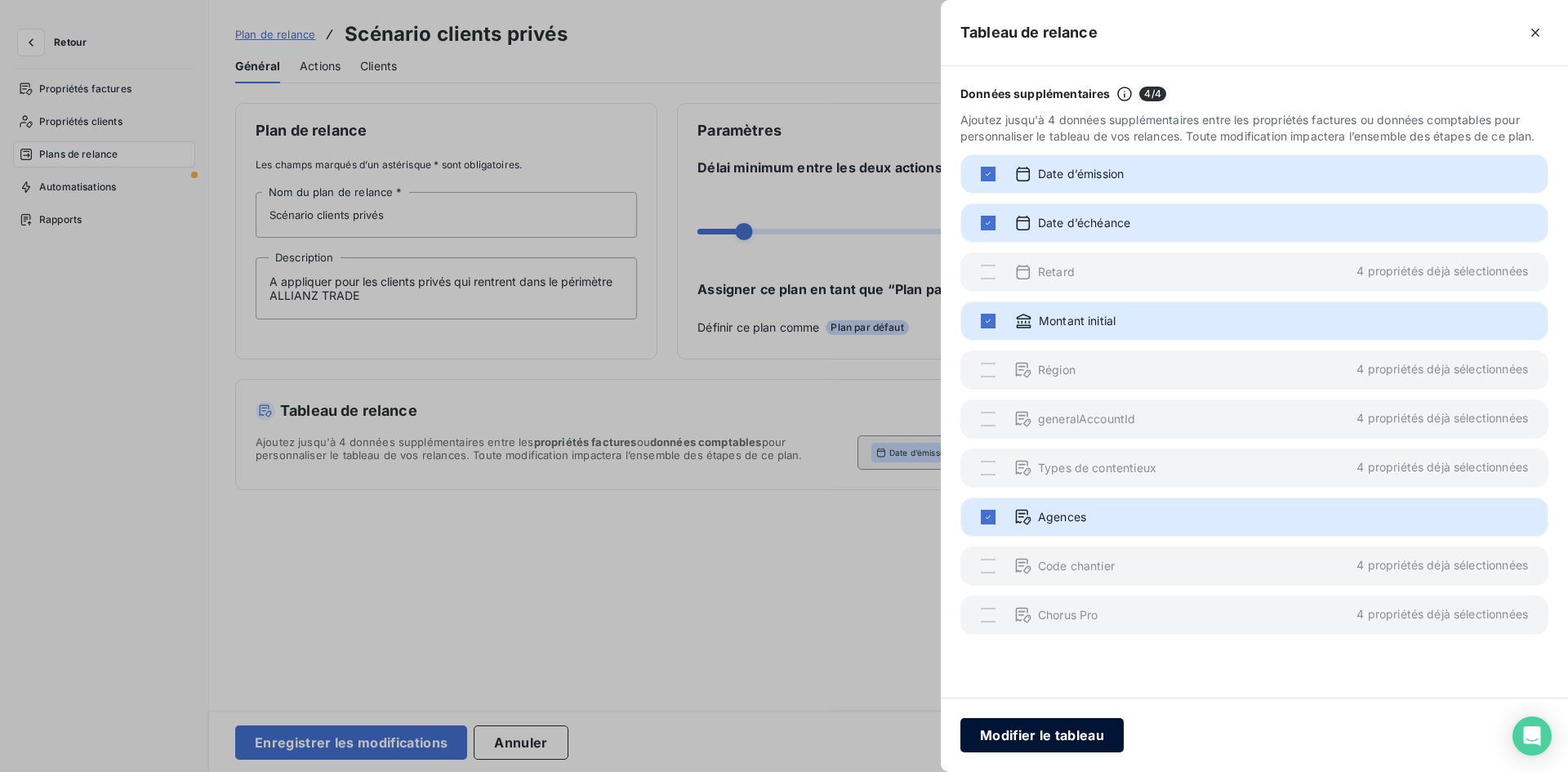
click at [1043, 738] on button "Modifier le tableau" at bounding box center [1042, 736] width 163 height 34
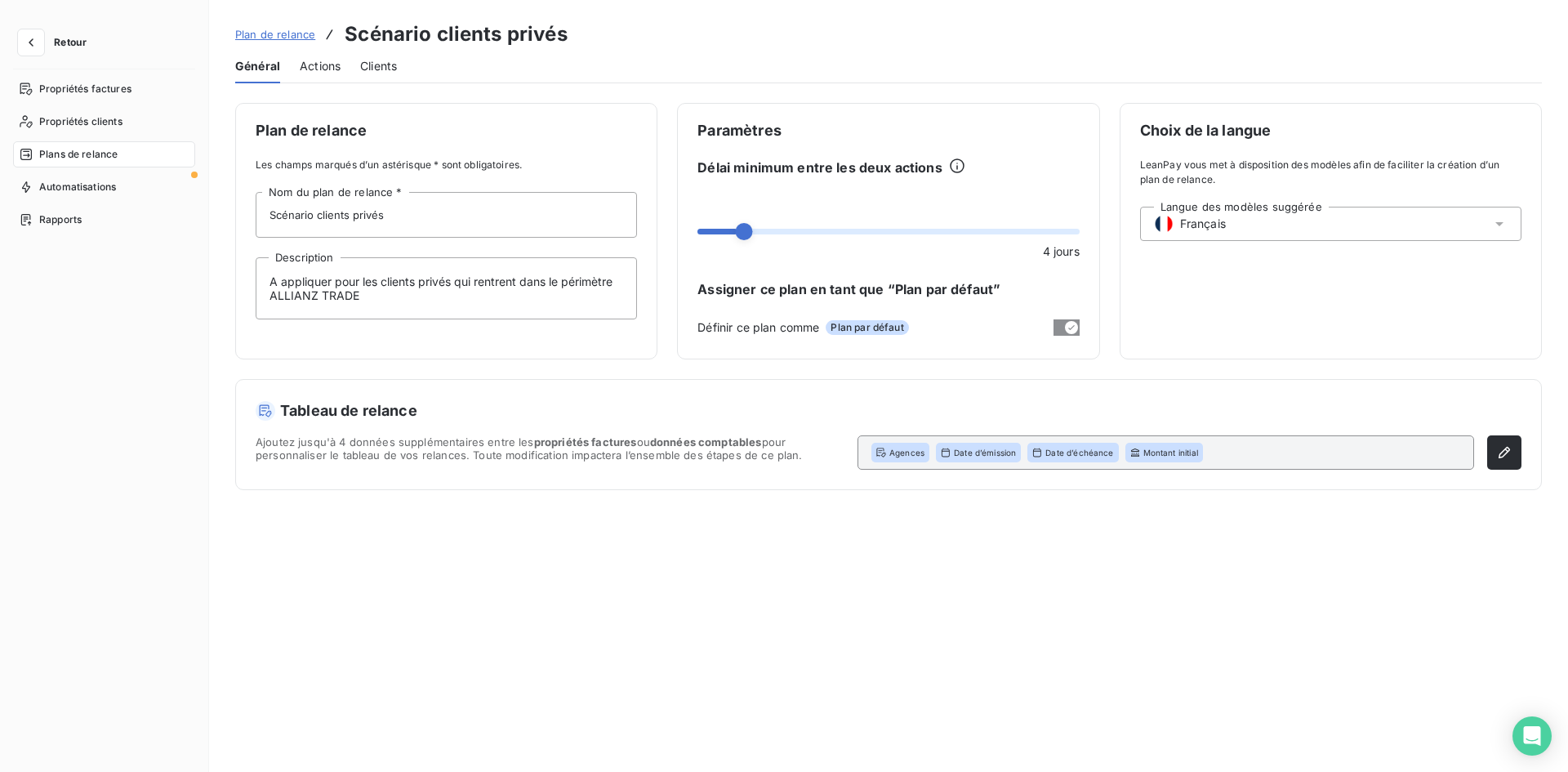
click at [325, 56] on div "Actions" at bounding box center [320, 66] width 41 height 34
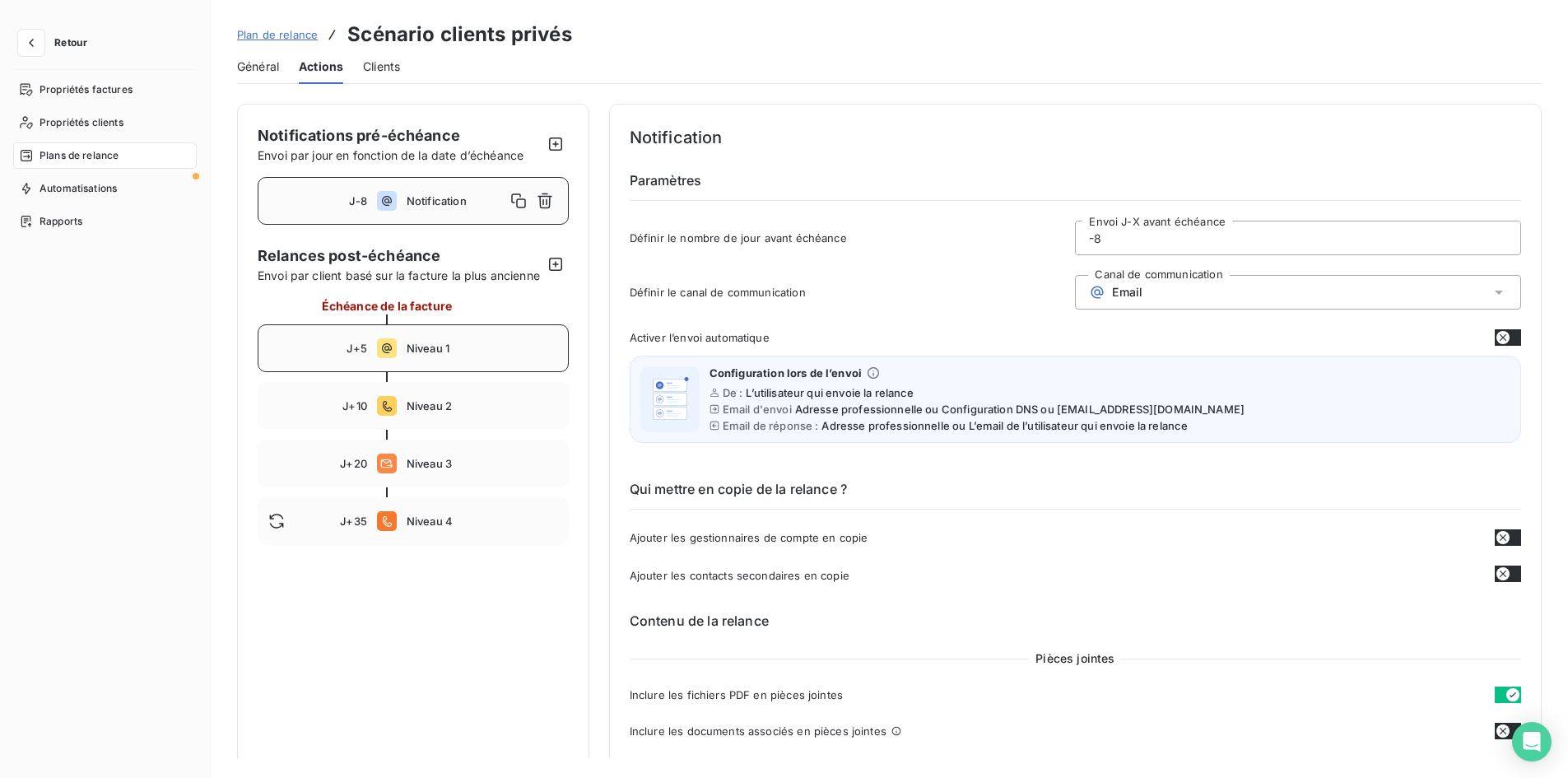
click at [438, 353] on div "J+5 Niveau 1" at bounding box center [413, 348] width 311 height 48
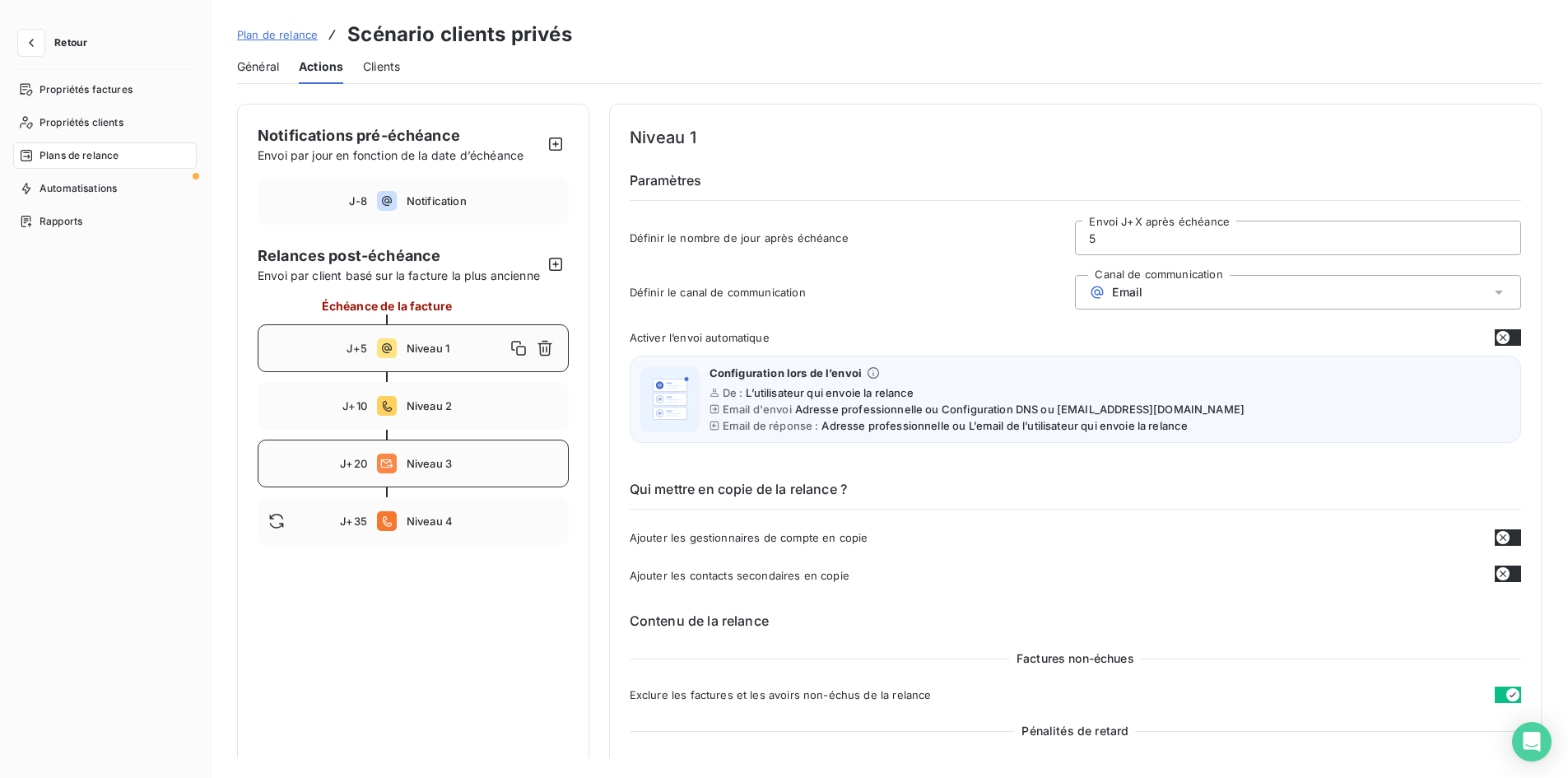
click at [444, 470] on span "Niveau 3" at bounding box center [482, 464] width 152 height 13
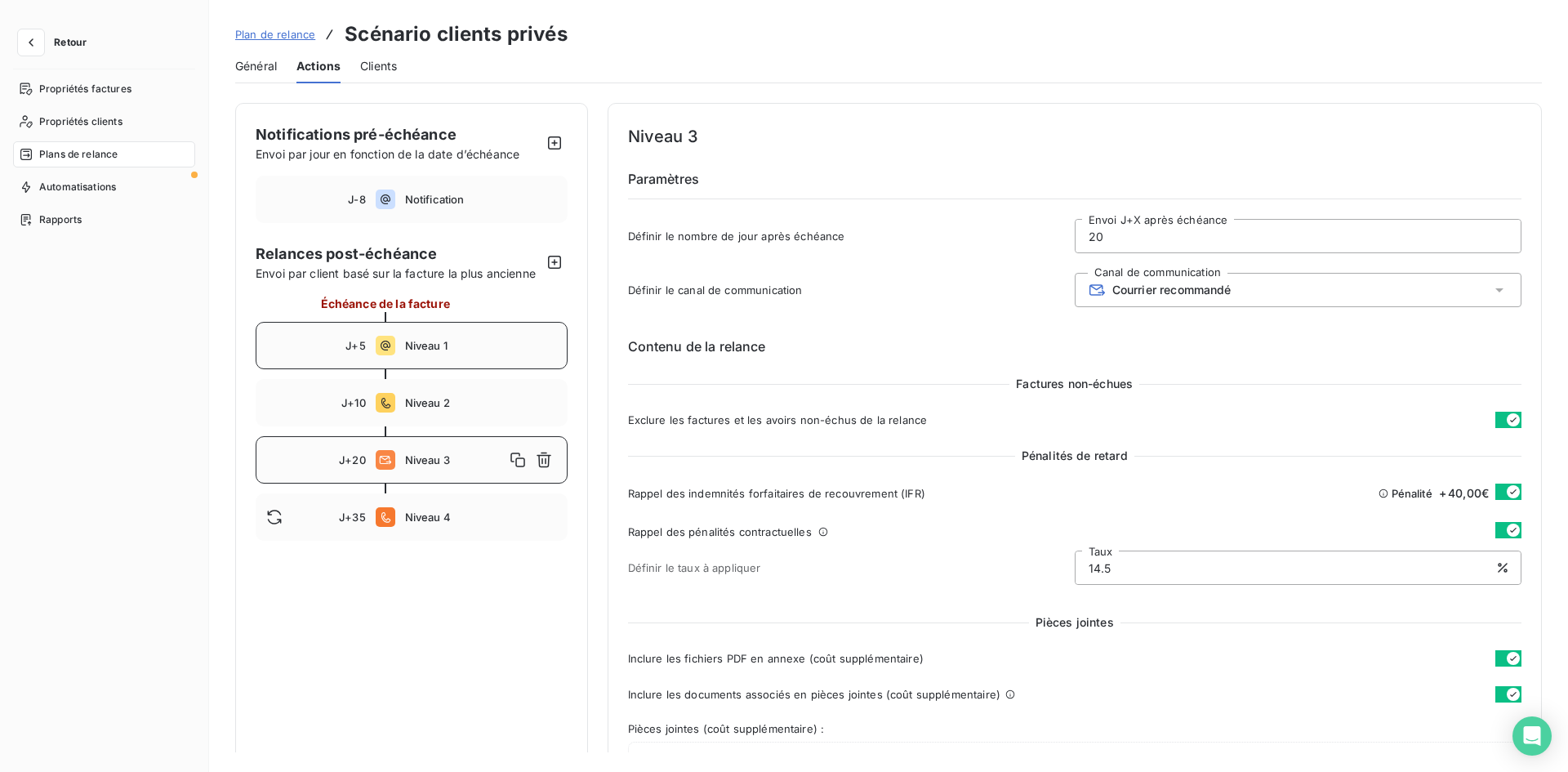
click at [472, 348] on span "Niveau 1" at bounding box center [482, 346] width 152 height 13
type input "5"
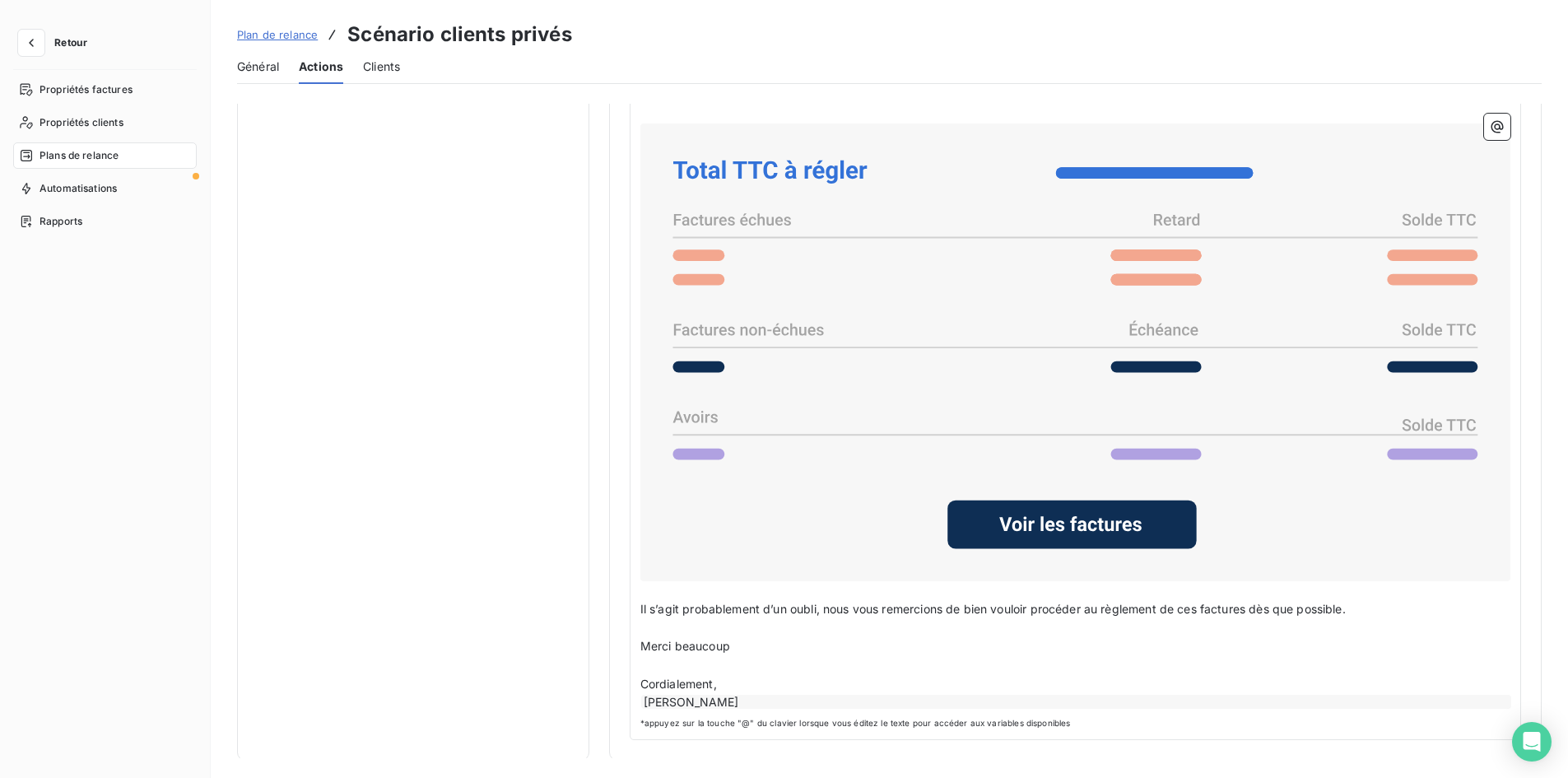
click at [54, 29] on div "Retour Propriétés factures Propriétés clients Plans de relance Automatisations …" at bounding box center [105, 389] width 211 height 778
click at [55, 30] on button "Retour" at bounding box center [56, 42] width 87 height 27
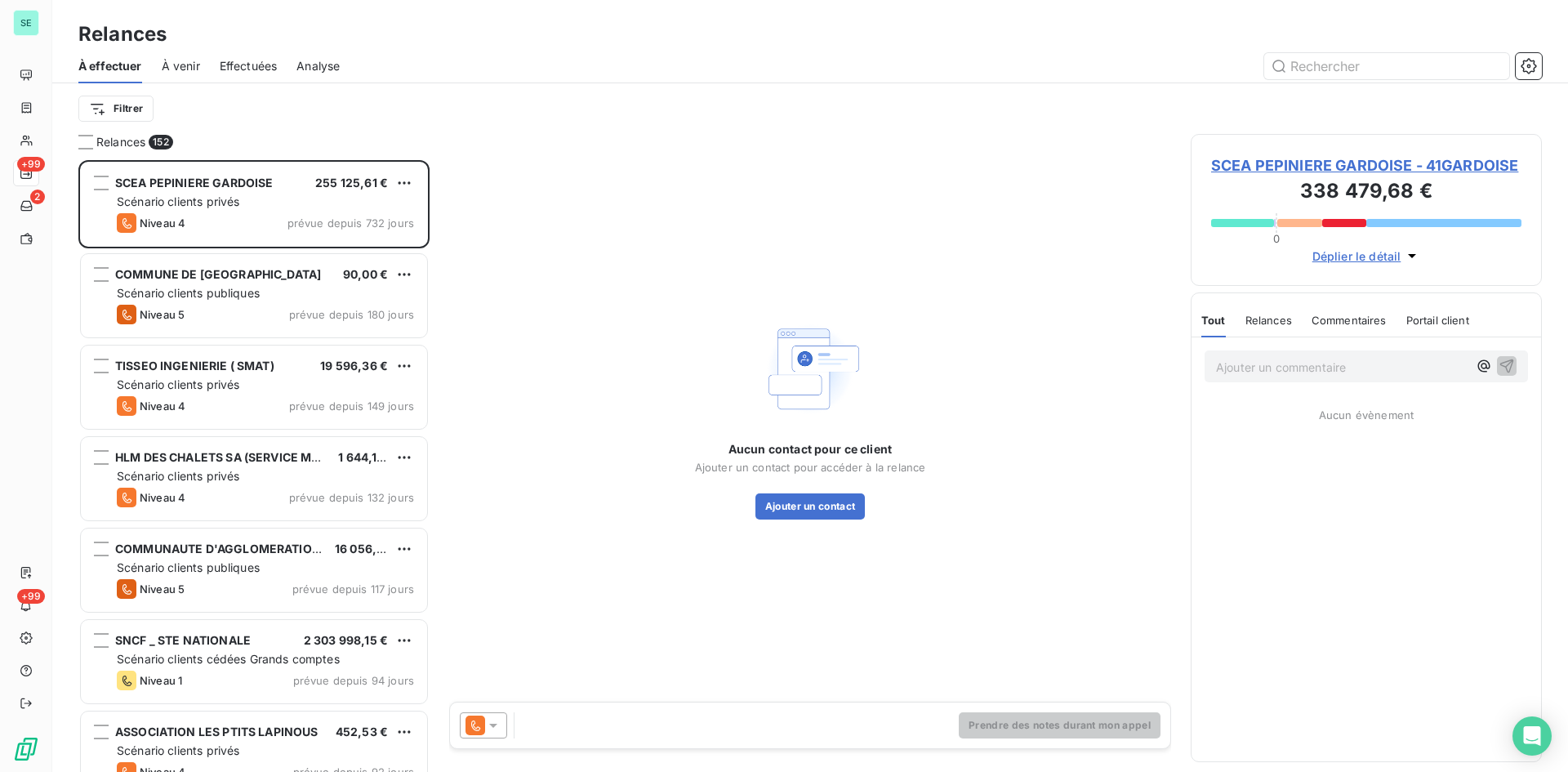
scroll to position [600, 339]
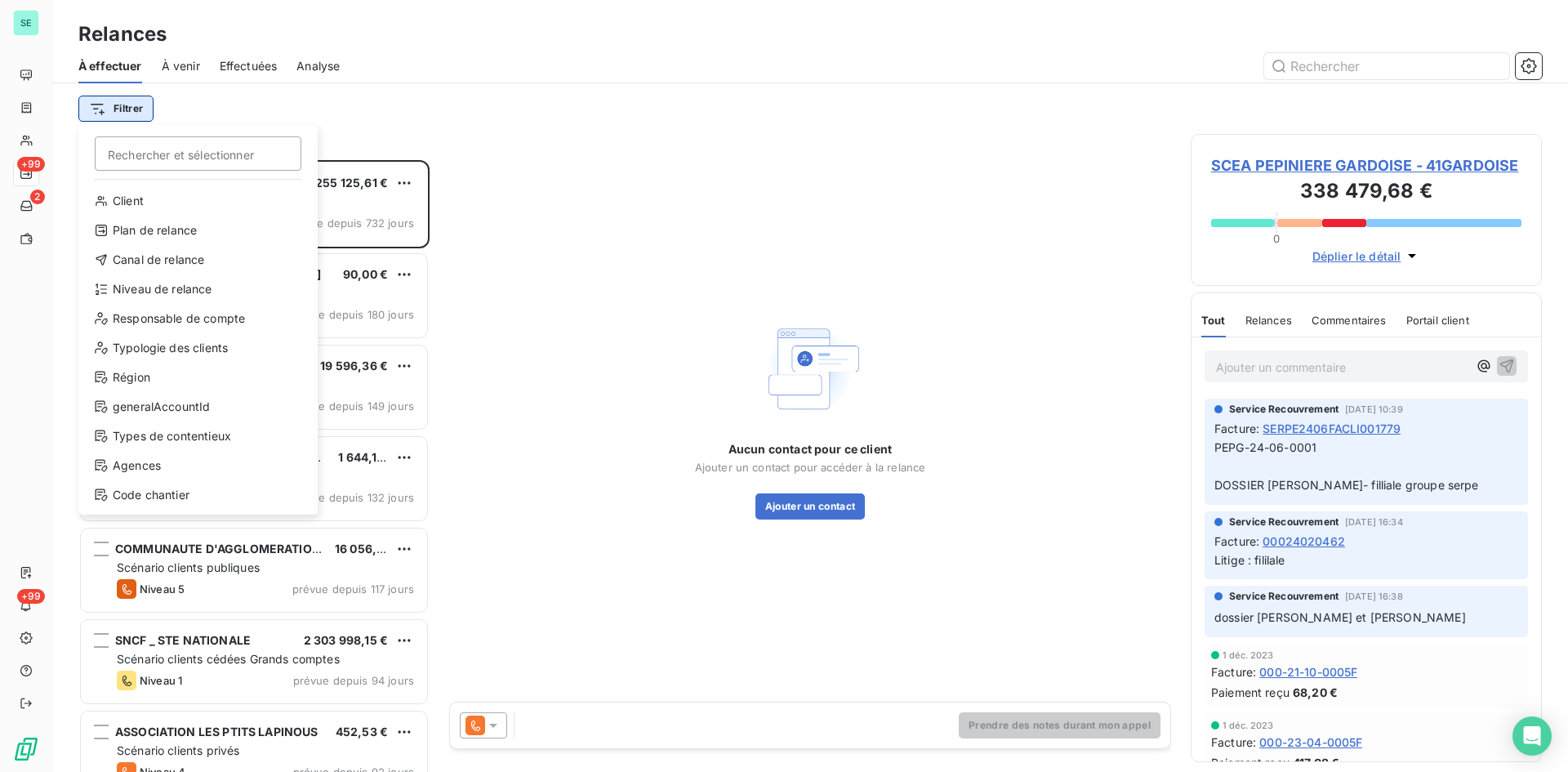
click at [120, 112] on html "SE +99 2 +99 Relances À effectuer À venir Effectuées Analyse Filtrer Rechercher…" at bounding box center [784, 386] width 1568 height 772
click at [152, 291] on div "Niveau de relance" at bounding box center [199, 288] width 227 height 26
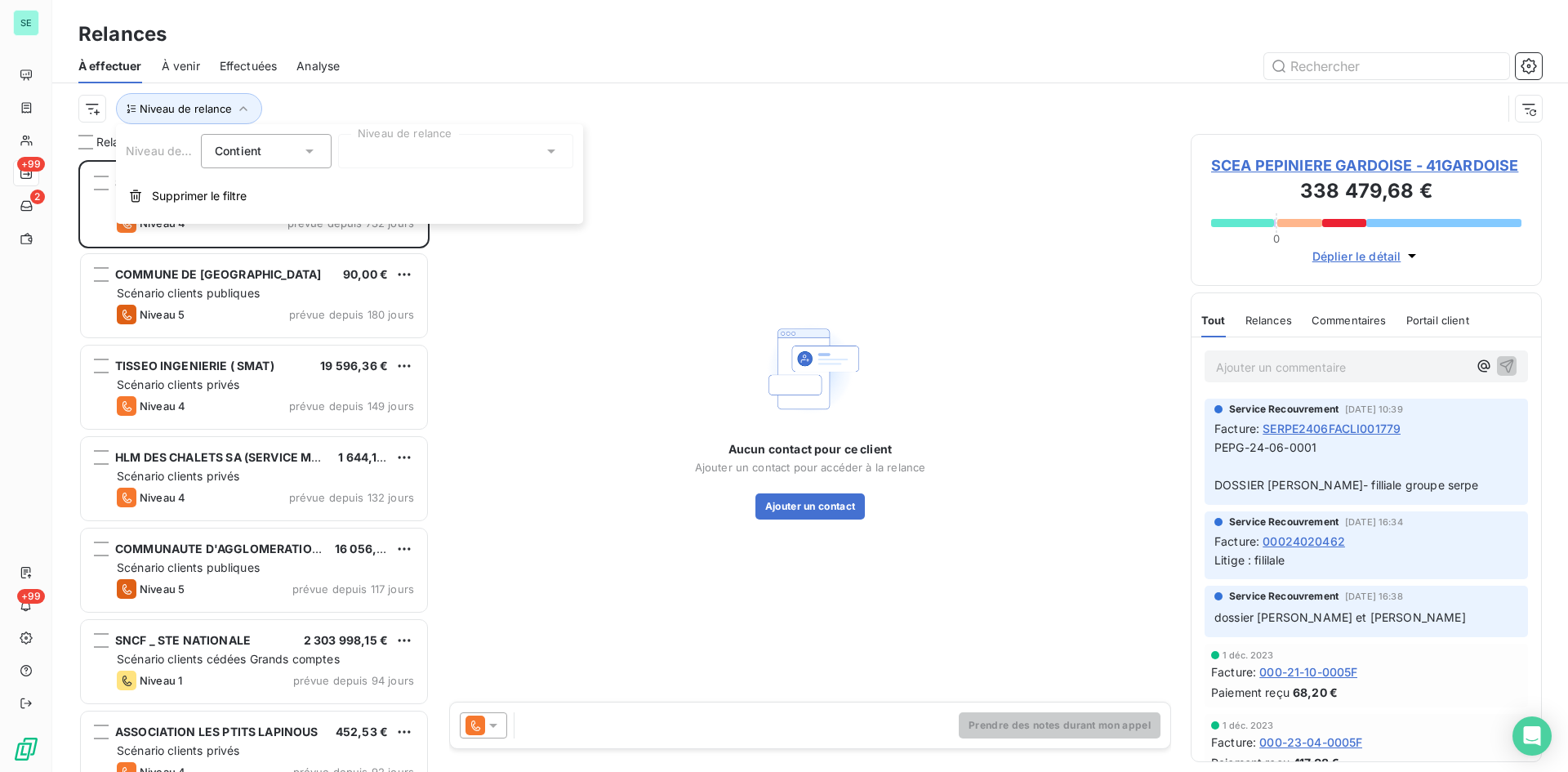
click at [488, 149] on div at bounding box center [455, 151] width 235 height 34
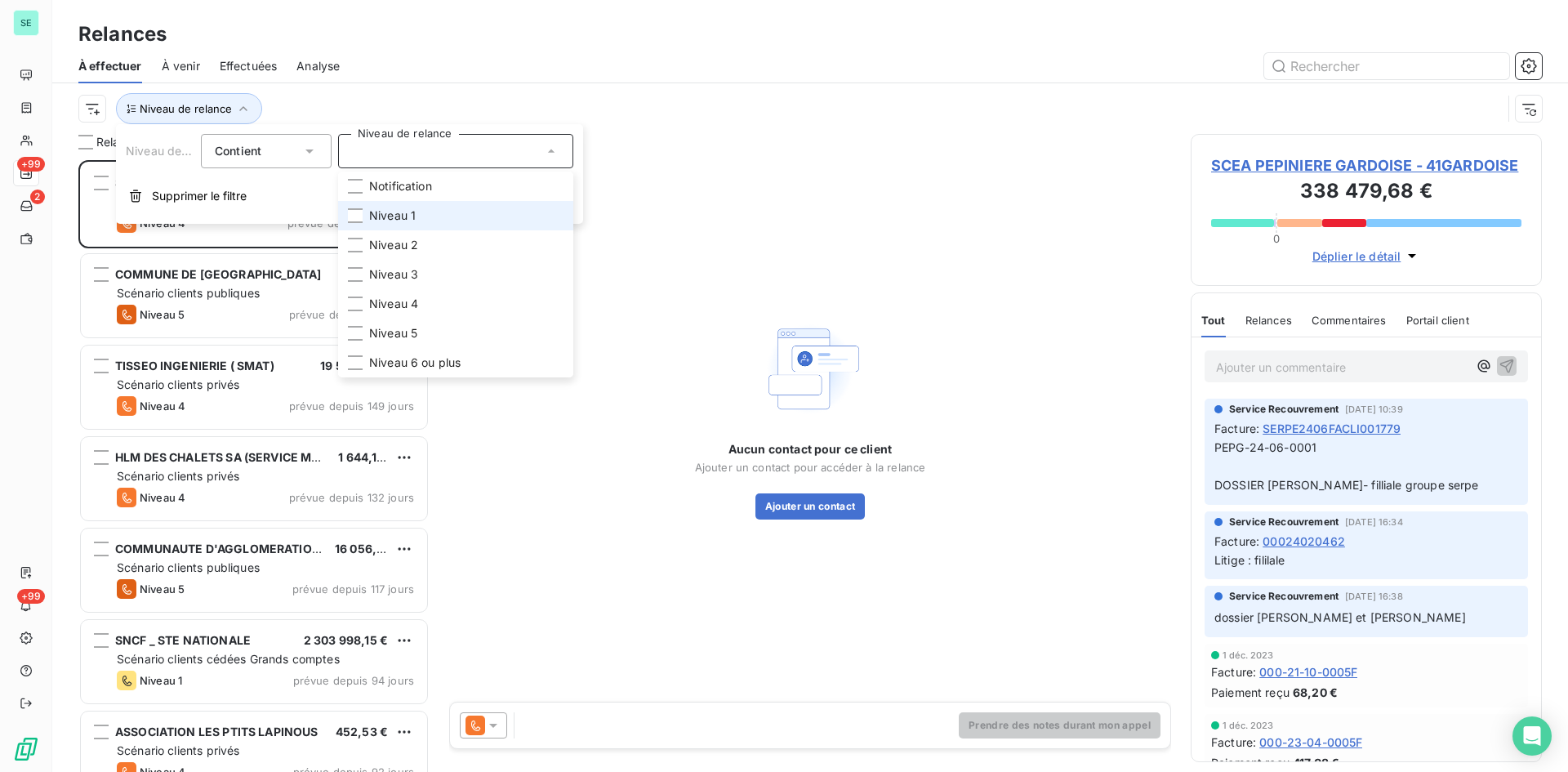
click at [391, 216] on span "Niveau 1" at bounding box center [392, 216] width 46 height 16
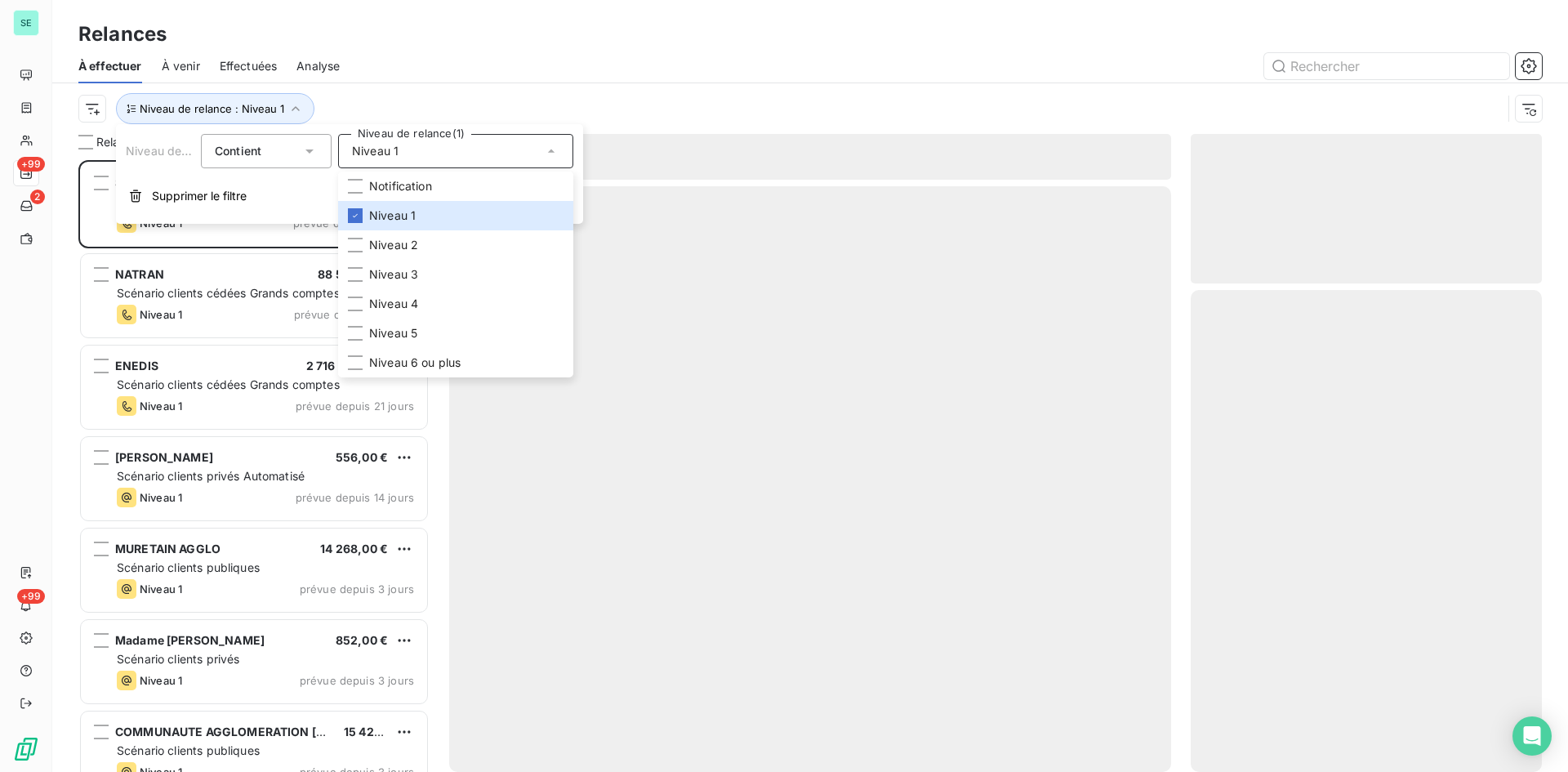
scroll to position [600, 339]
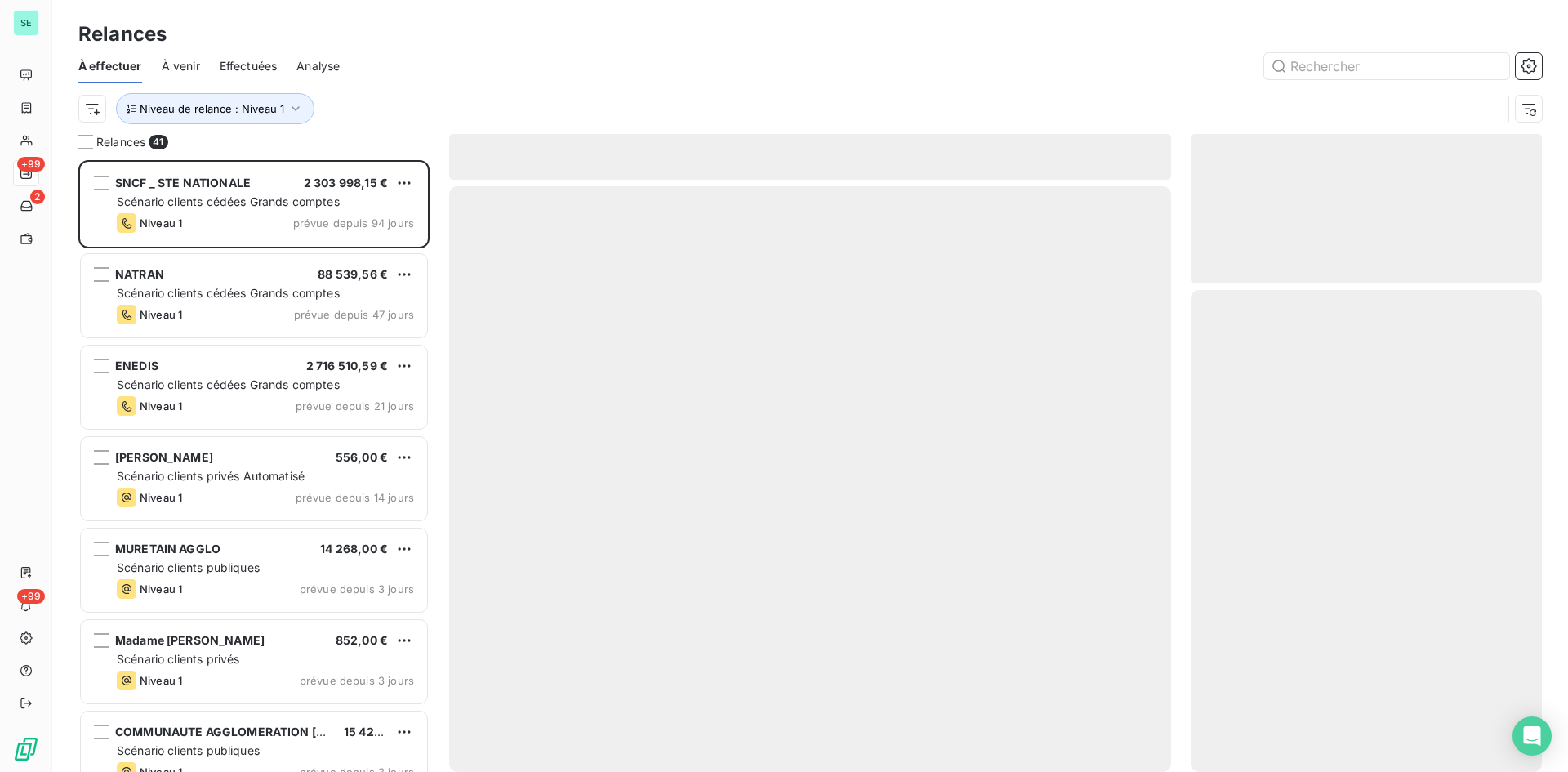
click at [444, 97] on div "Niveau de relance : Niveau 1" at bounding box center [790, 109] width 1424 height 31
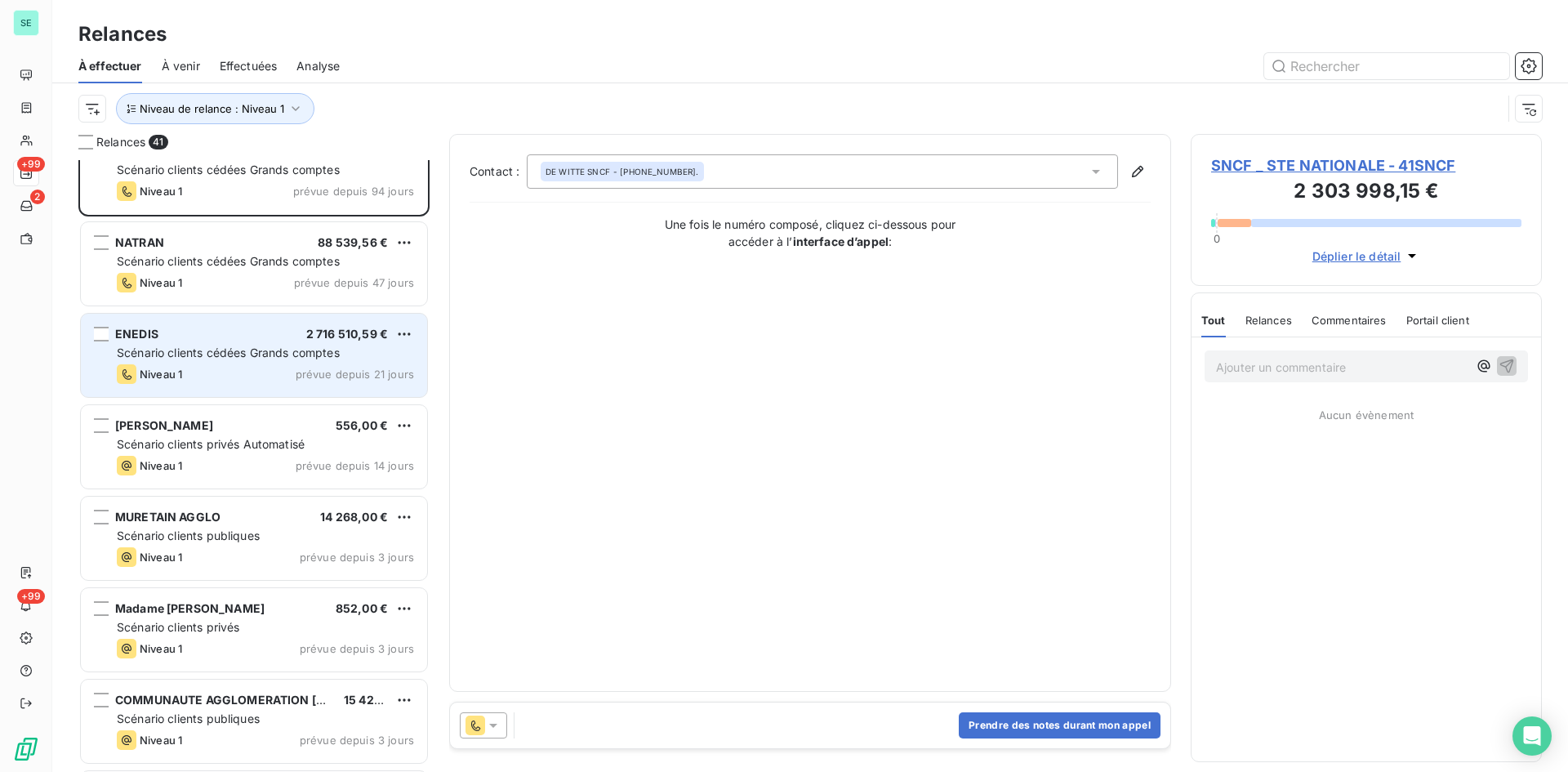
scroll to position [83, 0]
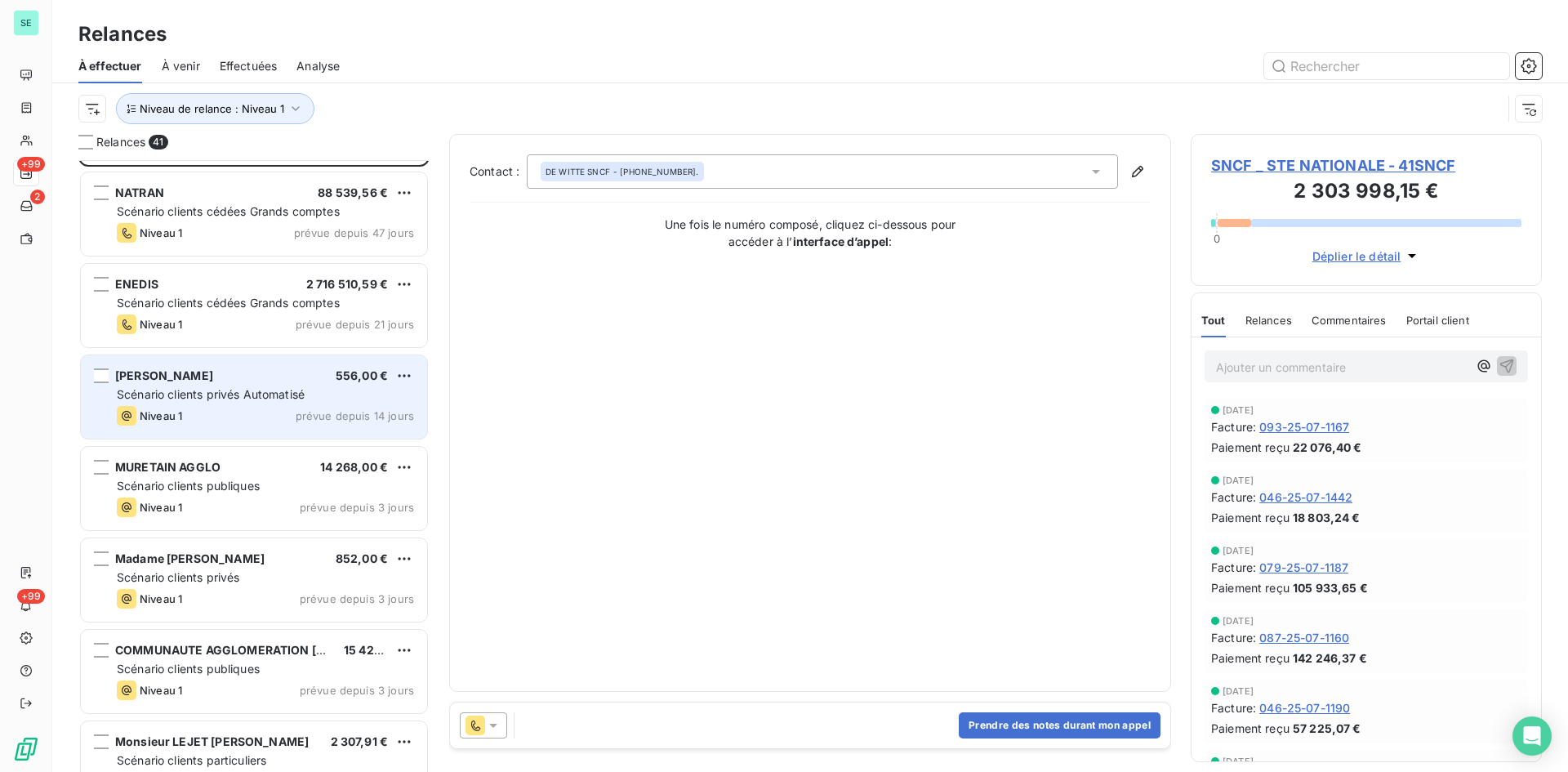
click at [259, 399] on span "Scénario clients privés Automatisé" at bounding box center [210, 394] width 188 height 14
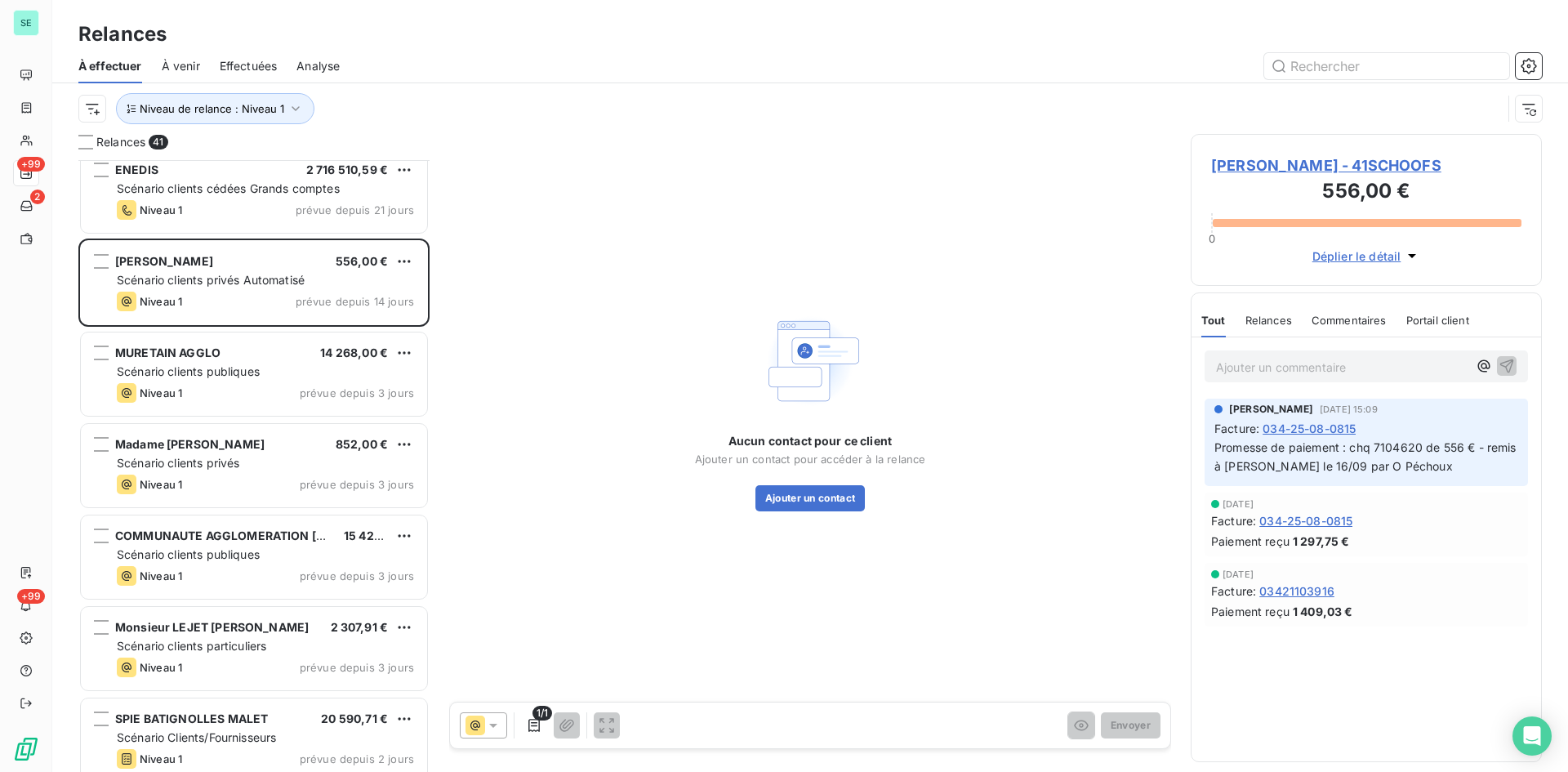
scroll to position [246, 0]
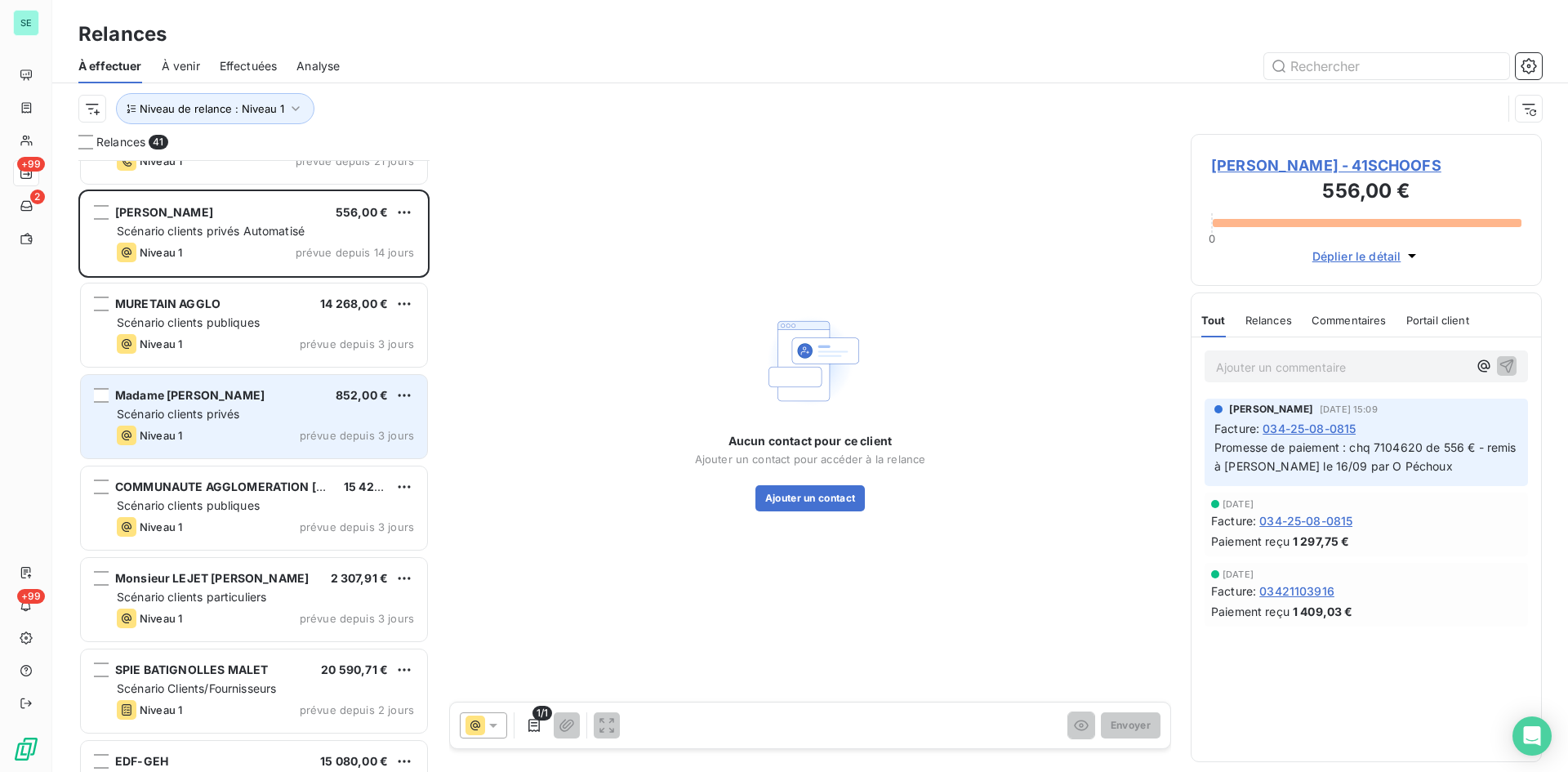
click at [215, 406] on div "Madame [PERSON_NAME] 852,00 € Scénario clients privés Niveau 1 prévue depuis 3 …" at bounding box center [254, 416] width 346 height 83
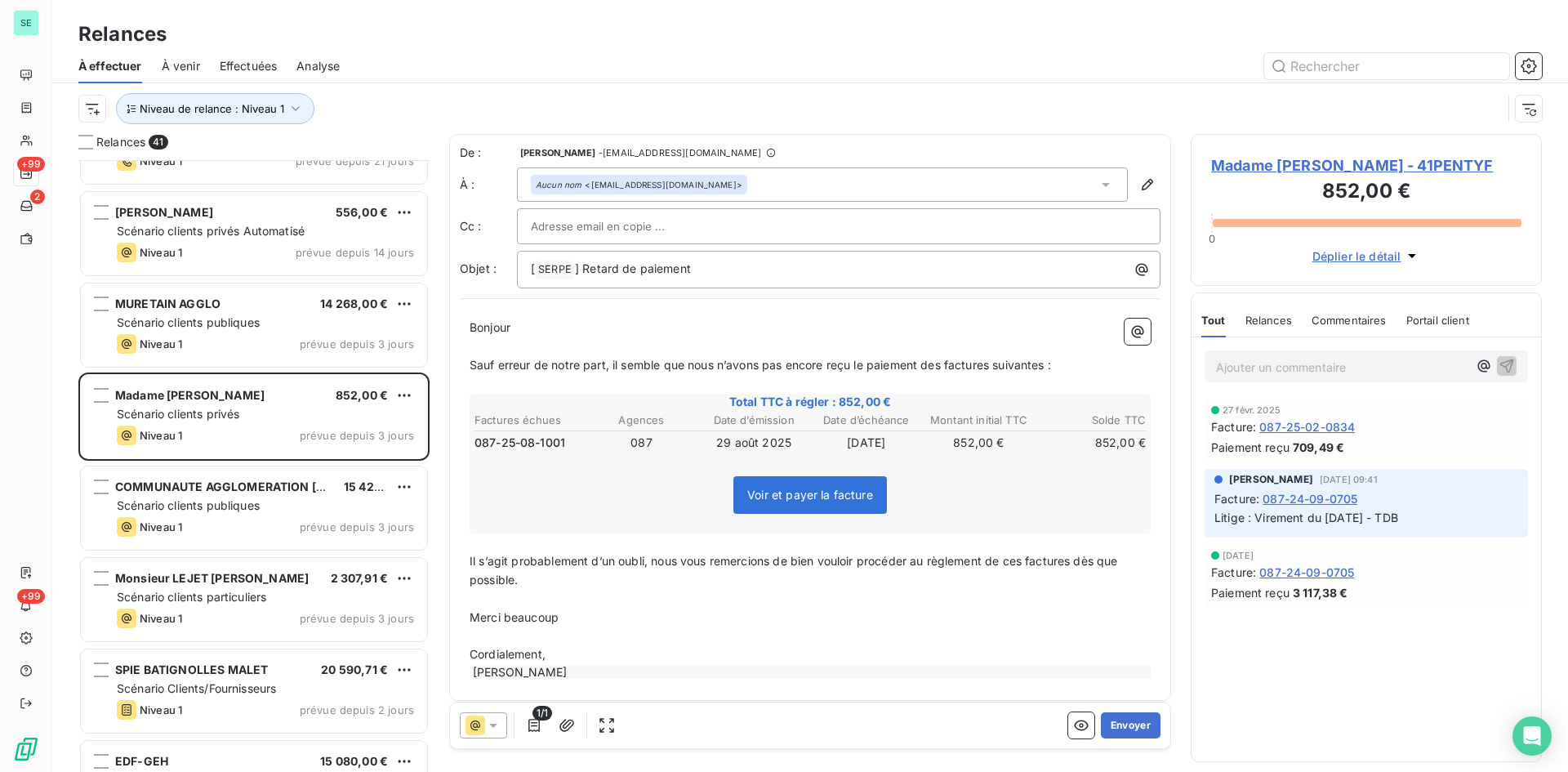
click at [1382, 169] on span "Madame [PERSON_NAME] - 41PENTYF" at bounding box center [1367, 165] width 310 height 22
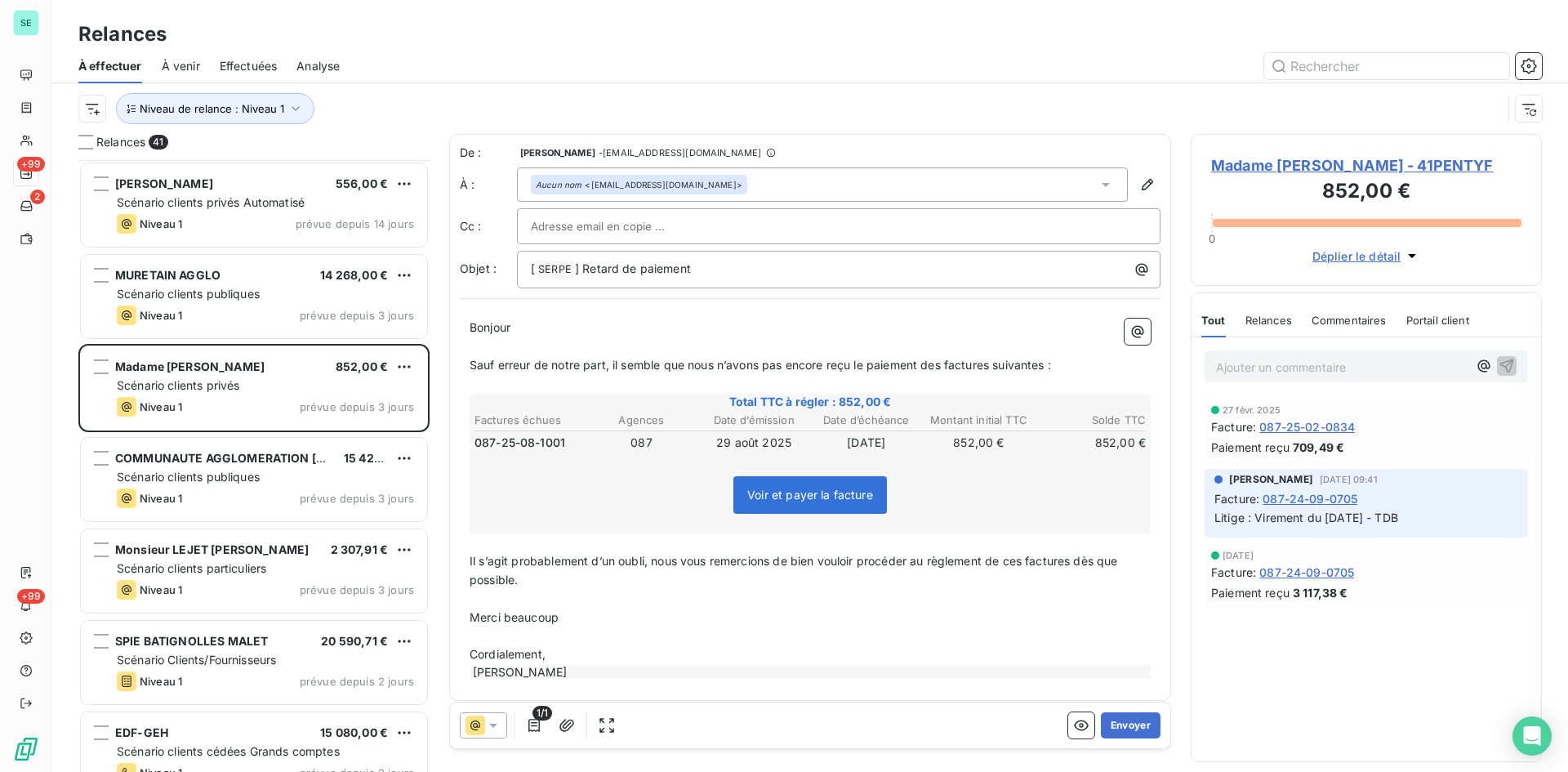
scroll to position [327, 0]
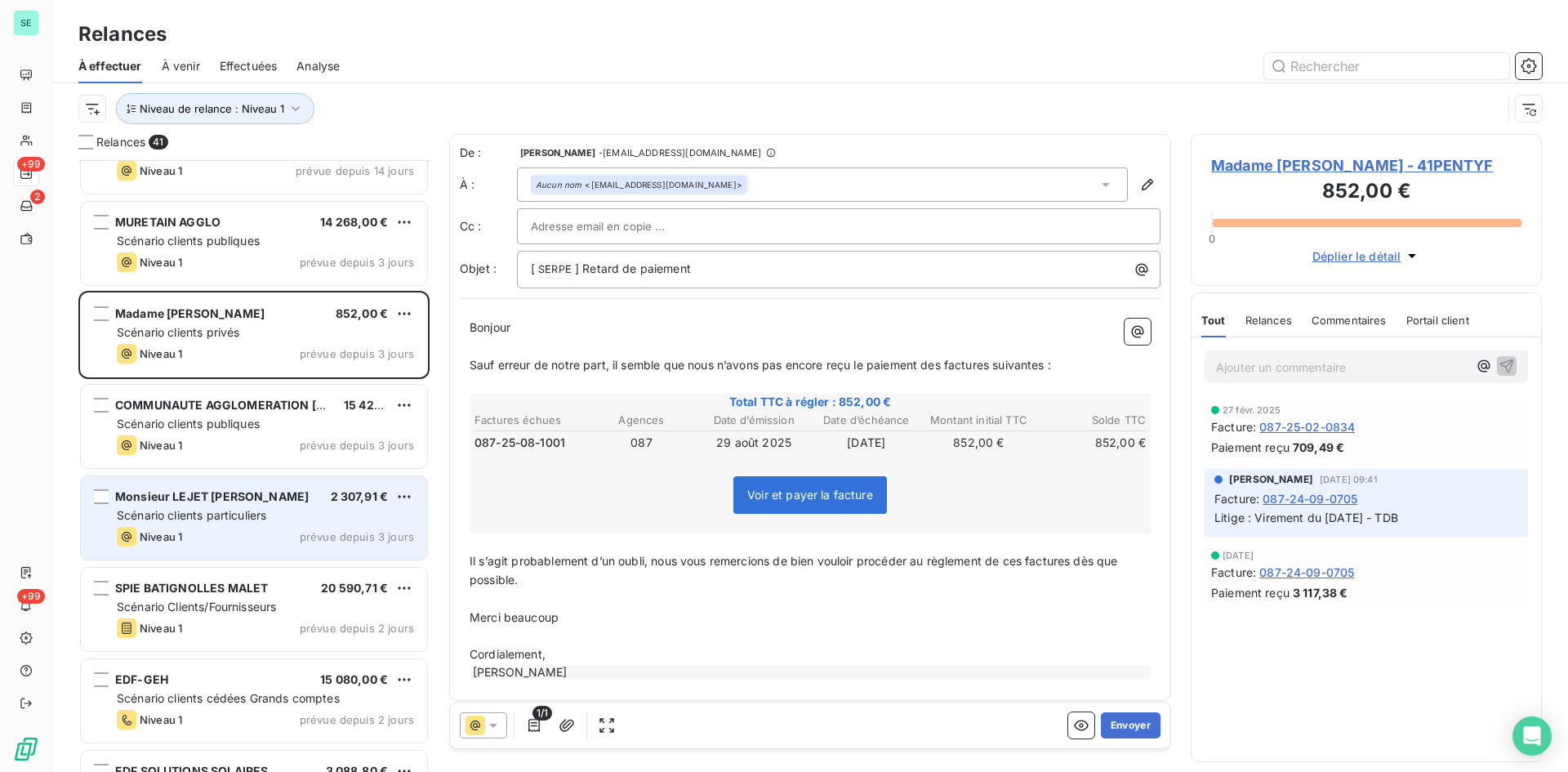
click at [210, 526] on div "Monsieur LEJET JEAN 2 307,91 € Scénario clients particuliers Niveau 1 prévue de…" at bounding box center [254, 518] width 346 height 83
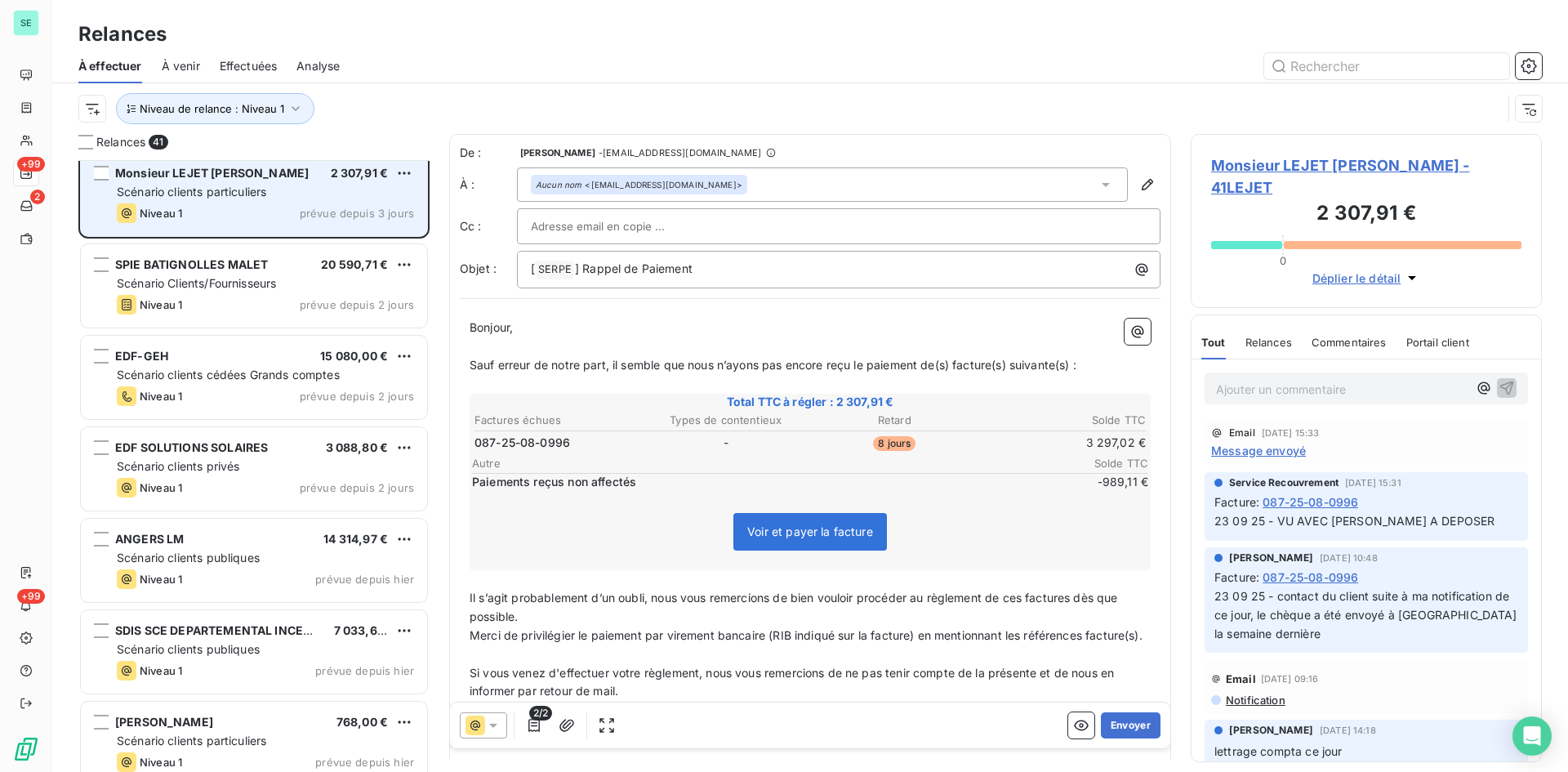
scroll to position [655, 0]
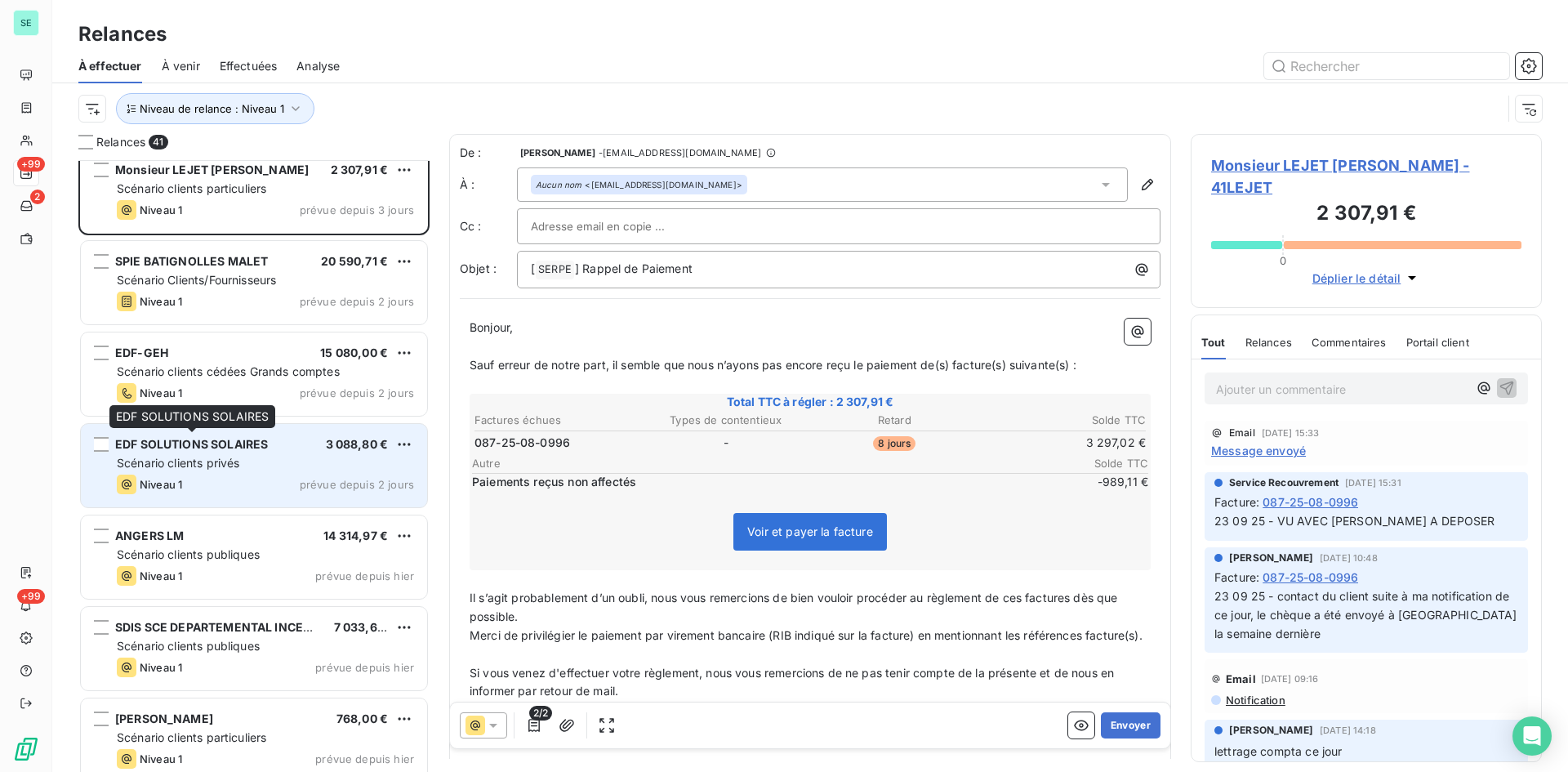
click at [212, 445] on span "EDF SOLUTIONS SOLAIRES" at bounding box center [191, 444] width 152 height 14
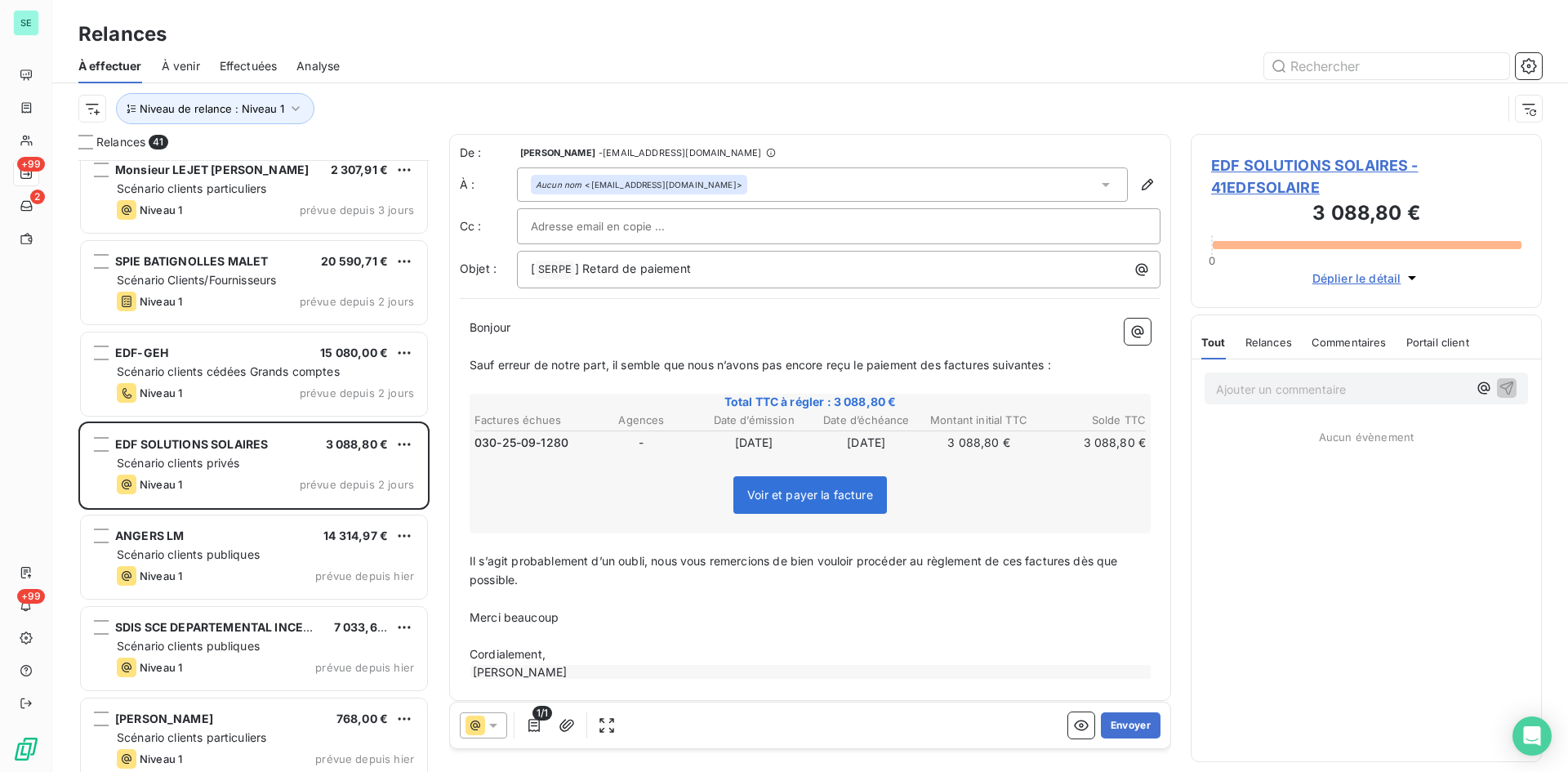
click at [1299, 169] on span "EDF SOLUTIONS SOLAIRES - 41EDFSOLAIRE" at bounding box center [1367, 176] width 310 height 44
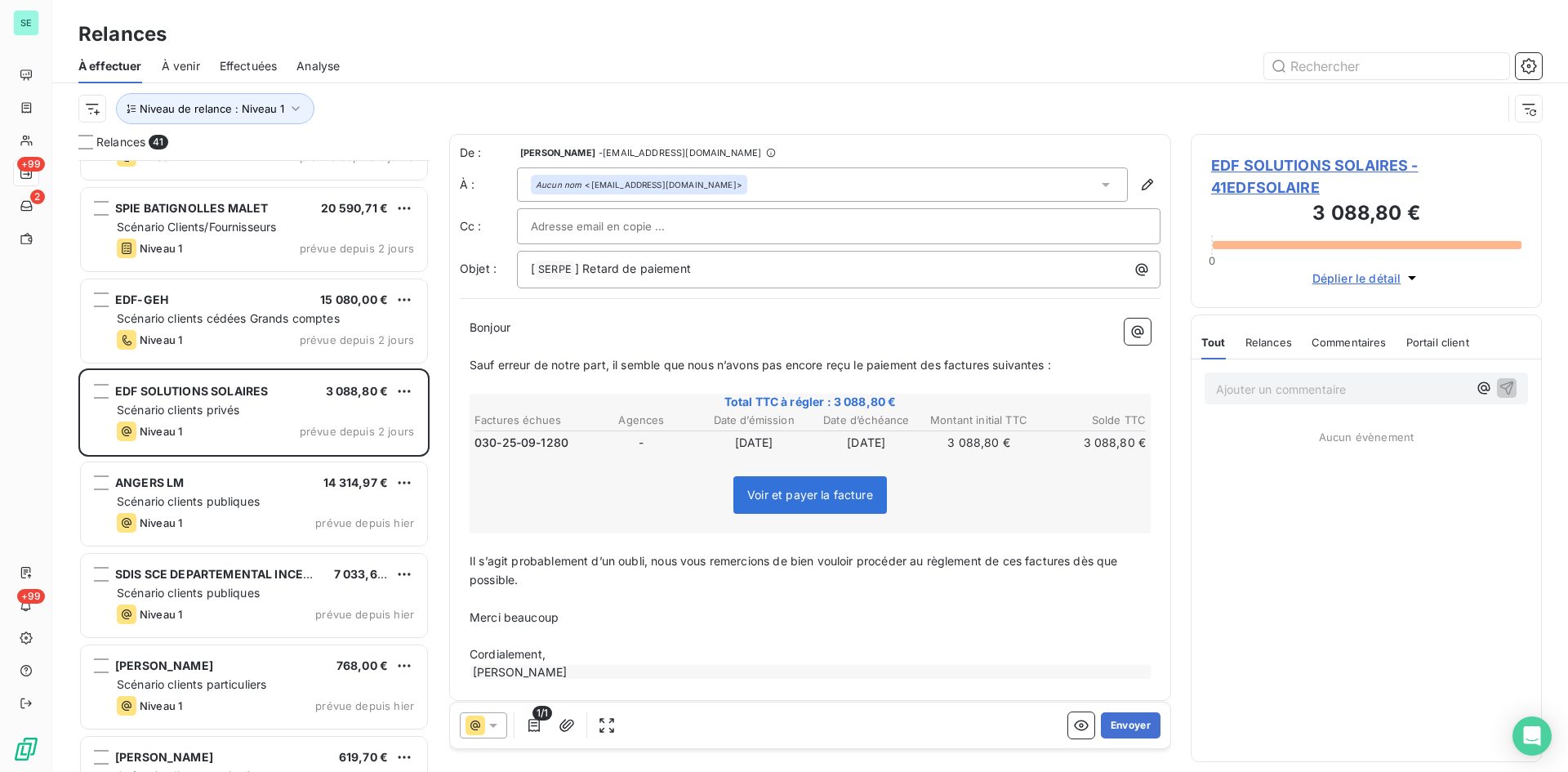
scroll to position [900, 0]
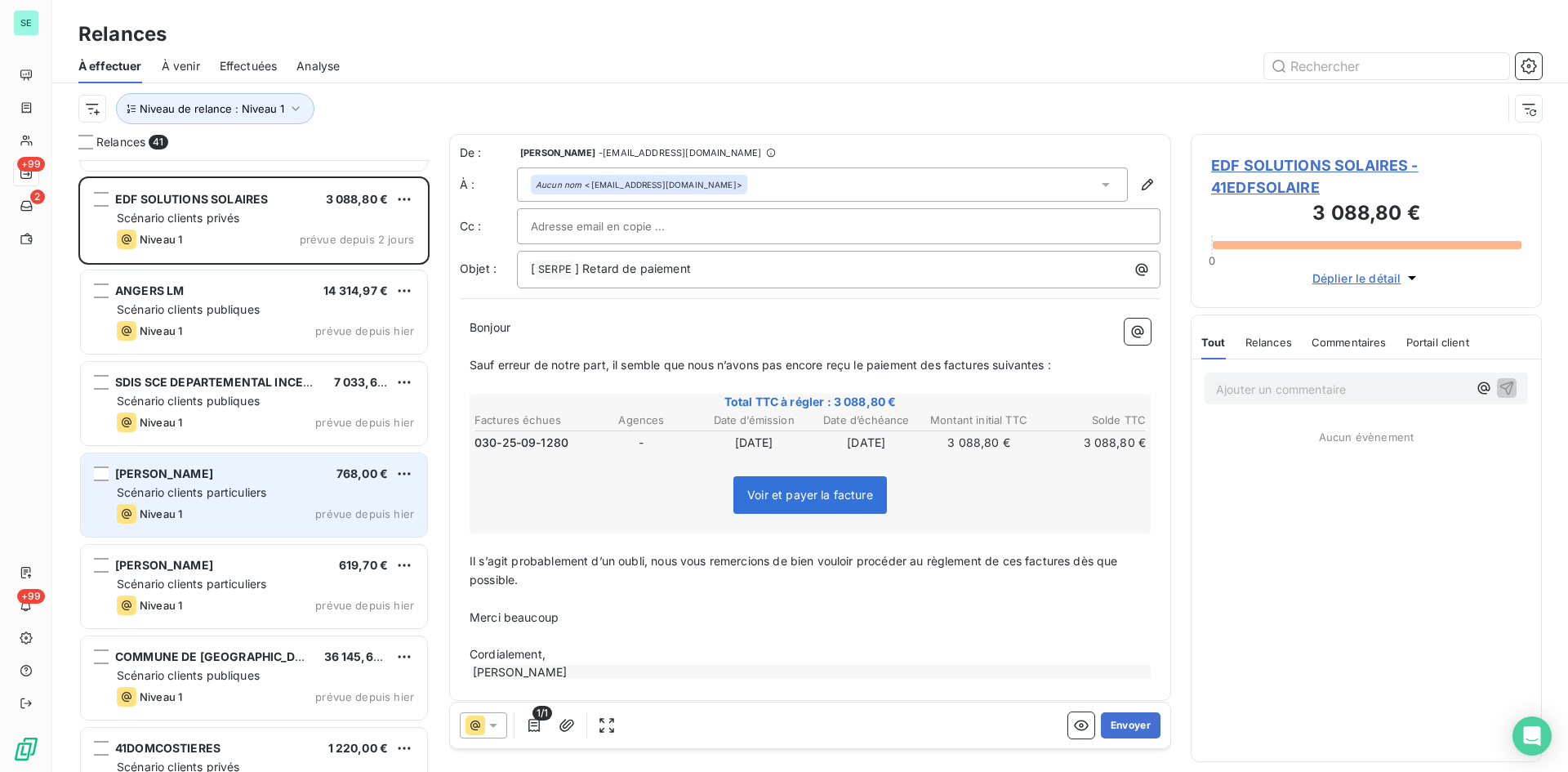
click at [208, 485] on span "Scénario clients particuliers" at bounding box center [191, 492] width 150 height 14
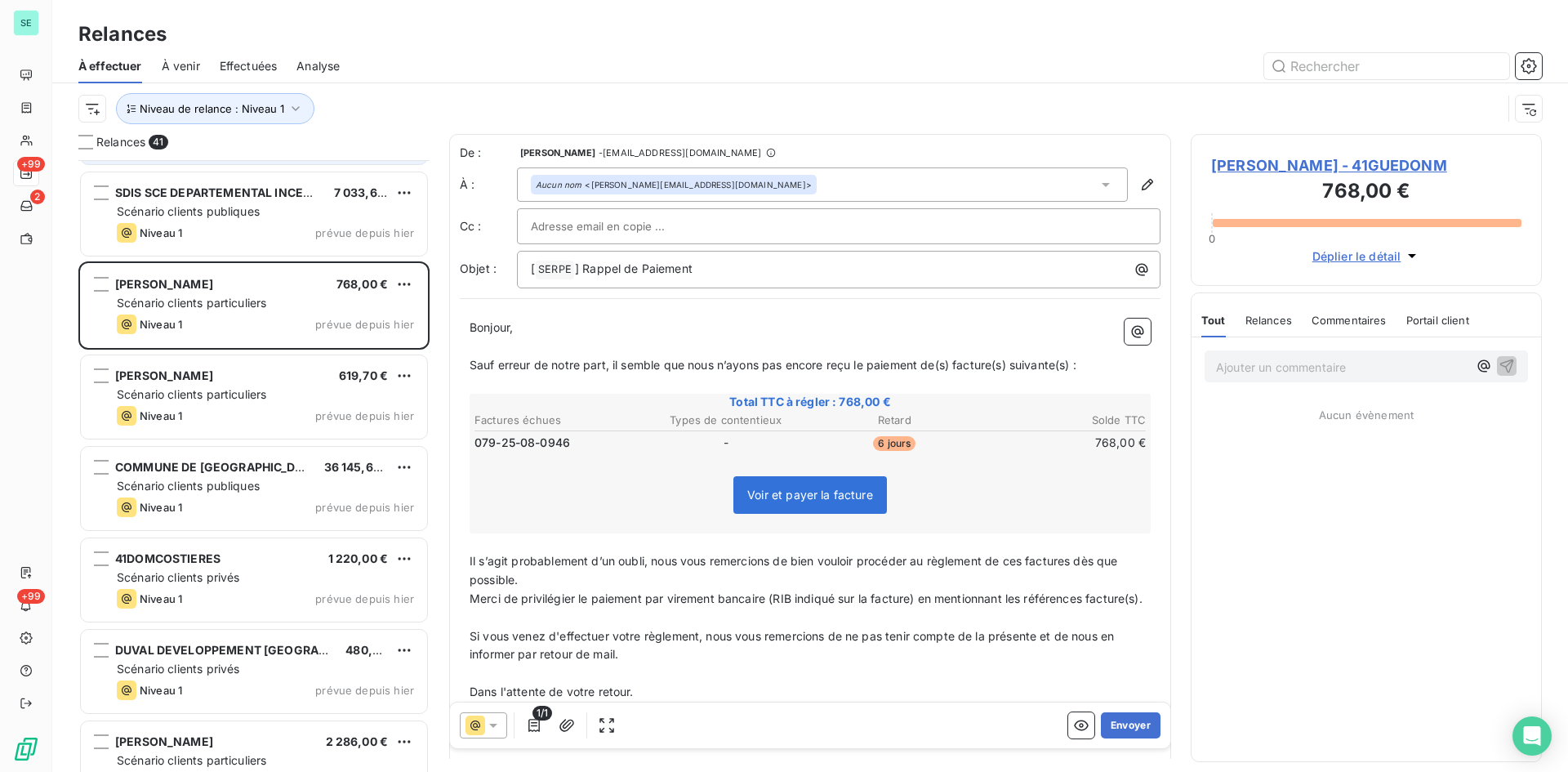
scroll to position [1145, 0]
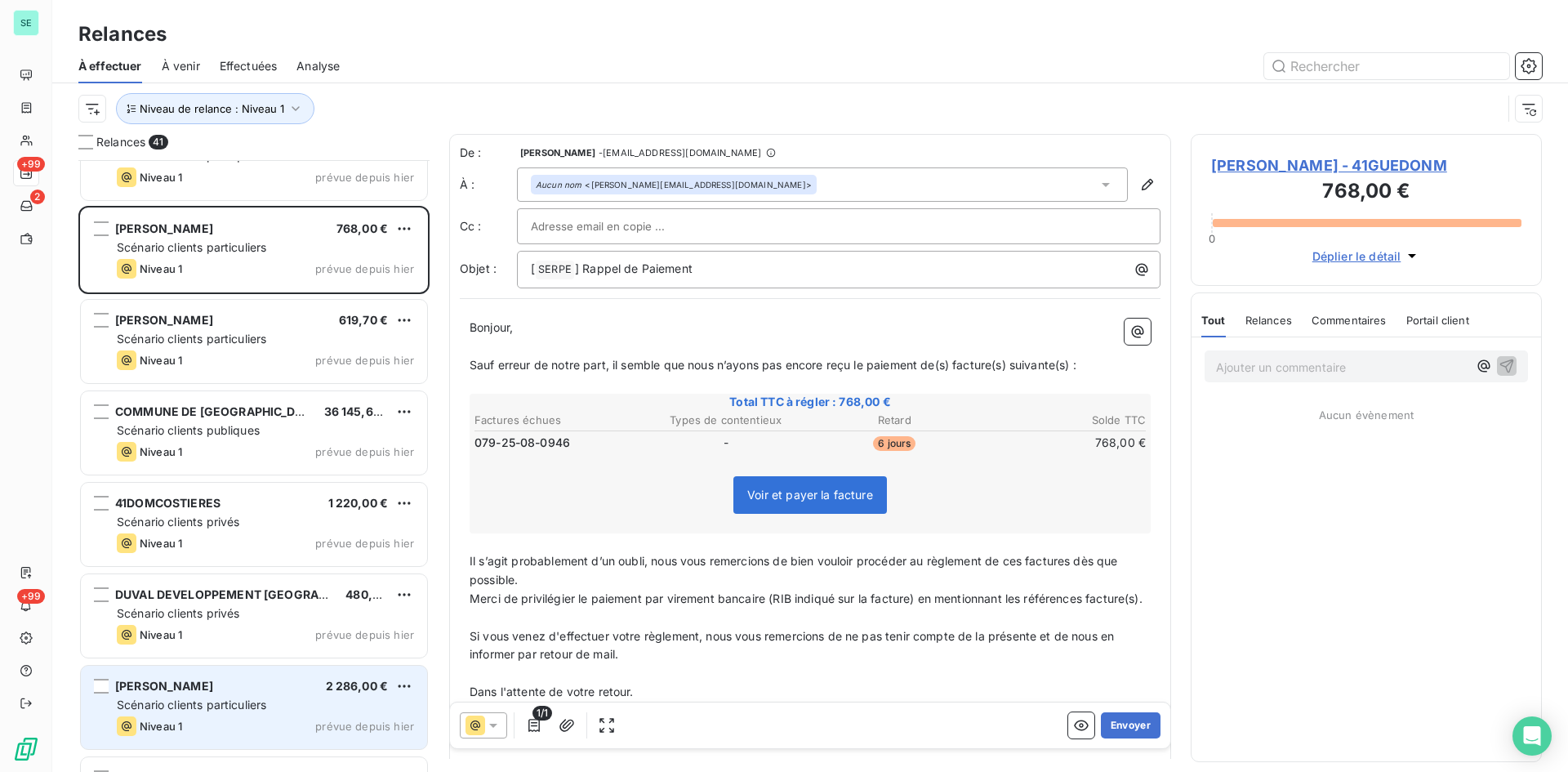
click at [266, 709] on span "Scénario clients particuliers" at bounding box center [191, 704] width 150 height 14
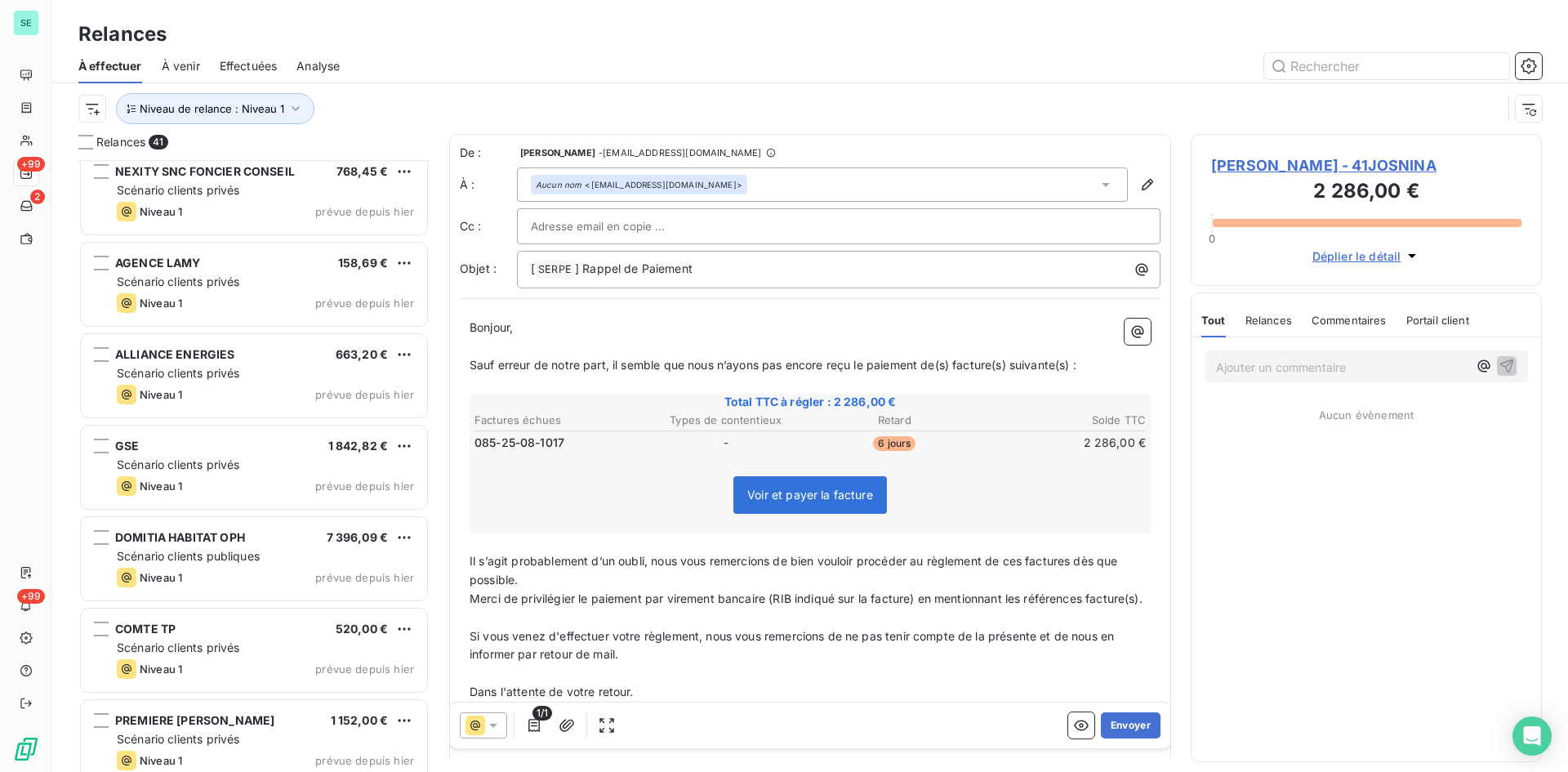
scroll to position [1881, 0]
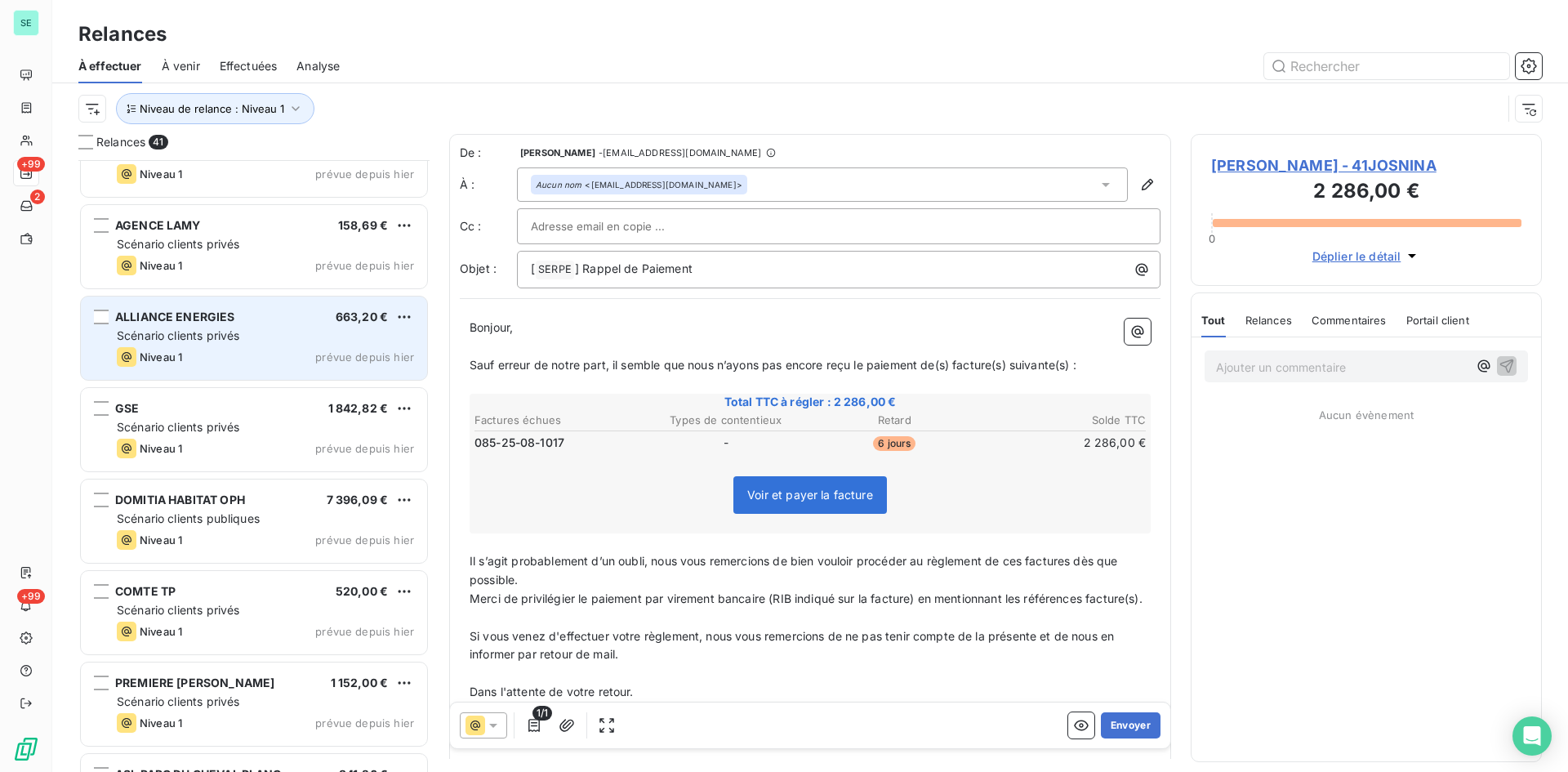
click at [219, 335] on span "Scénario clients privés" at bounding box center [178, 335] width 122 height 14
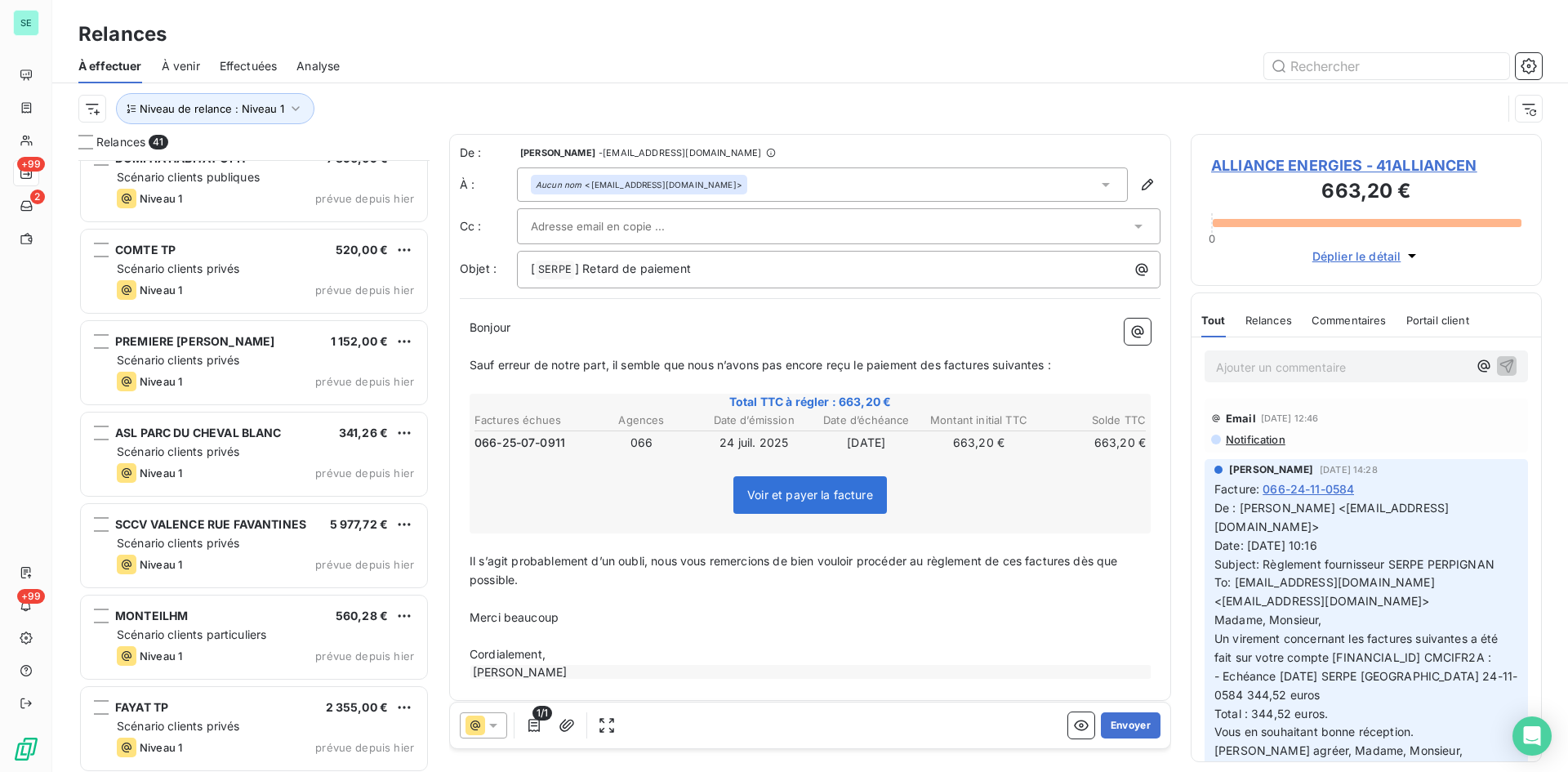
scroll to position [2289, 0]
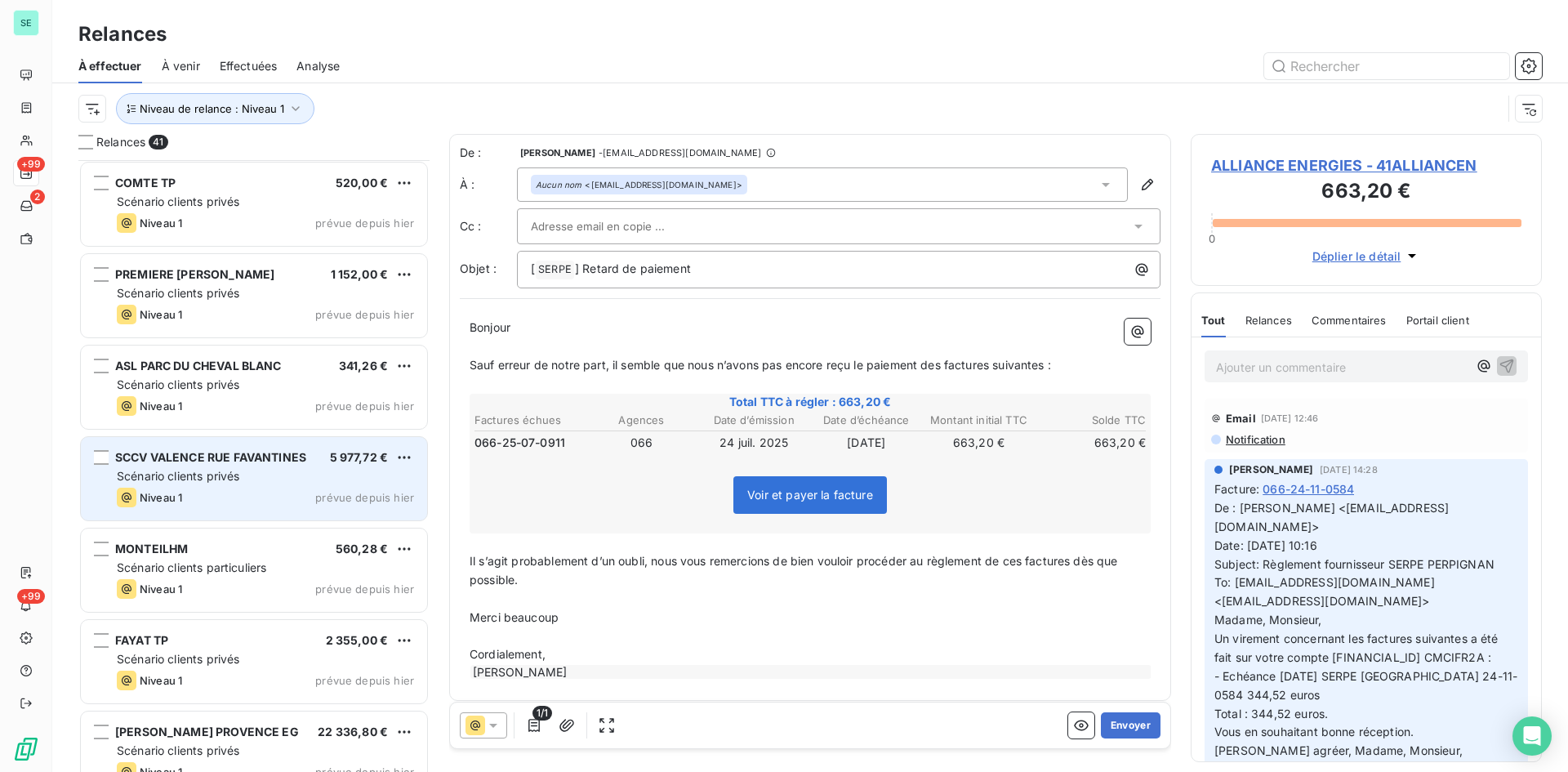
click at [242, 464] on span "SCCV VALENCE RUE FAVANTINES" at bounding box center [210, 456] width 191 height 14
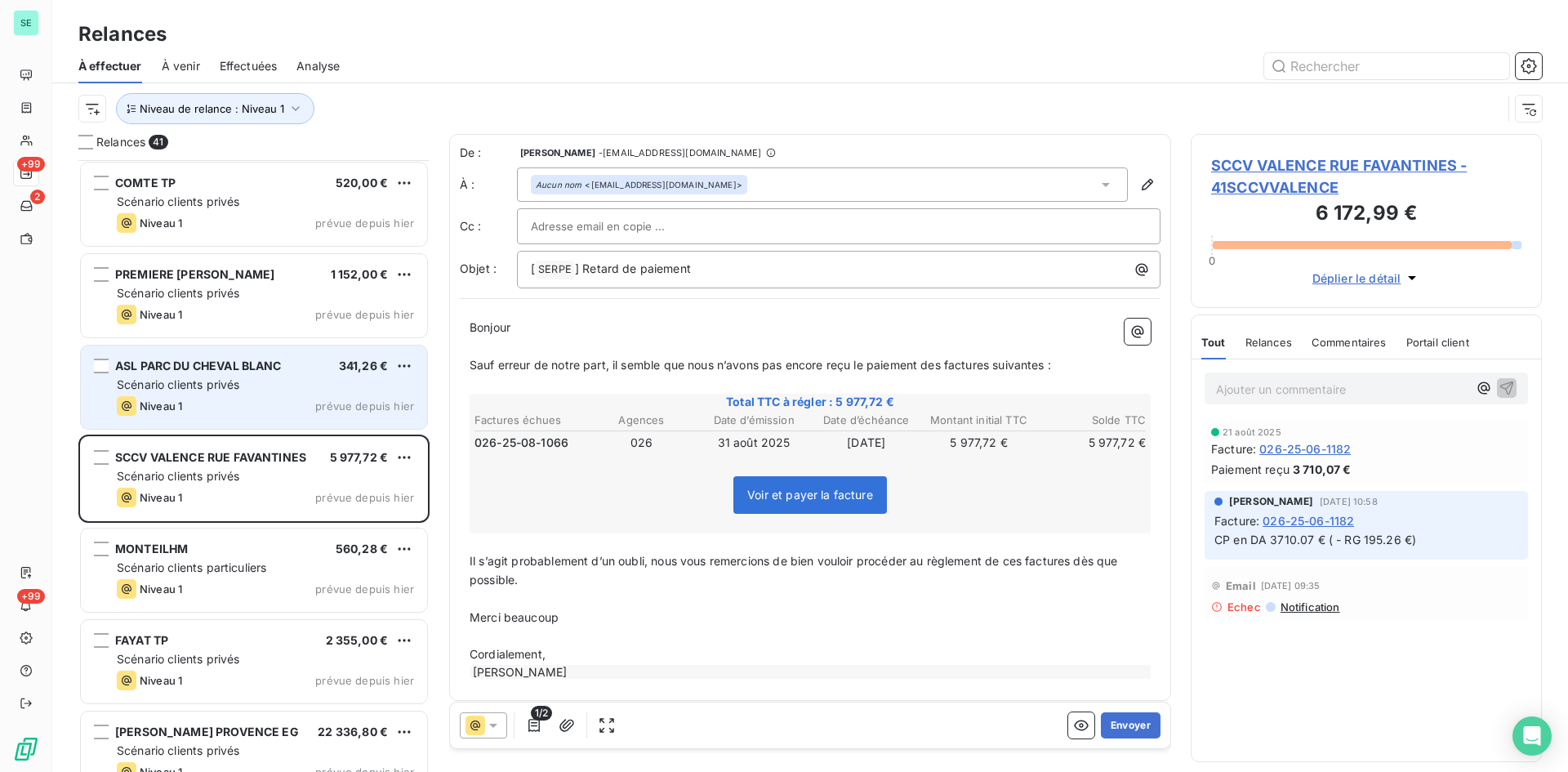
click at [248, 393] on div "ASL PARC DU CHEVAL BLANC 341,26 € Scénario clients privés Niveau 1 prévue depui…" at bounding box center [254, 387] width 346 height 83
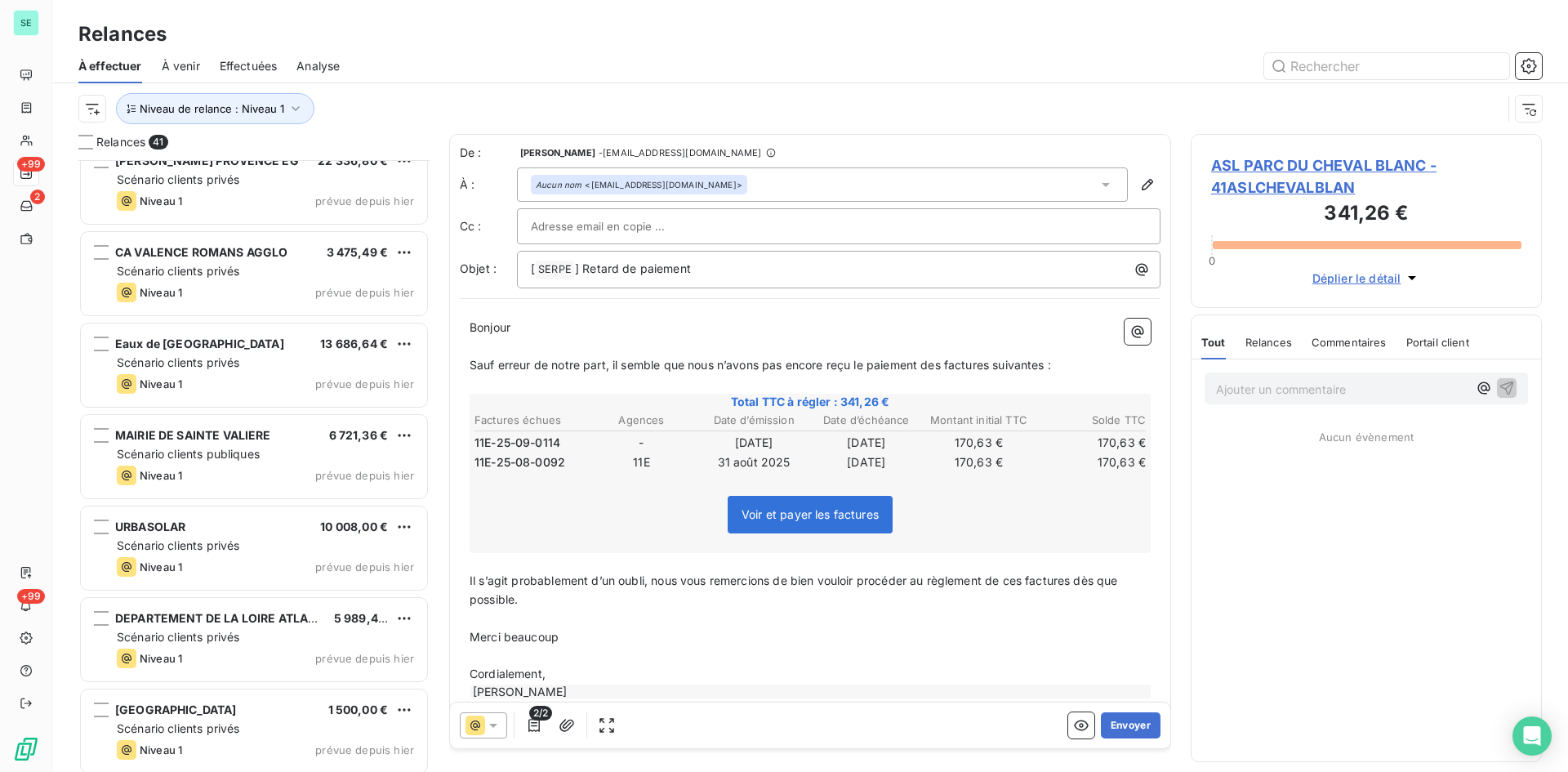
scroll to position [2861, 0]
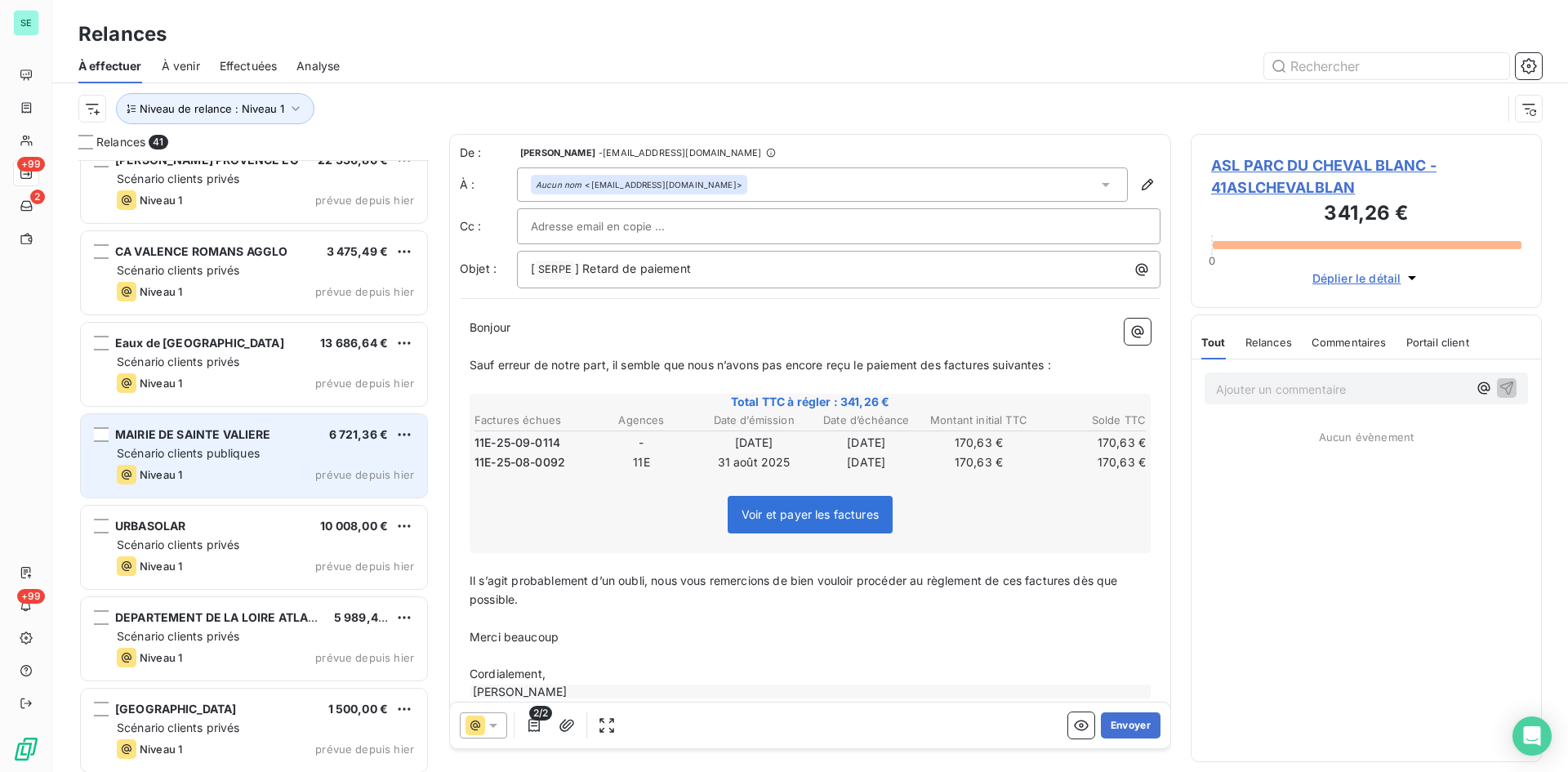
click at [250, 450] on span "Scénario clients publiques" at bounding box center [189, 453] width 143 height 14
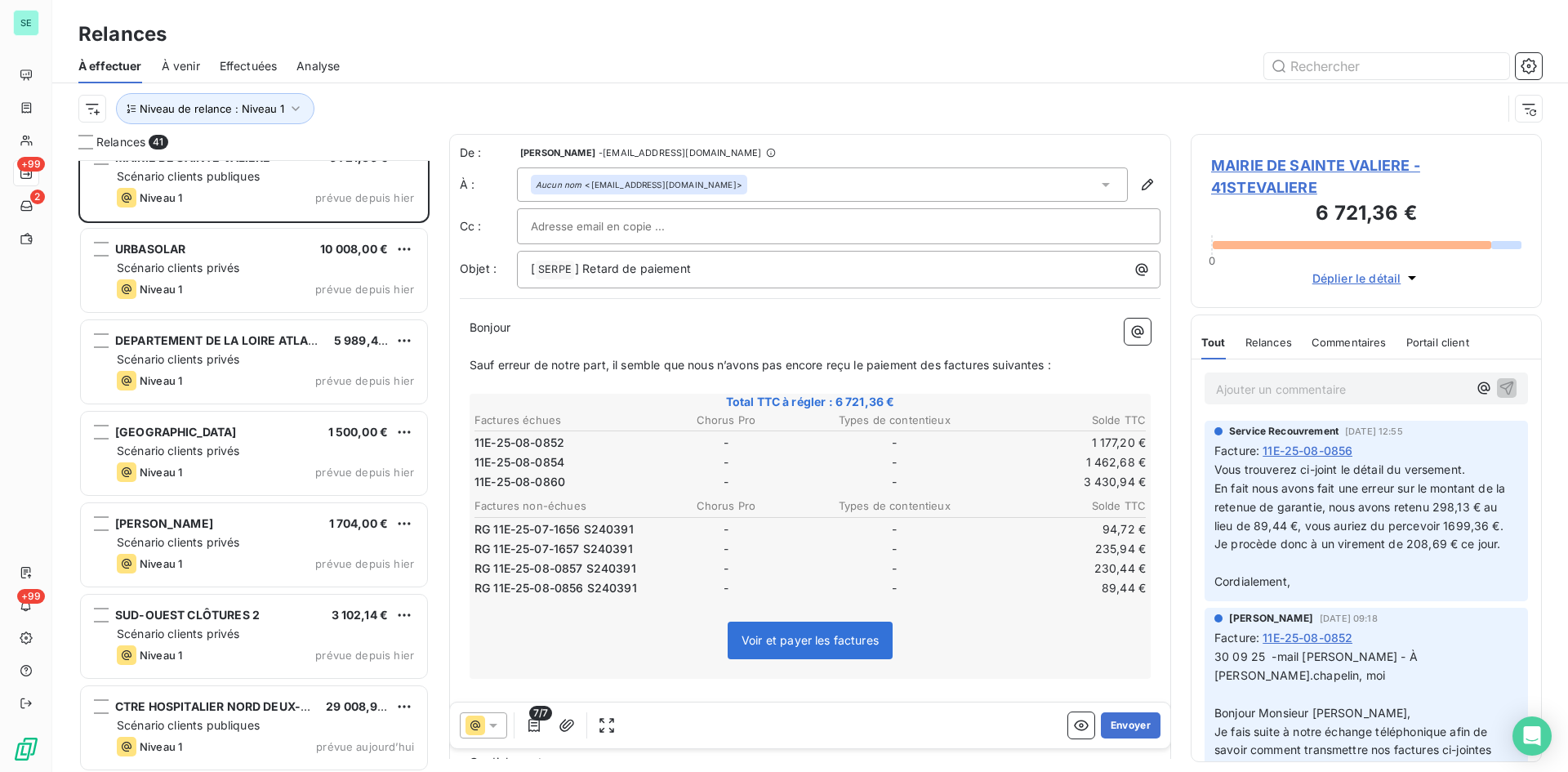
scroll to position [3141, 0]
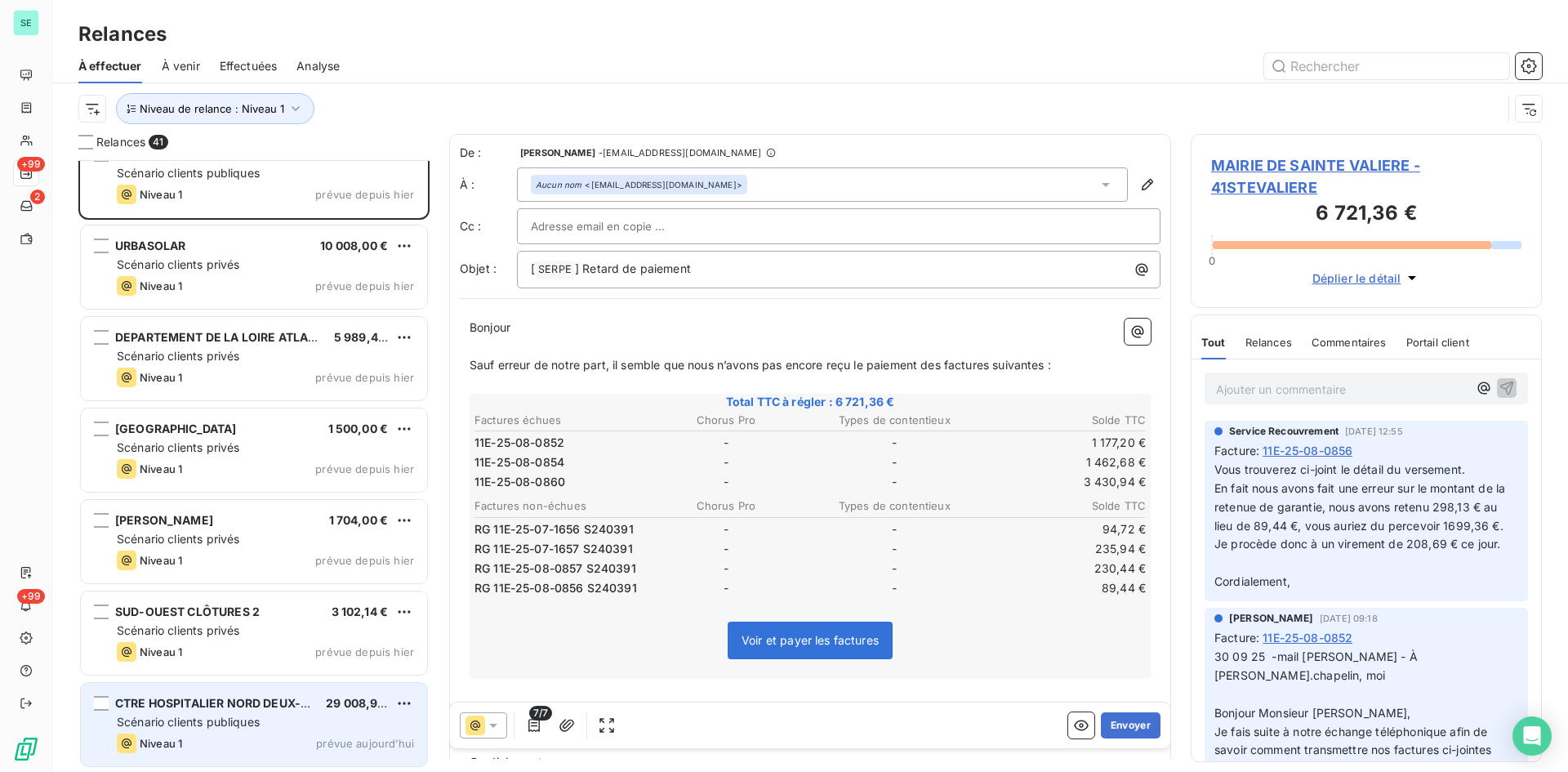
click at [244, 732] on div "CTRE HOSPITALIER NORD DEUX-SEVRE 29 008,95 € Scénario clients publiques Niveau …" at bounding box center [254, 725] width 346 height 83
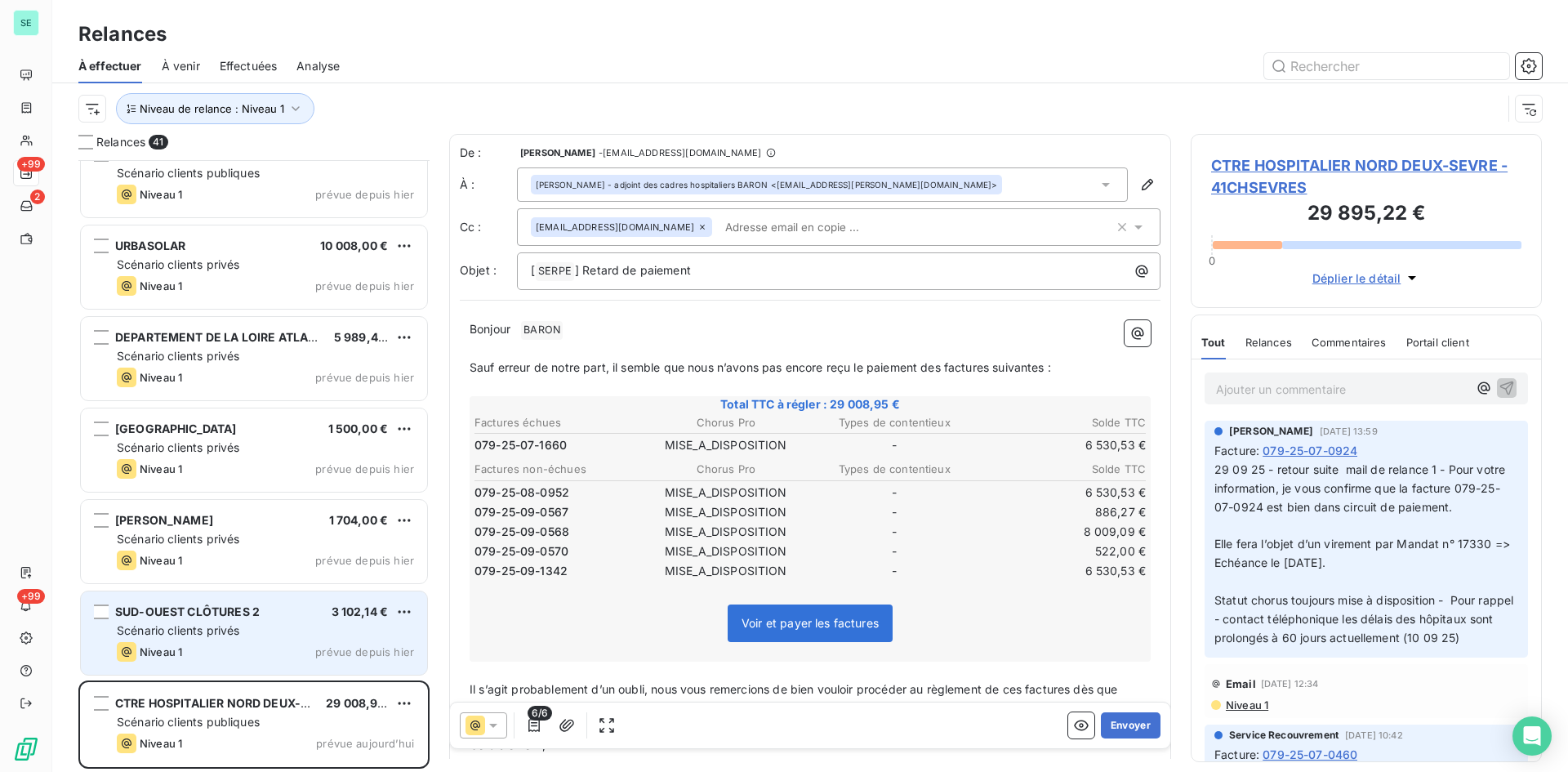
click at [258, 629] on div "Scénario clients privés" at bounding box center [266, 630] width 297 height 16
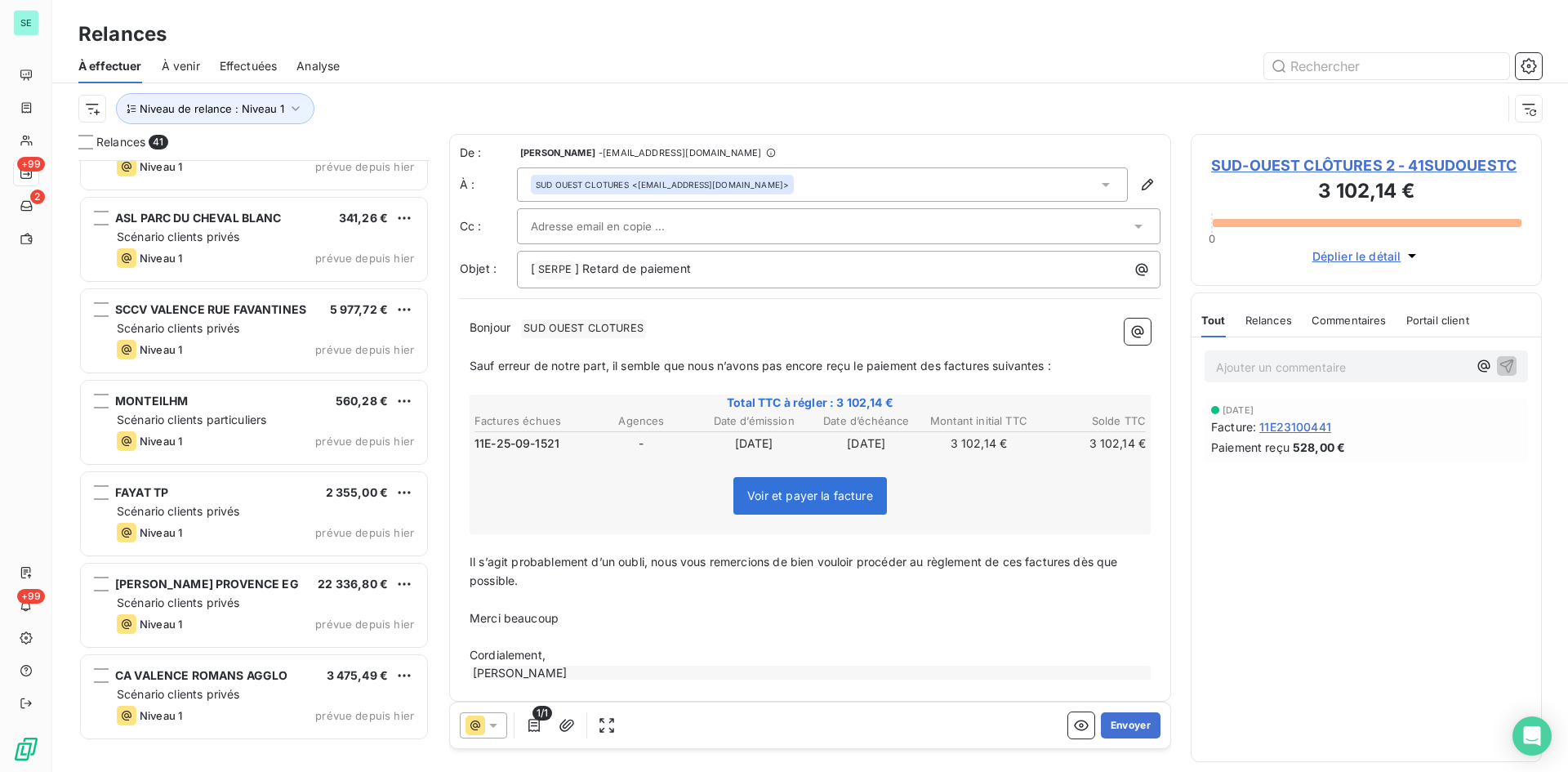
scroll to position [2243, 0]
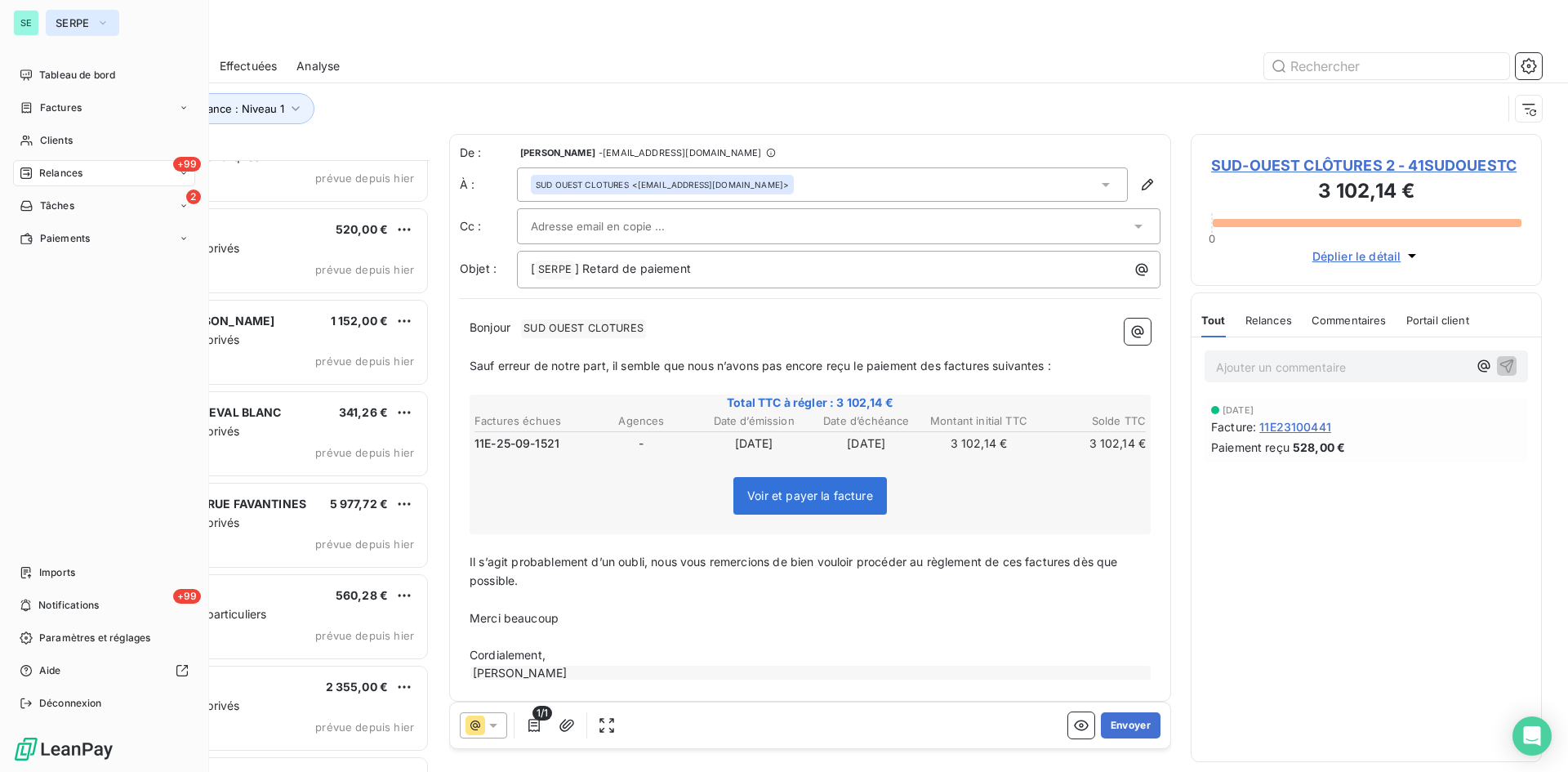
click at [63, 21] on span "SERPE" at bounding box center [73, 23] width 34 height 13
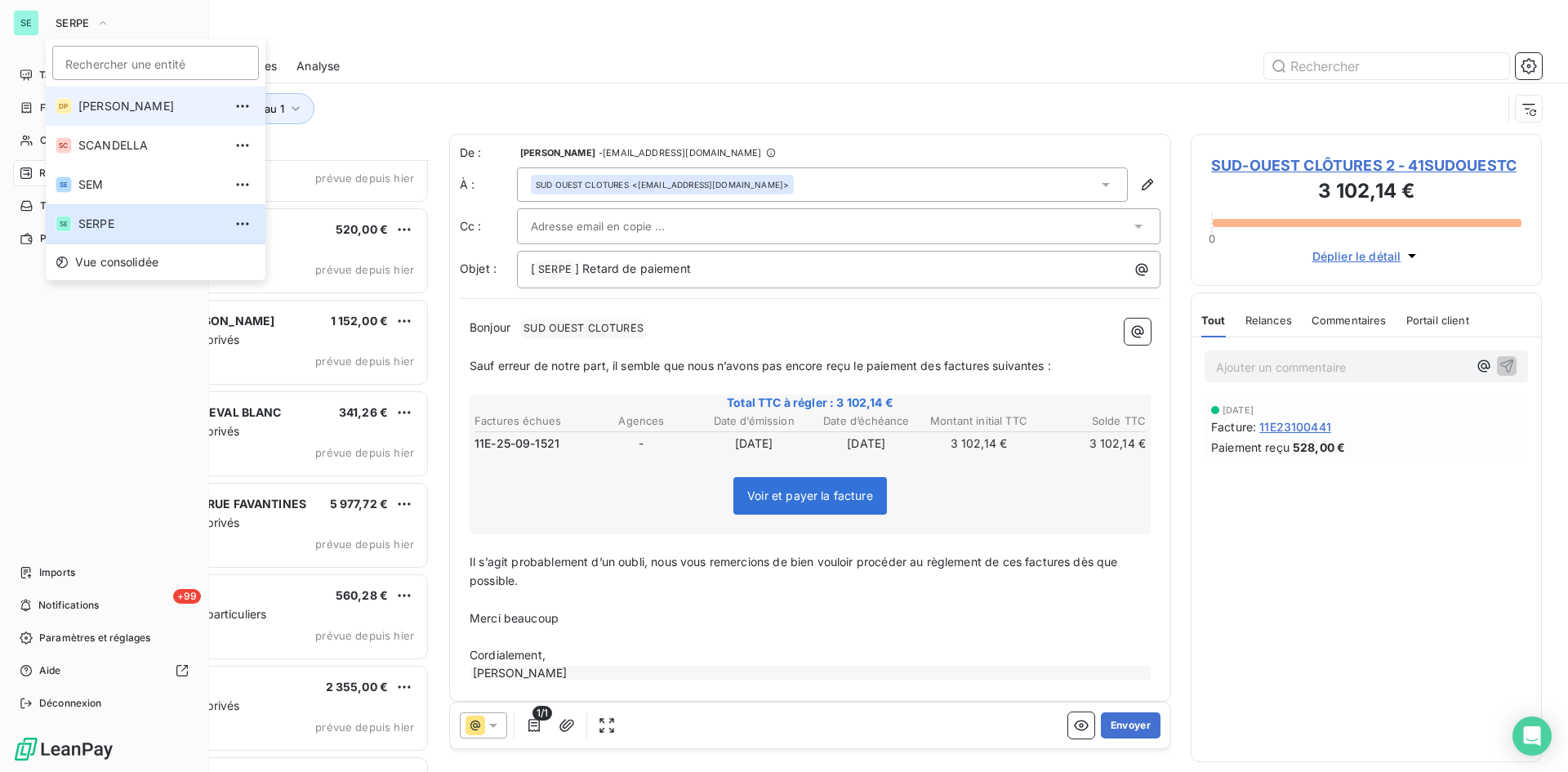
click at [95, 108] on span "[PERSON_NAME]" at bounding box center [150, 106] width 144 height 16
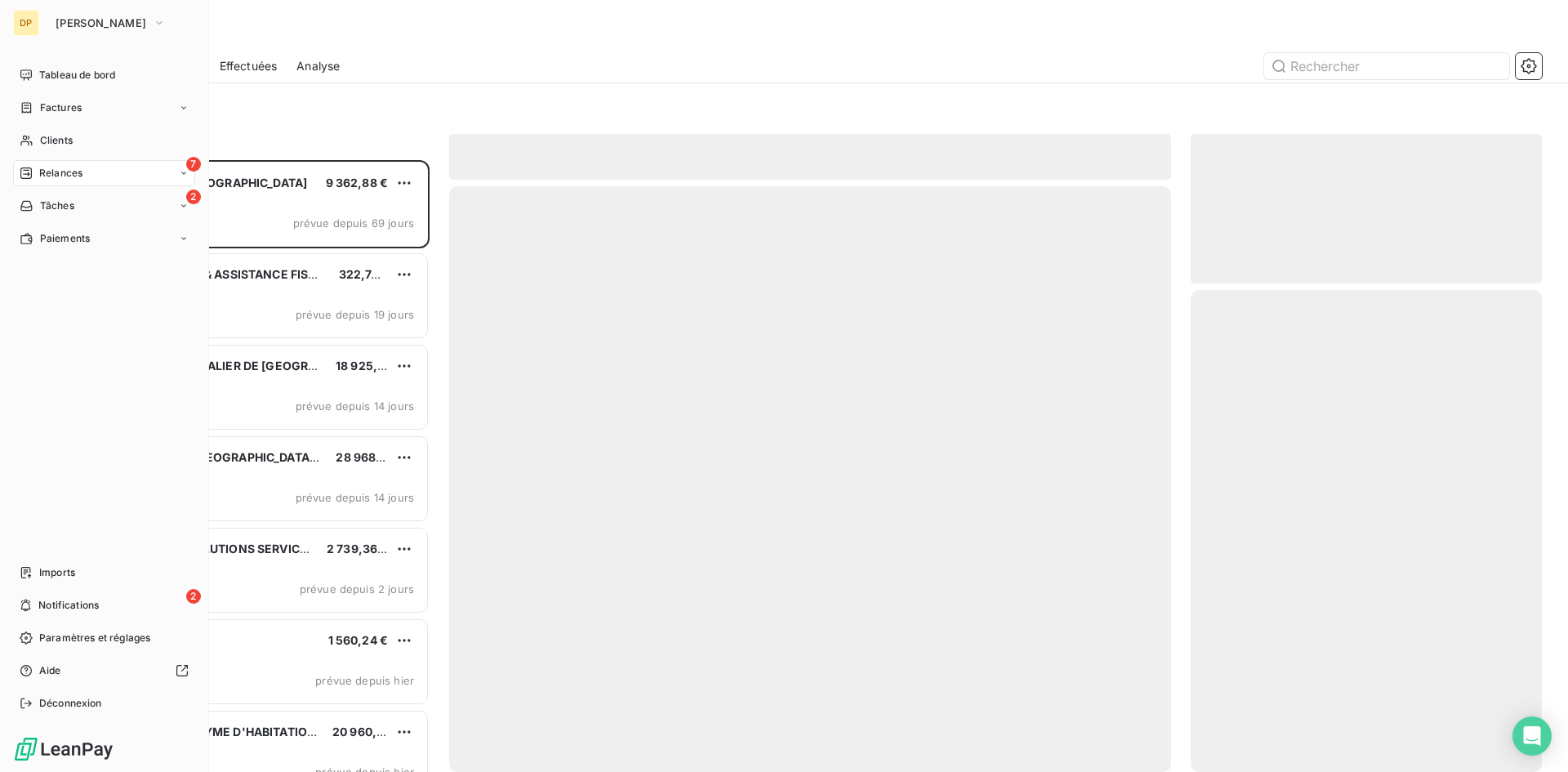
scroll to position [600, 339]
click at [78, 15] on button "[PERSON_NAME]" at bounding box center [110, 23] width 130 height 26
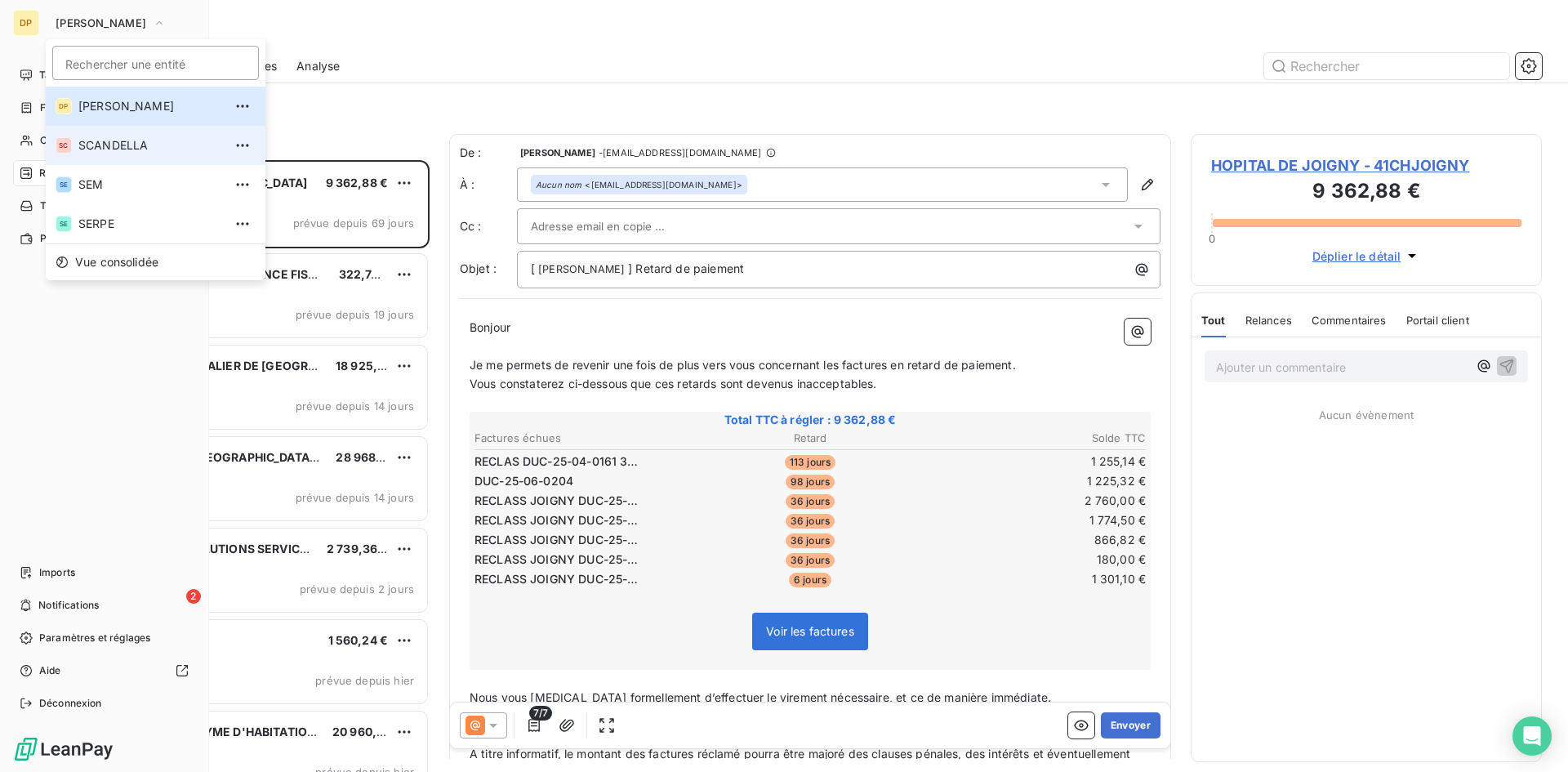
click at [102, 138] on span "SCANDELLA" at bounding box center [150, 145] width 144 height 16
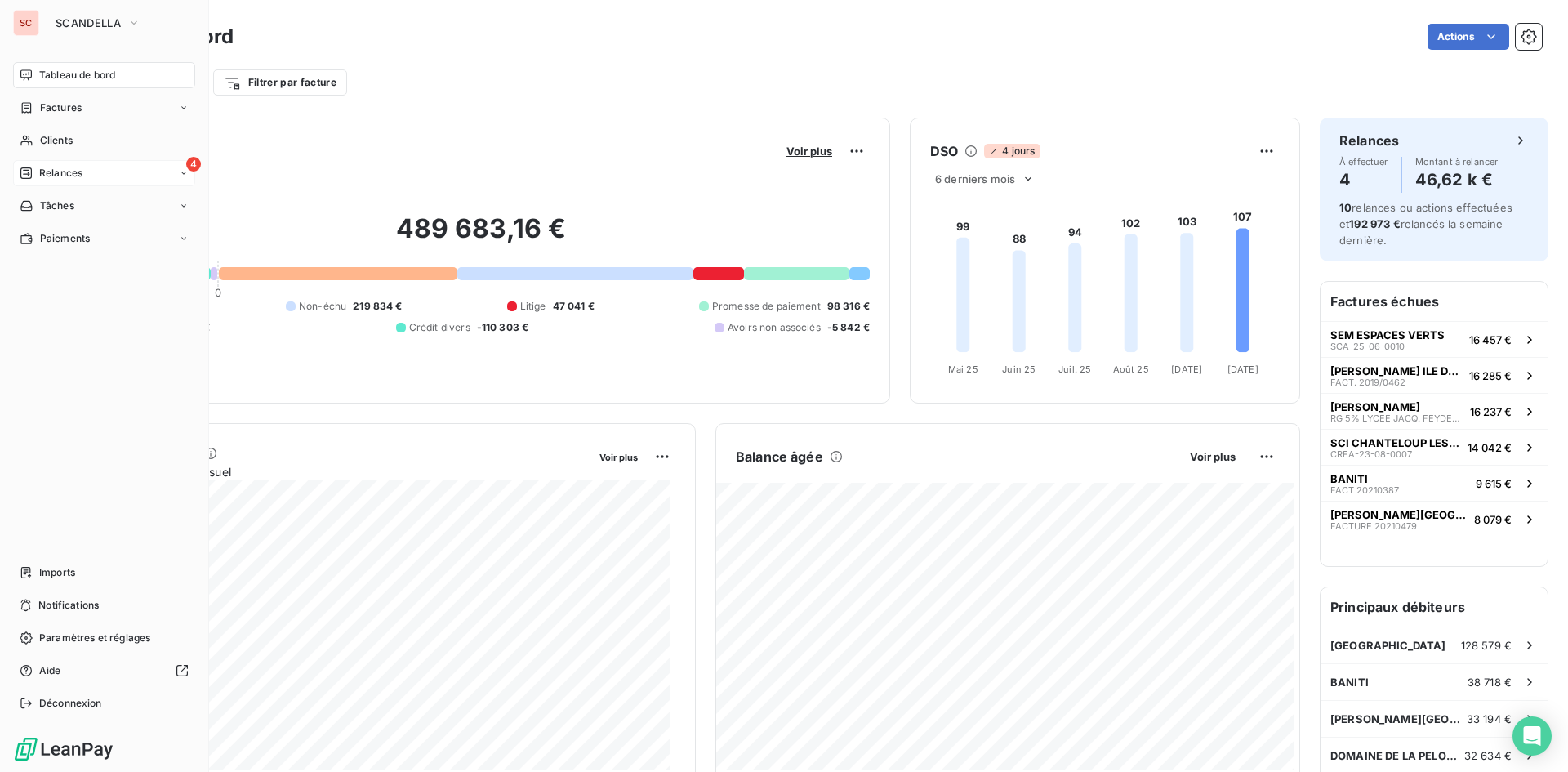
click at [80, 170] on span "Relances" at bounding box center [61, 173] width 44 height 15
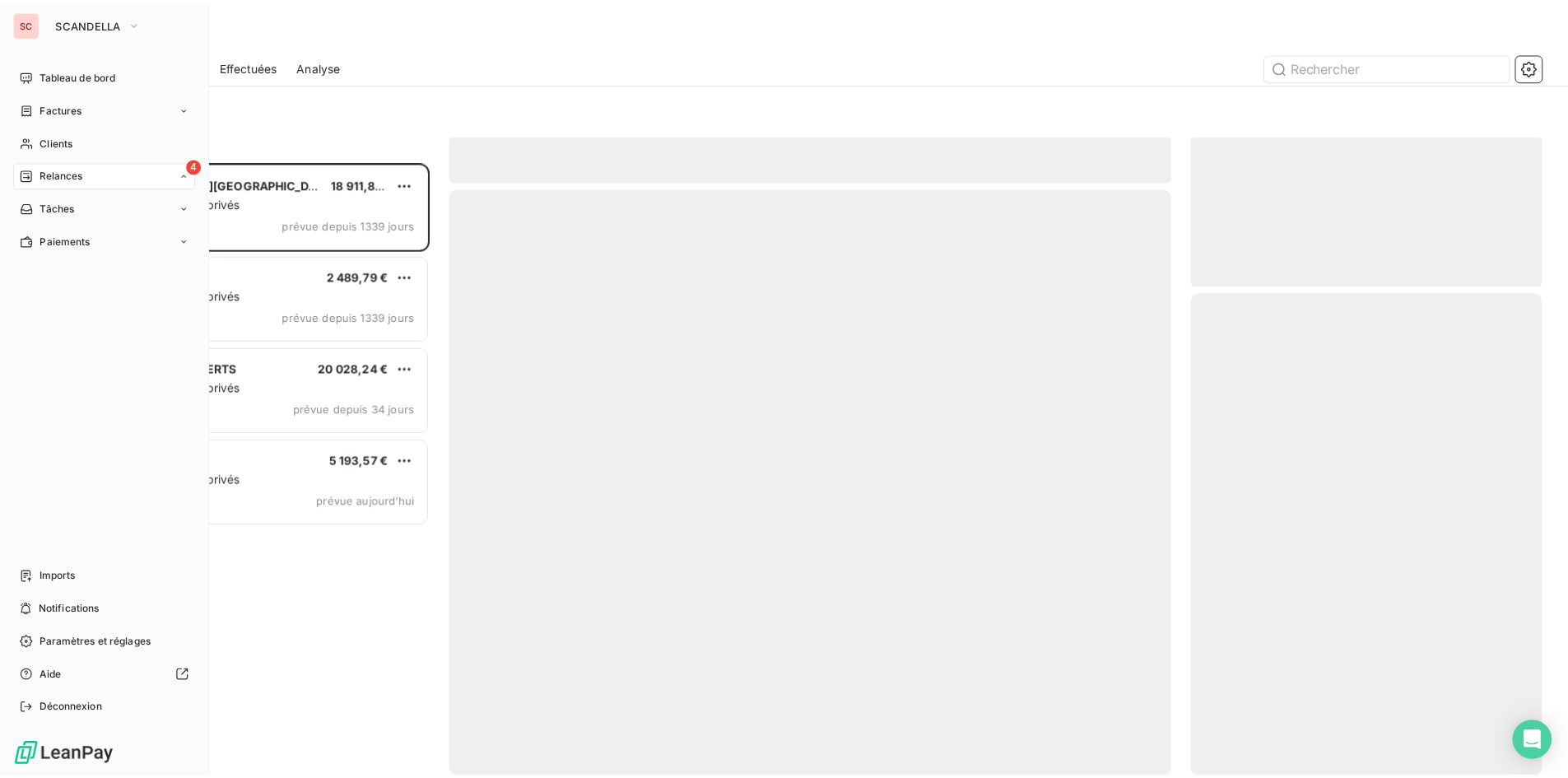
scroll to position [604, 342]
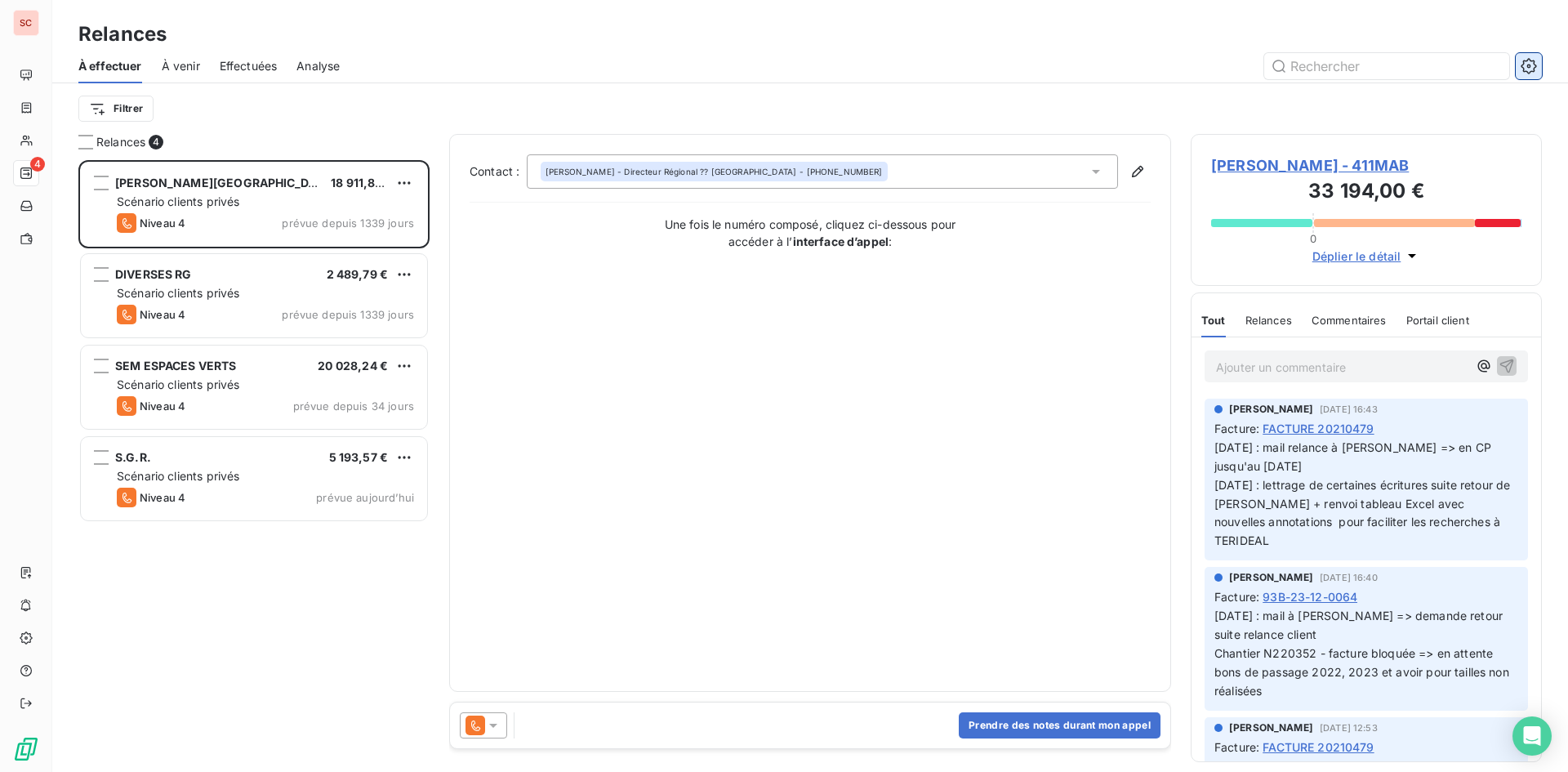
click at [1527, 70] on icon "button" at bounding box center [1529, 66] width 16 height 16
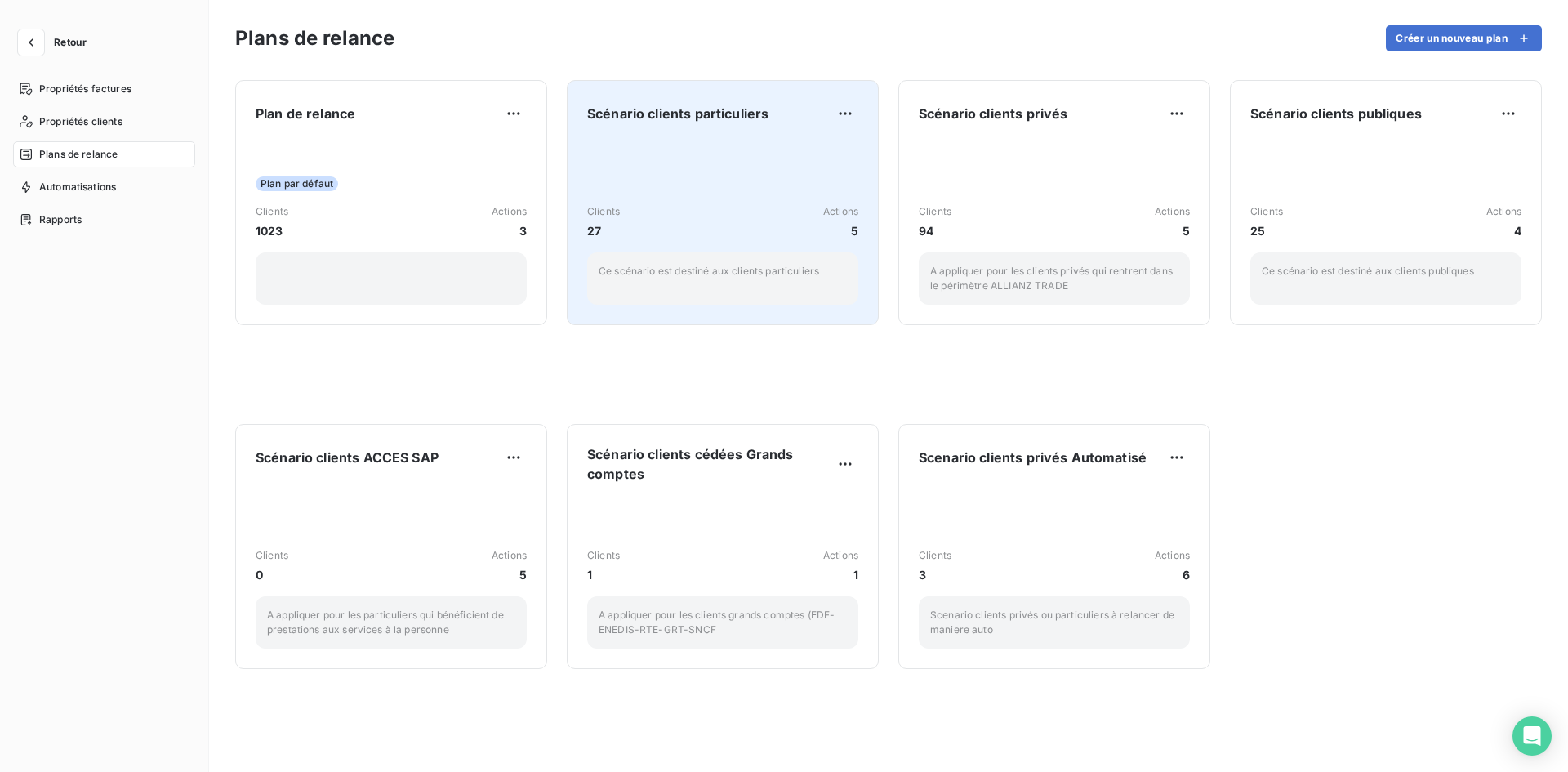
click at [783, 167] on div "Clients 27 Actions [DATE] scénario est destiné aux clients particuliers" at bounding box center [723, 222] width 271 height 165
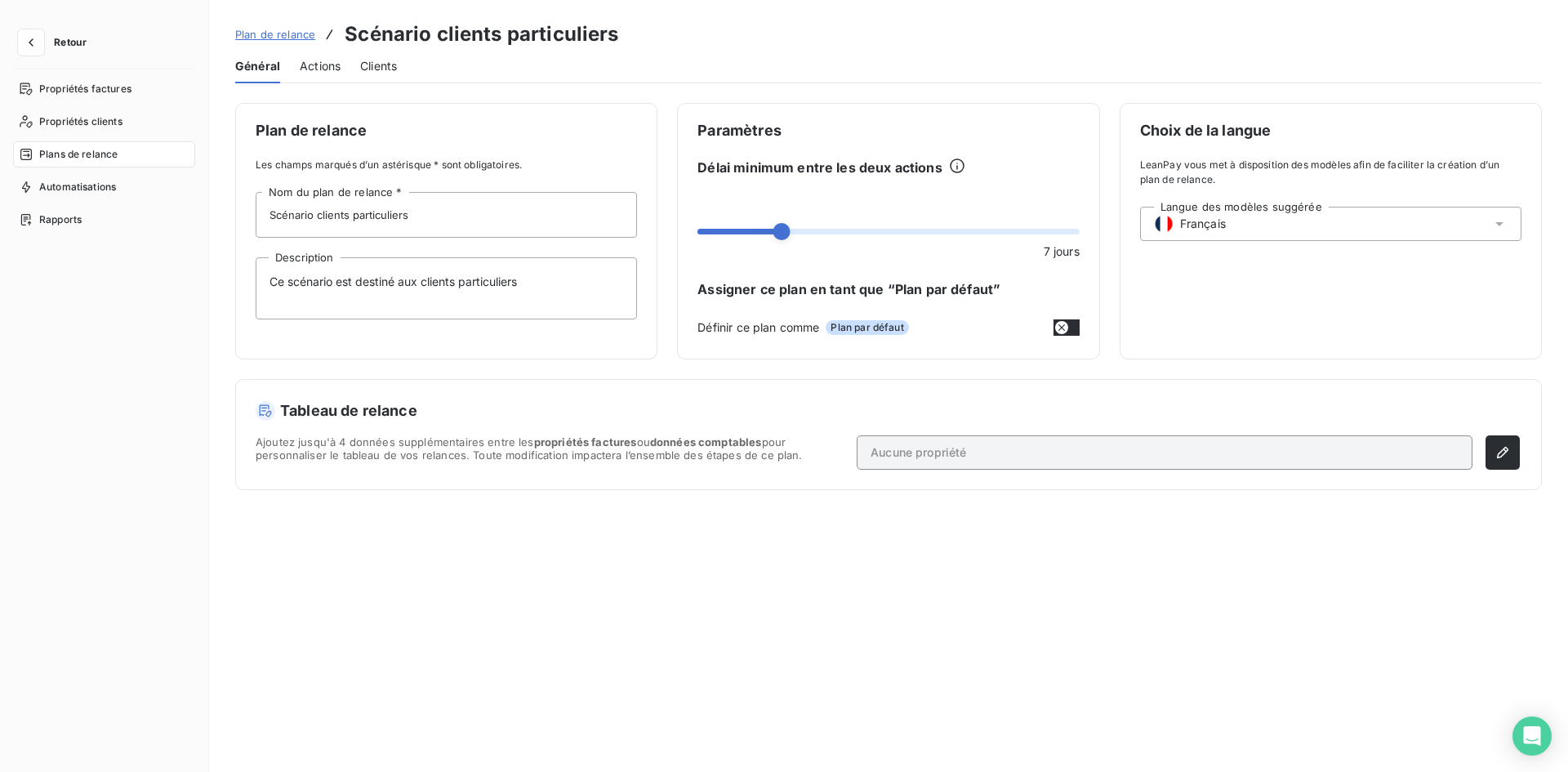
click at [318, 61] on span "Actions" at bounding box center [320, 66] width 41 height 16
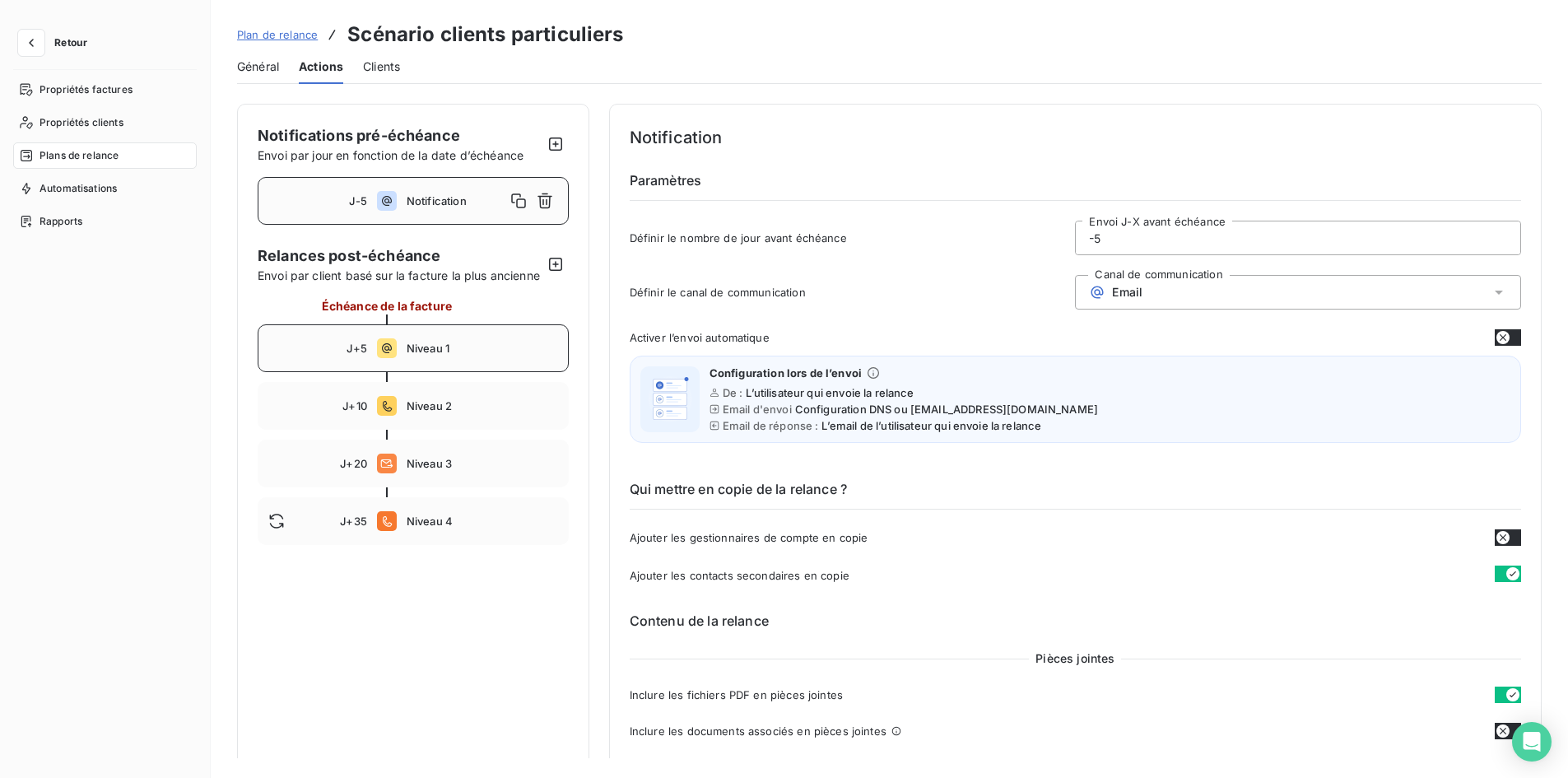
click at [478, 358] on div "J+5 Niveau 1" at bounding box center [413, 348] width 311 height 48
type input "5"
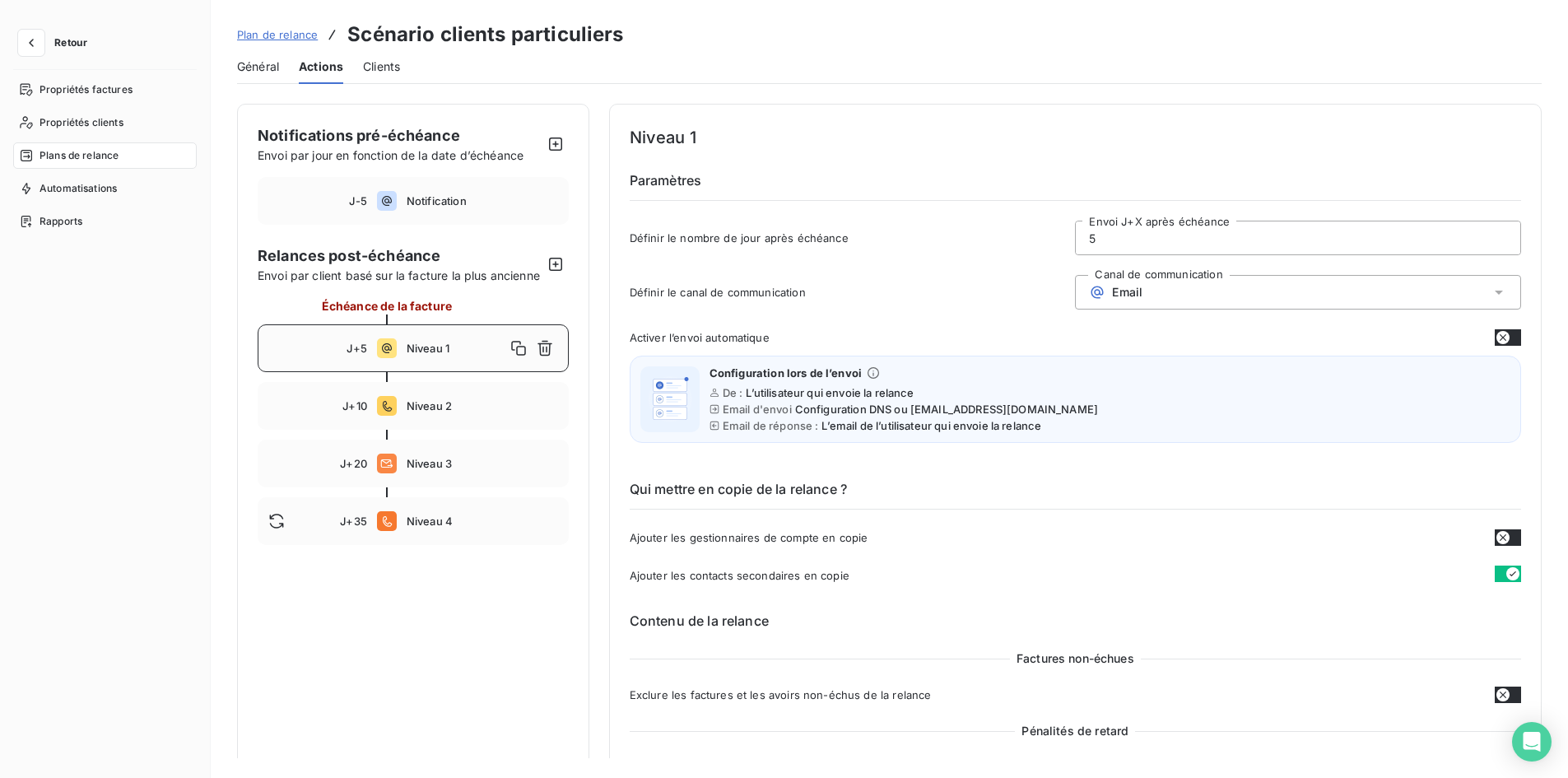
click at [268, 65] on span "Général" at bounding box center [258, 67] width 42 height 16
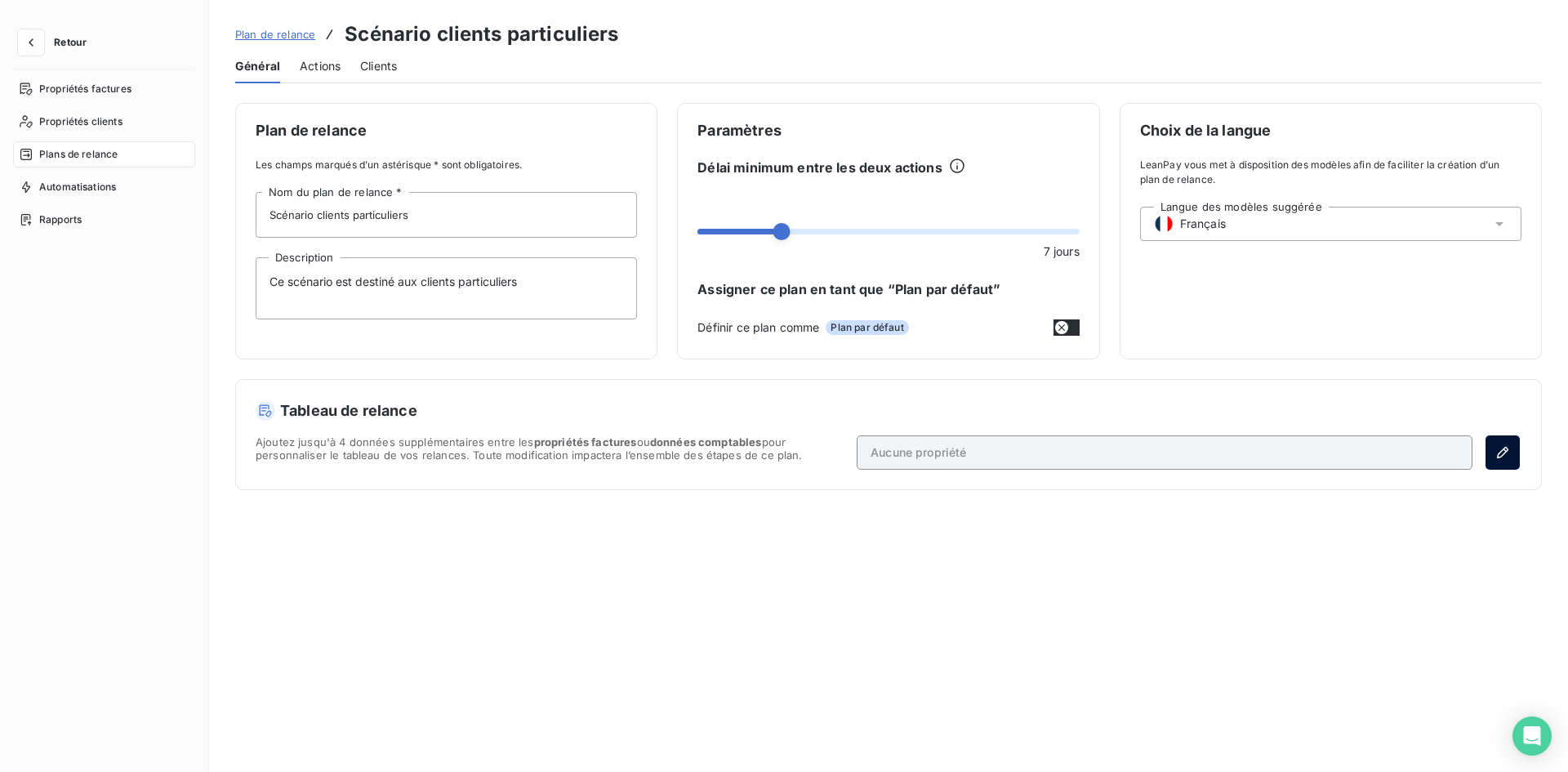
click at [1507, 451] on icon "button" at bounding box center [1503, 453] width 16 height 16
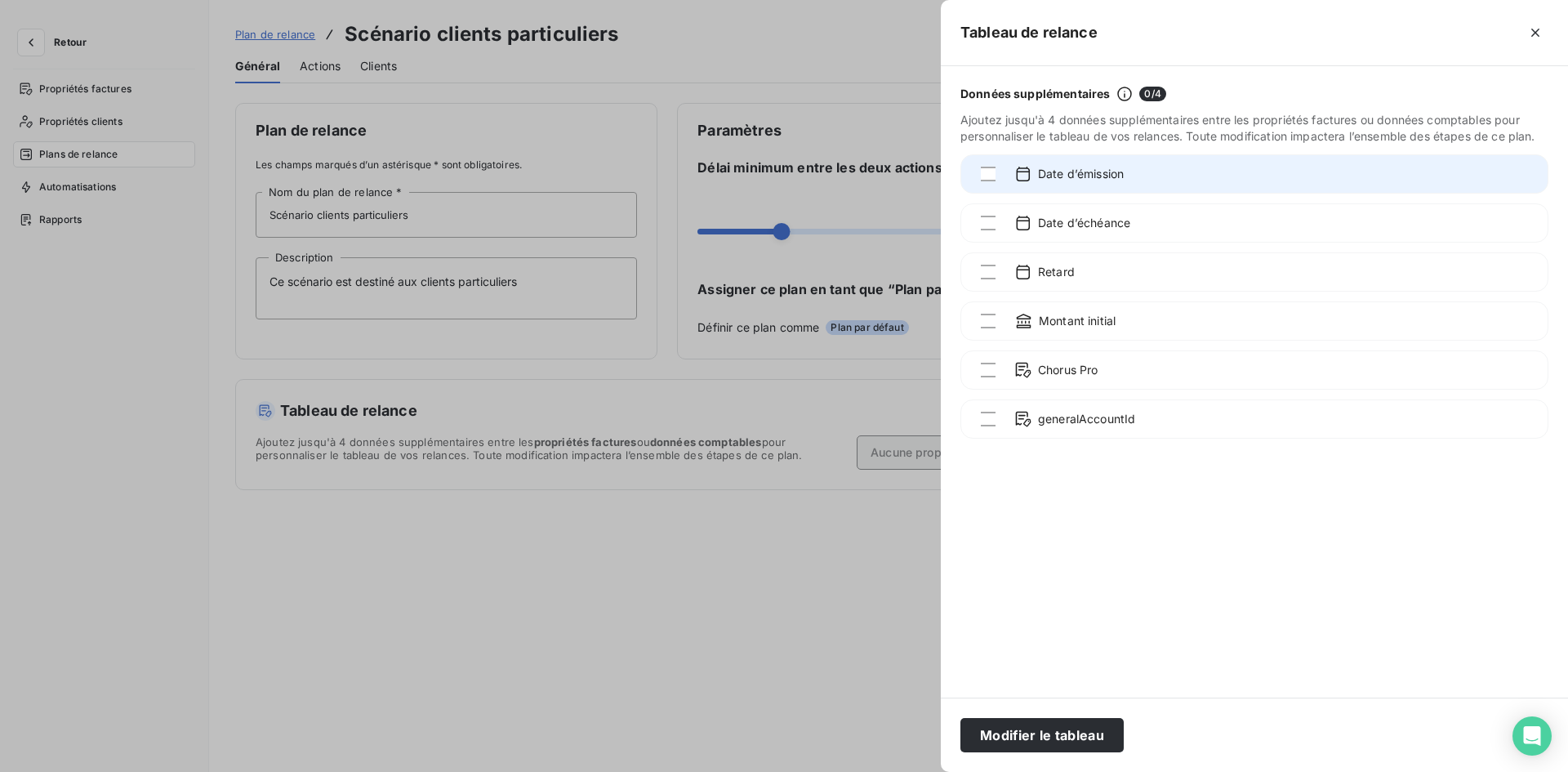
click at [978, 183] on div "Date d’émission" at bounding box center [1254, 173] width 589 height 39
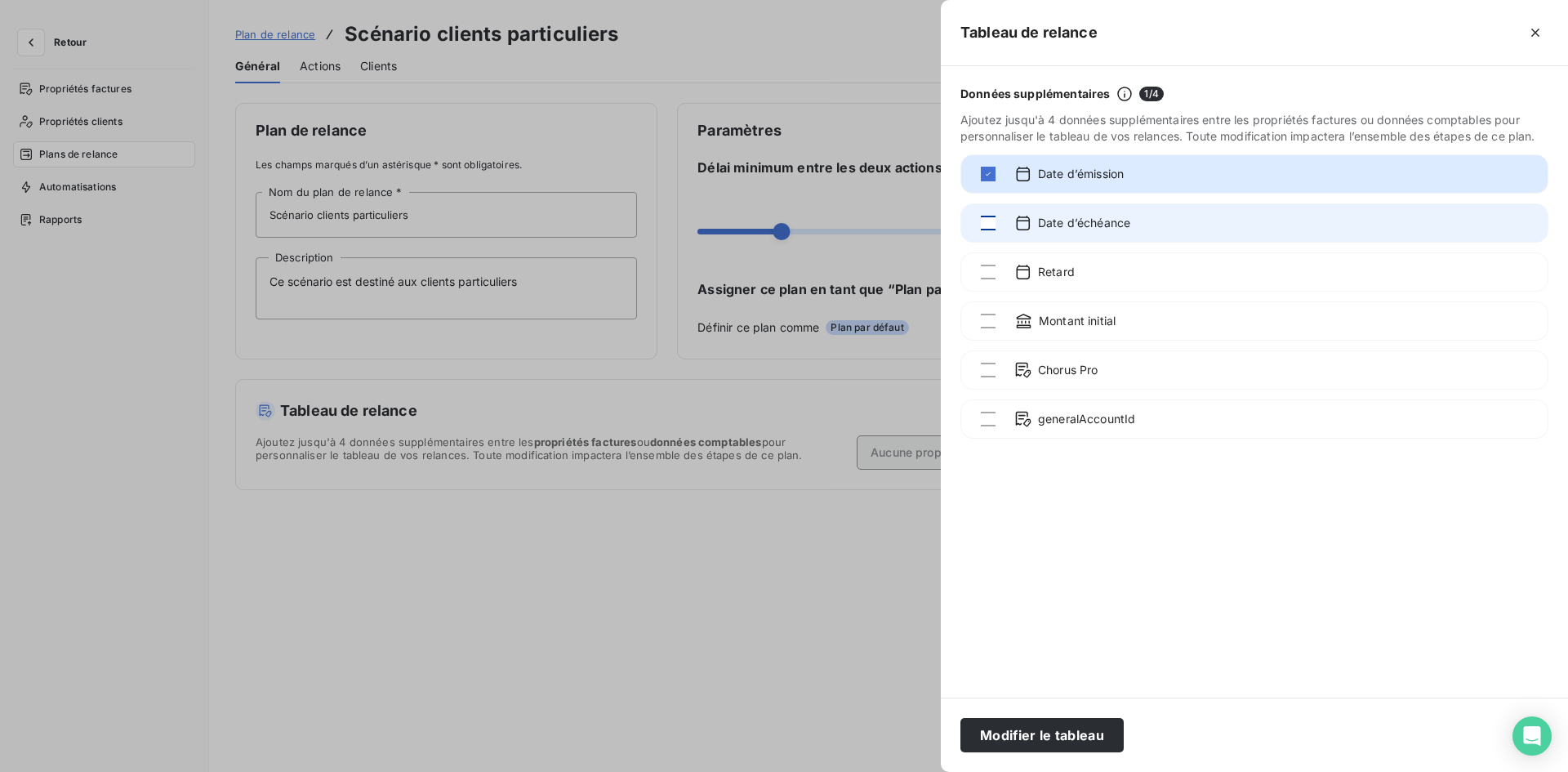
click at [991, 221] on div at bounding box center [989, 223] width 15 height 15
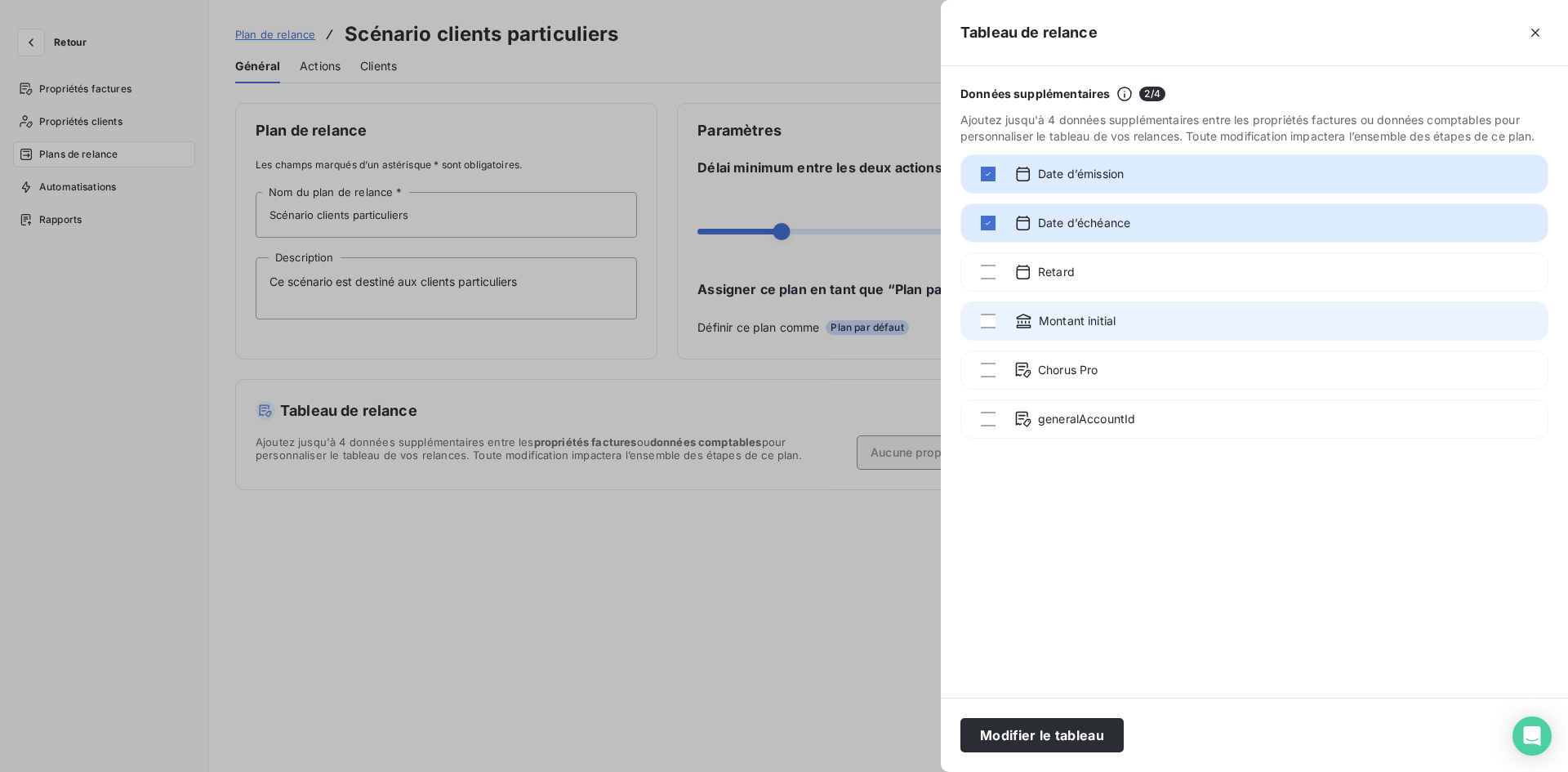
click at [979, 320] on div "Montant initial" at bounding box center [1254, 320] width 589 height 39
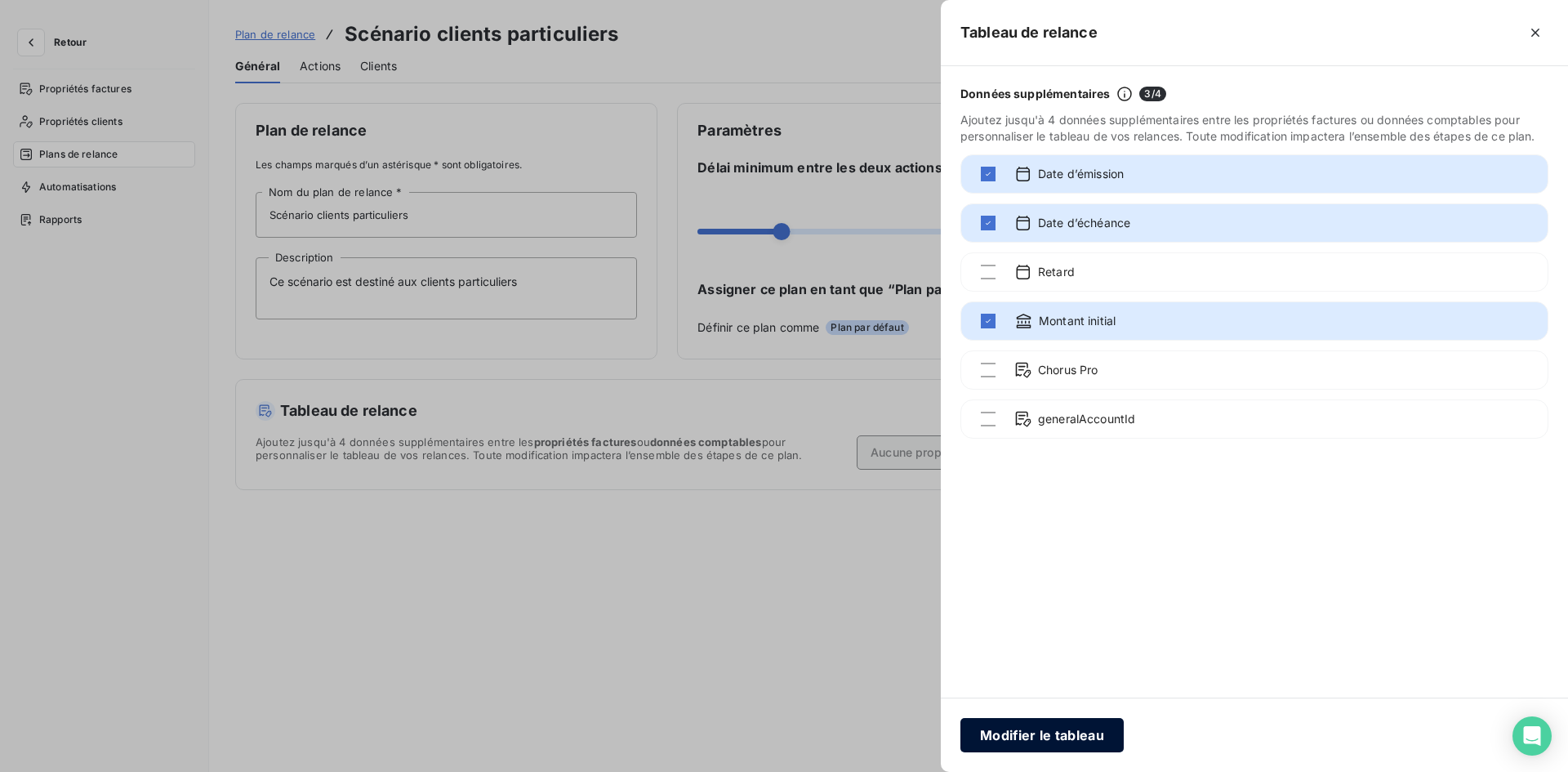
click at [1002, 738] on button "Modifier le tableau" at bounding box center [1042, 736] width 163 height 34
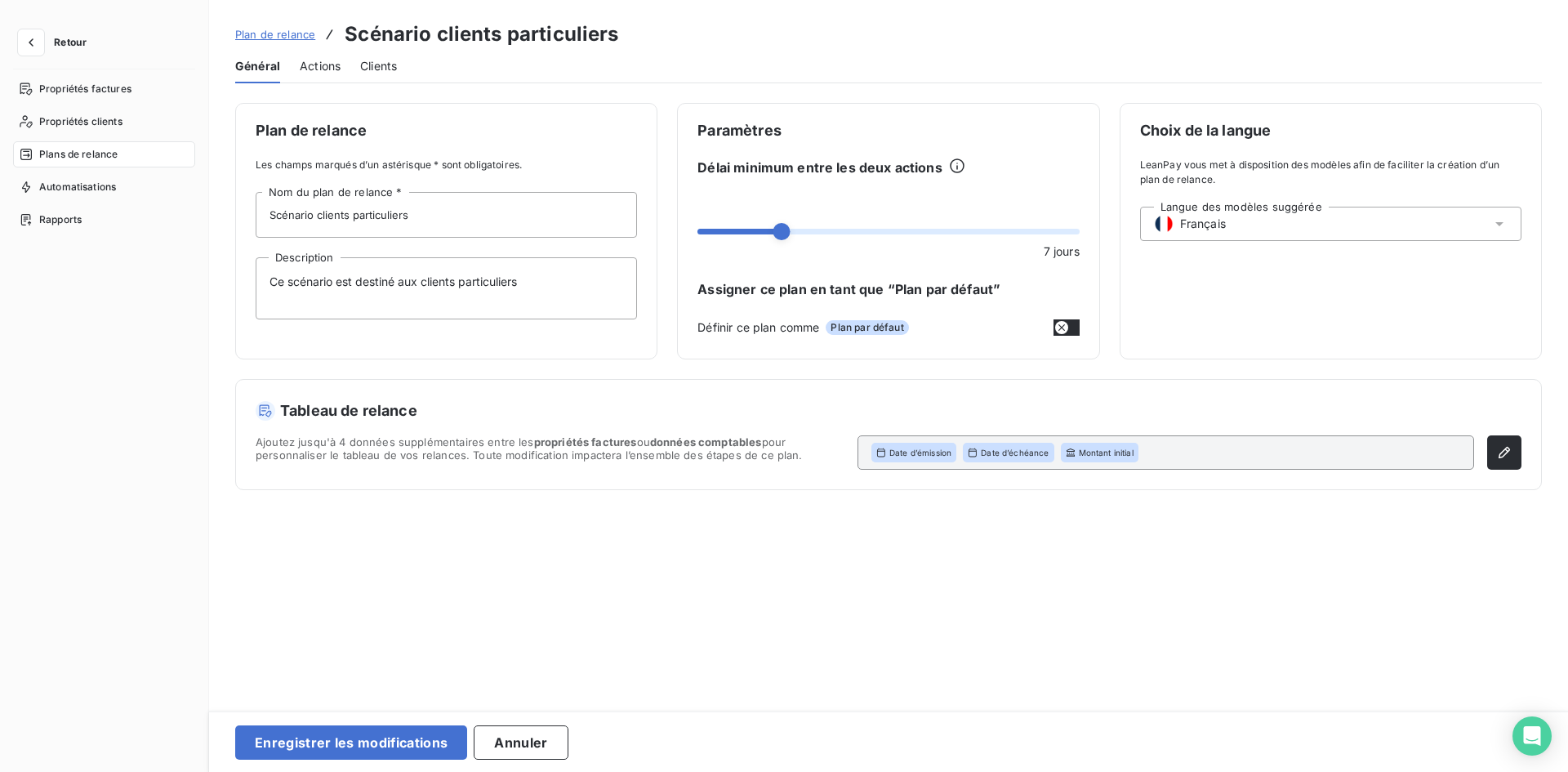
click at [333, 80] on div "Actions" at bounding box center [320, 66] width 41 height 34
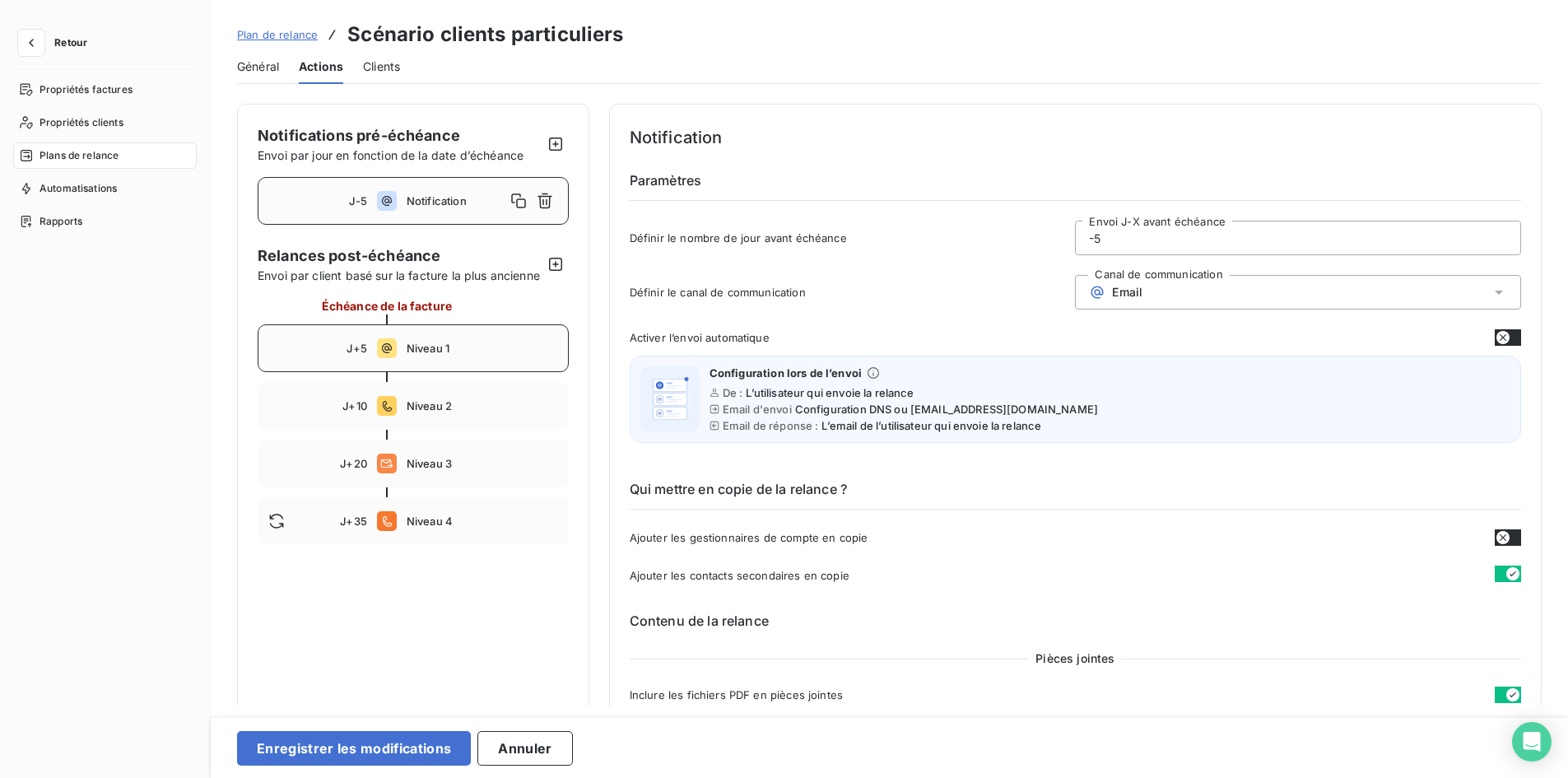
click at [466, 372] on div "J+5 Niveau 1" at bounding box center [413, 348] width 311 height 48
type input "5"
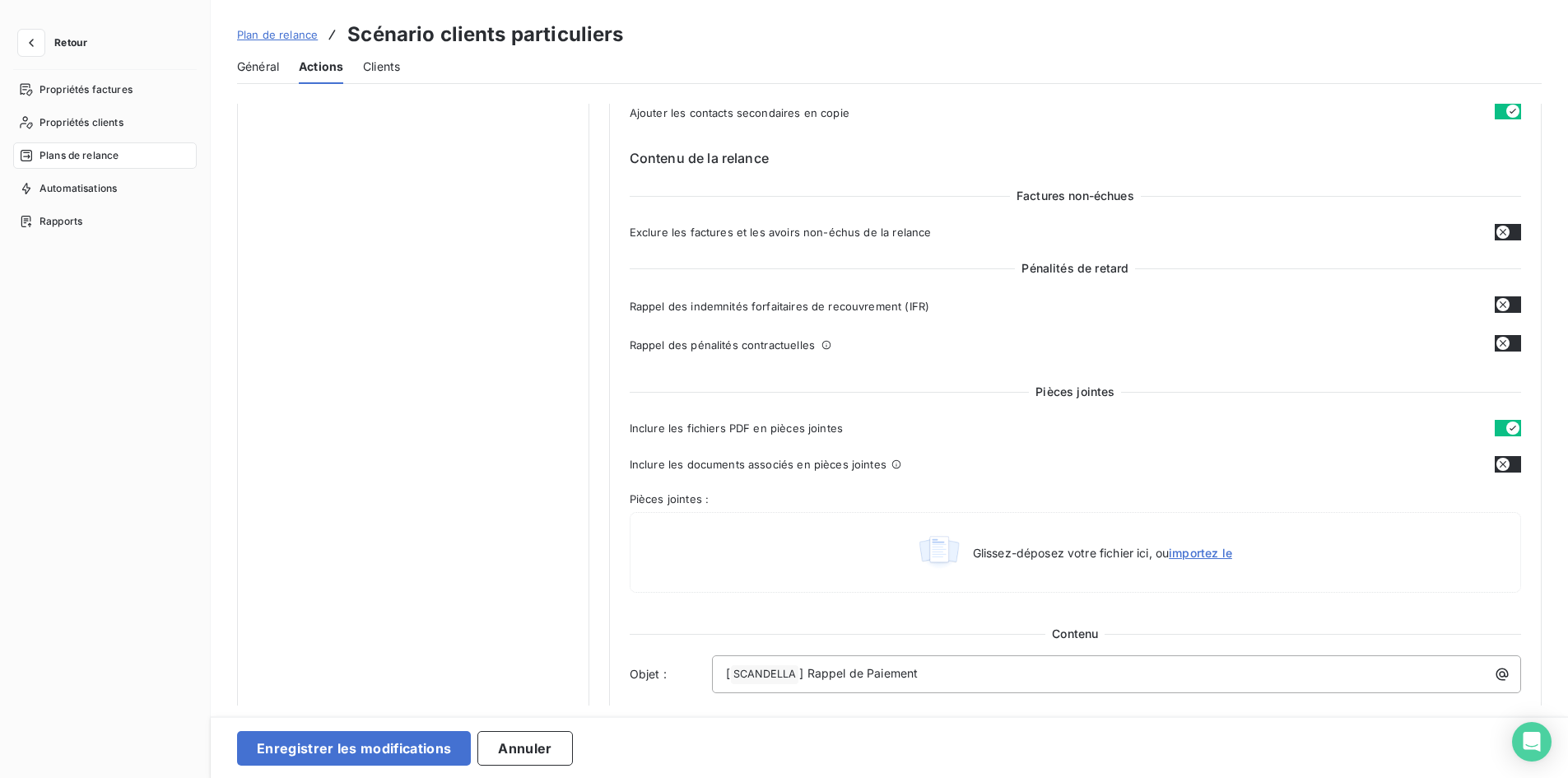
scroll to position [411, 0]
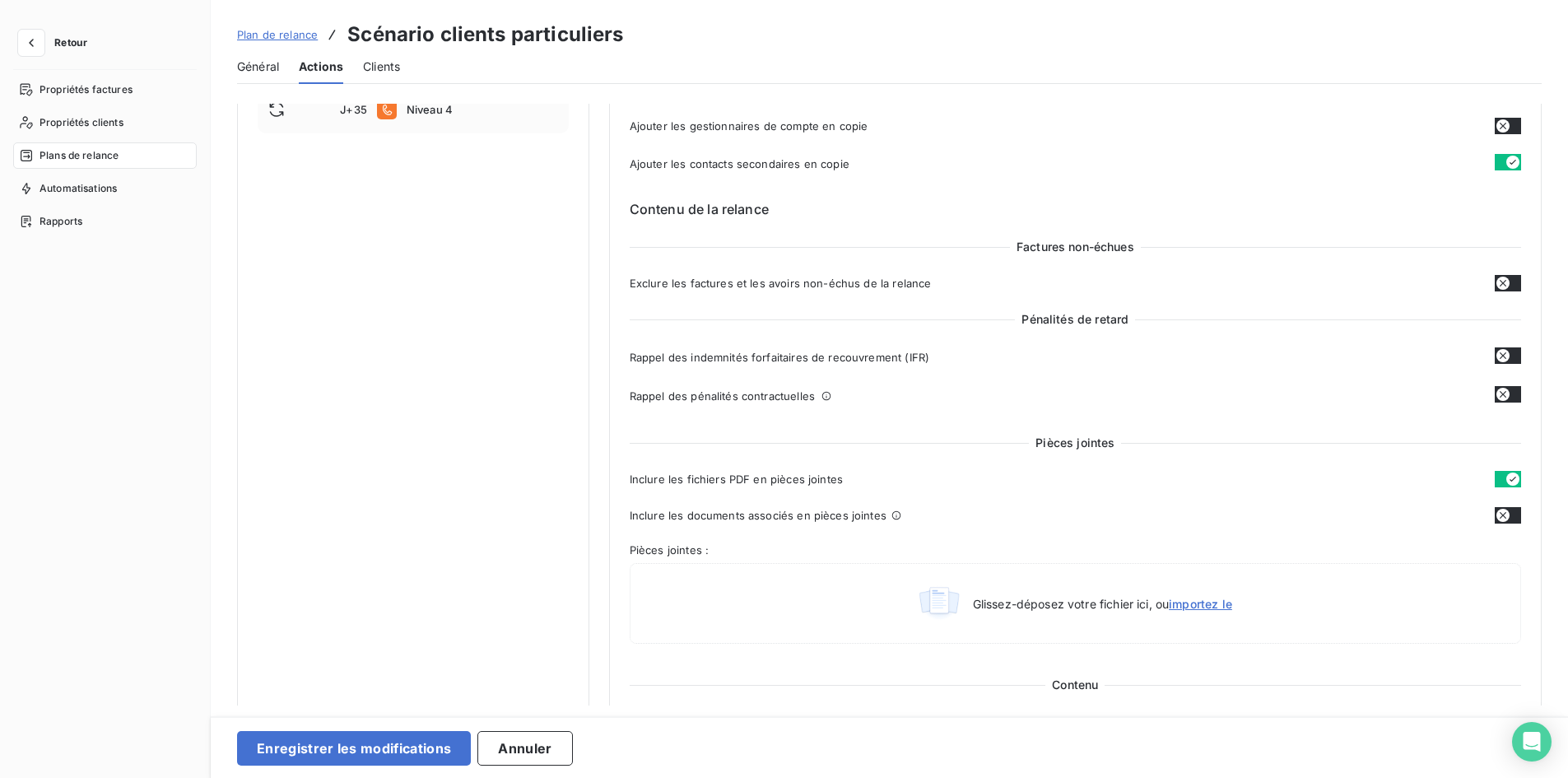
click at [1504, 279] on button "button" at bounding box center [1508, 283] width 26 height 16
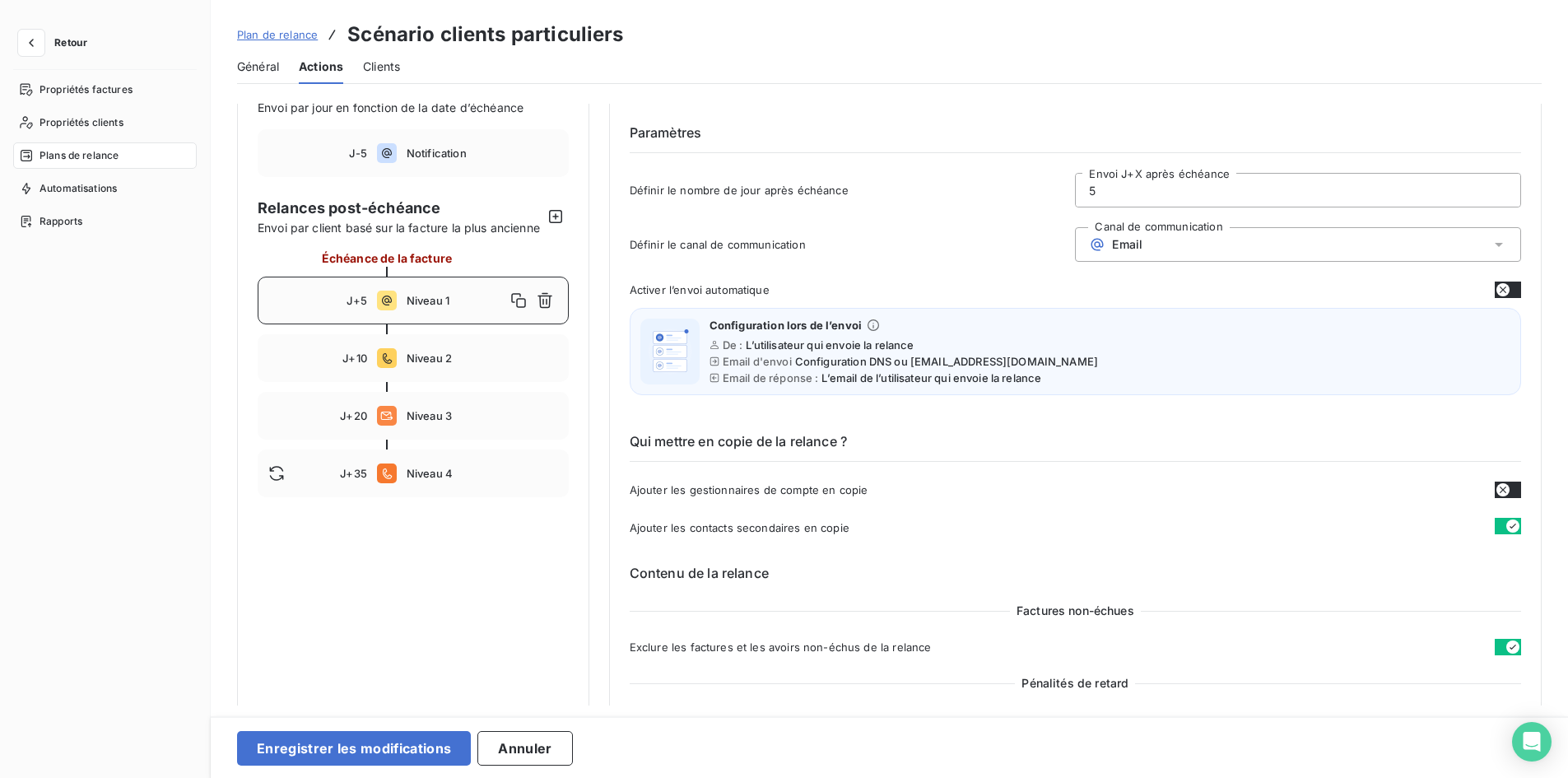
scroll to position [165, 0]
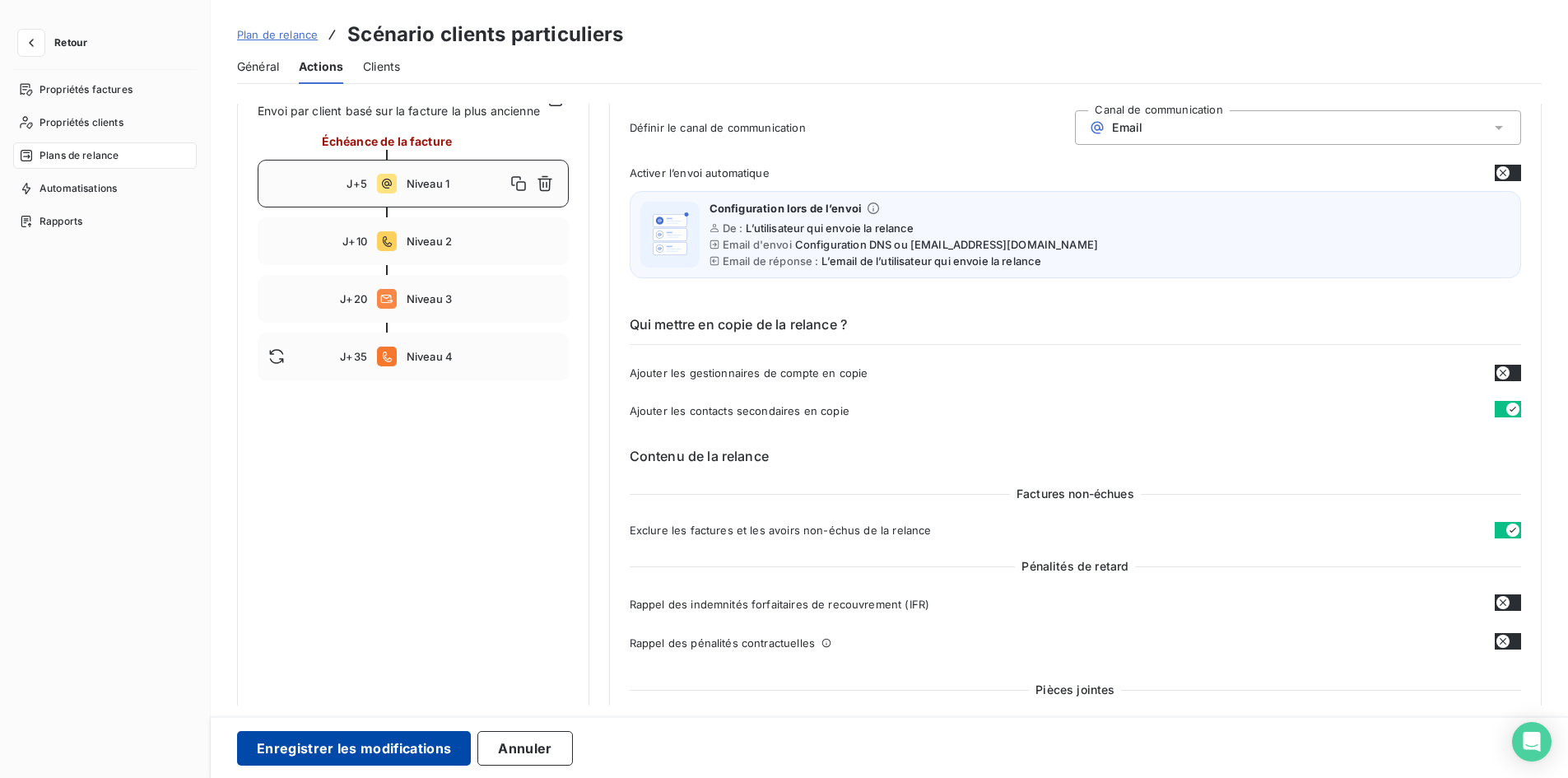
click at [409, 745] on button "Enregistrer les modifications" at bounding box center [354, 749] width 234 height 35
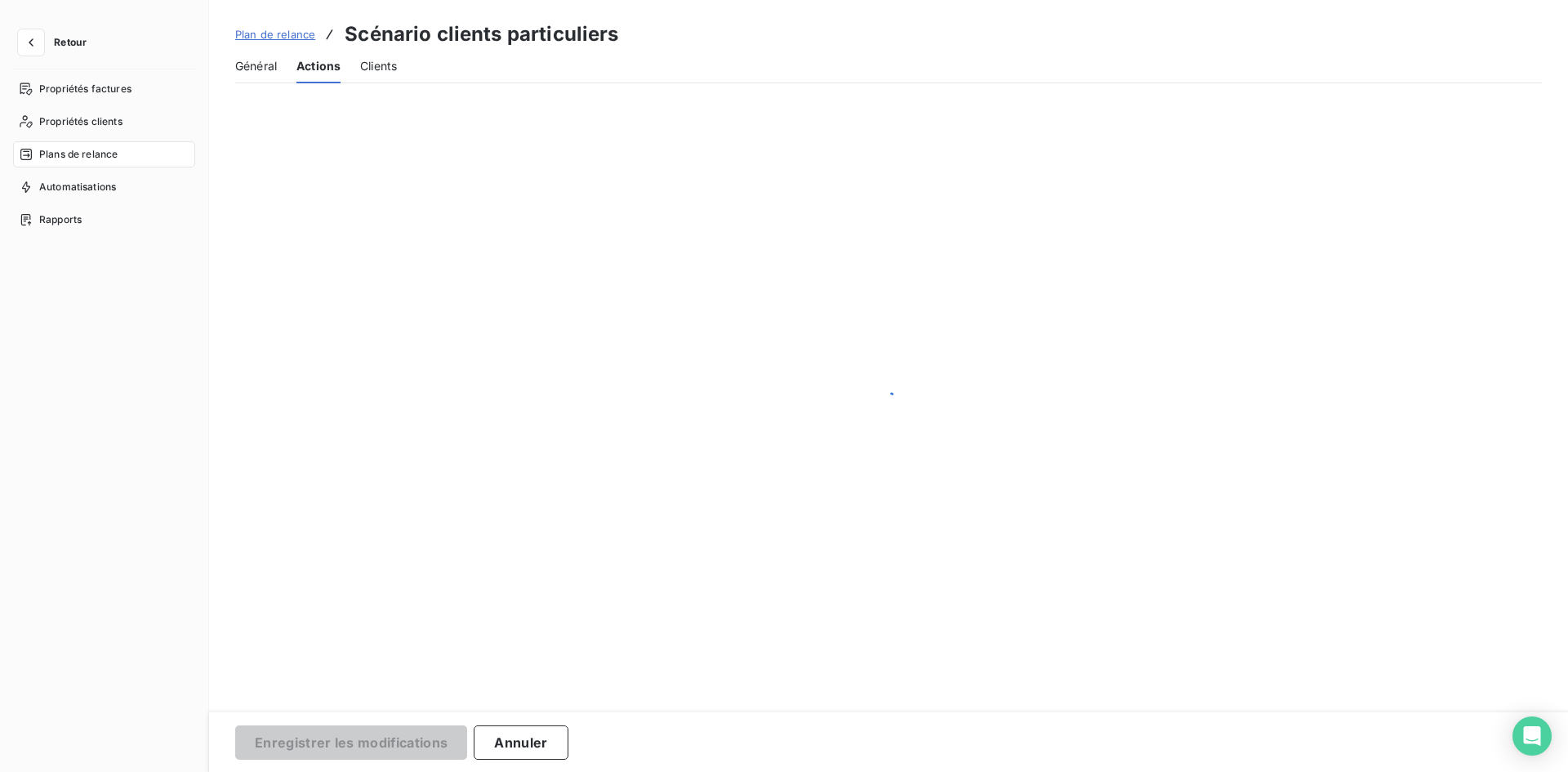
scroll to position [0, 0]
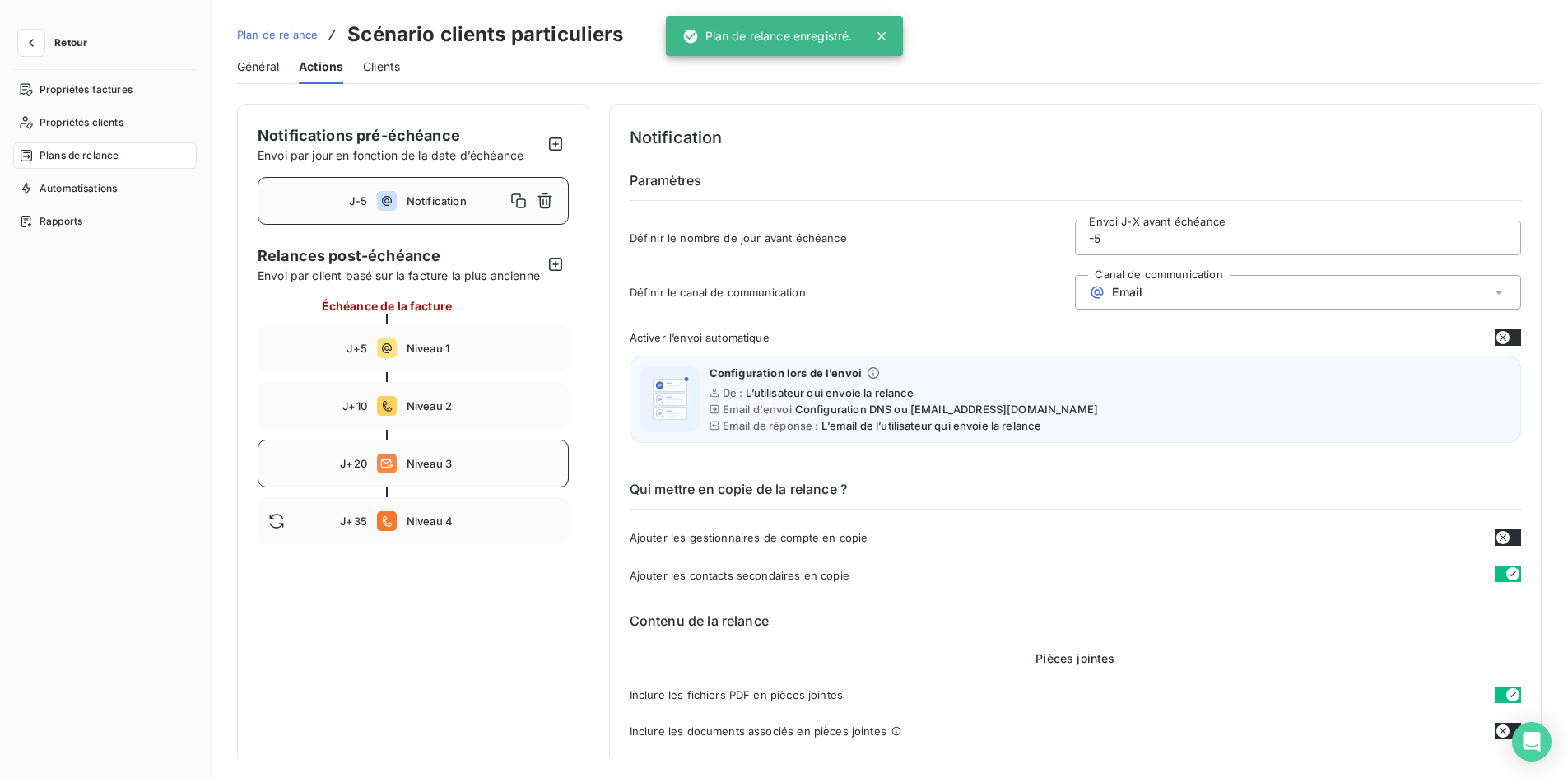
drag, startPoint x: 396, startPoint y: 477, endPoint x: 404, endPoint y: 445, distance: 33.0
click at [397, 471] on div "J+20 Niveau 3" at bounding box center [413, 464] width 311 height 48
type input "20"
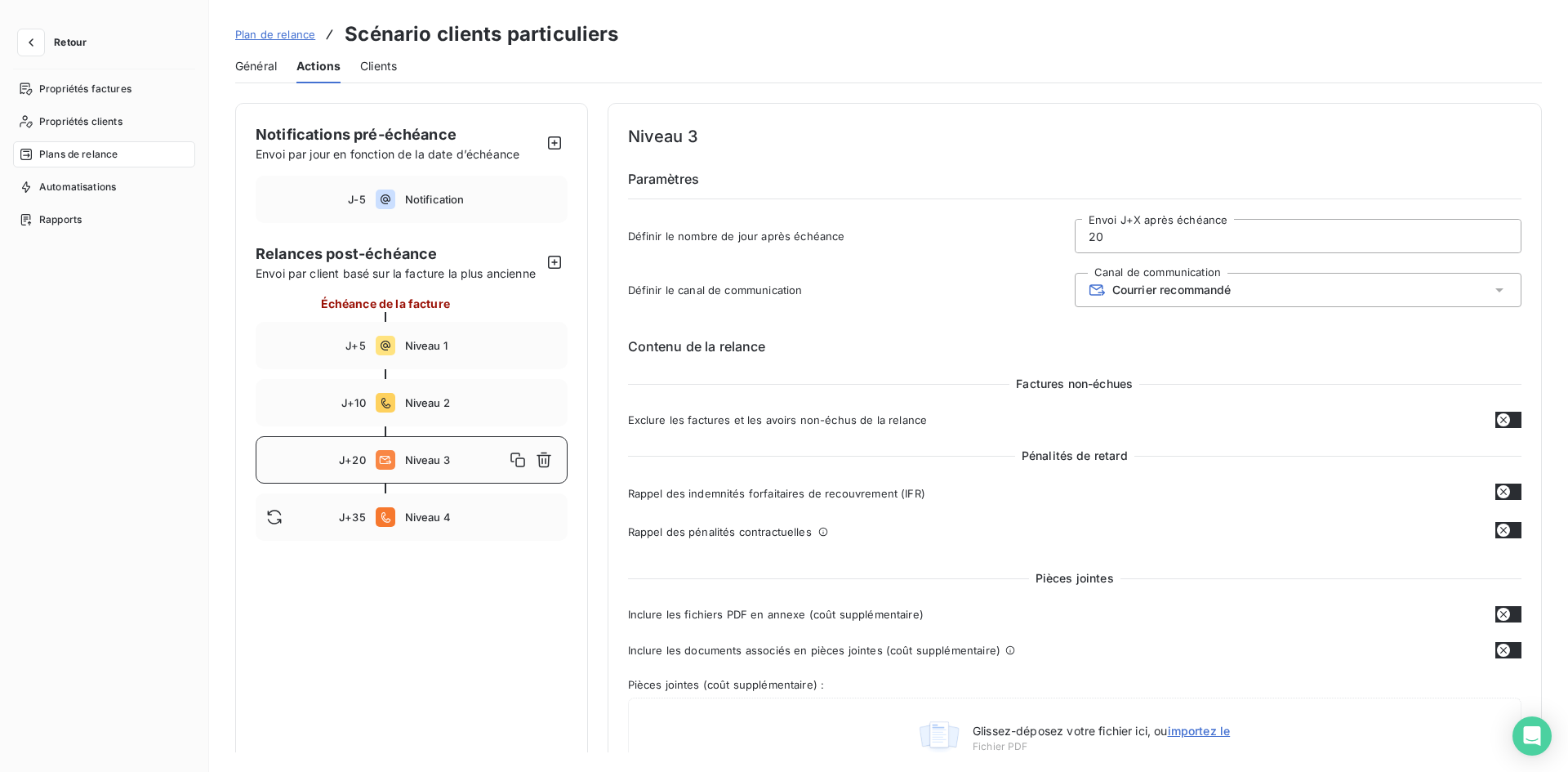
click at [358, 73] on div "Général Actions Clients" at bounding box center [888, 66] width 1307 height 34
click at [375, 69] on span "Clients" at bounding box center [378, 66] width 37 height 16
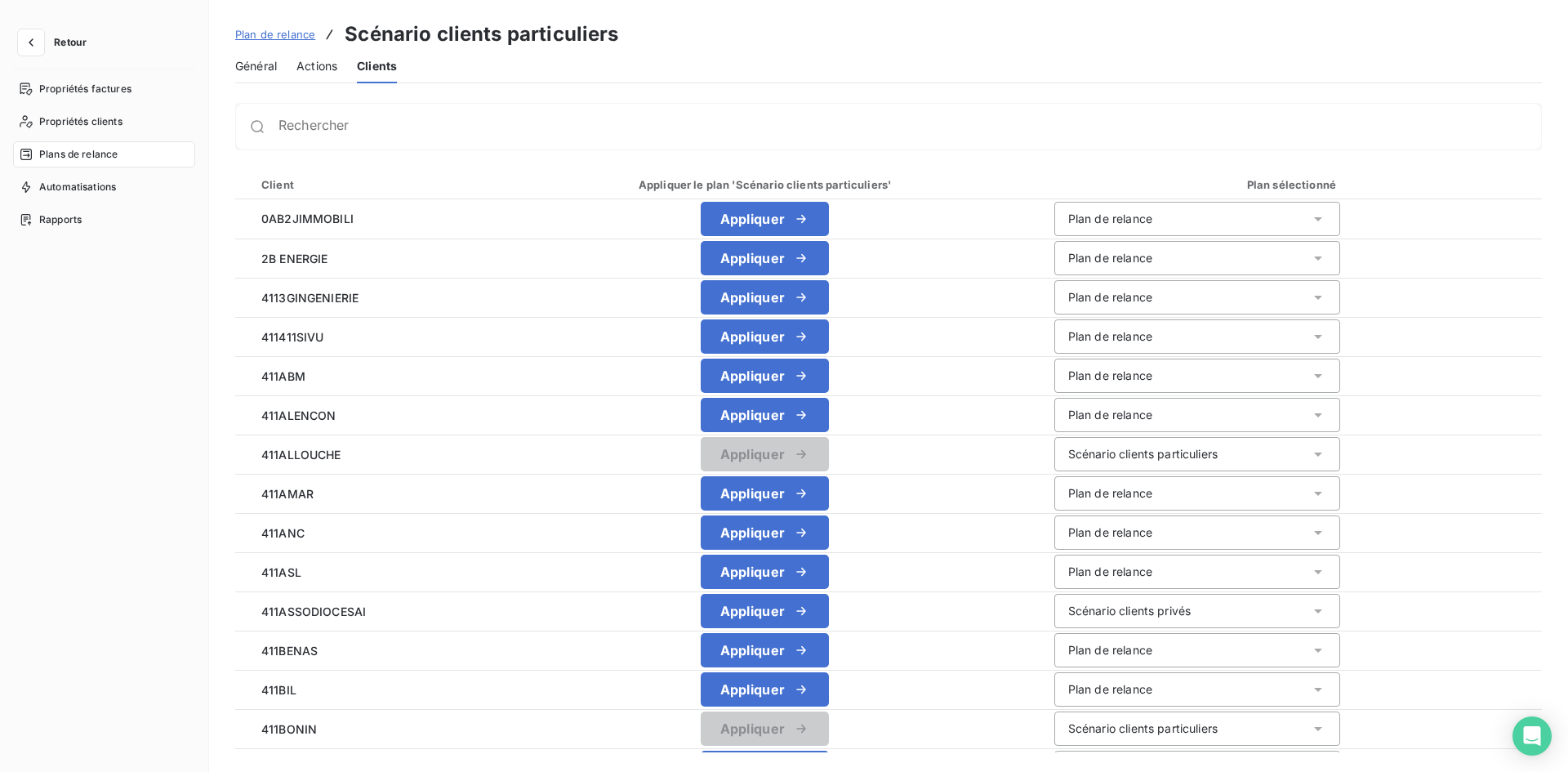
click at [273, 68] on span "Général" at bounding box center [256, 66] width 42 height 16
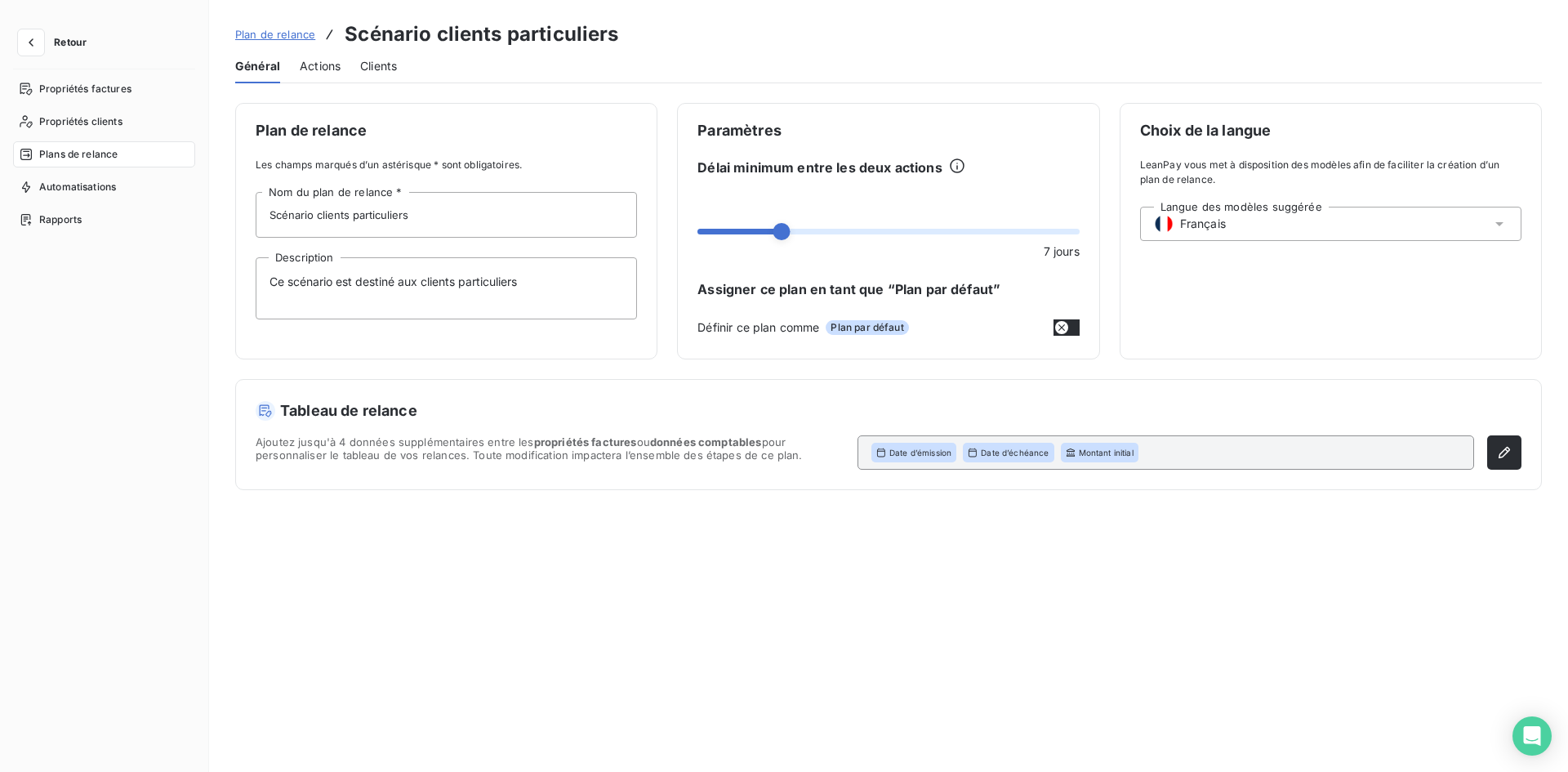
click at [82, 37] on span "Retour" at bounding box center [70, 42] width 33 height 10
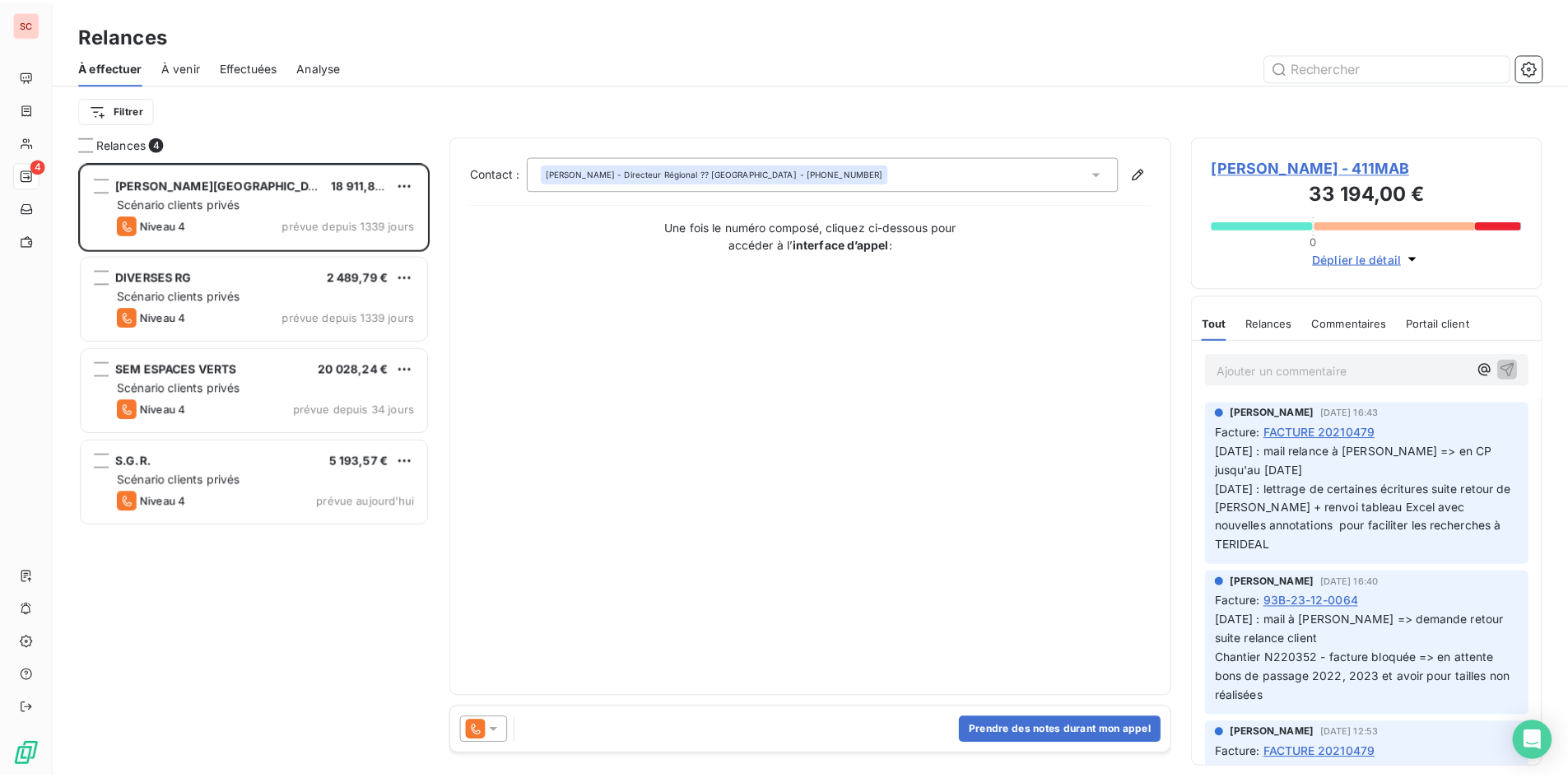
scroll to position [604, 342]
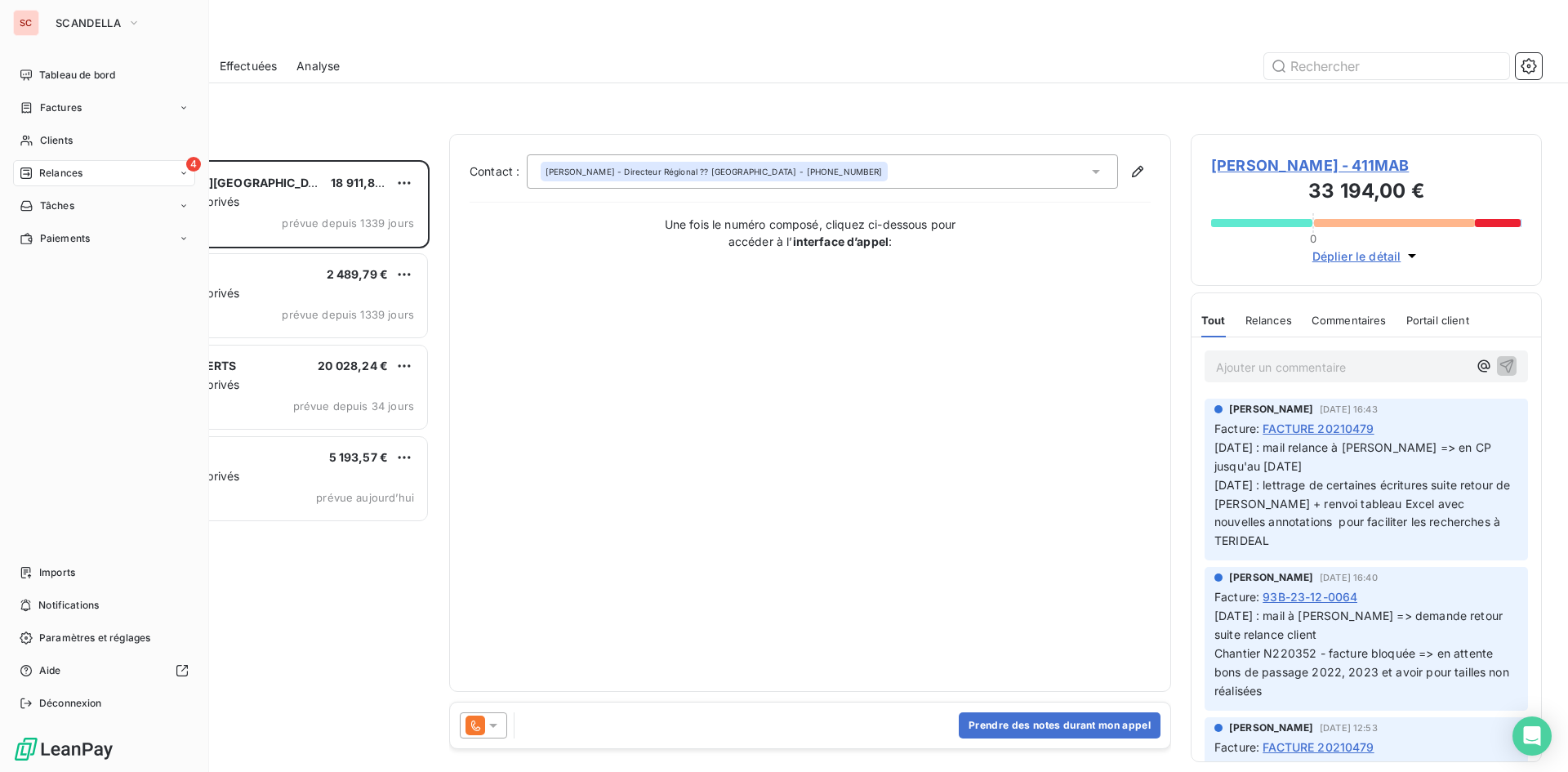
click at [57, 171] on span "Relances" at bounding box center [61, 173] width 44 height 15
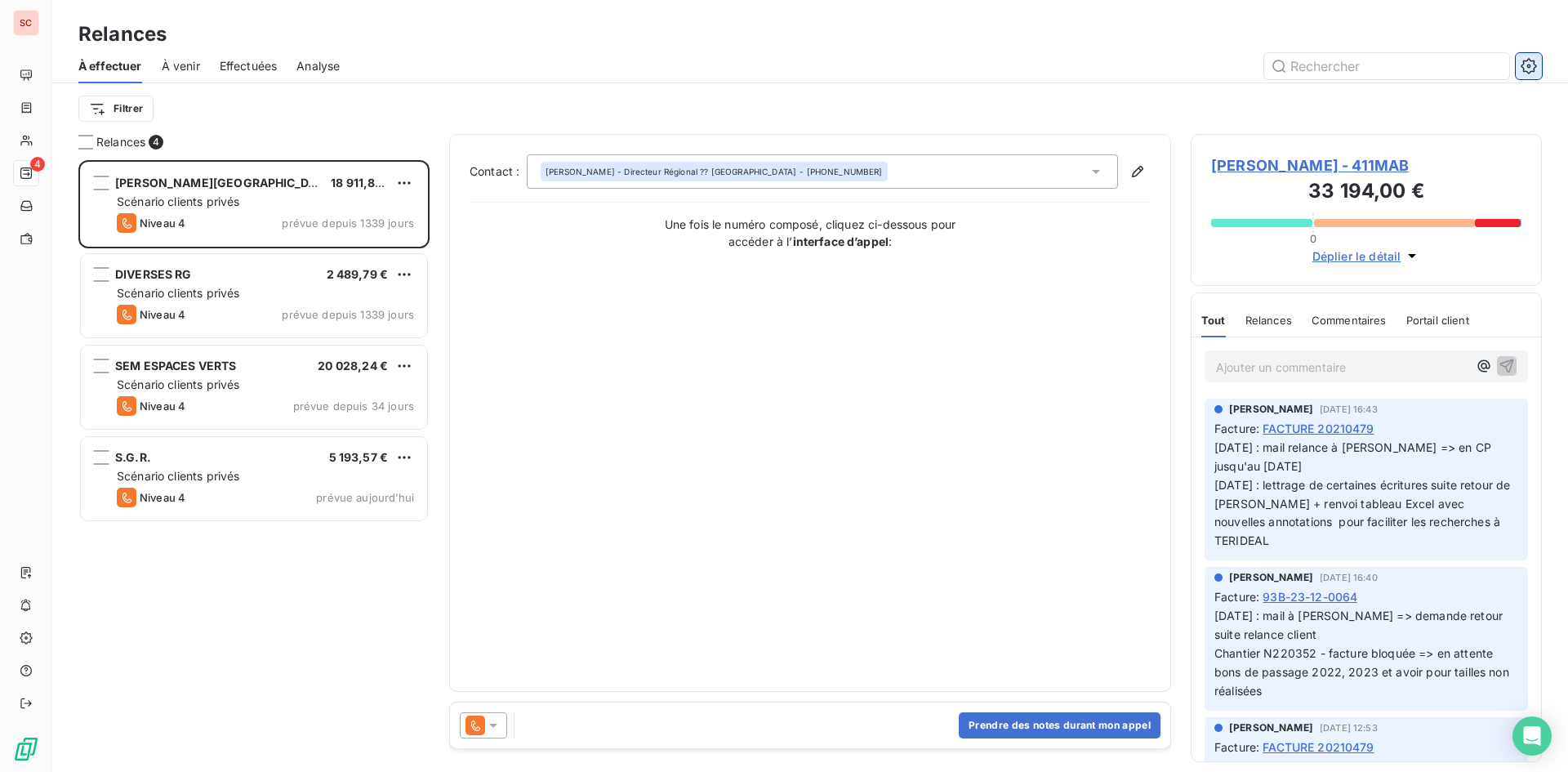
click at [1524, 65] on icon "button" at bounding box center [1529, 66] width 16 height 16
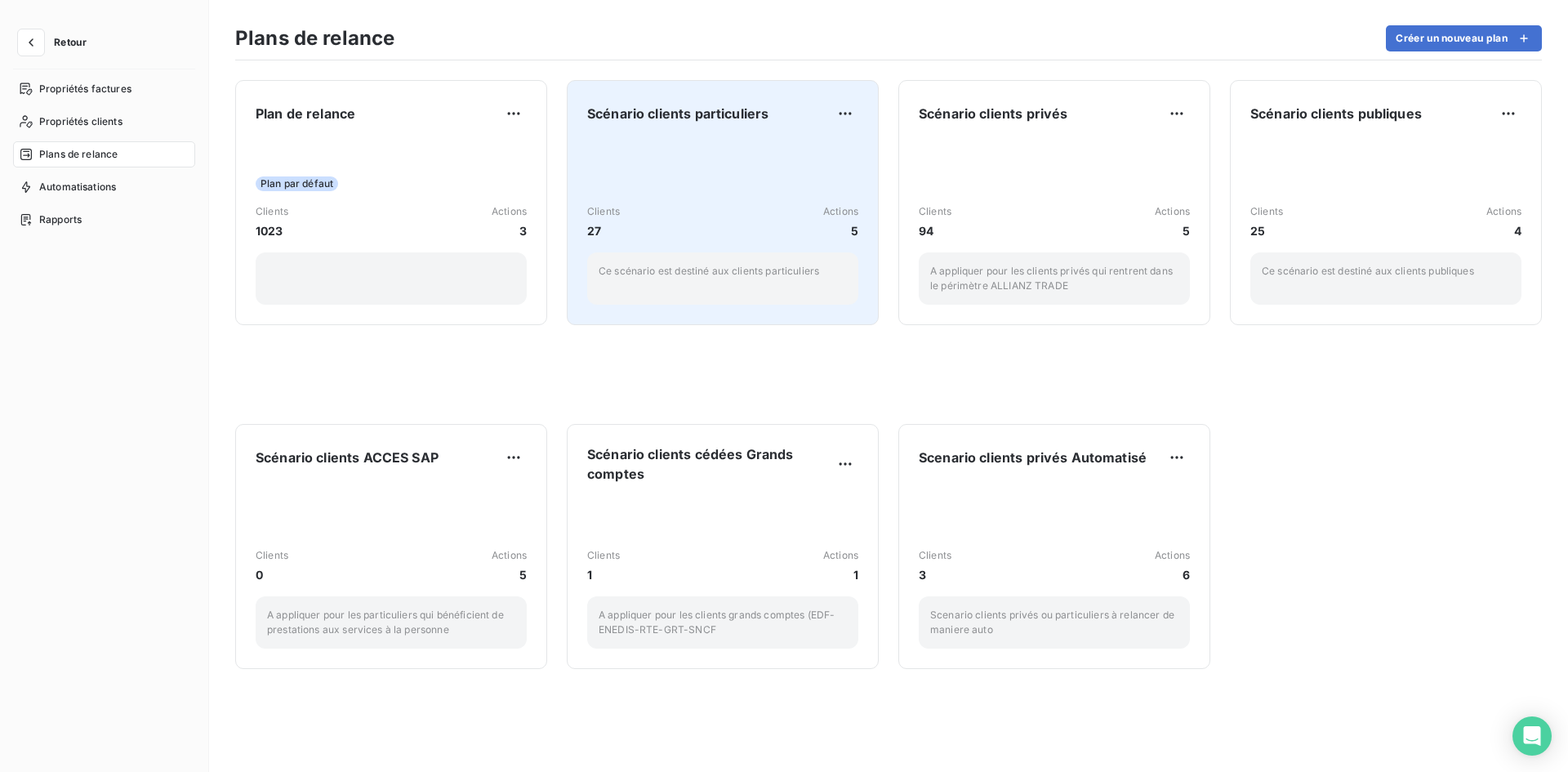
click at [677, 133] on div "Scénario clients particuliers Clients 27 Actions [DATE] scénario est destiné au…" at bounding box center [723, 202] width 271 height 204
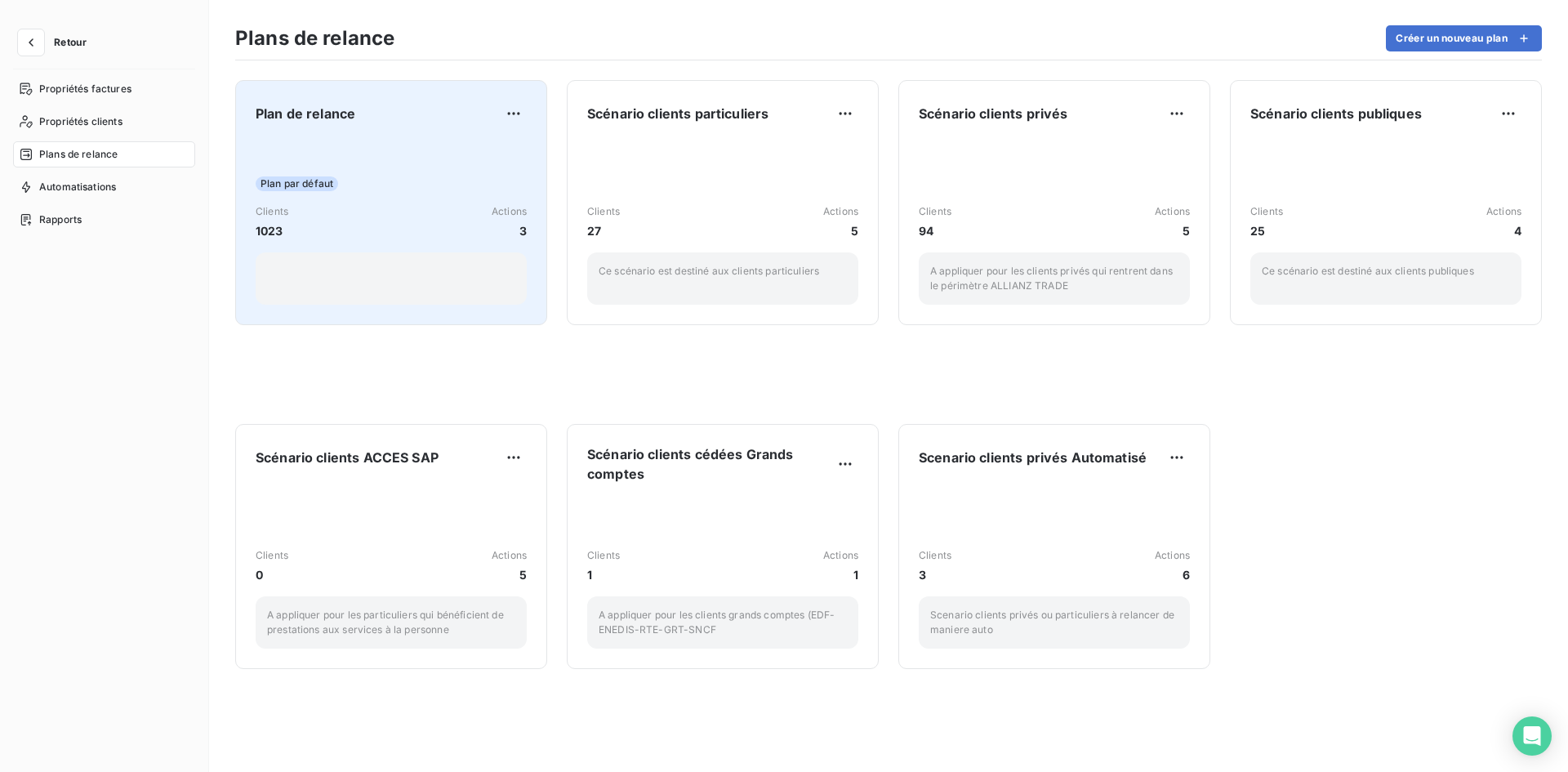
click at [402, 165] on div "Plan par défaut Clients 1023 Actions 3" at bounding box center [391, 222] width 271 height 165
click at [404, 138] on div "Plan de relance Plan par défaut Clients 1023 Actions 3" at bounding box center [391, 202] width 271 height 204
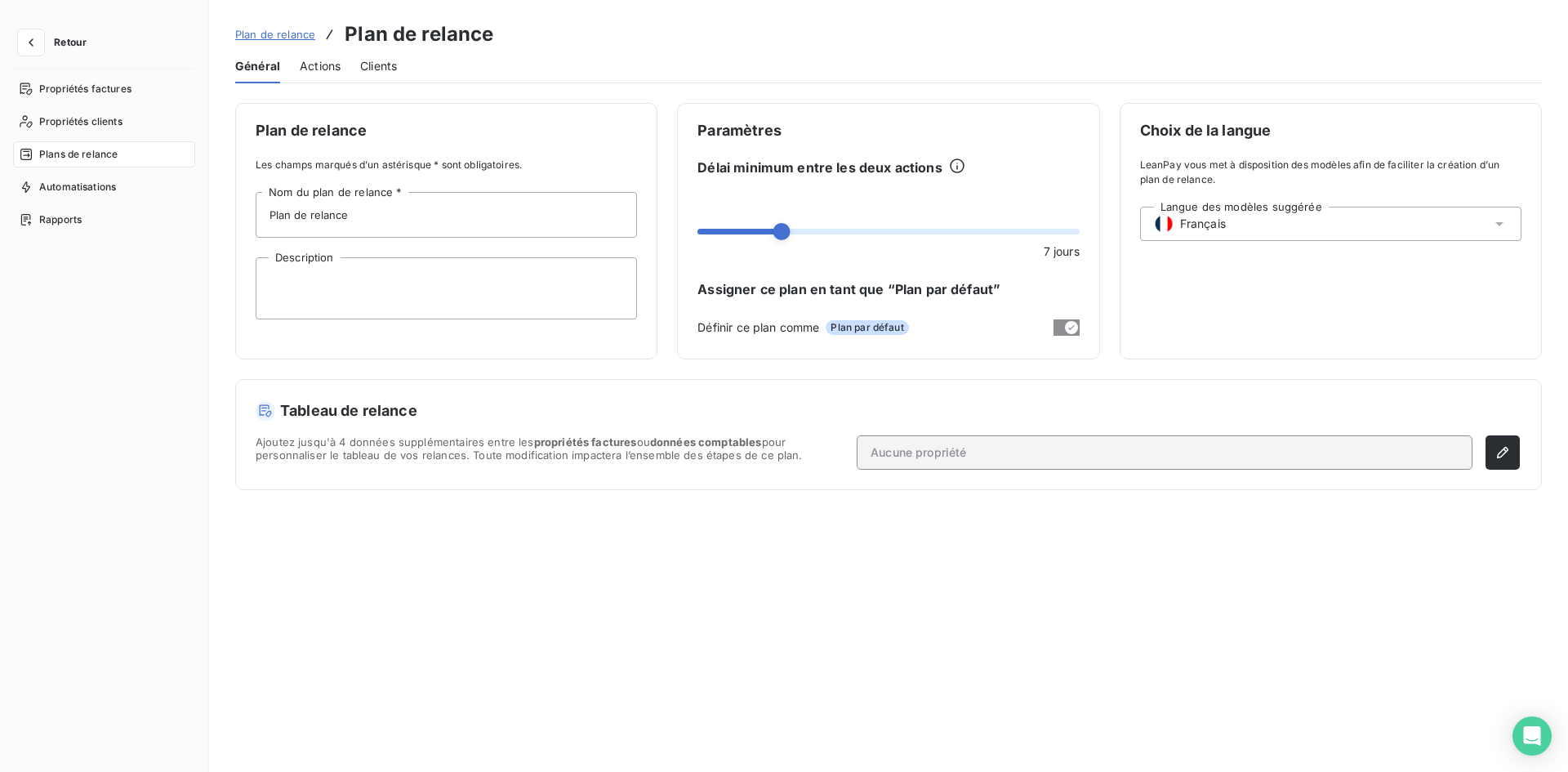
click at [313, 64] on span "Actions" at bounding box center [320, 66] width 41 height 16
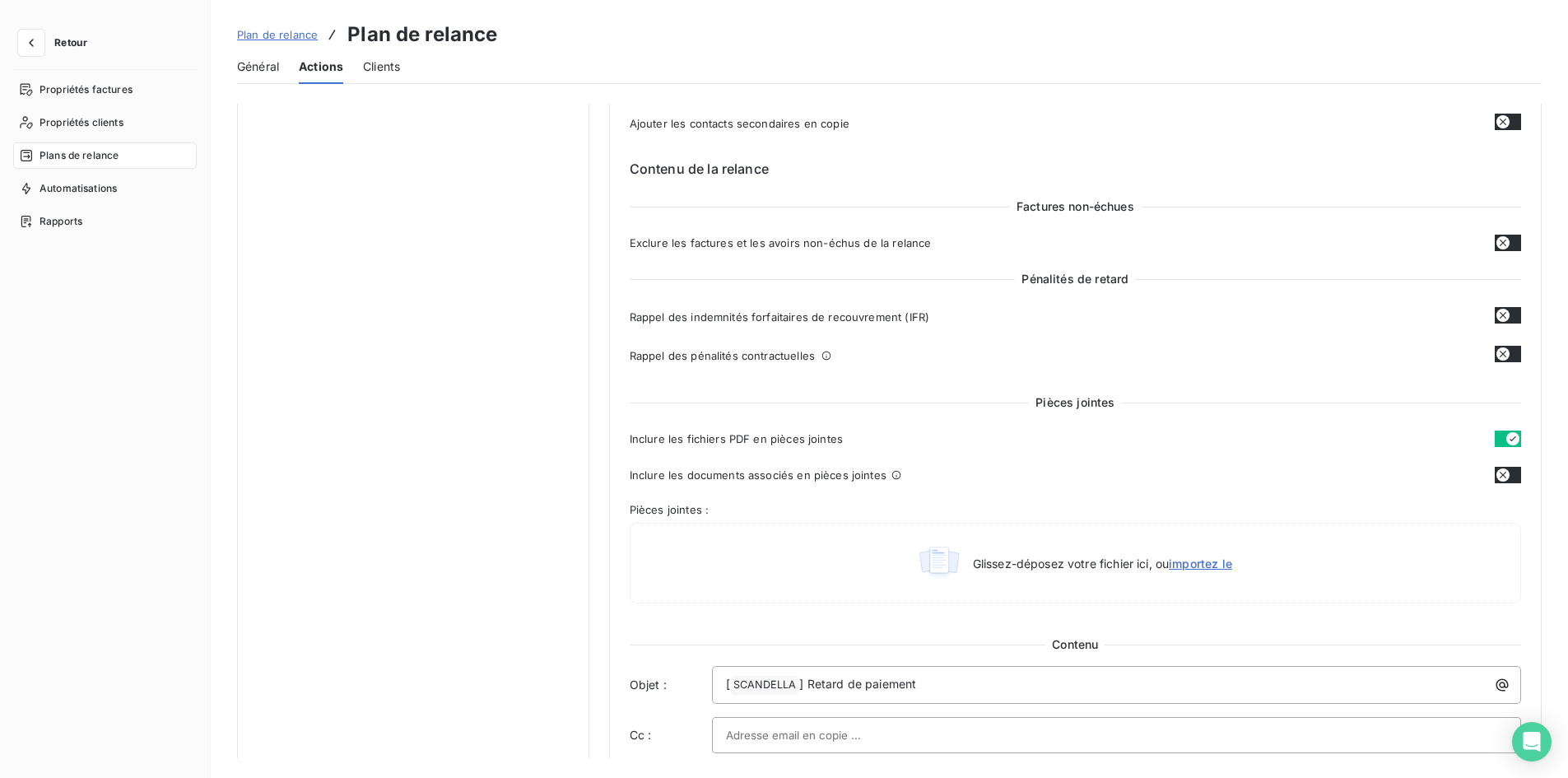
scroll to position [411, 0]
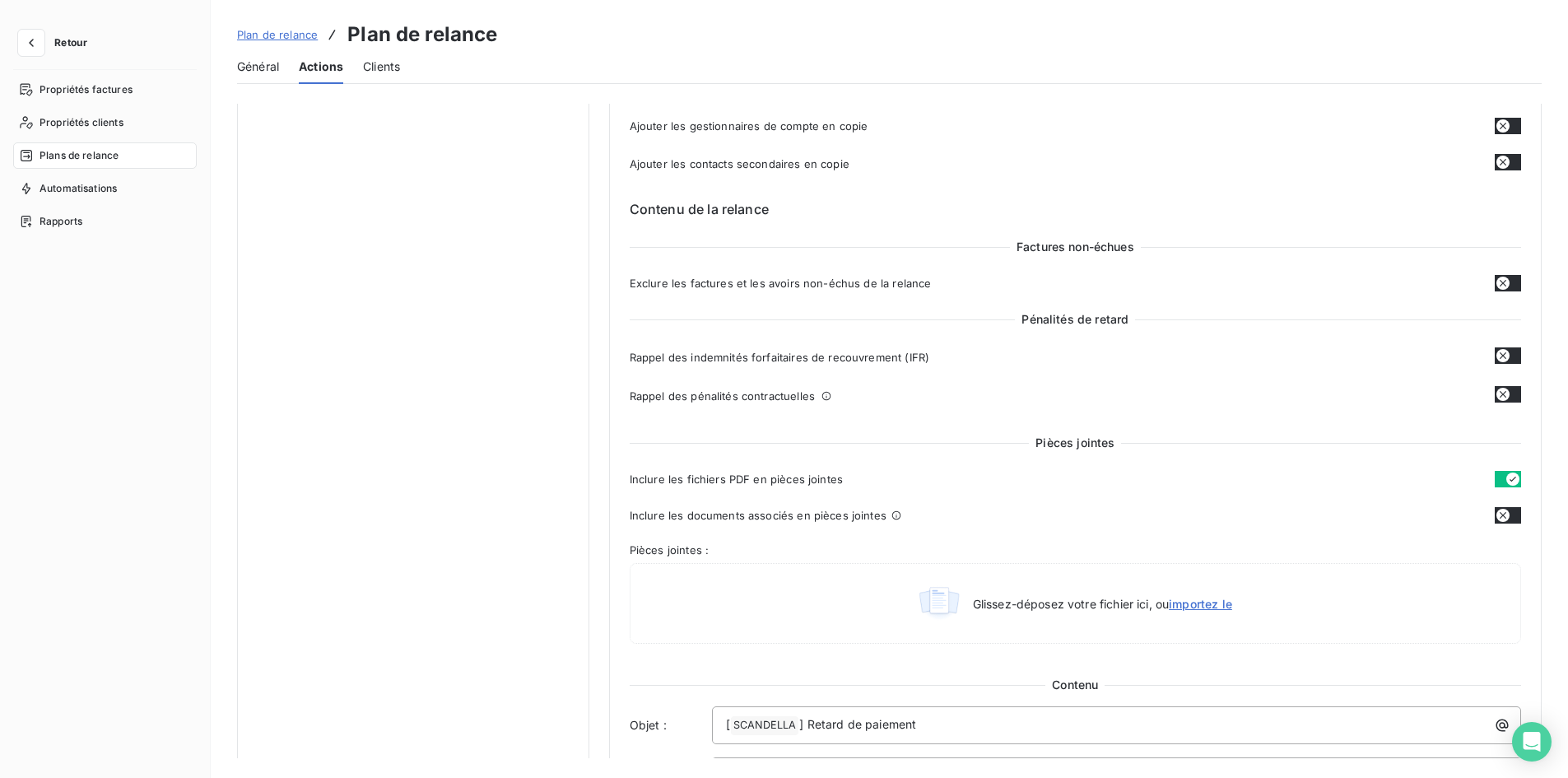
click at [1499, 282] on icon "button" at bounding box center [1502, 282] width 6 height 6
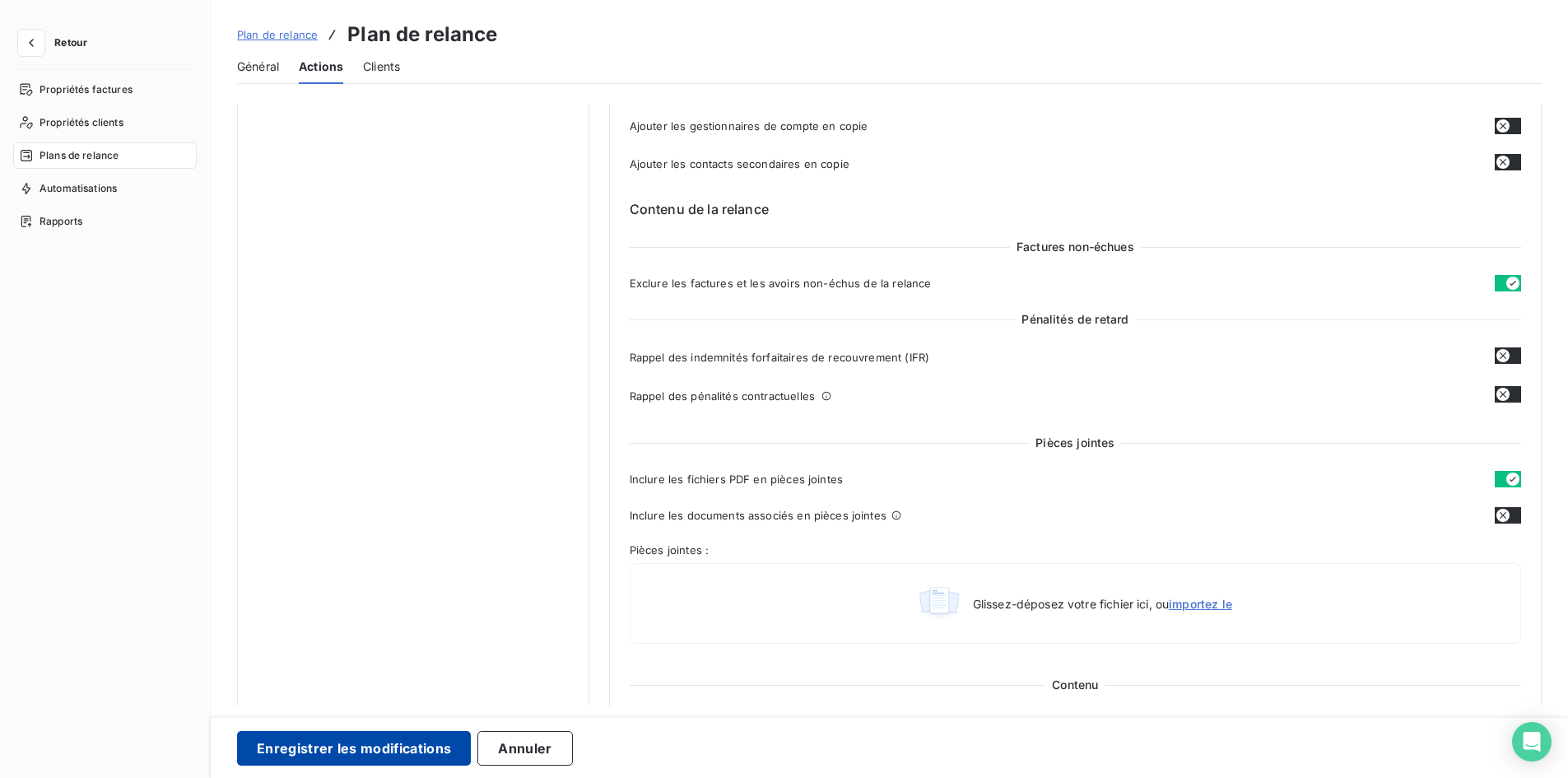
click at [408, 746] on button "Enregistrer les modifications" at bounding box center [354, 749] width 234 height 35
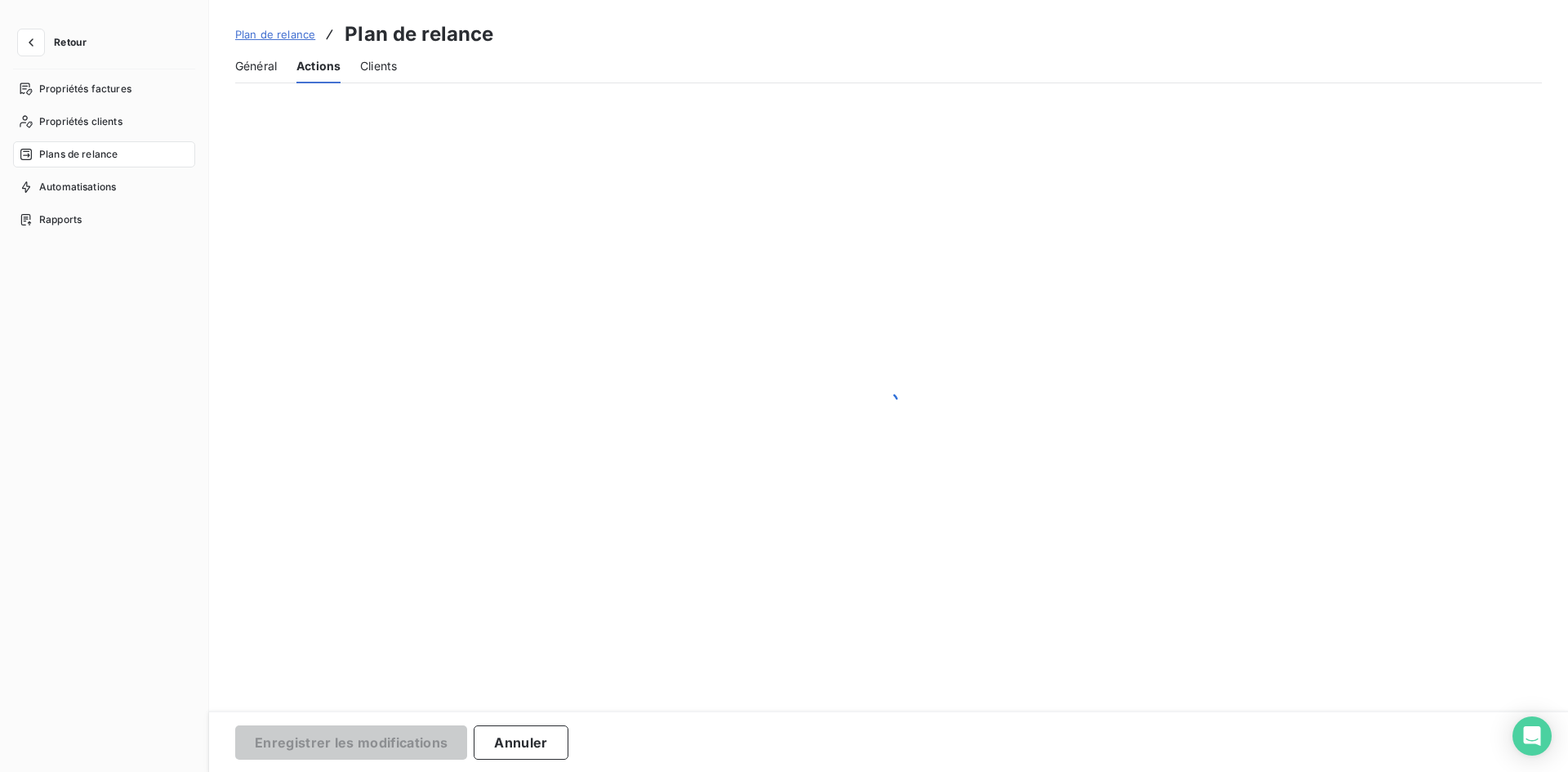
scroll to position [0, 0]
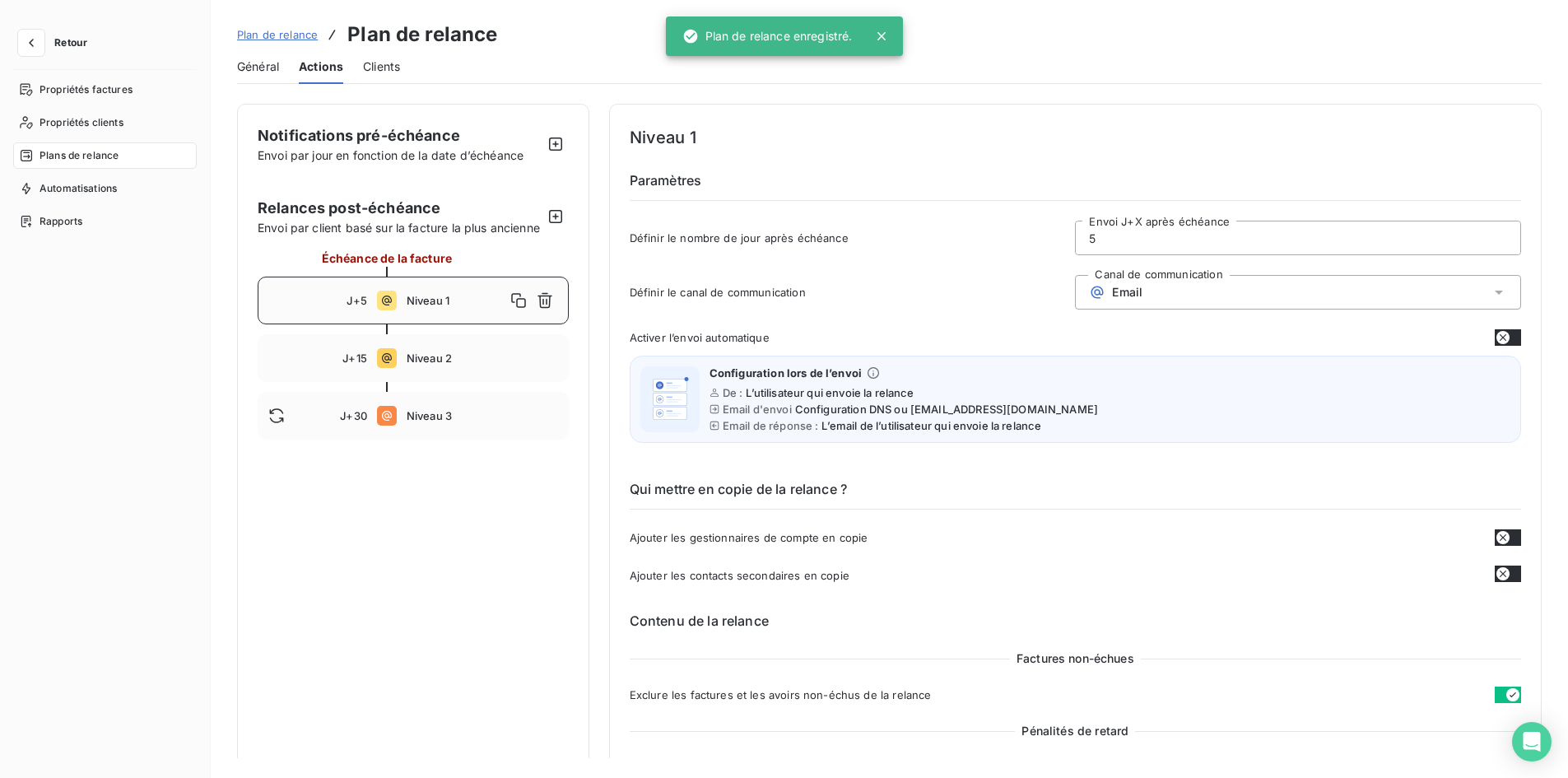
click at [887, 33] on icon at bounding box center [882, 37] width 16 height 16
click at [257, 73] on span "Général" at bounding box center [258, 67] width 42 height 16
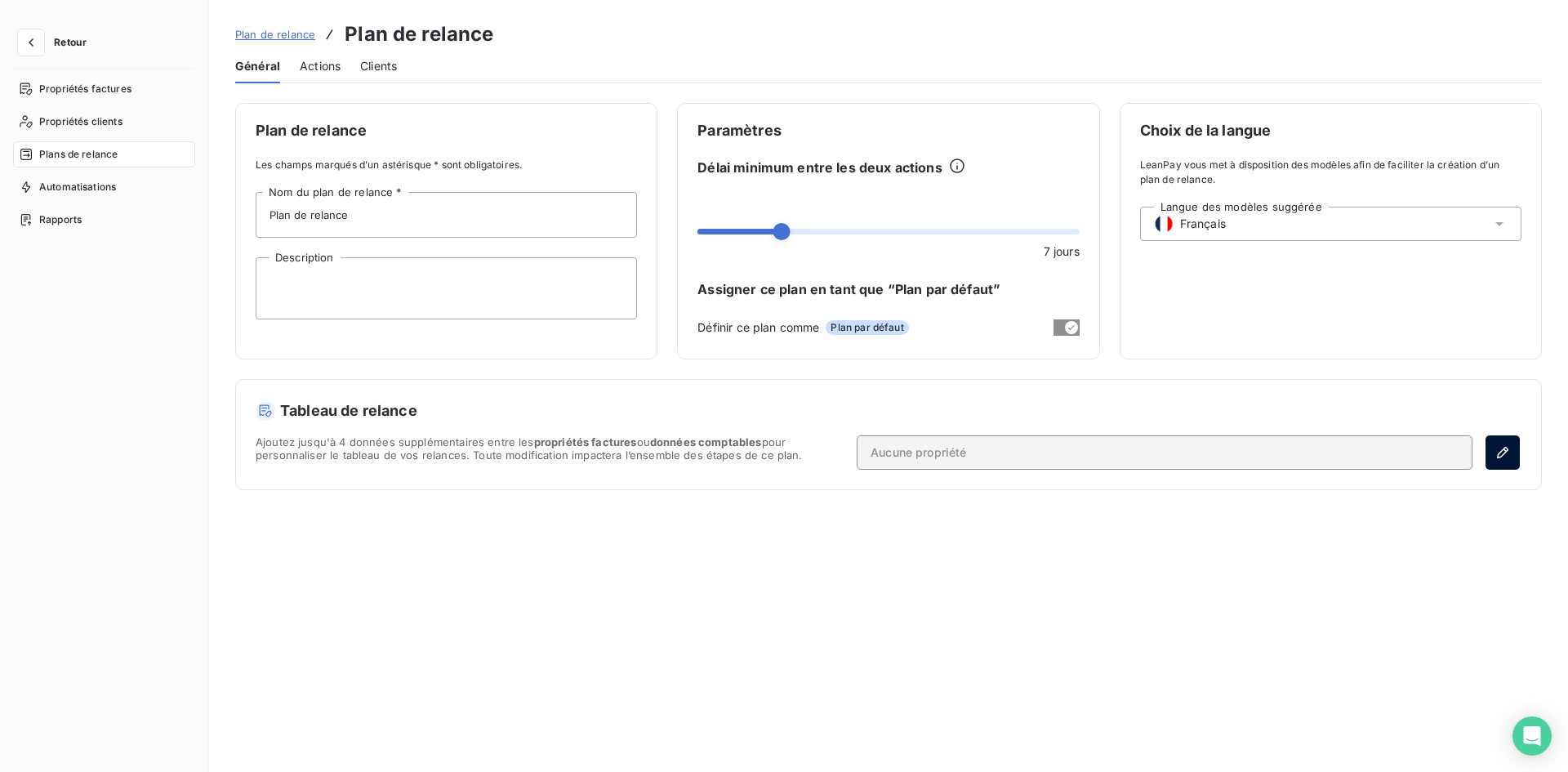
click at [1506, 457] on icon "button" at bounding box center [1503, 453] width 16 height 16
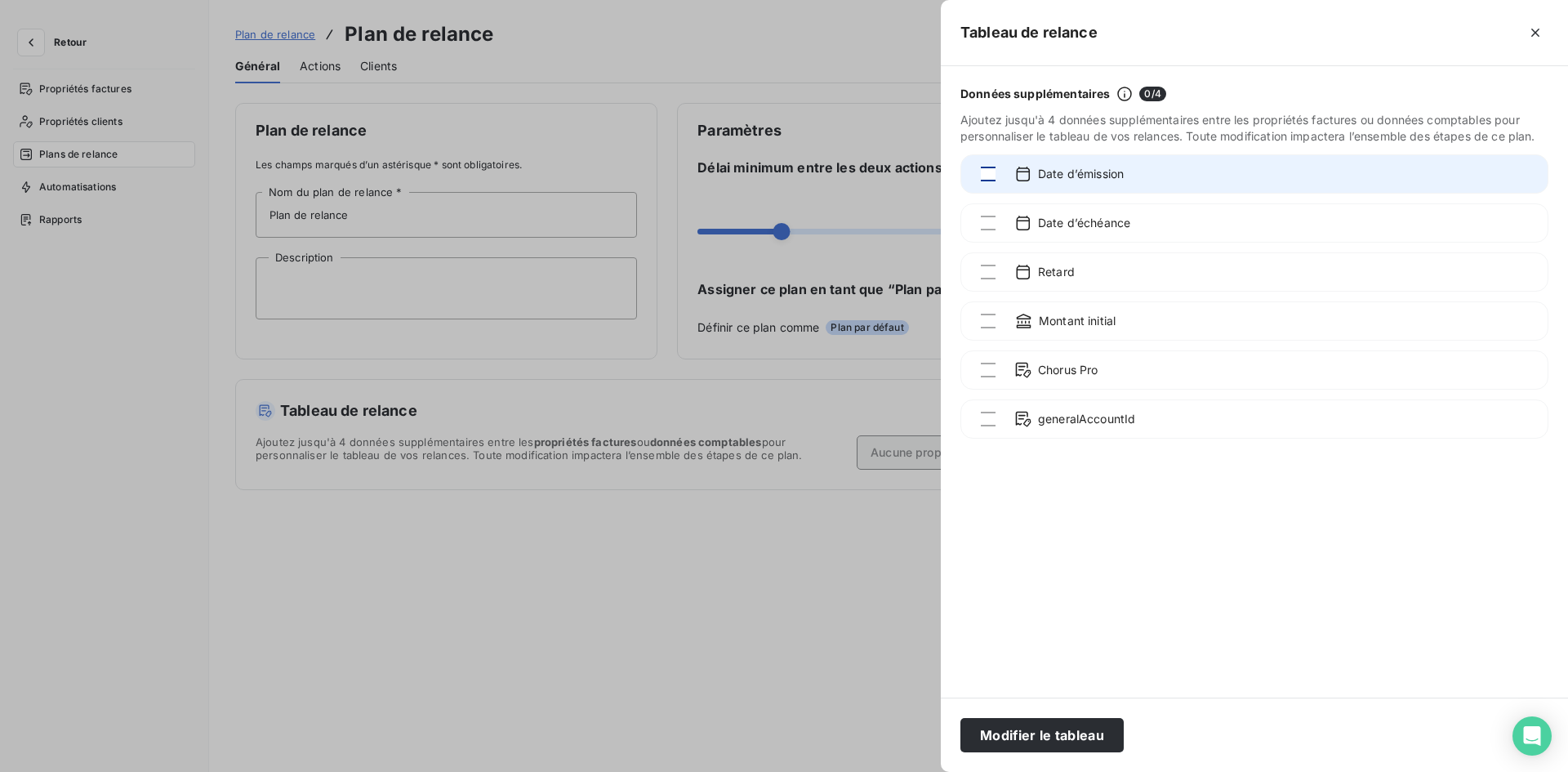
click at [985, 172] on div at bounding box center [989, 174] width 15 height 15
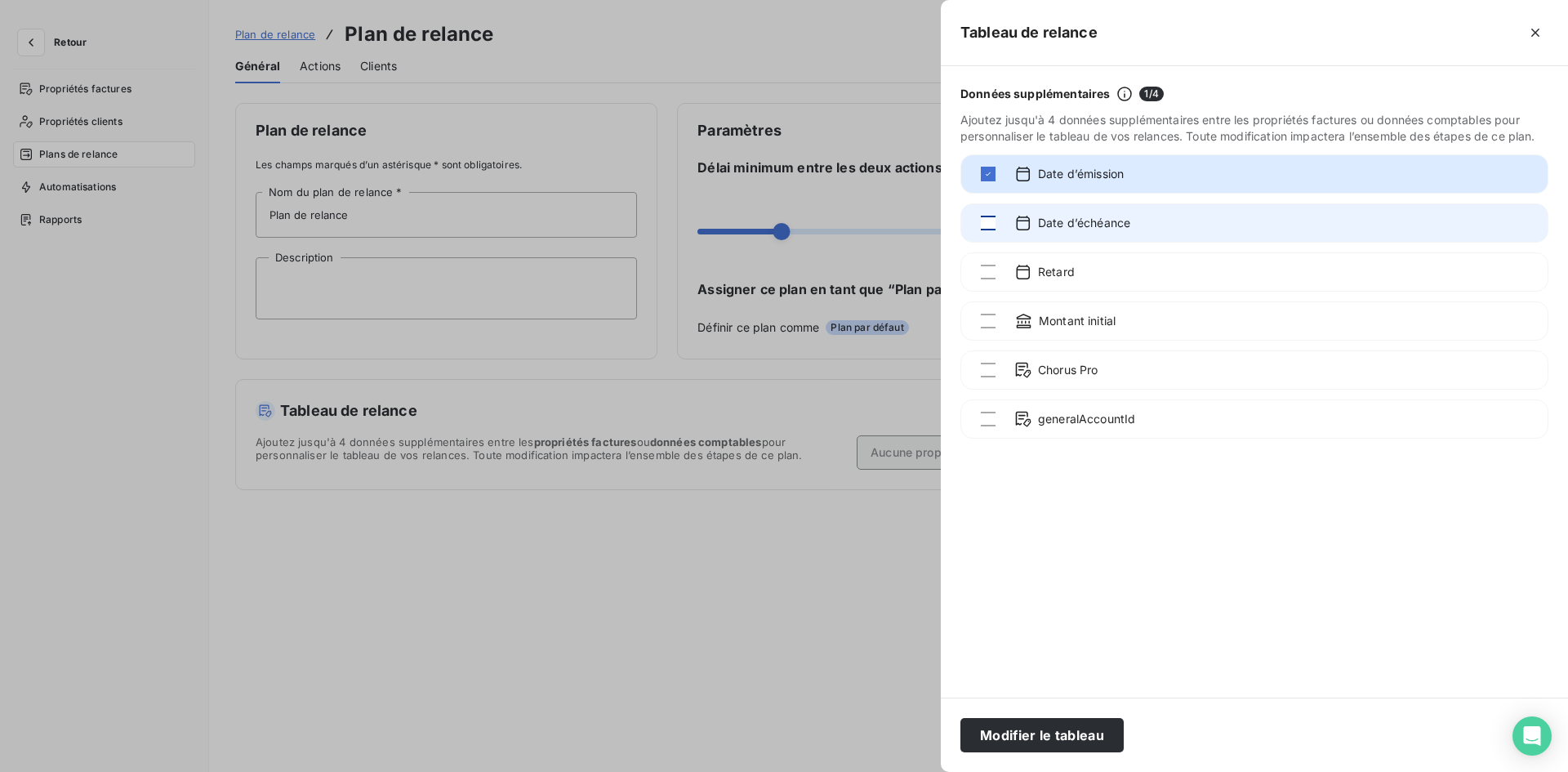
click at [990, 223] on div at bounding box center [989, 223] width 15 height 15
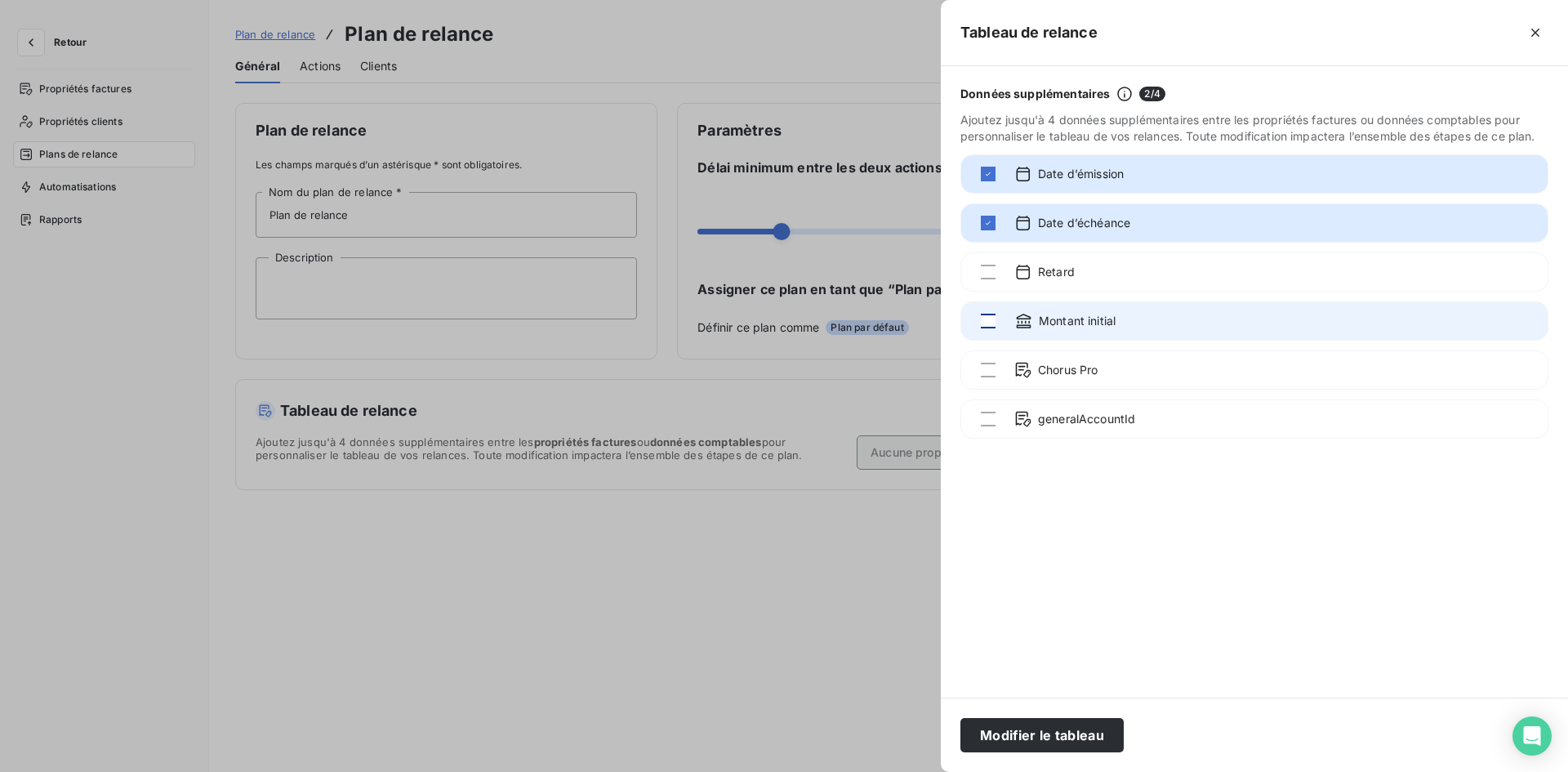
click at [983, 327] on div at bounding box center [989, 321] width 15 height 15
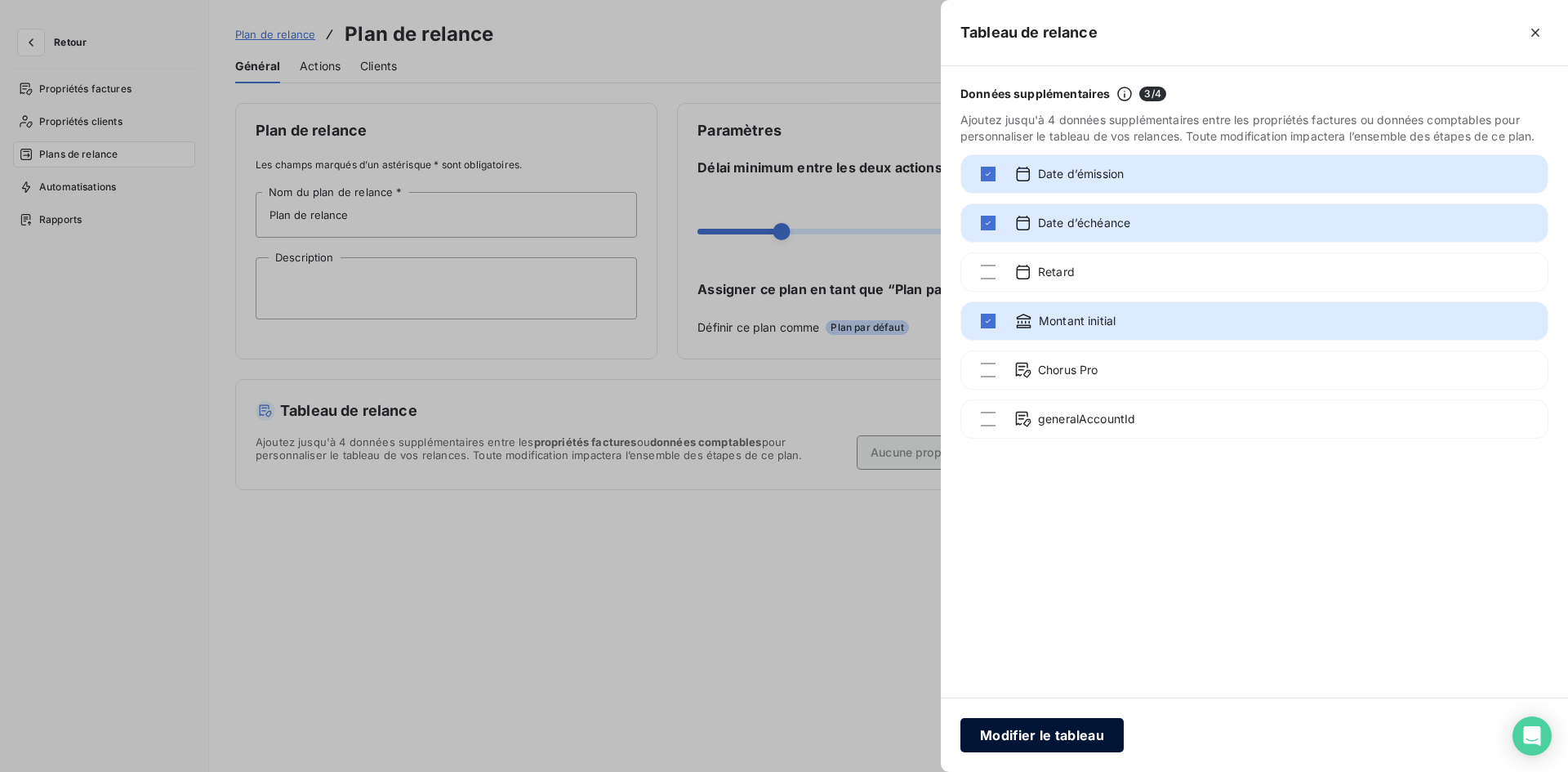
click at [1022, 737] on button "Modifier le tableau" at bounding box center [1042, 736] width 163 height 34
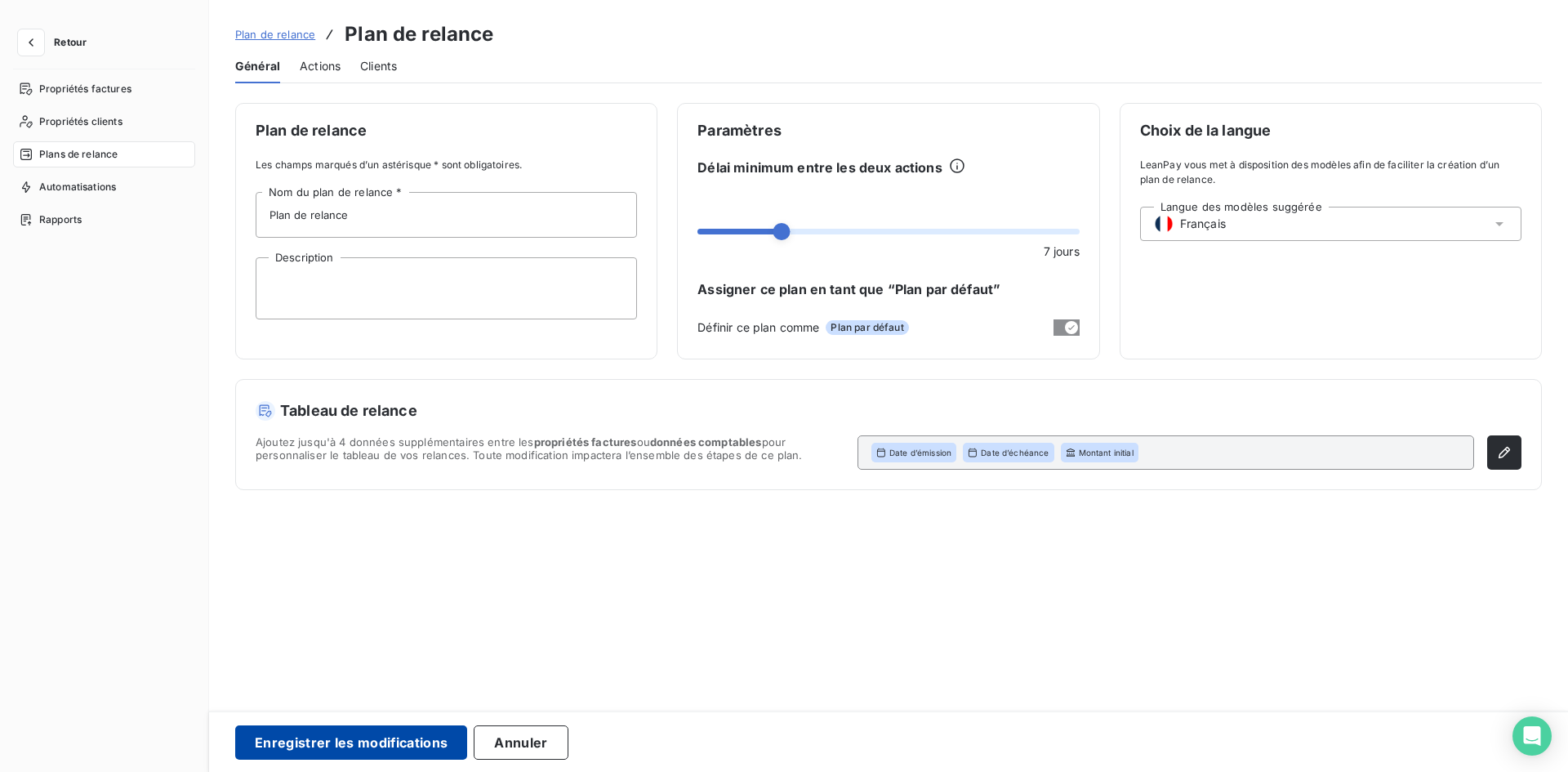
click at [393, 734] on button "Enregistrer les modifications" at bounding box center [351, 743] width 232 height 34
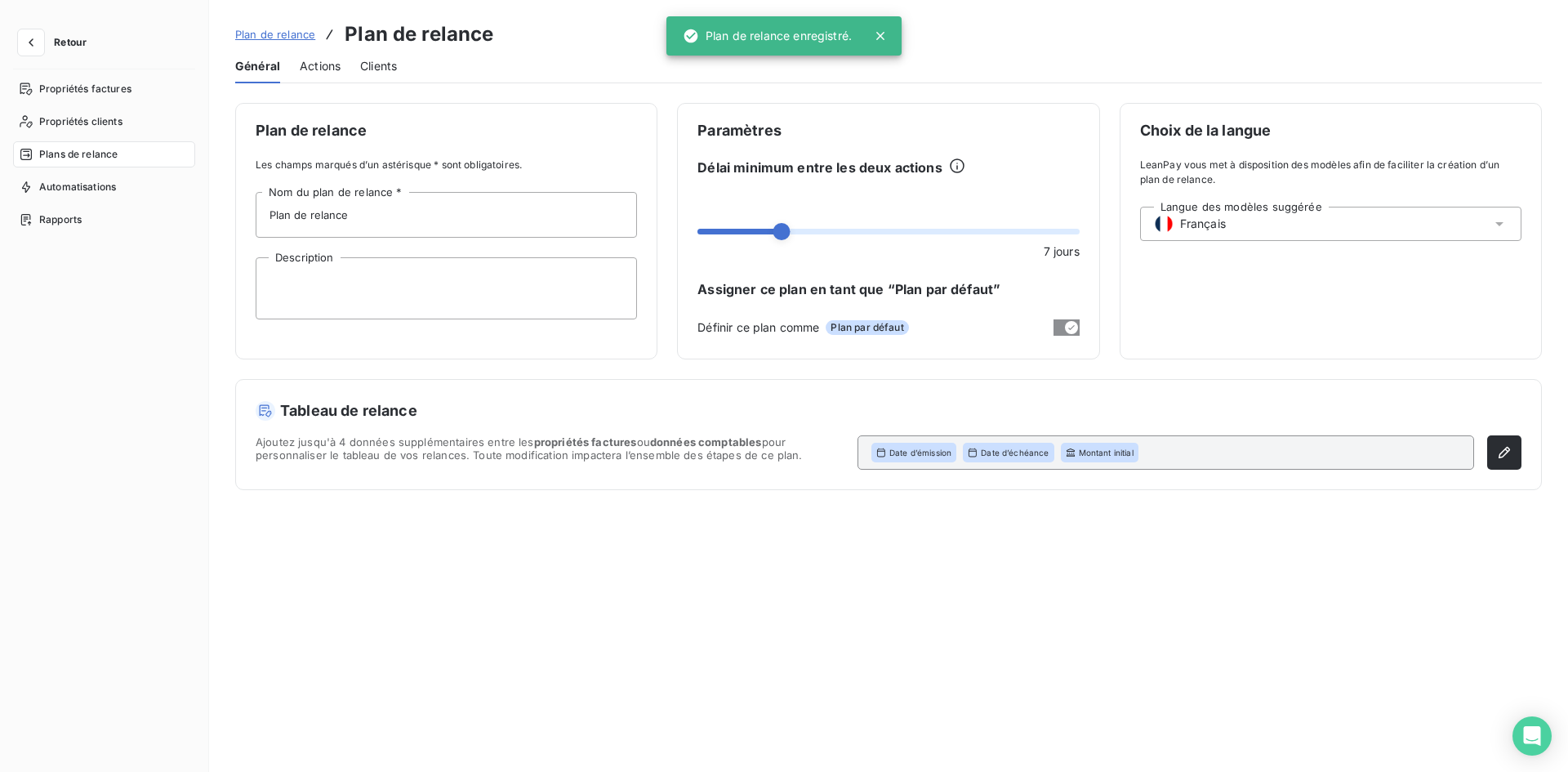
click at [289, 35] on span "Plan de relance" at bounding box center [275, 34] width 80 height 13
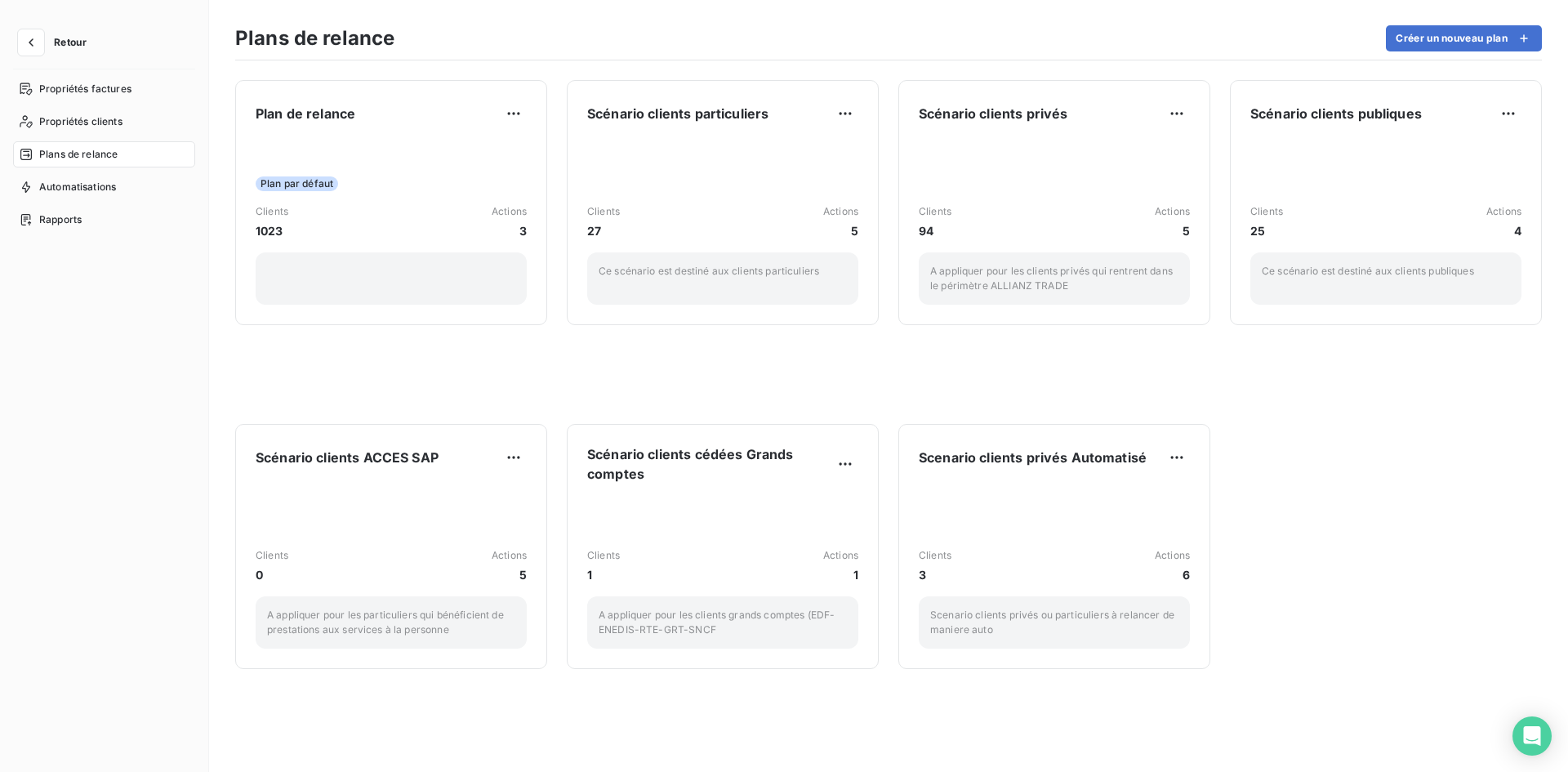
click at [59, 34] on button "Retour" at bounding box center [55, 42] width 86 height 26
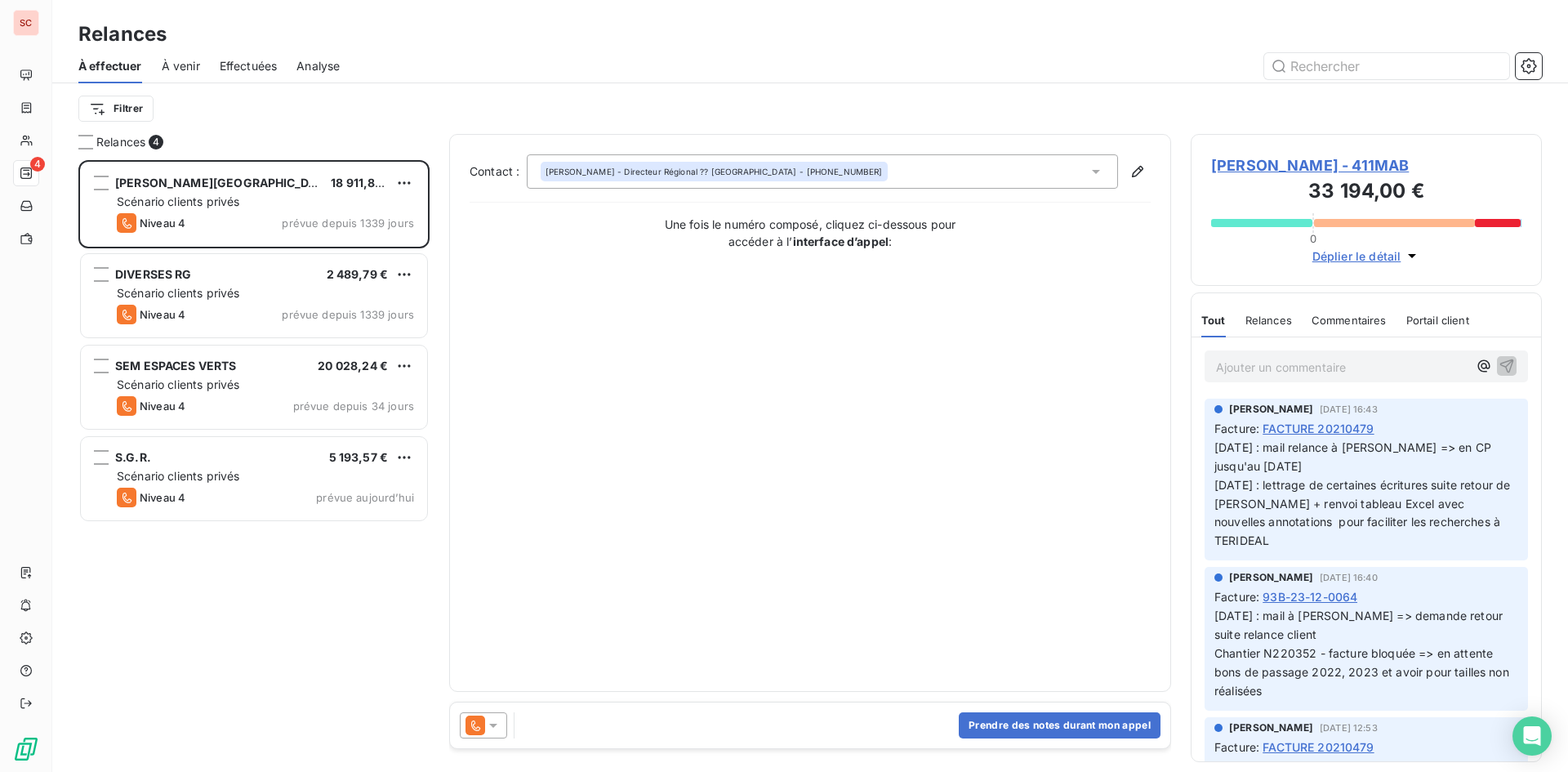
scroll to position [600, 339]
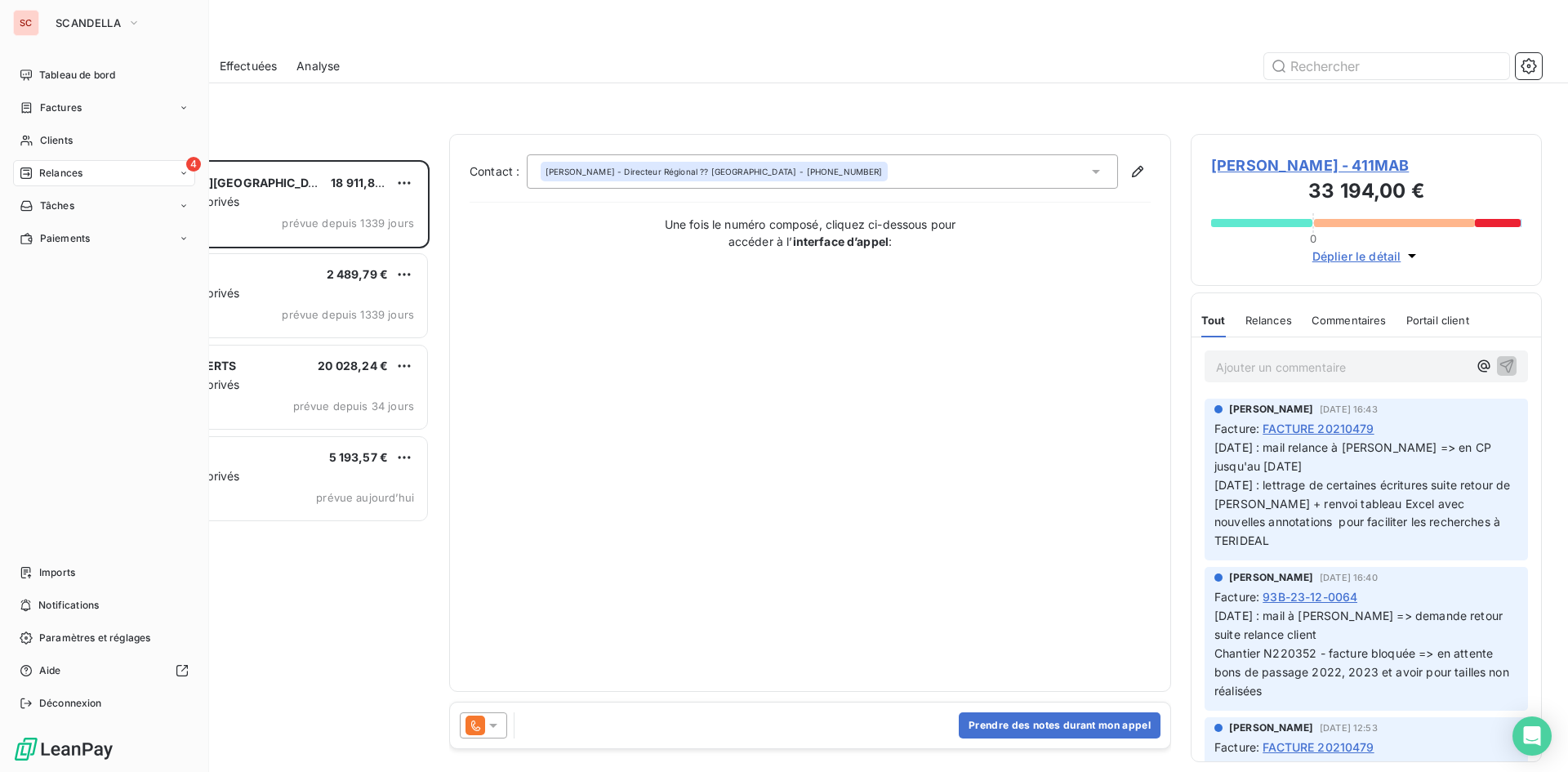
click at [58, 172] on span "Relances" at bounding box center [61, 173] width 44 height 15
click at [69, 269] on span "Effectuées" at bounding box center [64, 271] width 51 height 15
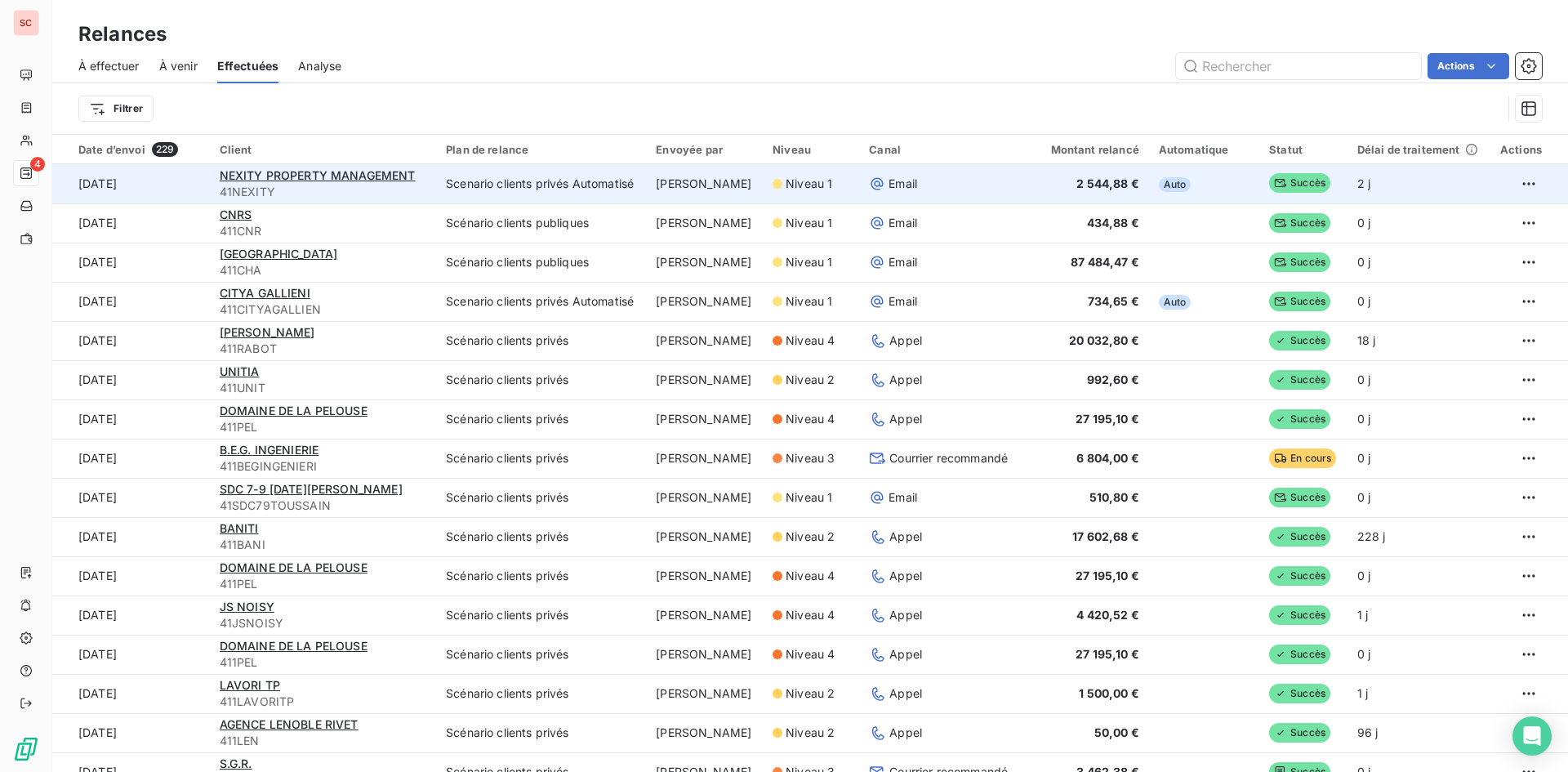
click at [1223, 193] on td "Auto" at bounding box center [1204, 183] width 111 height 39
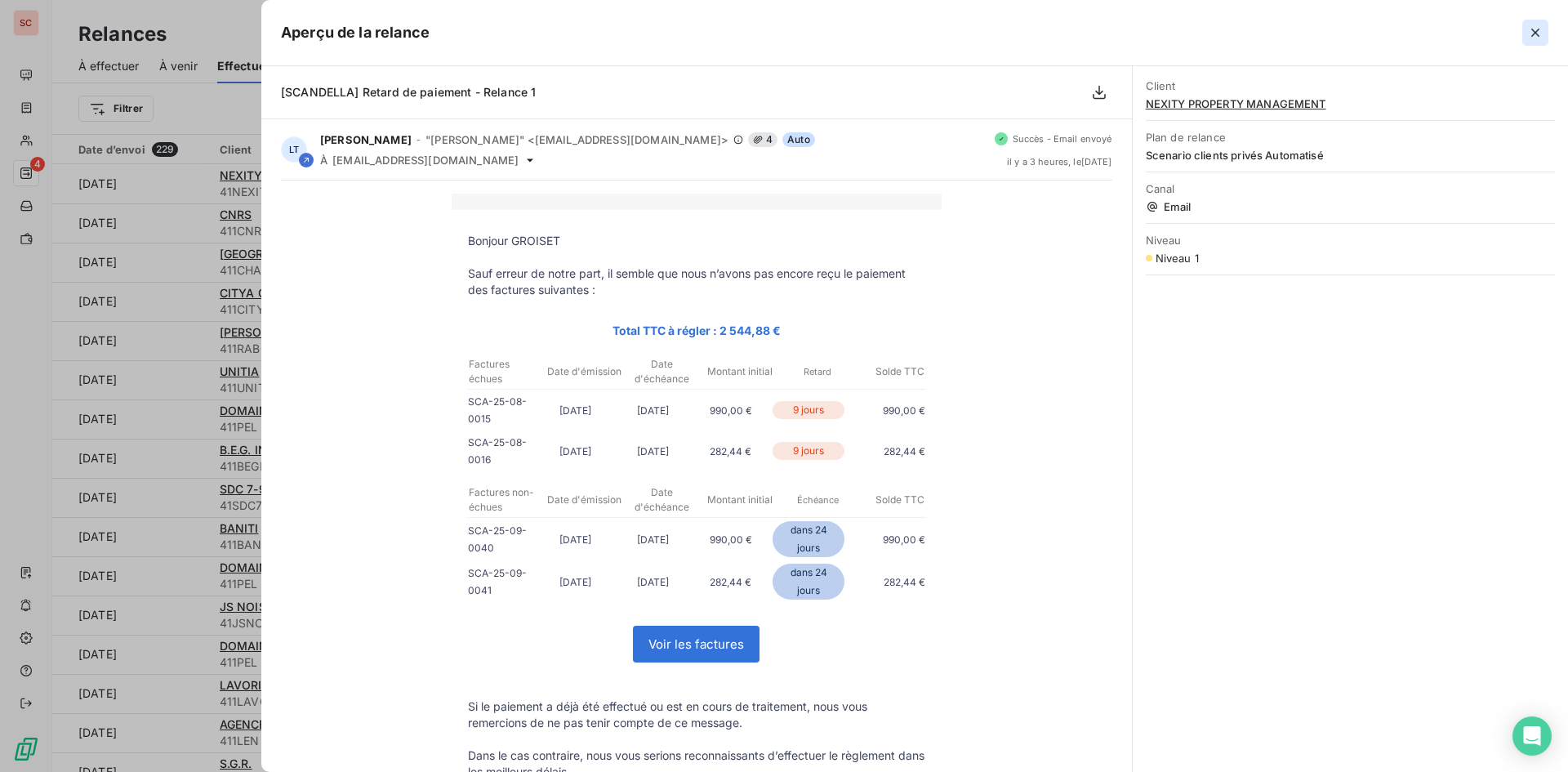
click at [1537, 28] on icon "button" at bounding box center [1535, 33] width 16 height 16
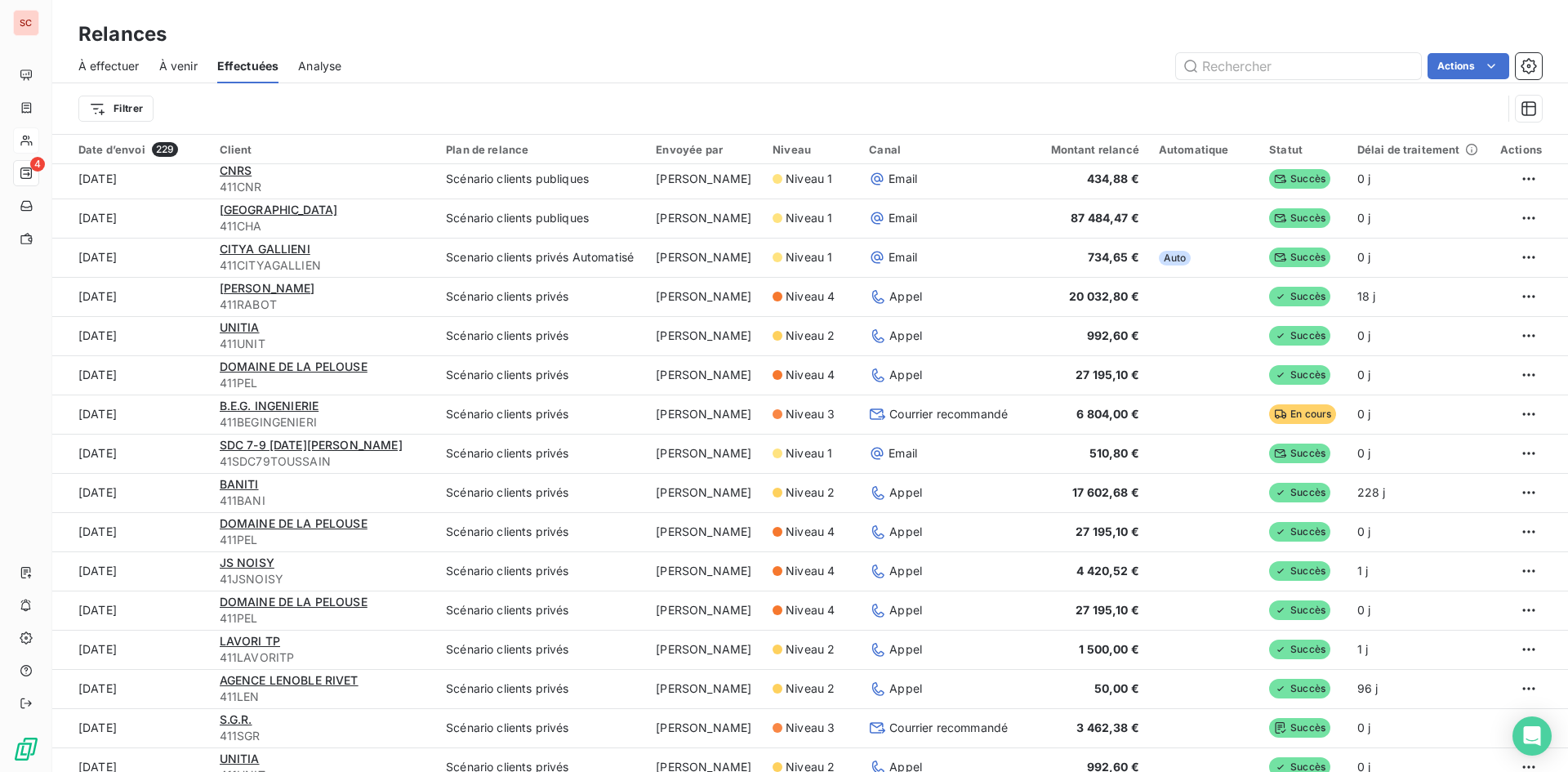
scroll to position [82, 0]
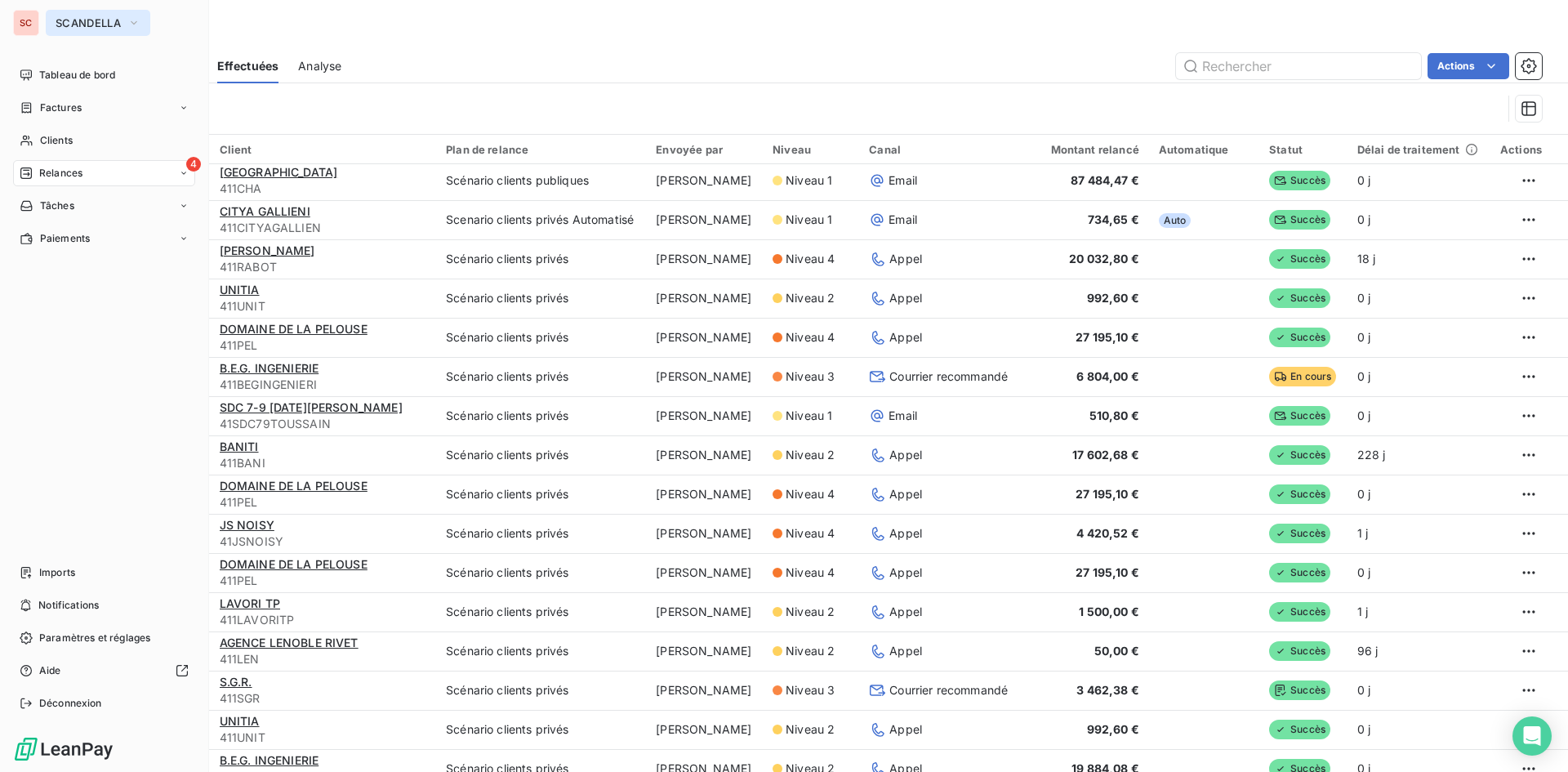
click at [85, 27] on span "SCANDELLA" at bounding box center [88, 23] width 65 height 13
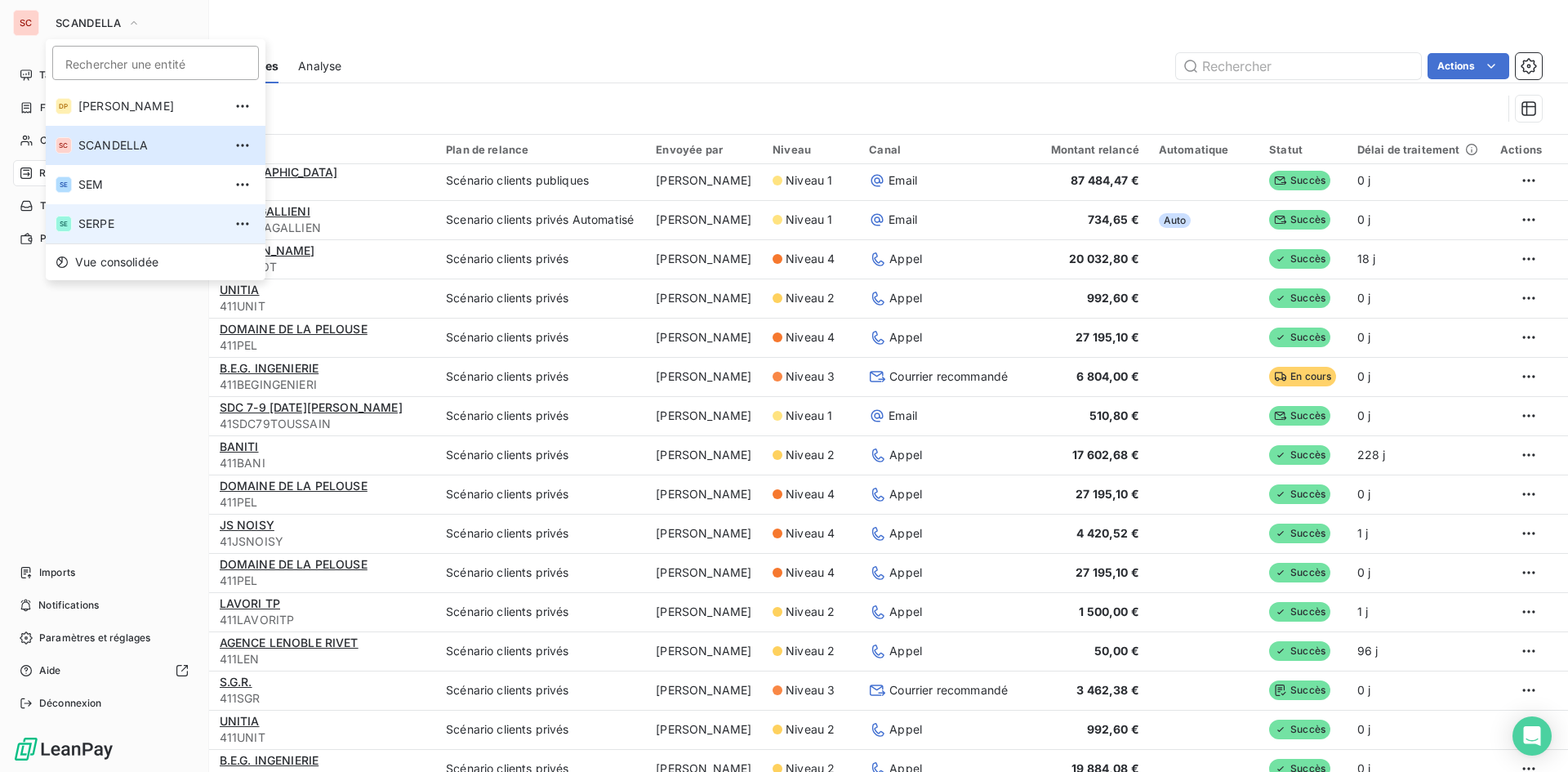
click at [102, 228] on span "SERPE" at bounding box center [150, 224] width 144 height 16
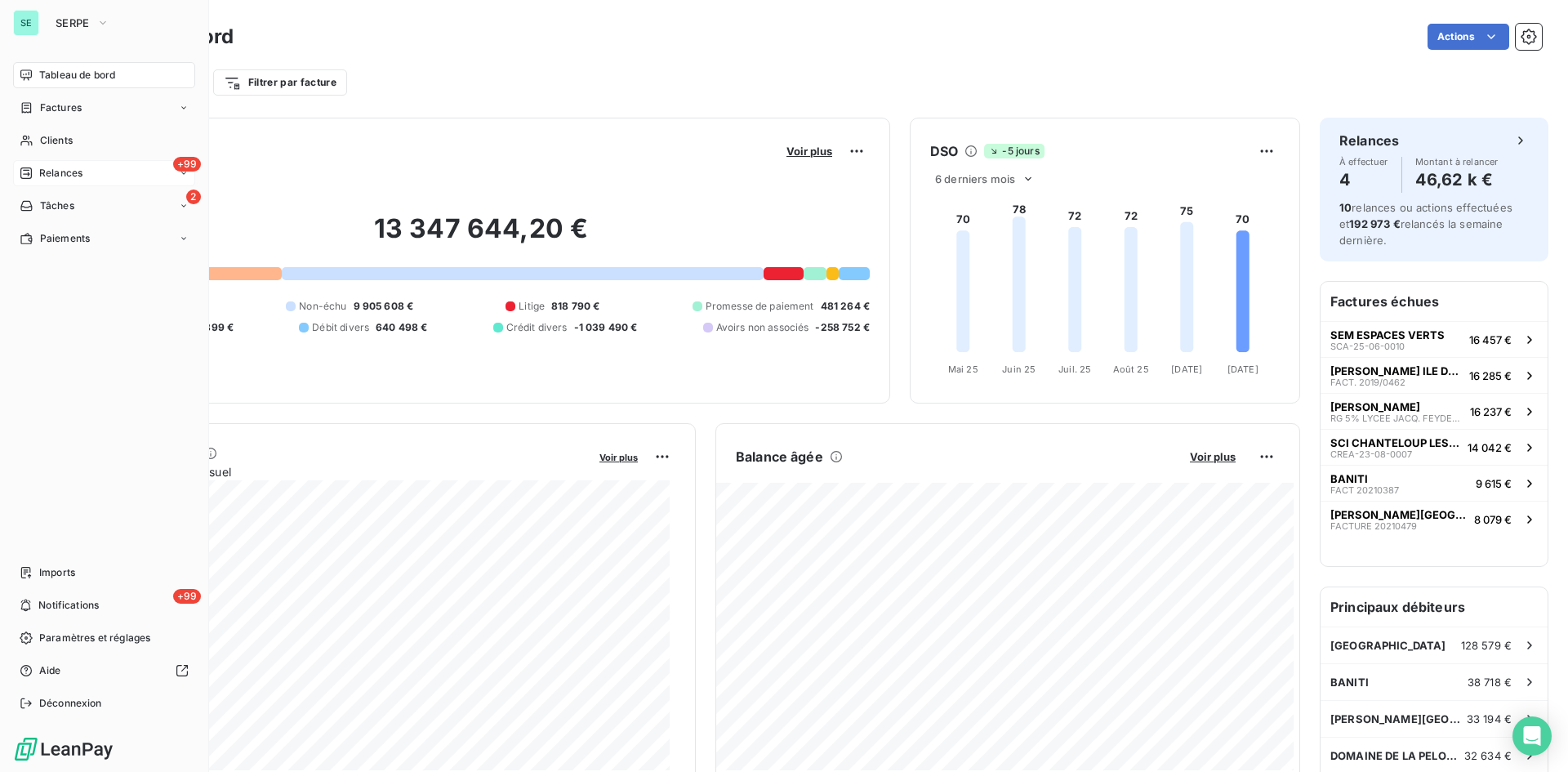
click at [88, 170] on div "+99 Relances" at bounding box center [103, 173] width 182 height 26
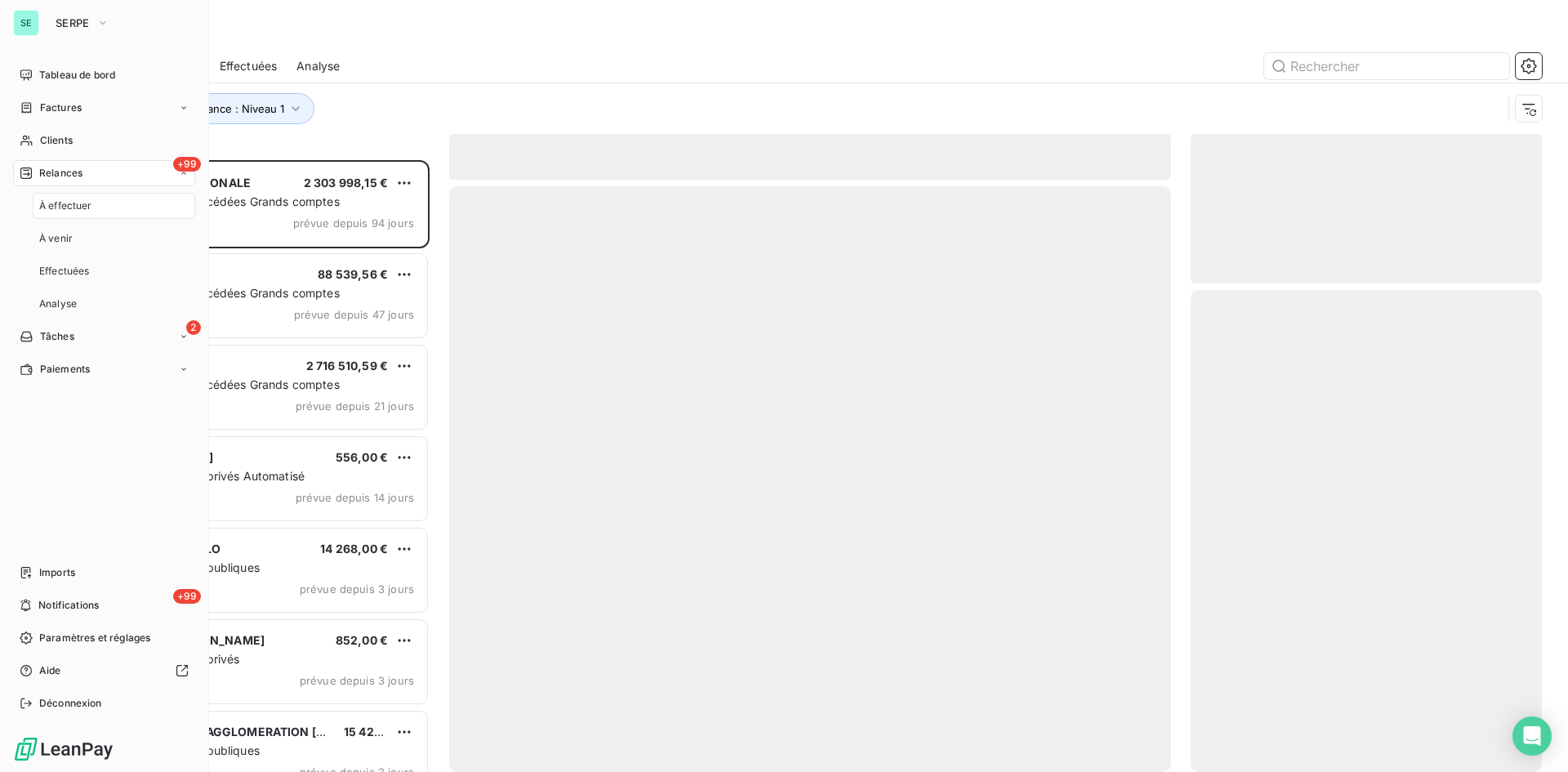
scroll to position [600, 339]
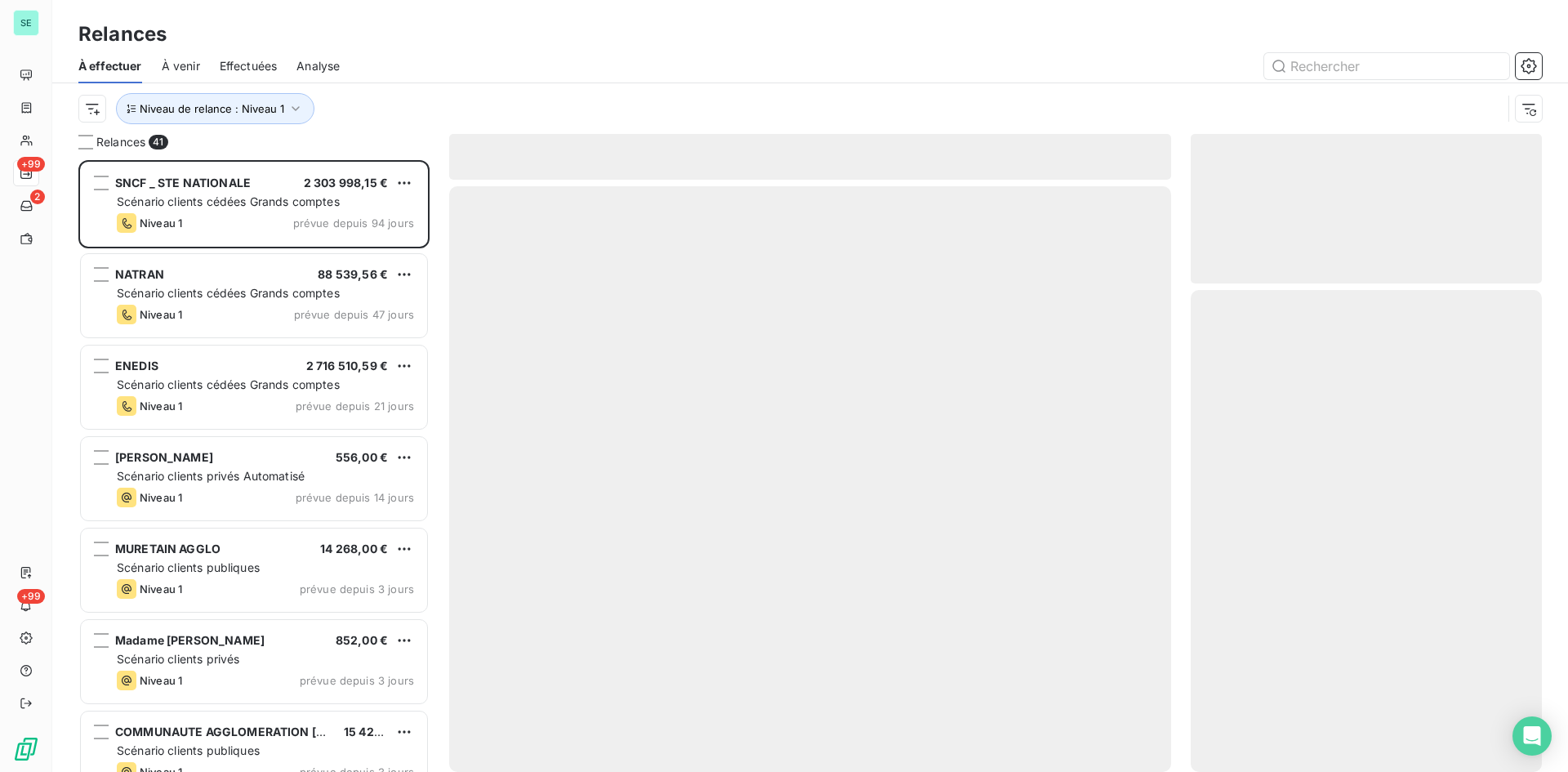
click at [278, 65] on span "Effectuées" at bounding box center [248, 66] width 58 height 16
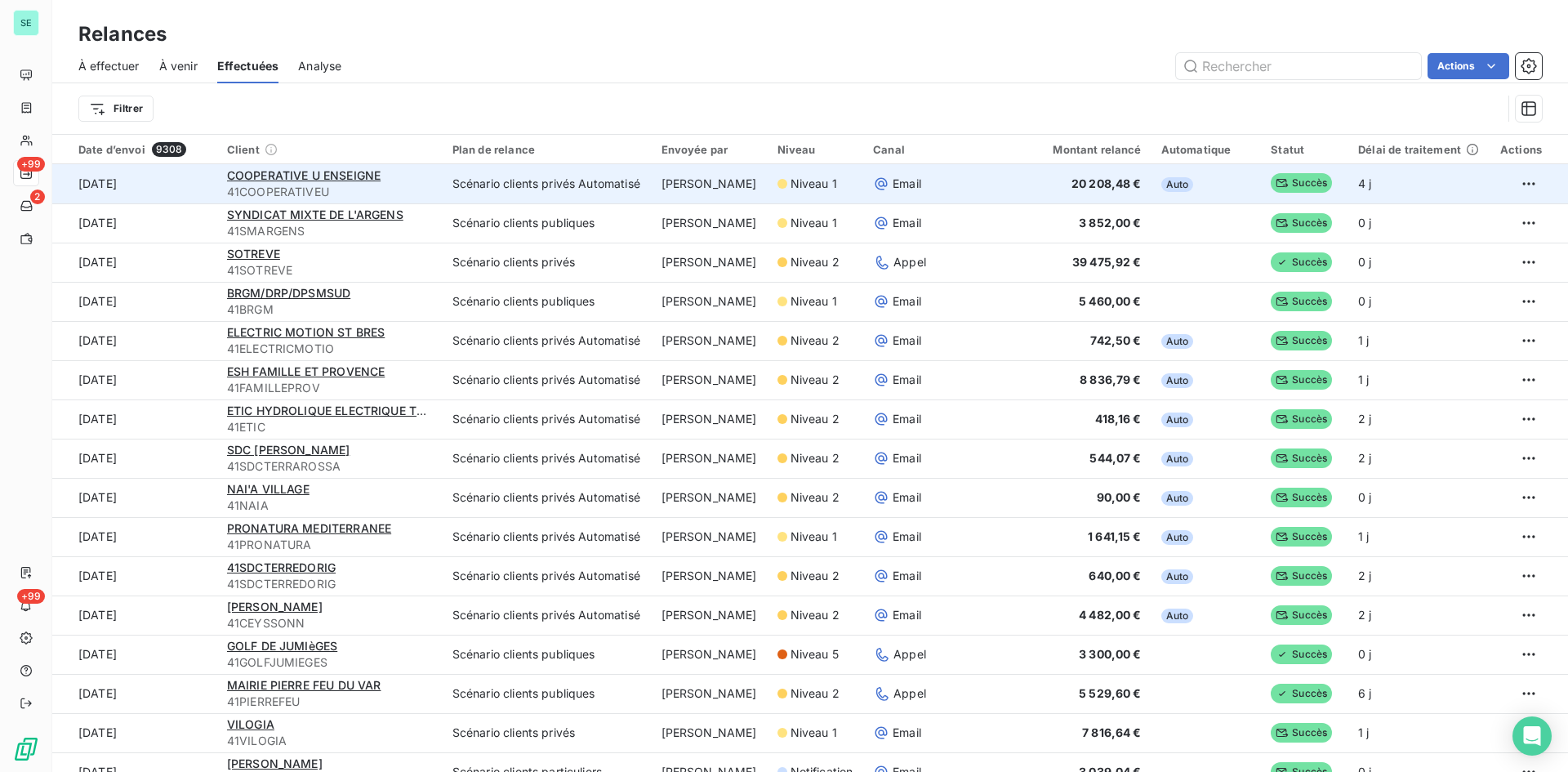
click at [900, 186] on span "Email" at bounding box center [908, 184] width 29 height 16
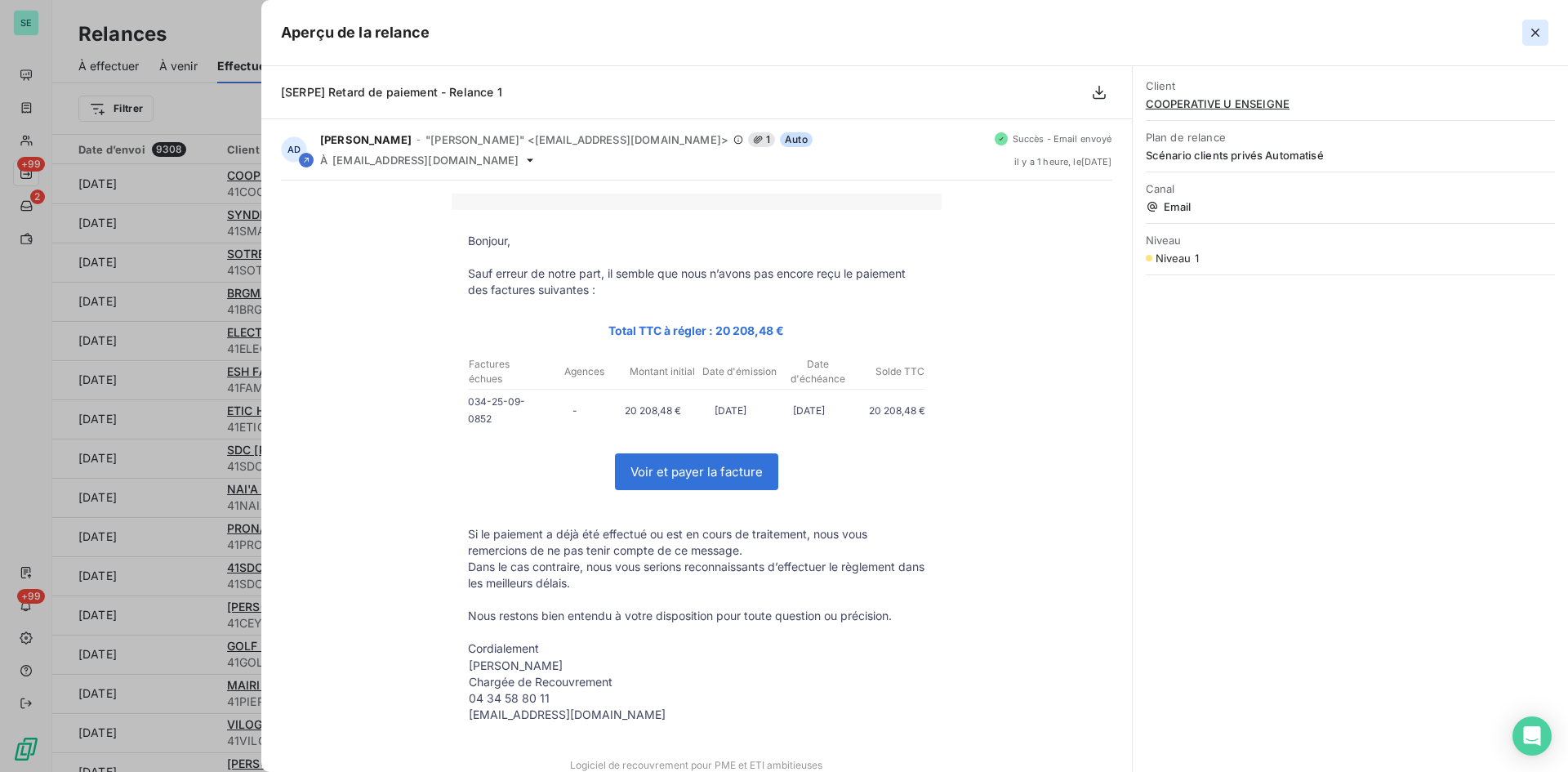
click at [1534, 34] on icon "button" at bounding box center [1535, 33] width 16 height 16
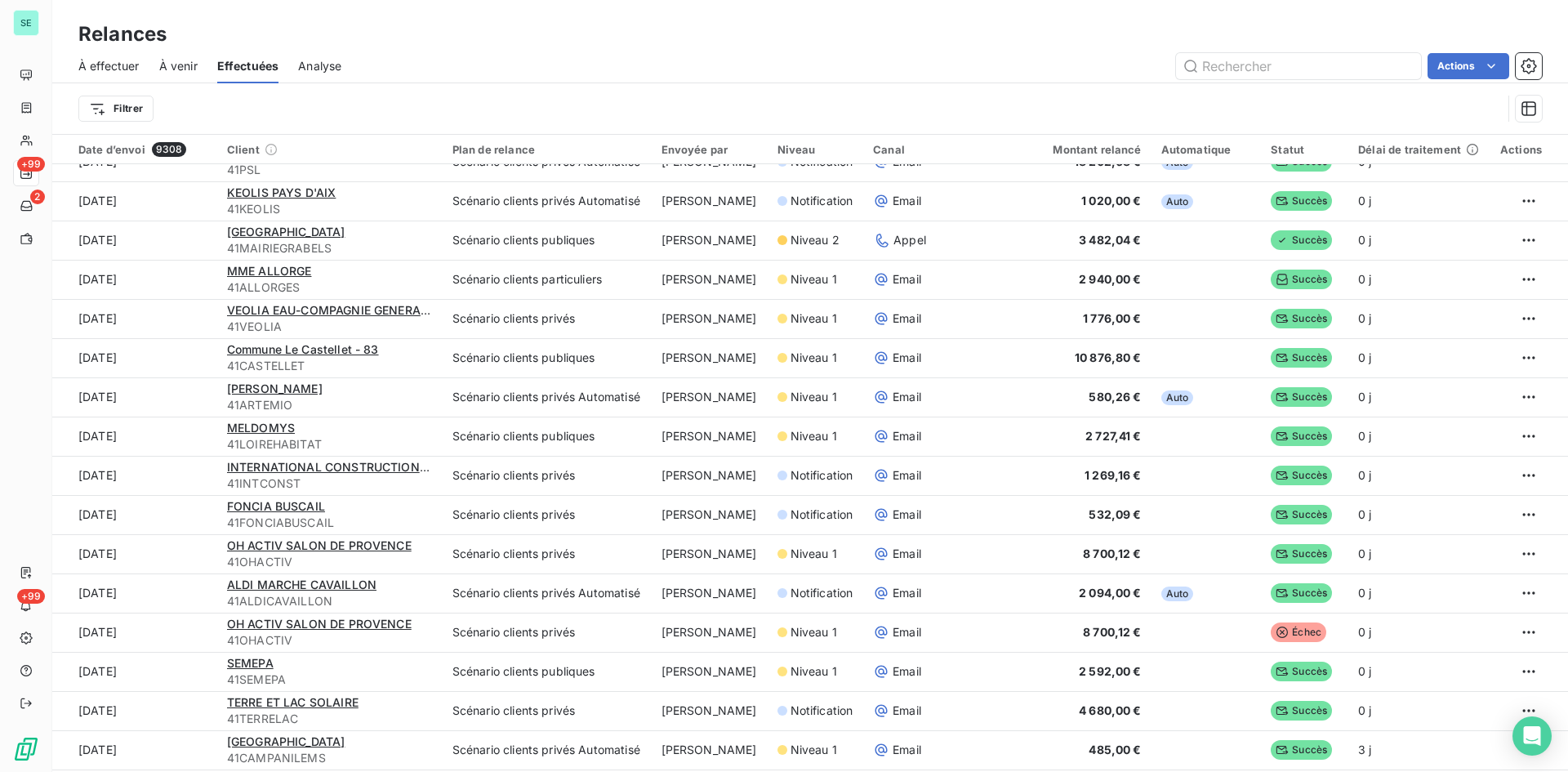
scroll to position [1716, 0]
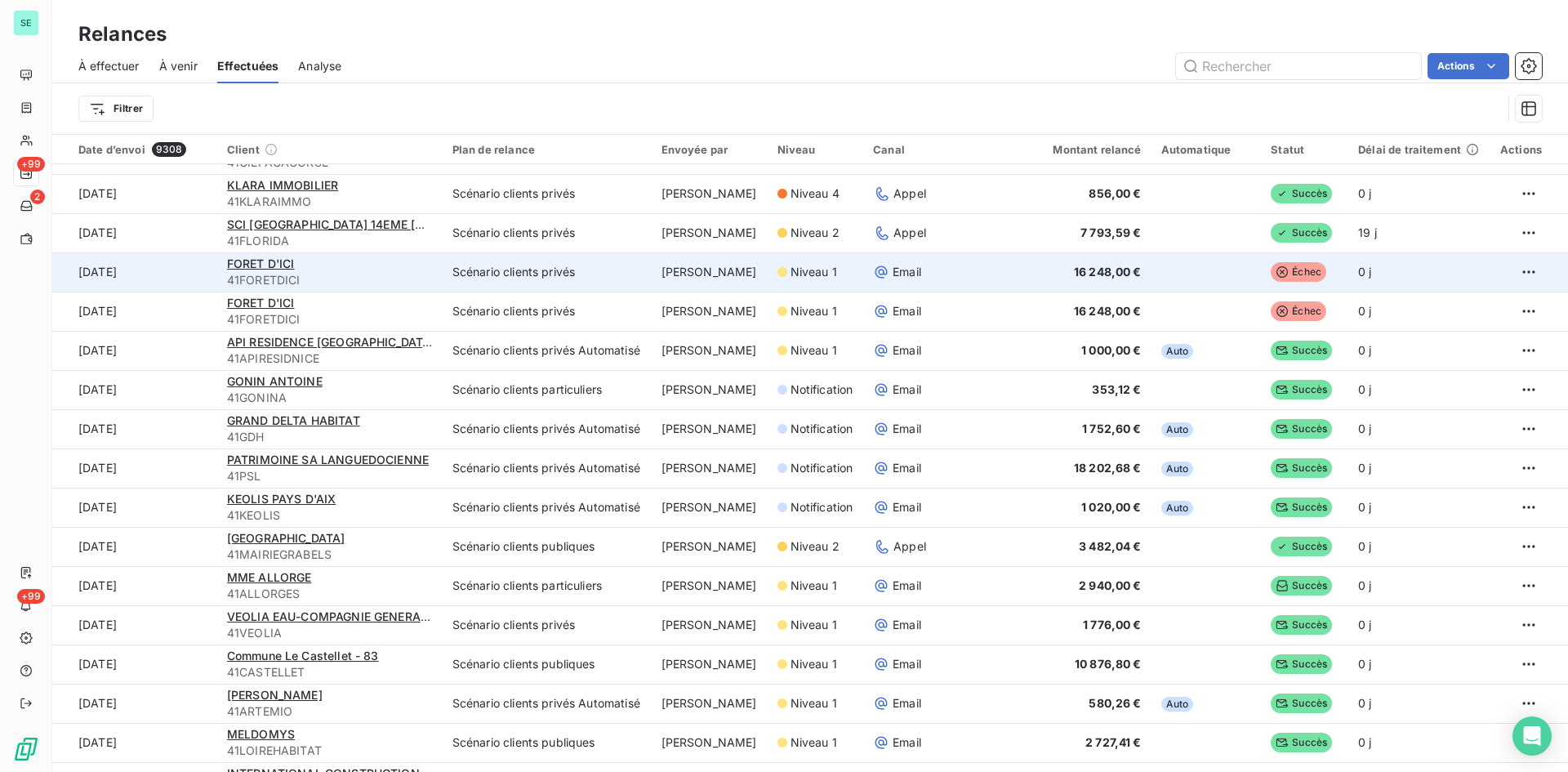
click at [1283, 277] on span "Échec" at bounding box center [1299, 272] width 55 height 20
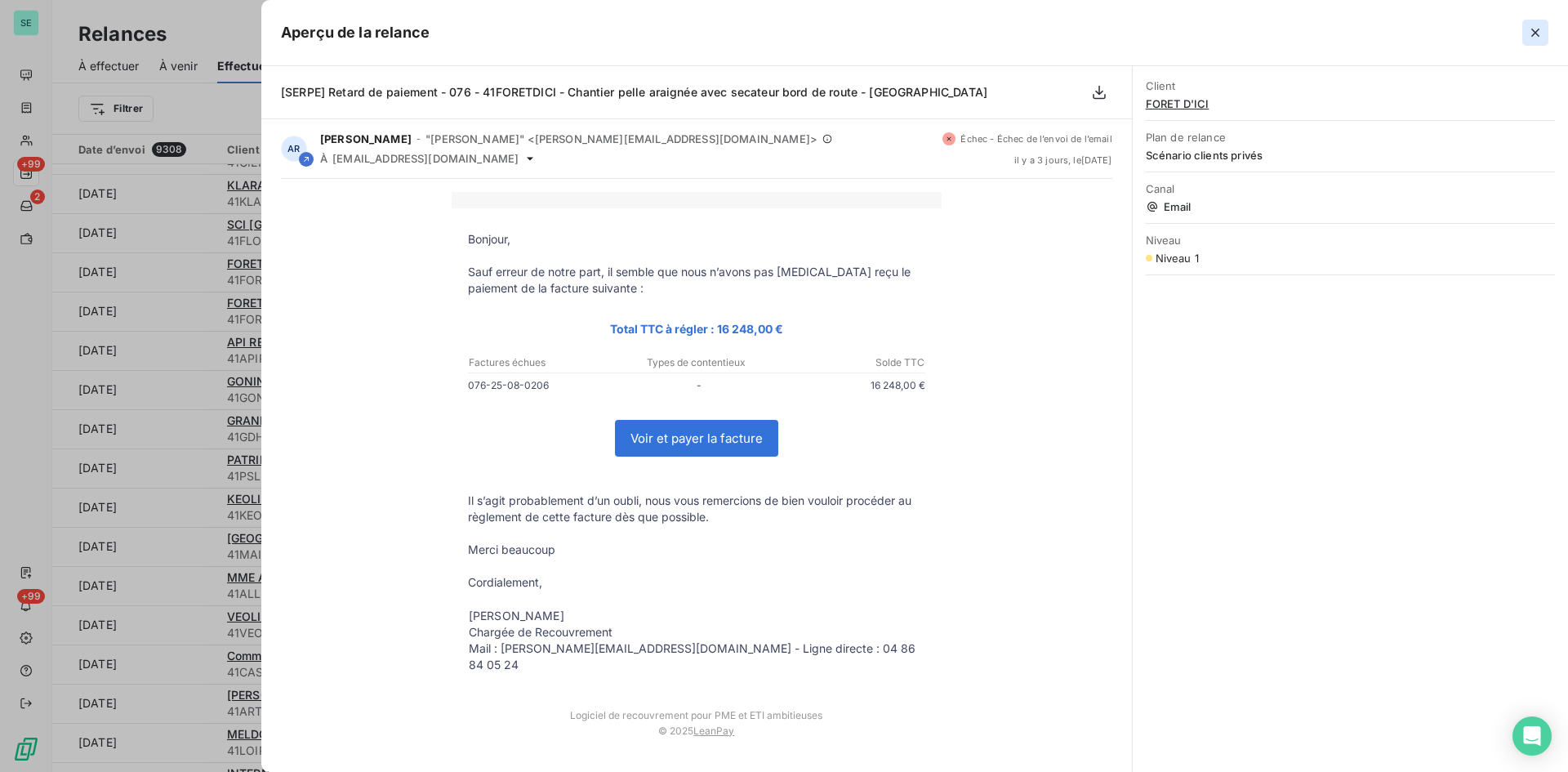
click at [1535, 35] on icon "button" at bounding box center [1535, 33] width 16 height 16
